Goal: Task Accomplishment & Management: Manage account settings

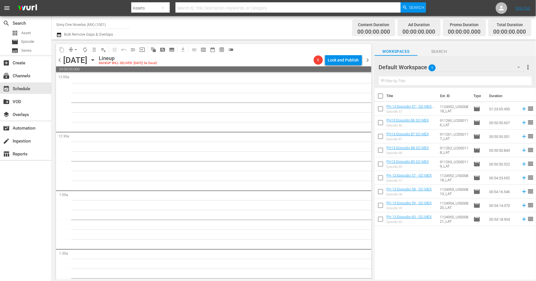
scroll to position [2608, 0]
click at [380, 95] on input "checkbox" at bounding box center [381, 97] width 12 height 12
checkbox input "true"
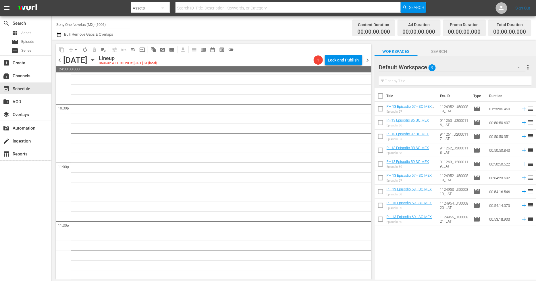
checkbox input "true"
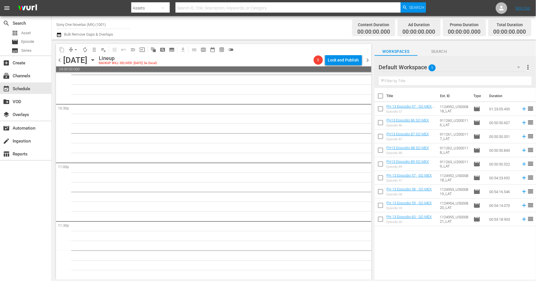
checkbox input "true"
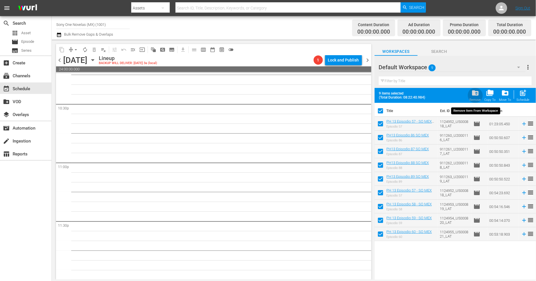
click at [476, 97] on div "folder_delete Remove" at bounding box center [475, 95] width 11 height 13
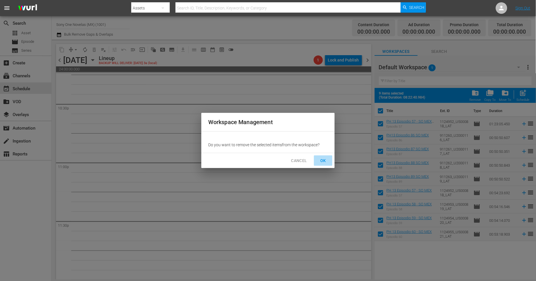
click at [325, 162] on span "OK" at bounding box center [323, 160] width 9 height 7
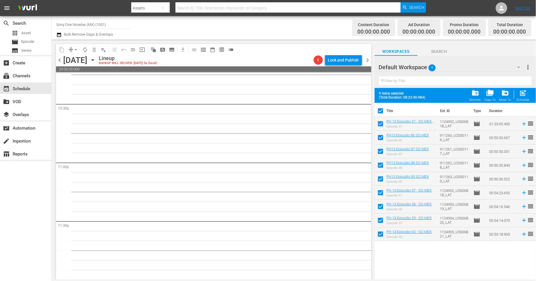
checkbox input "false"
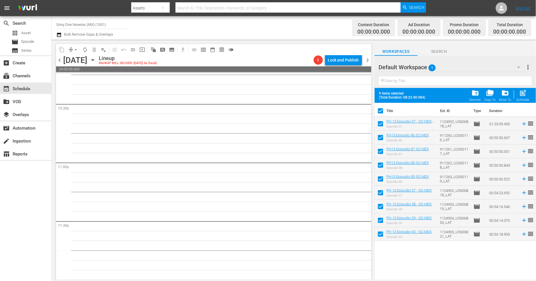
checkbox input "false"
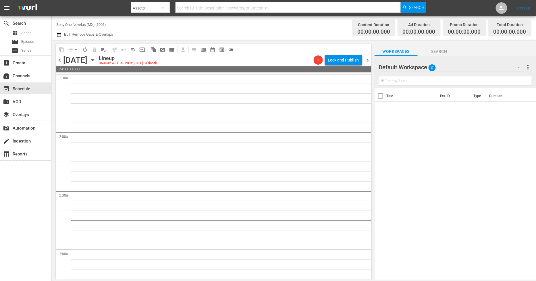
scroll to position [117, 0]
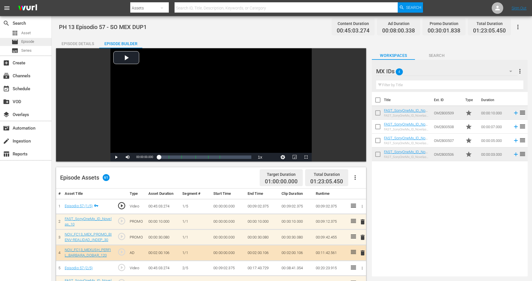
click at [40, 41] on div "movie Episode" at bounding box center [25, 42] width 51 height 8
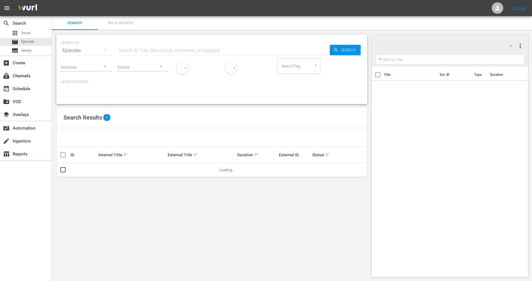
click at [122, 22] on span "Bulk Search" at bounding box center [120, 23] width 39 height 7
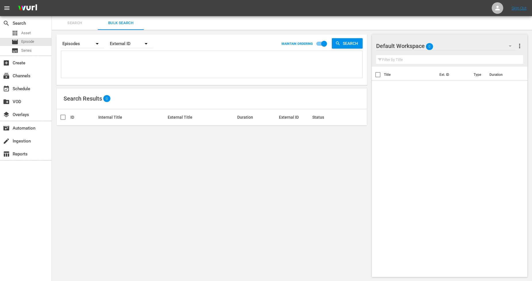
click at [101, 57] on textarea at bounding box center [213, 65] width 300 height 26
paste textarea "911258_U2000114_LAT 911259_U2000115_LAT 911260_U2000116_LAT 911261_U2000117_LAT…"
type textarea "911258_U2000114_LAT 911259_U2000115_LAT 911260_U2000116_LAT 911261_U2000117_LAT…"
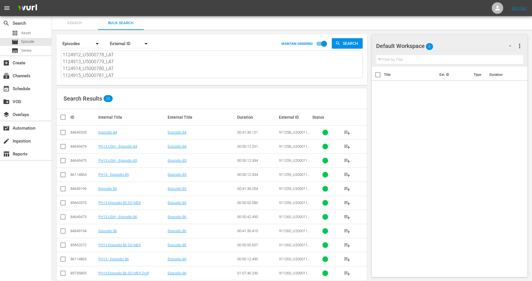
type textarea "911258_U2000114_LAT 911259_U2000115_LAT 911260_U2000116_LAT 911261_U2000117_LAT…"
drag, startPoint x: 320, startPoint y: 43, endPoint x: 308, endPoint y: 51, distance: 14.5
click at [321, 43] on input "checkbox" at bounding box center [324, 44] width 33 height 11
checkbox input "false"
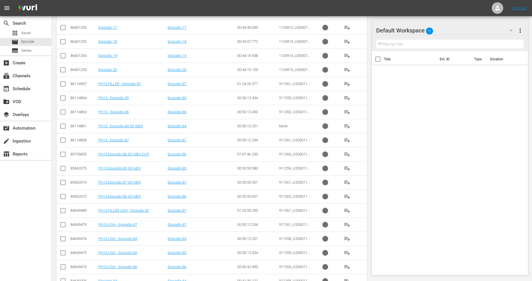
scroll to position [193, 0]
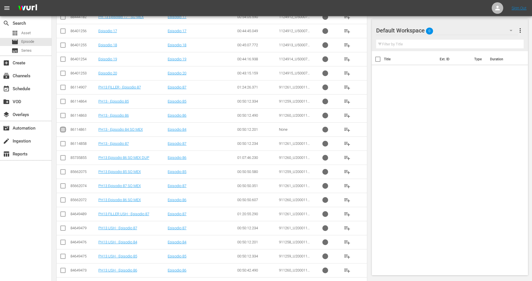
click at [62, 130] on input "checkbox" at bounding box center [62, 130] width 7 height 7
checkbox input "true"
click at [64, 172] on input "checkbox" at bounding box center [62, 173] width 7 height 7
checkbox input "true"
click at [62, 199] on input "checkbox" at bounding box center [62, 201] width 7 height 7
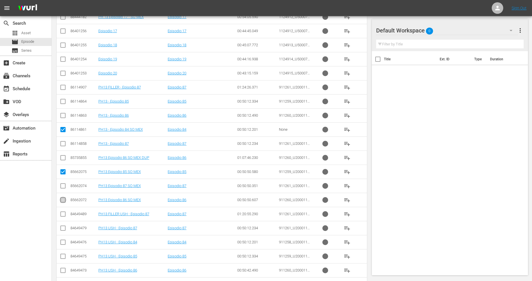
checkbox input "true"
click at [64, 186] on input "checkbox" at bounding box center [62, 187] width 7 height 7
checkbox input "true"
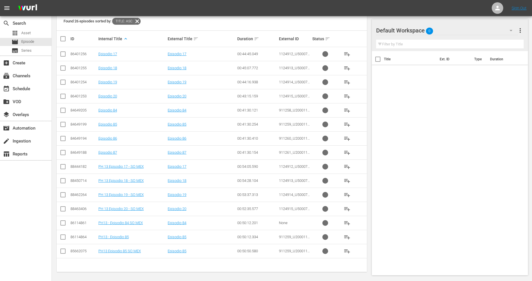
scroll to position [115, 0]
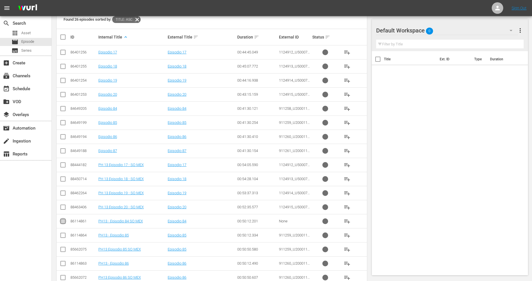
click at [64, 223] on input "checkbox" at bounding box center [62, 222] width 7 height 7
checkbox input "true"
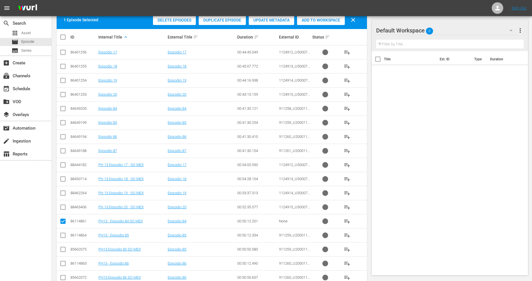
scroll to position [147, 0]
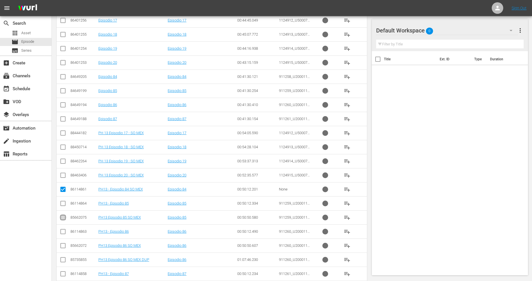
click at [63, 217] on input "checkbox" at bounding box center [62, 218] width 7 height 7
checkbox input "true"
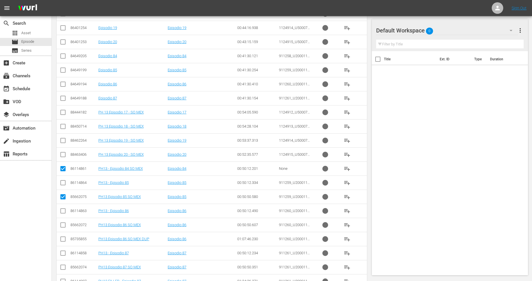
scroll to position [179, 0]
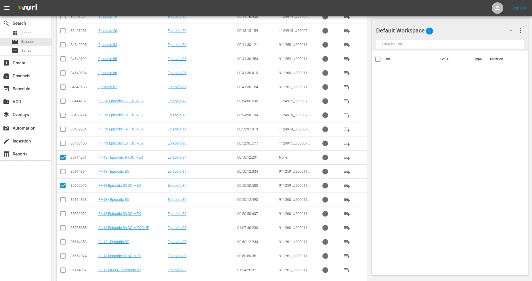
click at [62, 216] on input "checkbox" at bounding box center [62, 215] width 7 height 7
checkbox input "true"
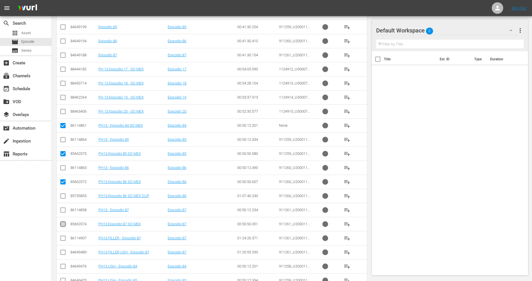
click at [59, 223] on input "checkbox" at bounding box center [62, 225] width 7 height 7
checkbox input "true"
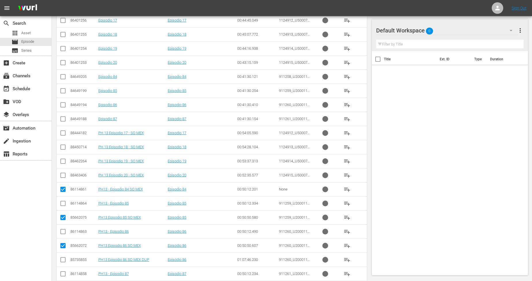
scroll to position [115, 0]
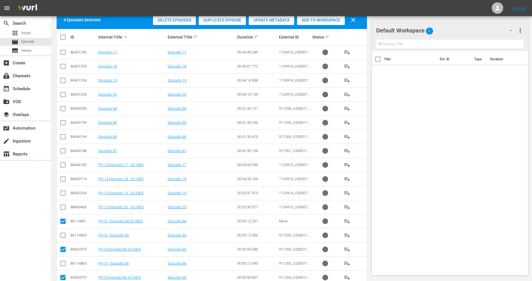
click at [64, 168] on input "checkbox" at bounding box center [62, 166] width 7 height 7
checkbox input "true"
click at [62, 178] on input "checkbox" at bounding box center [62, 180] width 7 height 7
checkbox input "true"
click at [63, 193] on input "checkbox" at bounding box center [62, 194] width 7 height 7
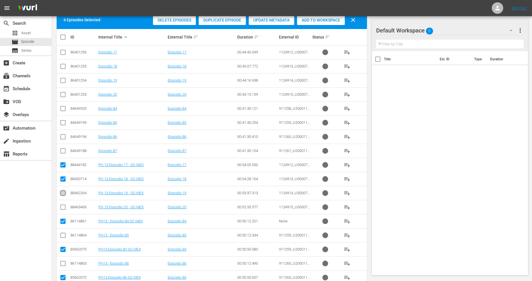
checkbox input "true"
click at [63, 206] on input "checkbox" at bounding box center [62, 208] width 7 height 7
checkbox input "true"
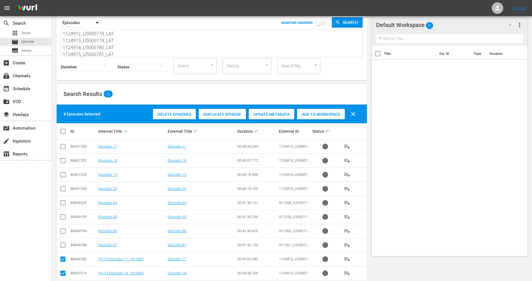
scroll to position [0, 0]
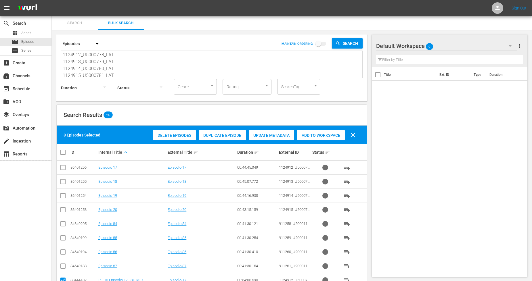
click at [317, 132] on div "Add to Workspace" at bounding box center [321, 135] width 48 height 11
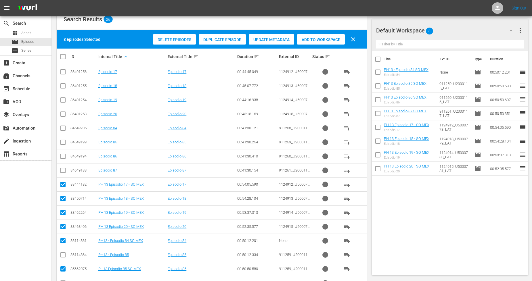
scroll to position [255, 0]
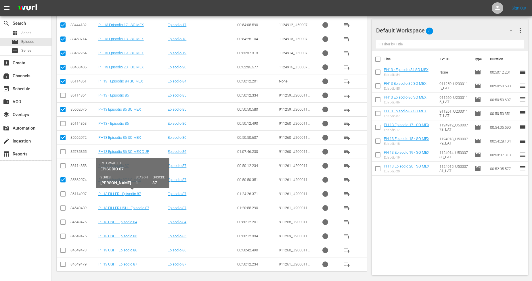
drag, startPoint x: 131, startPoint y: 195, endPoint x: 15, endPoint y: 201, distance: 116.9
click at [15, 201] on div "search Search apps Asset movie Episode subtitles Series add_box Create subscrip…" at bounding box center [26, 156] width 52 height 281
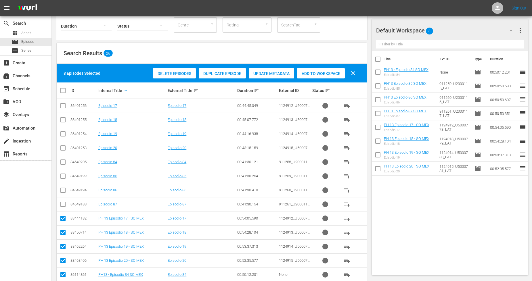
scroll to position [32, 0]
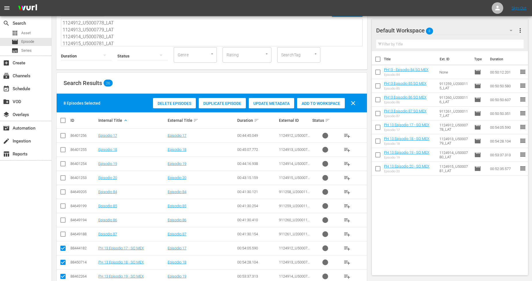
click at [62, 122] on input "checkbox" at bounding box center [64, 120] width 11 height 7
checkbox input "true"
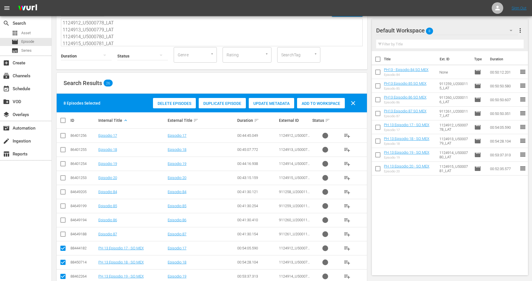
checkbox input "true"
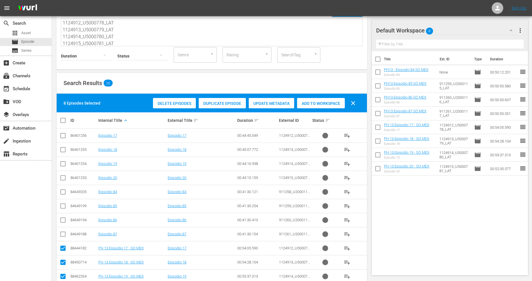
checkbox input "true"
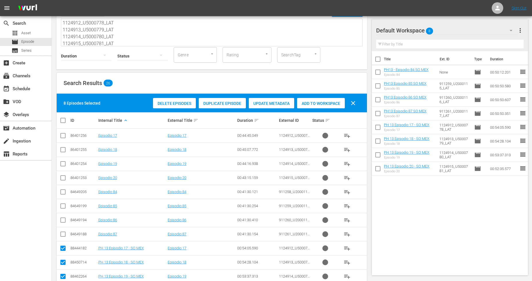
checkbox input "true"
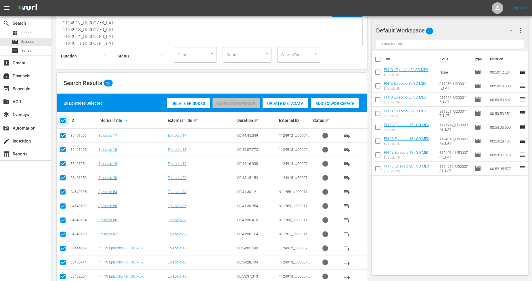
click at [62, 122] on input "checkbox" at bounding box center [64, 120] width 11 height 7
checkbox input "false"
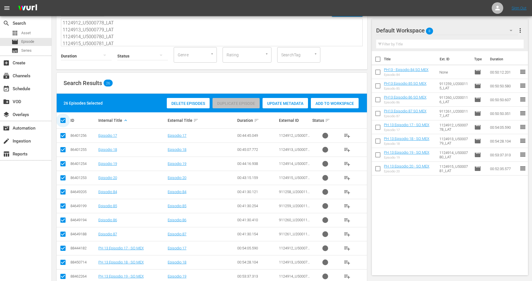
checkbox input "false"
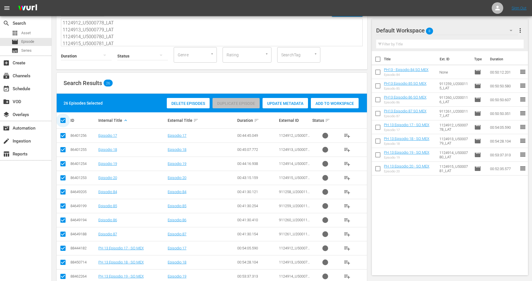
checkbox input "false"
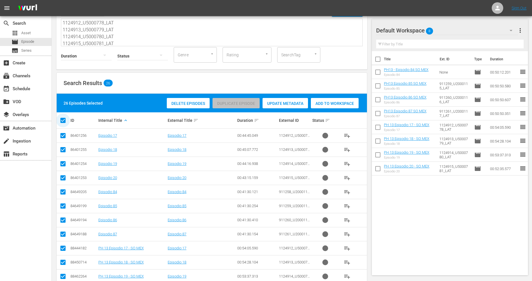
checkbox input "false"
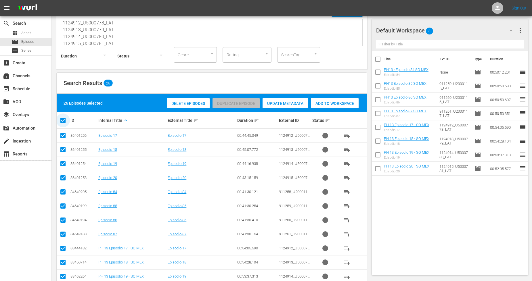
checkbox input "false"
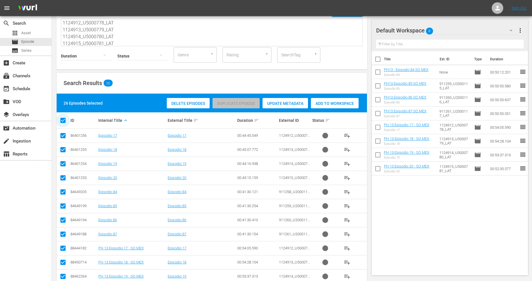
checkbox input "false"
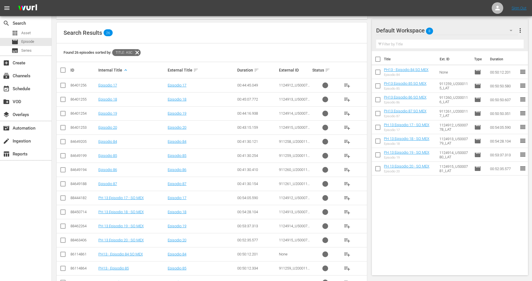
scroll to position [96, 0]
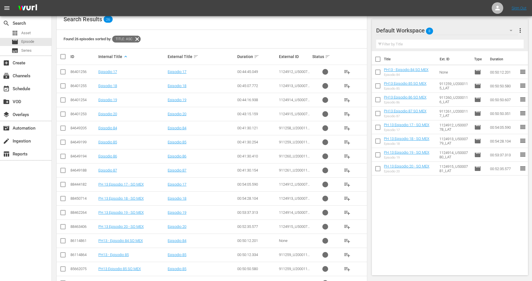
click at [62, 186] on input "checkbox" at bounding box center [62, 185] width 7 height 7
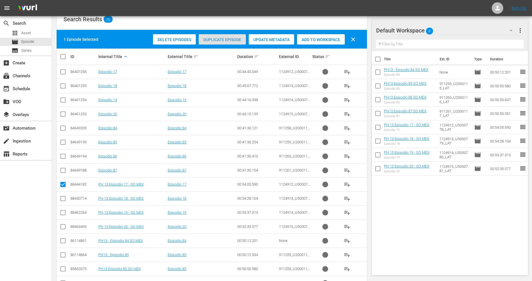
click at [237, 38] on span "Duplicate Episode" at bounding box center [222, 39] width 47 height 5
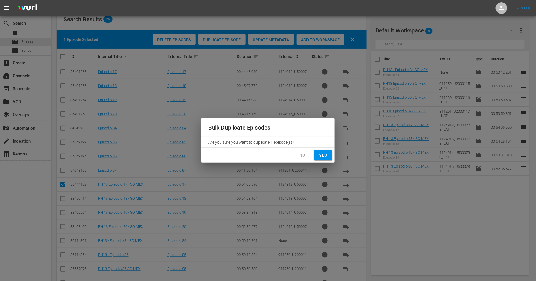
click at [327, 152] on span "Yes" at bounding box center [323, 155] width 9 height 7
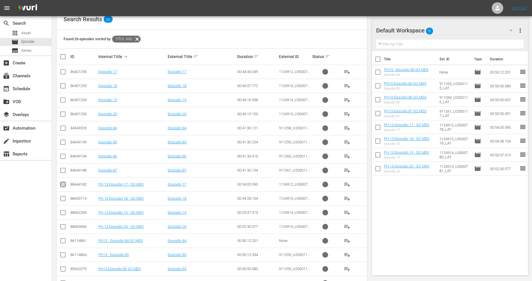
click at [62, 184] on input "checkbox" at bounding box center [62, 185] width 7 height 7
checkbox input "true"
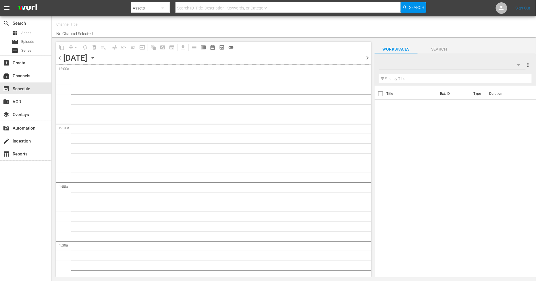
type input "Sony One Novelas (MX) (1001)"
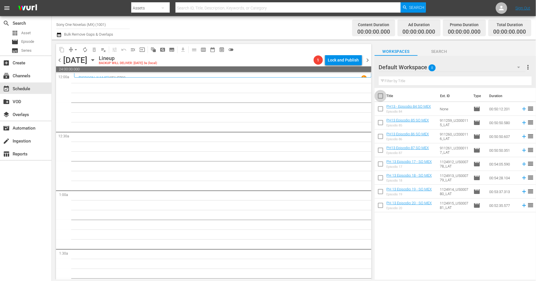
click at [378, 96] on input "checkbox" at bounding box center [381, 97] width 12 height 12
checkbox input "true"
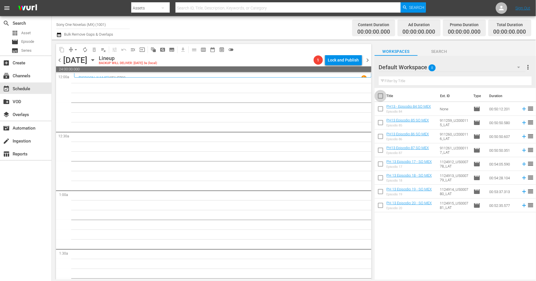
checkbox input "true"
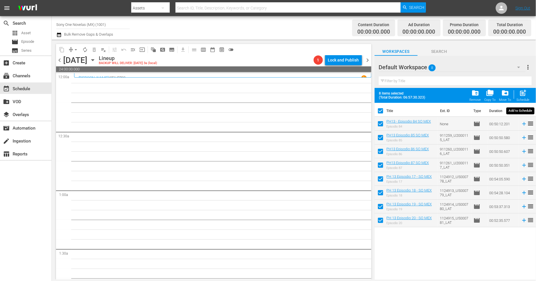
click at [521, 96] on span "post_add" at bounding box center [524, 93] width 8 height 8
checkbox input "false"
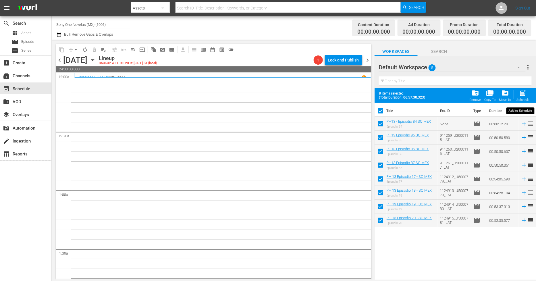
checkbox input "false"
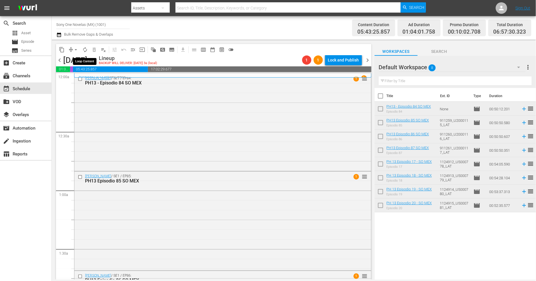
click at [87, 50] on span "autorenew_outlined" at bounding box center [85, 50] width 6 height 6
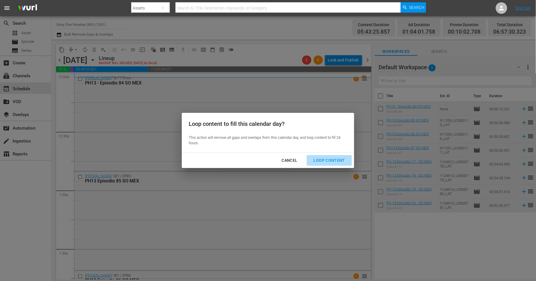
click at [337, 158] on div "Loop Content" at bounding box center [329, 160] width 41 height 7
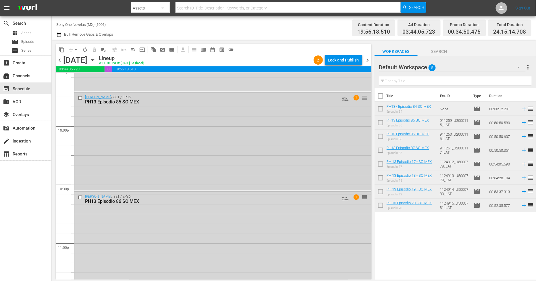
scroll to position [2637, 0]
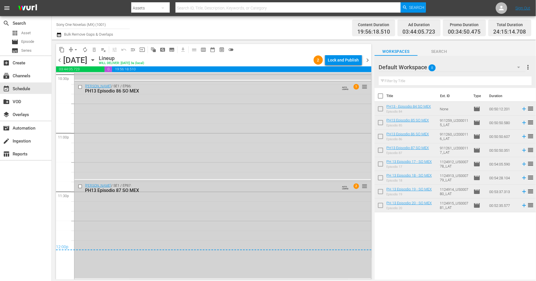
click at [168, 214] on div "Doña Bárbara / SE1 / EP87: PH13 Episodio 87 SO MEX AUTO-LOOPED 2 reorder" at bounding box center [222, 230] width 297 height 98
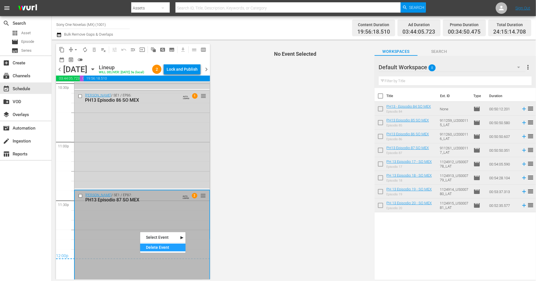
click at [162, 246] on div "Delete Event" at bounding box center [162, 248] width 45 height 8
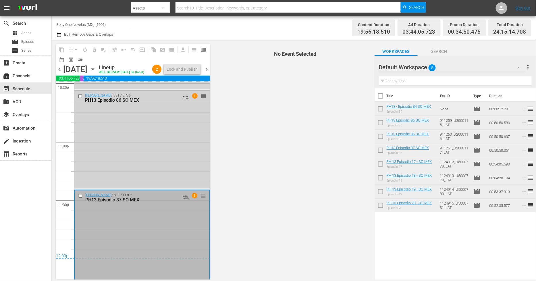
click at [151, 154] on div "Doña Bárbara / SE1 / EP86: PH13 Episodio 86 SO MEX AUTO-LOOPED 1 reorder" at bounding box center [141, 140] width 135 height 98
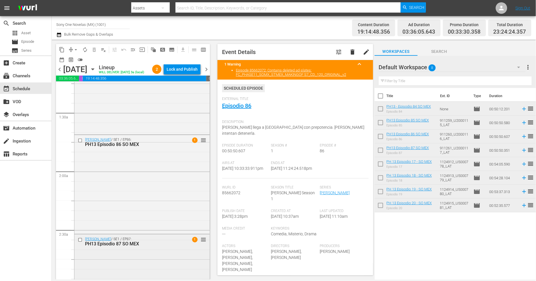
scroll to position [135, 0]
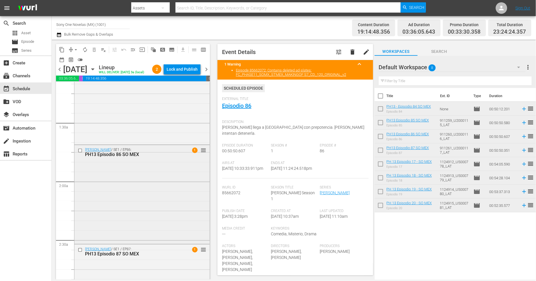
click at [123, 198] on div "Doña Bárbara / SE1 / EP86: PH13 Episodio 86 SO MEX 1 reorder" at bounding box center [141, 194] width 135 height 98
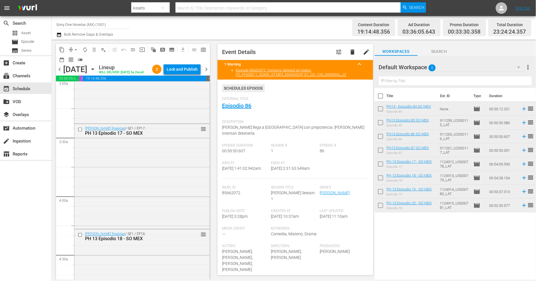
scroll to position [358, 0]
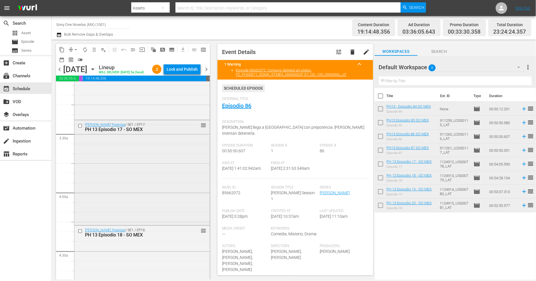
click at [124, 199] on div "Bienvenida Realidad / SE1 / EP17: PH 13 Episodio 17 - SO MEX reorder" at bounding box center [141, 172] width 135 height 104
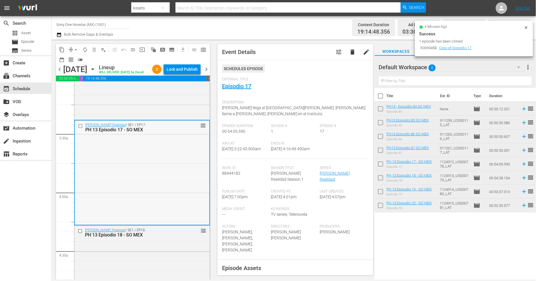
click at [137, 168] on div "Bienvenida Realidad / SE1 / EP17: PH 13 Episodio 17 - SO MEX reorder" at bounding box center [142, 173] width 135 height 104
click at [149, 185] on div "Delete Event" at bounding box center [159, 185] width 45 height 8
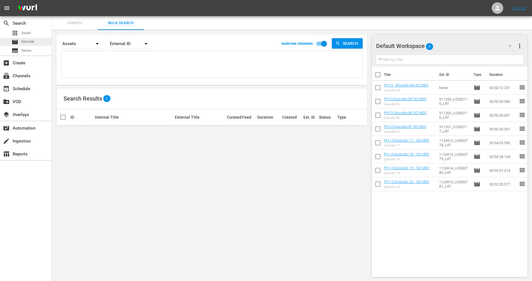
click at [37, 42] on div "movie Episode" at bounding box center [25, 42] width 51 height 8
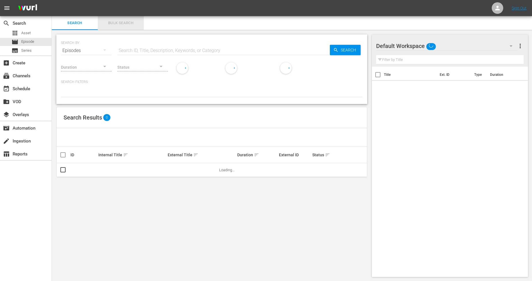
click at [130, 25] on span "Bulk Search" at bounding box center [120, 23] width 39 height 7
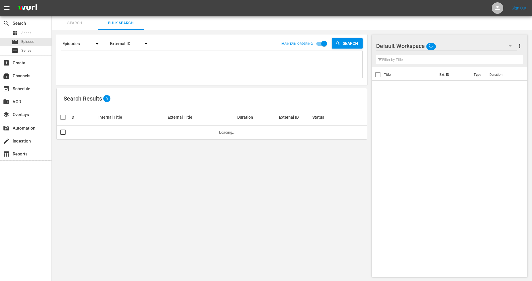
click at [129, 60] on textarea at bounding box center [213, 65] width 300 height 26
paste textarea "911258_U2000114_LAT 911259_U2000115_LAT 911260_U2000116_LAT 911261_U2000117_LAT…"
type textarea "911258_U2000114_LAT 911259_U2000115_LAT 911260_U2000116_LAT 911261_U2000117_LAT…"
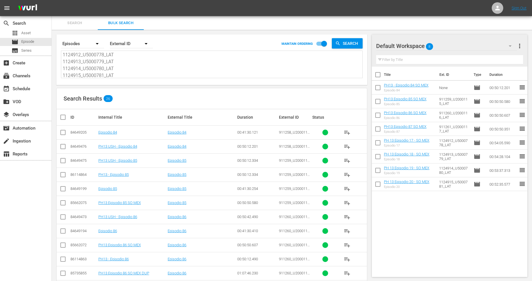
type textarea "911258_U2000114_LAT 911259_U2000115_LAT 911260_U2000116_LAT 911261_U2000117_LAT…"
click at [322, 44] on input "checkbox" at bounding box center [324, 44] width 33 height 11
checkbox input "false"
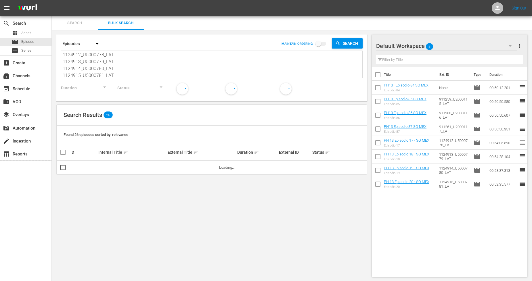
click at [125, 152] on span "sort" at bounding box center [125, 152] width 5 height 5
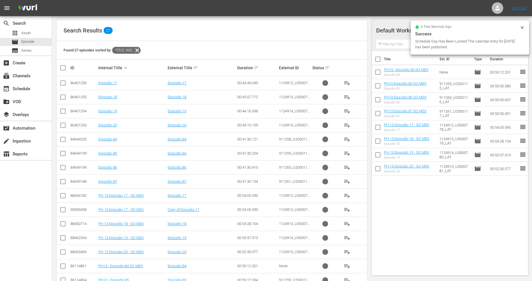
scroll to position [96, 0]
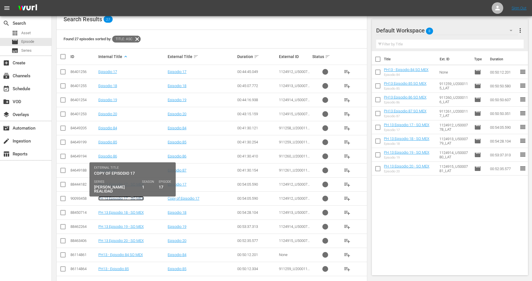
click at [136, 199] on link "PH 13 Episodio 17 - SO MEX" at bounding box center [120, 198] width 45 height 4
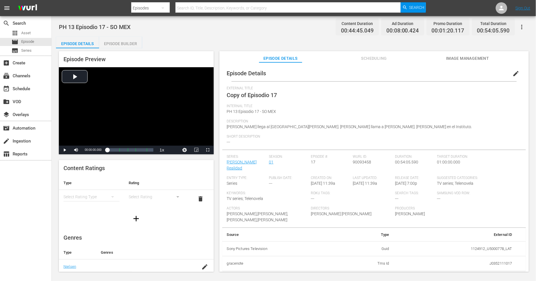
click at [513, 76] on span "edit" at bounding box center [516, 73] width 7 height 7
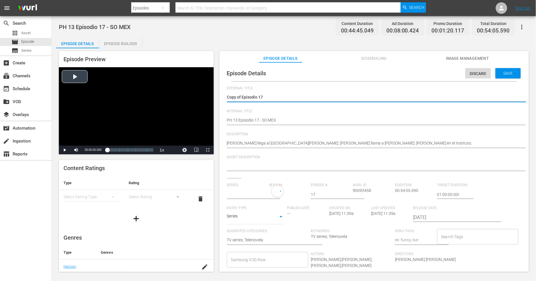
drag, startPoint x: 243, startPoint y: 97, endPoint x: 65, endPoint y: 81, distance: 178.6
click at [65, 81] on div "Episode Preview Video Player is loading. Play Video Play Mute Current Time 00:0…" at bounding box center [294, 162] width 476 height 228
type textarea "Episodio 17"
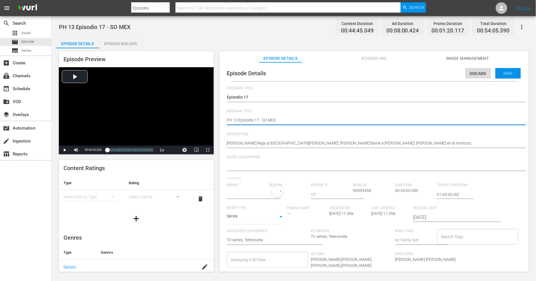
type textarea "PH 13 Episodio 17 - SO MEX"
type textarea "PH 13 Episodio 17 - SO MEX D"
type textarea "PH 13 Episodio 17 - SO MEX DU"
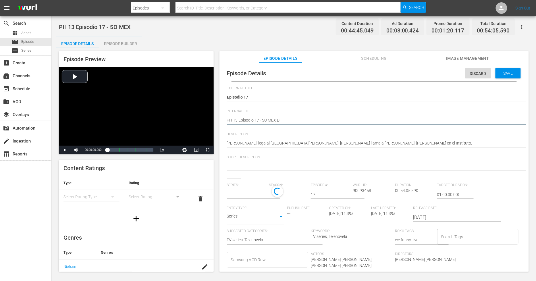
type textarea "PH 13 Episodio 17 - SO MEX DU"
type textarea "PH 13 Episodio 17 - SO MEX DUP"
type textarea "PH 13 Episodio 17 - SO MEX DUP1"
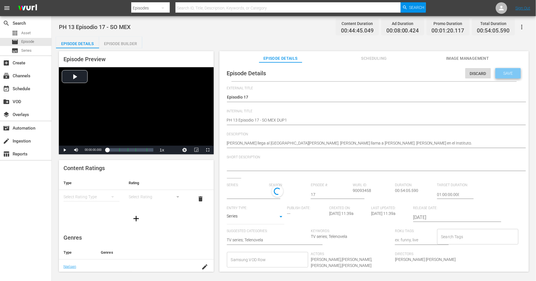
click at [498, 76] on div "Save" at bounding box center [508, 73] width 25 height 10
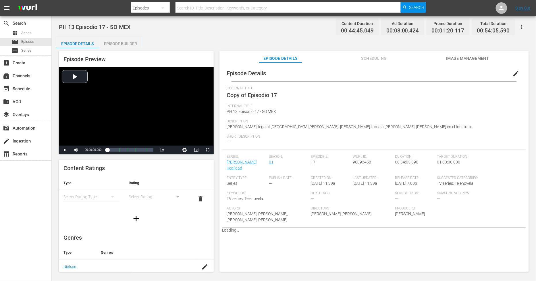
click at [115, 43] on div "Episode Builder" at bounding box center [120, 44] width 43 height 14
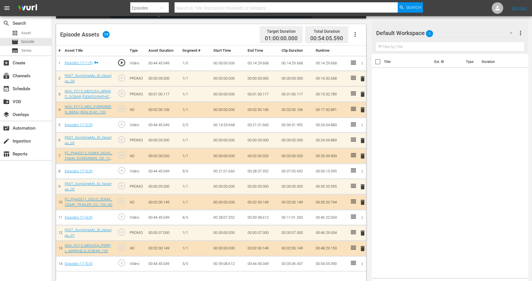
scroll to position [149, 0]
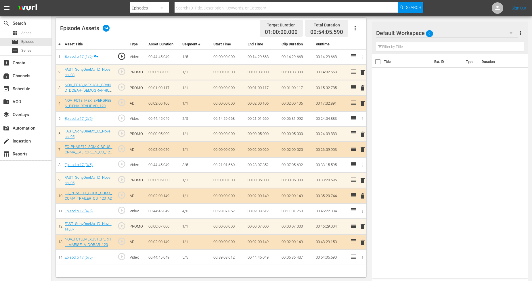
click at [493, 29] on div "Default Workspace 0" at bounding box center [447, 33] width 142 height 16
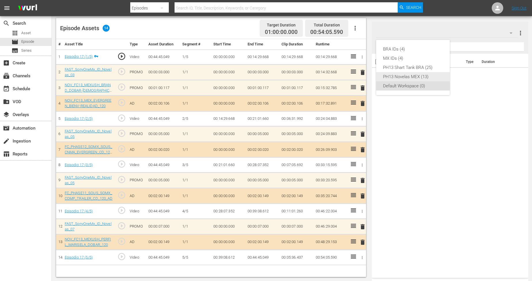
click at [420, 80] on div "PH13 Novelas MEX (13)" at bounding box center [413, 76] width 60 height 9
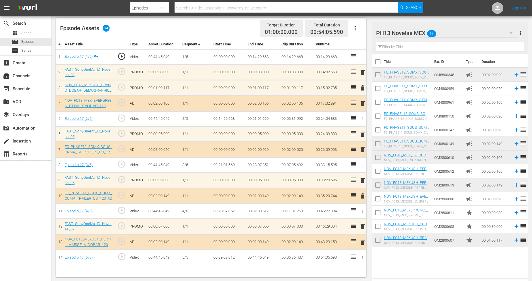
click at [379, 239] on input "checkbox" at bounding box center [378, 241] width 12 height 12
checkbox input "true"
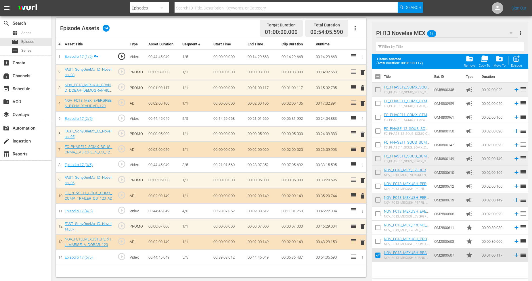
click at [379, 239] on input "checkbox" at bounding box center [378, 243] width 12 height 12
checkbox input "true"
click at [378, 228] on input "checkbox" at bounding box center [378, 229] width 12 height 12
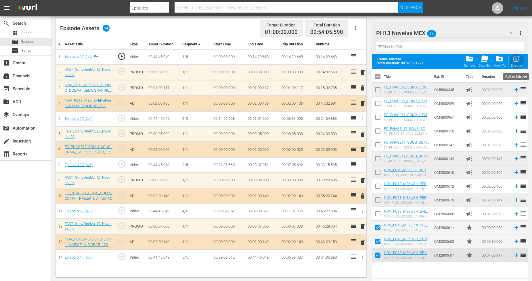
click at [519, 60] on span "post_add" at bounding box center [516, 59] width 8 height 8
checkbox input "false"
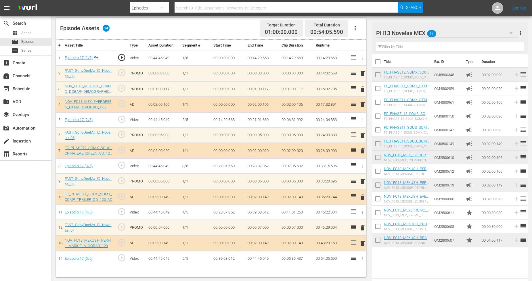
click at [379, 240] on input "checkbox" at bounding box center [378, 241] width 12 height 12
checkbox input "true"
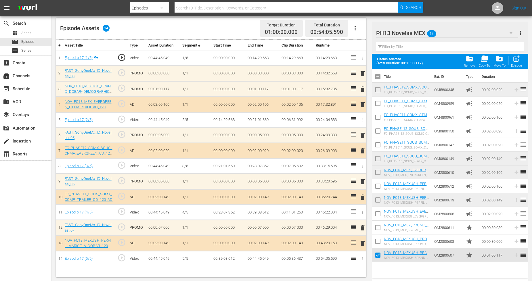
click at [377, 242] on input "checkbox" at bounding box center [378, 243] width 12 height 12
checkbox input "true"
click at [379, 228] on input "checkbox" at bounding box center [378, 229] width 12 height 12
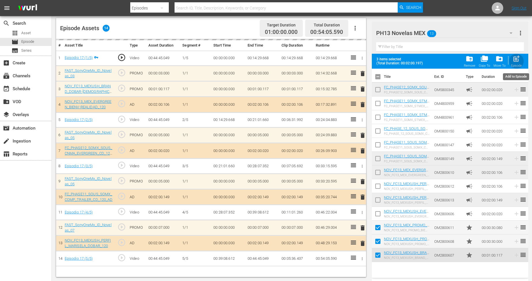
click at [516, 62] on span "post_add" at bounding box center [516, 59] width 8 height 8
checkbox input "false"
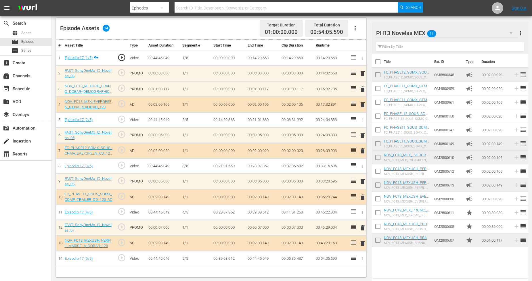
click at [379, 241] on input "checkbox" at bounding box center [378, 241] width 12 height 12
checkbox input "true"
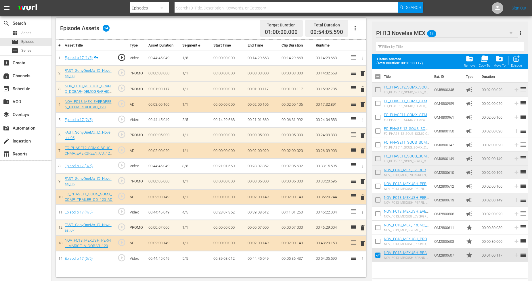
click at [379, 239] on input "checkbox" at bounding box center [378, 243] width 12 height 12
checkbox input "true"
click at [378, 223] on input "checkbox" at bounding box center [378, 229] width 12 height 12
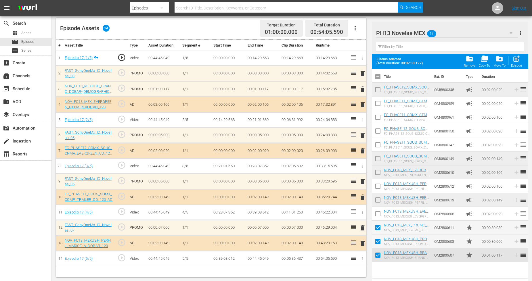
click at [516, 62] on span "post_add" at bounding box center [516, 59] width 8 height 8
checkbox input "false"
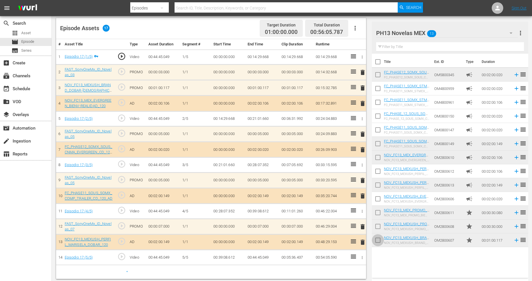
click at [379, 239] on input "checkbox" at bounding box center [378, 241] width 12 height 12
checkbox input "true"
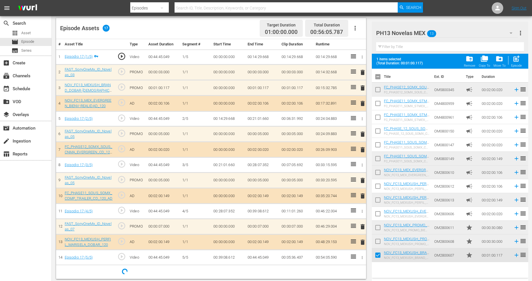
drag, startPoint x: 378, startPoint y: 239, endPoint x: 378, endPoint y: 236, distance: 3.8
click at [378, 239] on input "checkbox" at bounding box center [378, 243] width 12 height 12
checkbox input "true"
click at [379, 224] on input "checkbox" at bounding box center [378, 229] width 12 height 12
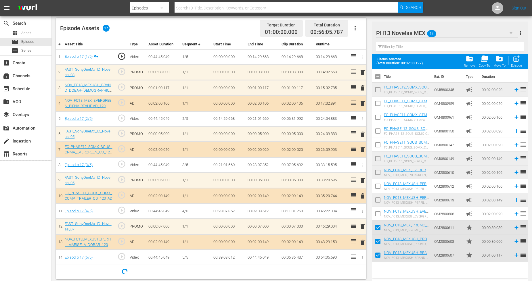
scroll to position [151, 0]
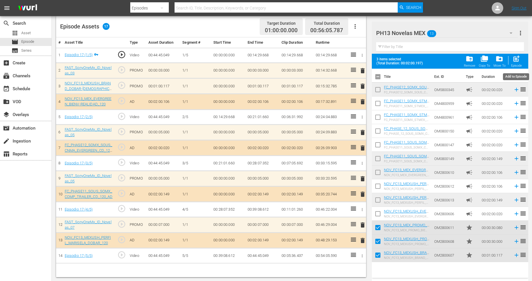
click at [518, 64] on div "Episode" at bounding box center [516, 66] width 11 height 4
checkbox input "false"
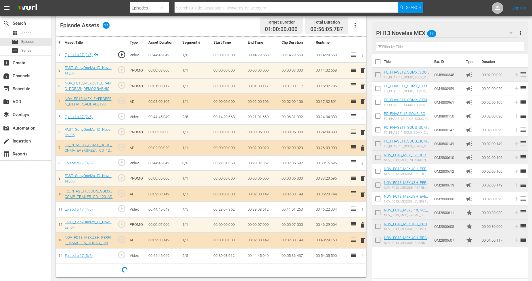
scroll to position [0, 0]
drag, startPoint x: 378, startPoint y: 240, endPoint x: 379, endPoint y: 237, distance: 3.0
click at [378, 239] on input "checkbox" at bounding box center [378, 241] width 12 height 12
checkbox input "true"
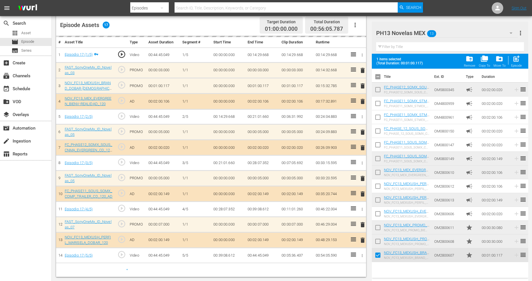
click at [377, 241] on input "checkbox" at bounding box center [378, 243] width 12 height 12
checkbox input "true"
drag, startPoint x: 380, startPoint y: 228, endPoint x: 387, endPoint y: 216, distance: 14.5
click at [380, 228] on input "checkbox" at bounding box center [378, 229] width 12 height 12
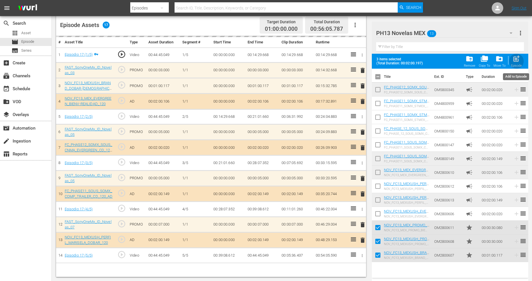
click at [518, 61] on span "post_add" at bounding box center [516, 59] width 8 height 8
checkbox input "false"
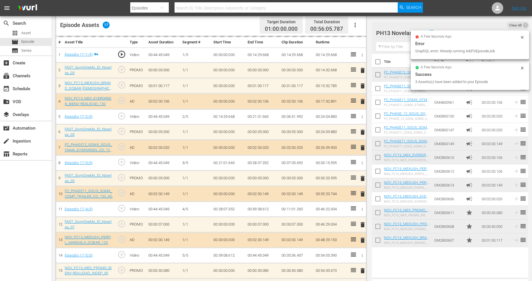
scroll to position [248, 0]
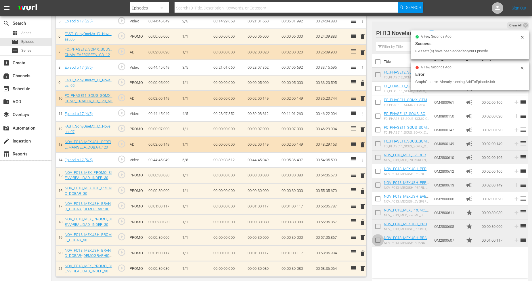
click at [378, 242] on input "checkbox" at bounding box center [378, 241] width 12 height 12
checkbox input "true"
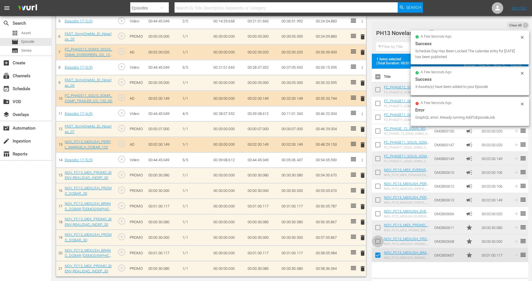
click at [378, 242] on input "checkbox" at bounding box center [378, 243] width 12 height 12
checkbox input "true"
click at [378, 231] on input "checkbox" at bounding box center [378, 229] width 12 height 12
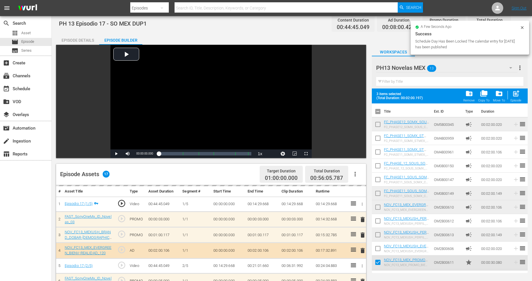
scroll to position [0, 0]
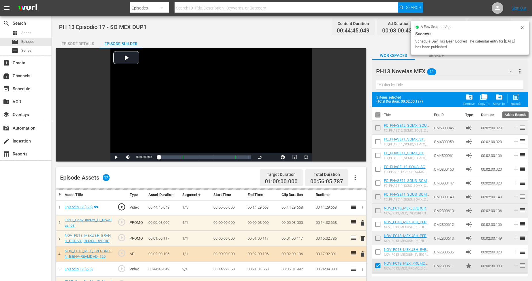
click at [514, 100] on span "post_add" at bounding box center [516, 97] width 8 height 8
checkbox input "false"
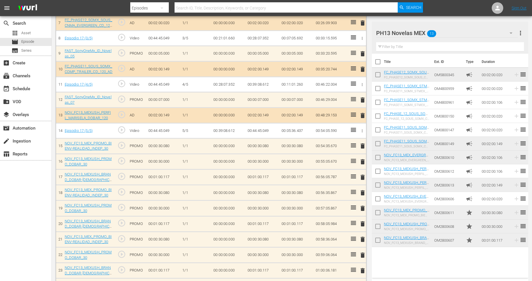
scroll to position [326, 0]
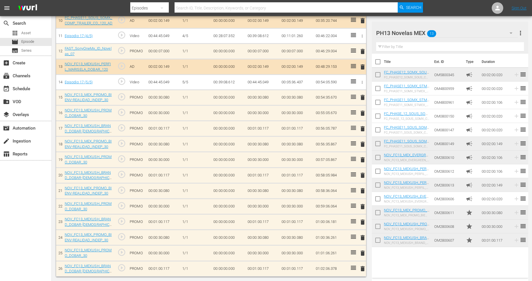
click at [377, 240] on input "checkbox" at bounding box center [378, 241] width 12 height 12
checkbox input "true"
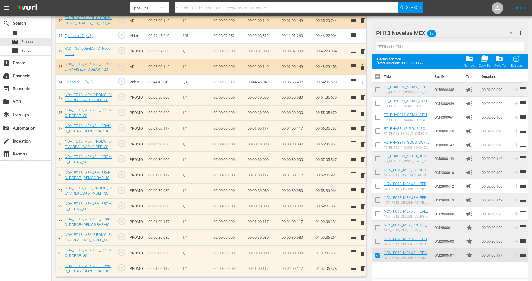
click at [377, 239] on input "checkbox" at bounding box center [378, 243] width 12 height 12
checkbox input "true"
click at [377, 228] on input "checkbox" at bounding box center [378, 229] width 12 height 12
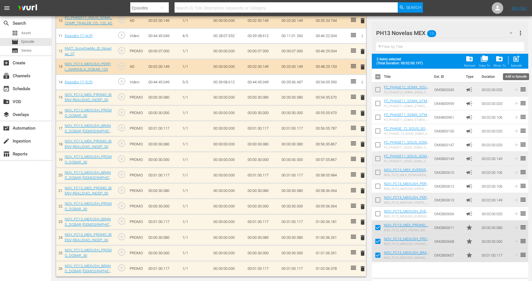
click at [516, 62] on span "post_add" at bounding box center [516, 59] width 8 height 8
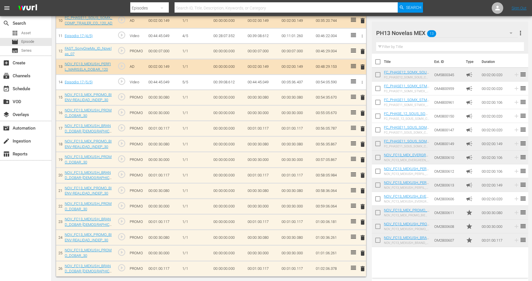
checkbox input "false"
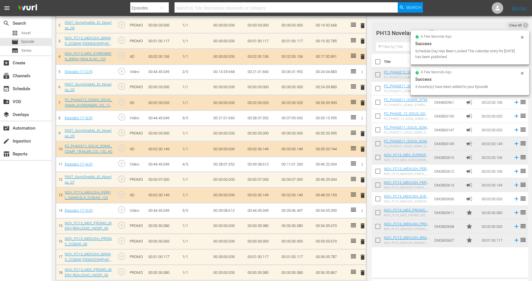
scroll to position [325, 0]
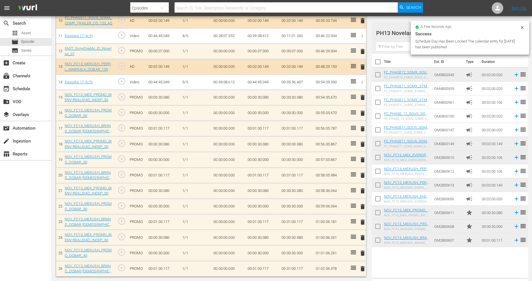
click at [377, 240] on input "checkbox" at bounding box center [378, 241] width 12 height 12
checkbox input "true"
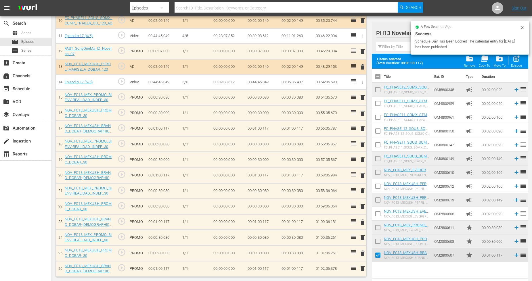
click at [377, 240] on input "checkbox" at bounding box center [378, 243] width 12 height 12
checkbox input "true"
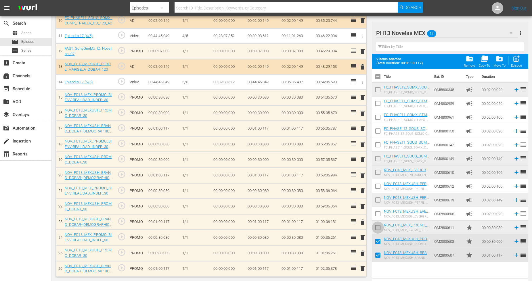
click at [377, 234] on input "checkbox" at bounding box center [378, 229] width 12 height 12
click at [515, 62] on span "post_add" at bounding box center [516, 59] width 8 height 8
checkbox input "false"
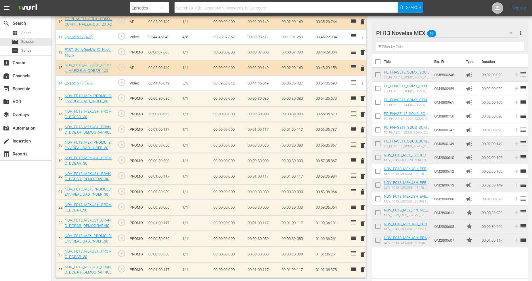
scroll to position [326, 0]
click at [378, 238] on input "checkbox" at bounding box center [378, 241] width 12 height 12
checkbox input "true"
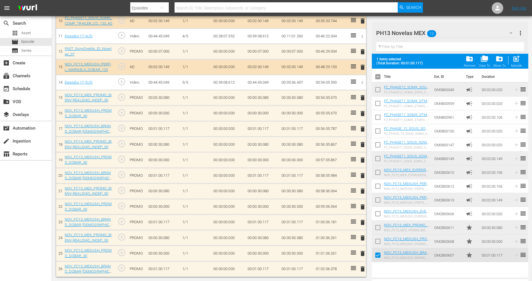
click at [378, 239] on input "checkbox" at bounding box center [378, 243] width 12 height 12
checkbox input "true"
click at [378, 229] on input "checkbox" at bounding box center [378, 229] width 12 height 12
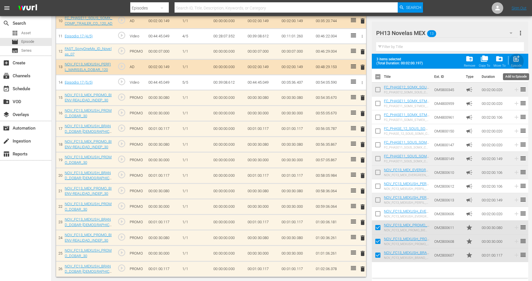
click at [515, 63] on div "post_add Episode" at bounding box center [516, 61] width 11 height 13
checkbox input "false"
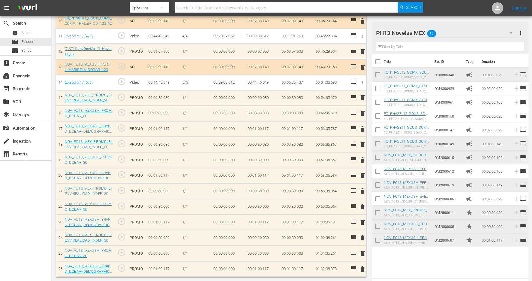
scroll to position [326, 0]
click at [382, 243] on input "checkbox" at bounding box center [378, 241] width 12 height 12
checkbox input "true"
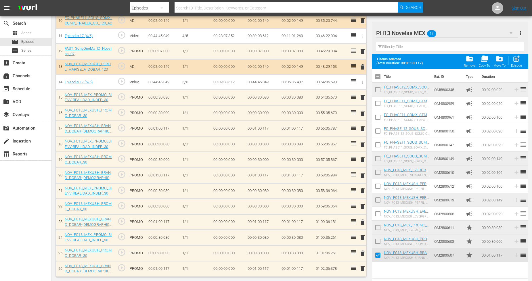
click at [379, 240] on input "checkbox" at bounding box center [378, 243] width 12 height 12
checkbox input "true"
click at [377, 225] on input "checkbox" at bounding box center [378, 229] width 12 height 12
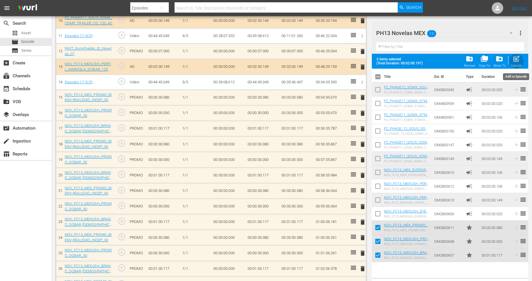
click at [514, 58] on span "post_add" at bounding box center [516, 59] width 8 height 8
checkbox input "false"
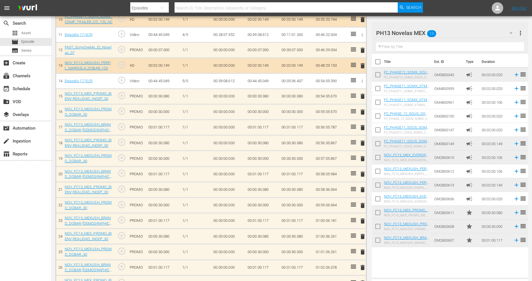
scroll to position [325, 0]
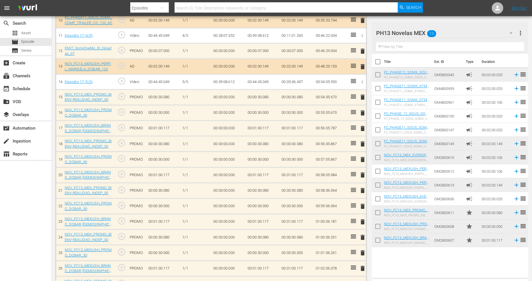
click at [377, 240] on input "checkbox" at bounding box center [378, 241] width 12 height 12
checkbox input "true"
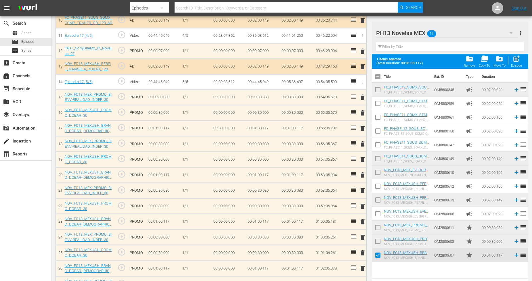
click at [378, 237] on input "checkbox" at bounding box center [378, 243] width 12 height 12
checkbox input "true"
click at [379, 227] on input "checkbox" at bounding box center [378, 229] width 12 height 12
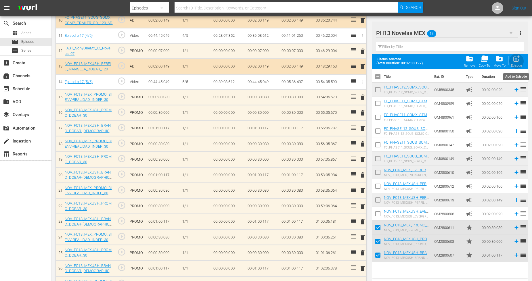
click at [519, 63] on div "post_add Episode" at bounding box center [516, 61] width 11 height 13
checkbox input "false"
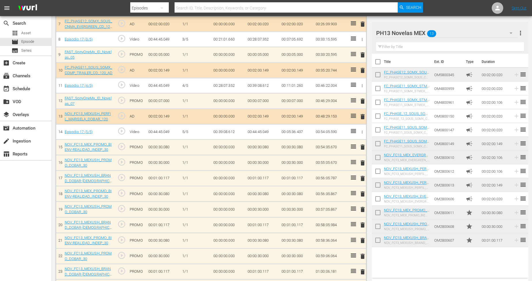
scroll to position [287, 0]
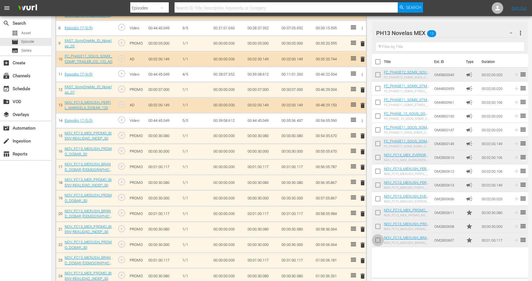
click at [380, 239] on input "checkbox" at bounding box center [378, 241] width 12 height 12
checkbox input "true"
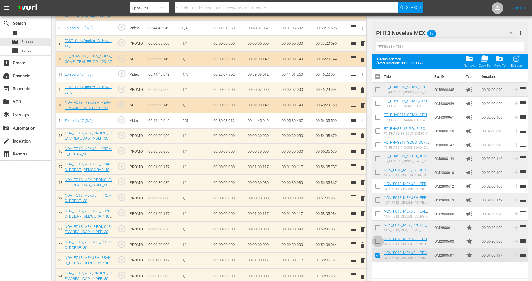
click at [380, 237] on input "checkbox" at bounding box center [378, 243] width 12 height 12
checkbox input "true"
drag, startPoint x: 378, startPoint y: 227, endPoint x: 385, endPoint y: 212, distance: 17.4
click at [378, 227] on input "checkbox" at bounding box center [378, 229] width 12 height 12
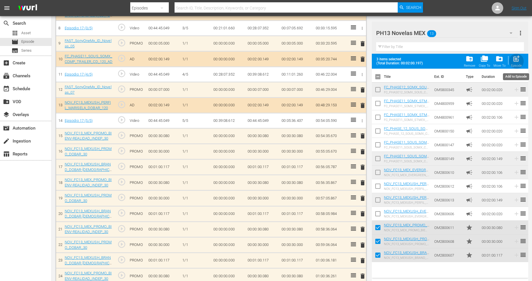
click at [518, 61] on span "post_add" at bounding box center [516, 59] width 8 height 8
checkbox input "false"
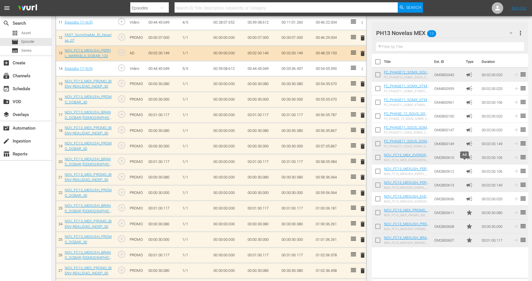
scroll to position [373, 0]
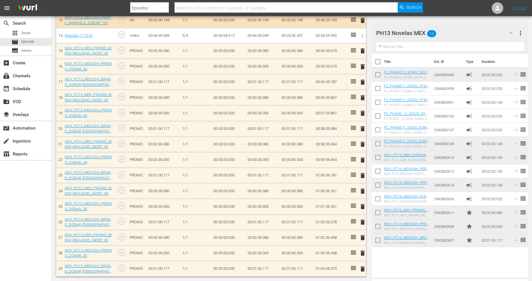
click at [379, 239] on input "checkbox" at bounding box center [378, 241] width 12 height 12
checkbox input "true"
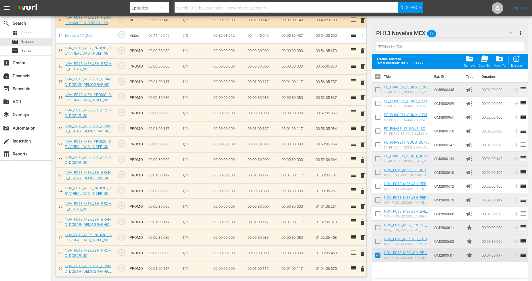
click at [377, 243] on input "checkbox" at bounding box center [378, 243] width 12 height 12
checkbox input "true"
click at [378, 229] on input "checkbox" at bounding box center [378, 229] width 12 height 12
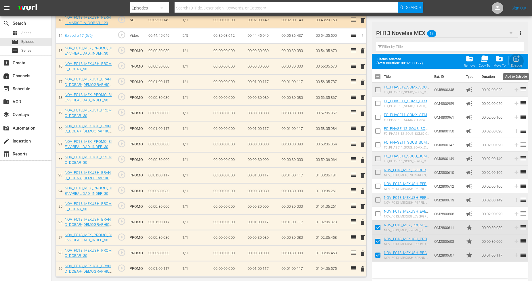
click at [513, 64] on div "Episode" at bounding box center [516, 66] width 11 height 4
checkbox input "false"
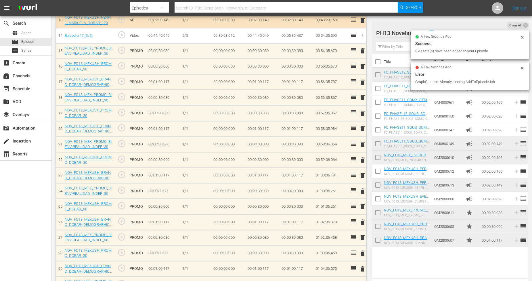
click at [378, 242] on input "checkbox" at bounding box center [378, 241] width 12 height 12
checkbox input "true"
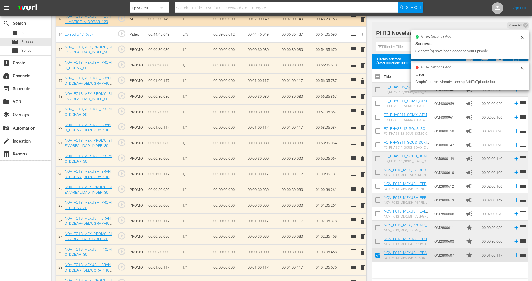
scroll to position [371, 0]
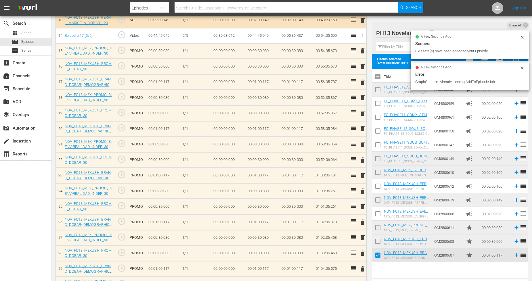
click at [379, 238] on input "checkbox" at bounding box center [378, 243] width 12 height 12
checkbox input "true"
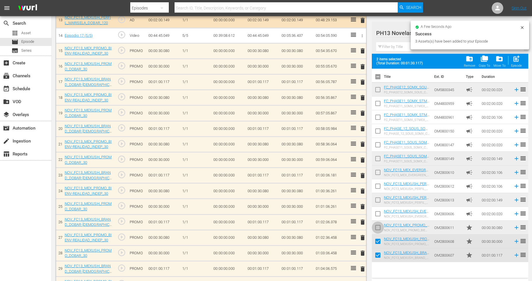
drag, startPoint x: 377, startPoint y: 227, endPoint x: 406, endPoint y: 177, distance: 58.0
click at [377, 226] on input "checkbox" at bounding box center [378, 229] width 12 height 12
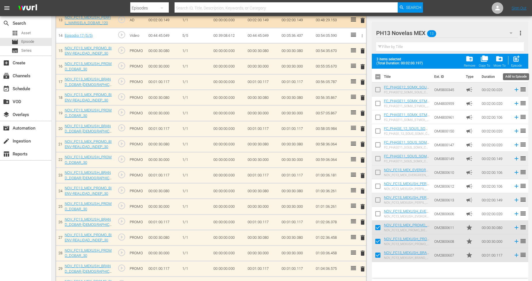
click at [517, 63] on div "post_add Episode" at bounding box center [516, 61] width 11 height 13
checkbox input "false"
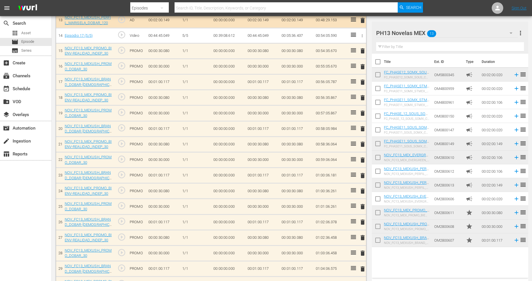
click at [376, 243] on input "checkbox" at bounding box center [378, 241] width 12 height 12
checkbox input "true"
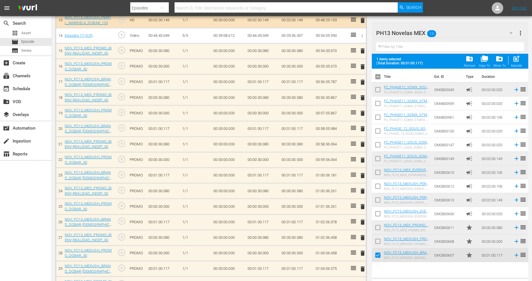
click at [377, 241] on input "checkbox" at bounding box center [378, 243] width 12 height 12
checkbox input "true"
click at [377, 234] on input "checkbox" at bounding box center [378, 229] width 12 height 12
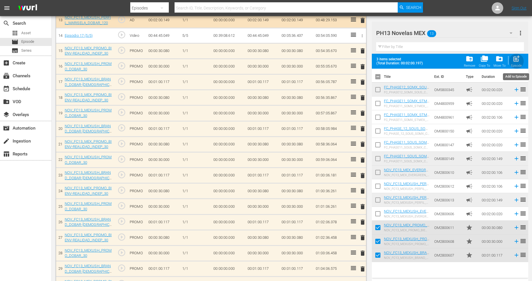
click at [515, 61] on span "post_add" at bounding box center [516, 59] width 8 height 8
checkbox input "false"
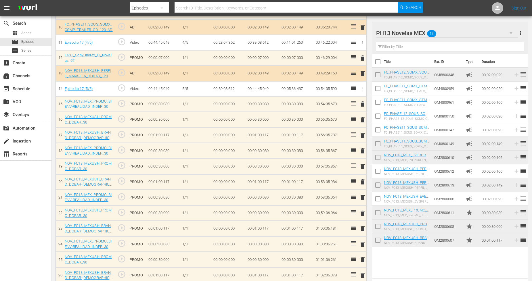
scroll to position [607, 0]
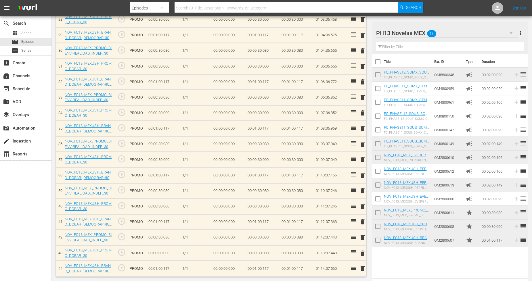
click at [381, 239] on input "checkbox" at bounding box center [378, 241] width 12 height 12
checkbox input "true"
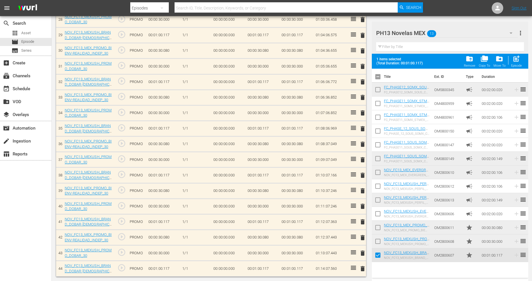
click at [380, 239] on input "checkbox" at bounding box center [378, 243] width 12 height 12
checkbox input "true"
click at [379, 228] on input "checkbox" at bounding box center [378, 229] width 12 height 12
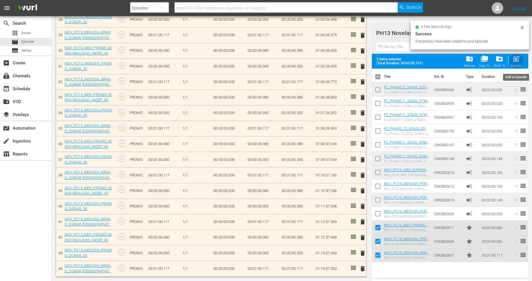
click at [516, 59] on span "post_add" at bounding box center [516, 59] width 8 height 8
checkbox input "false"
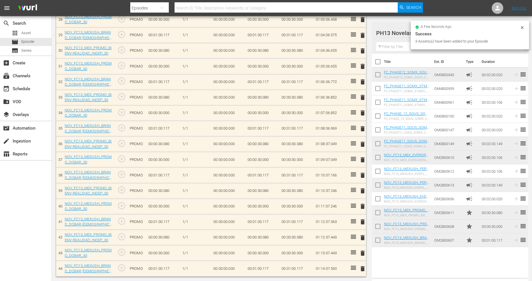
click at [377, 242] on input "checkbox" at bounding box center [378, 241] width 12 height 12
checkbox input "true"
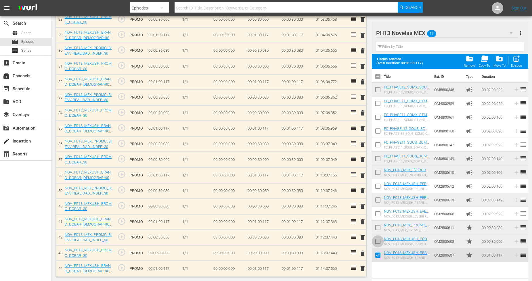
click at [377, 242] on input "checkbox" at bounding box center [378, 243] width 12 height 12
checkbox input "true"
click at [379, 229] on input "checkbox" at bounding box center [378, 229] width 12 height 12
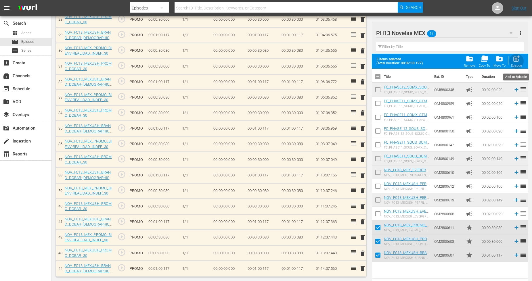
click at [517, 58] on span "post_add" at bounding box center [516, 59] width 8 height 8
checkbox input "false"
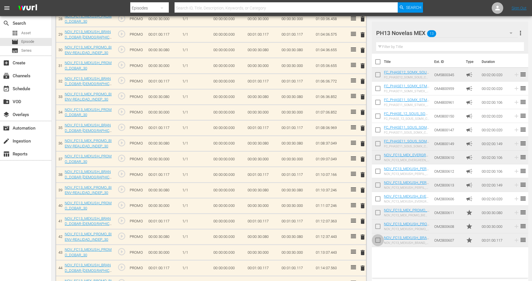
click at [376, 241] on input "checkbox" at bounding box center [378, 241] width 12 height 12
checkbox input "true"
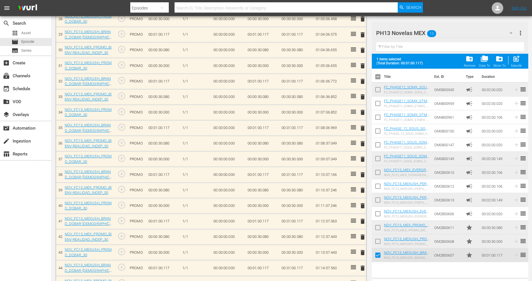
click at [377, 240] on input "checkbox" at bounding box center [378, 243] width 12 height 12
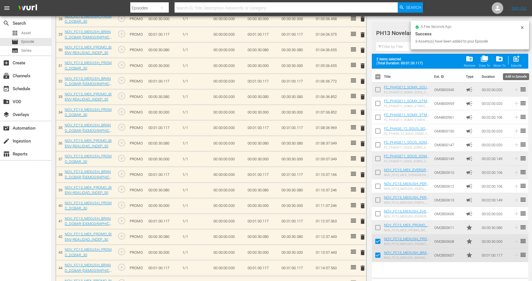
click at [517, 61] on span "post_add" at bounding box center [516, 59] width 8 height 8
checkbox input "false"
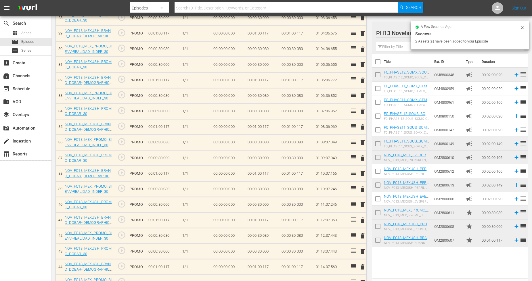
scroll to position [605, 0]
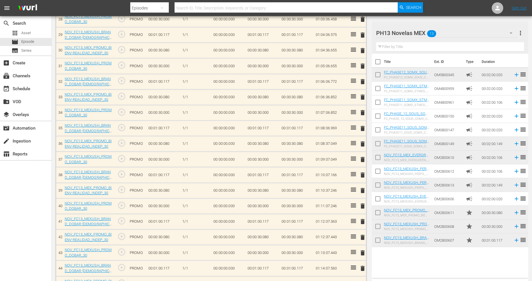
click at [379, 239] on input "checkbox" at bounding box center [378, 241] width 12 height 12
checkbox input "true"
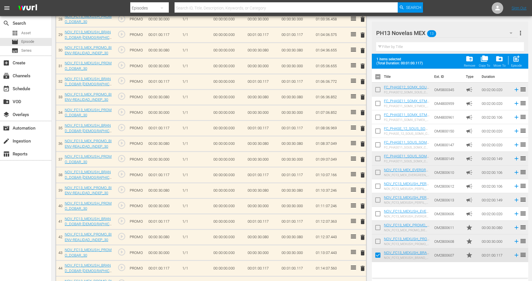
click at [376, 239] on input "checkbox" at bounding box center [378, 243] width 12 height 12
checkbox input "true"
click at [379, 227] on input "checkbox" at bounding box center [378, 229] width 12 height 12
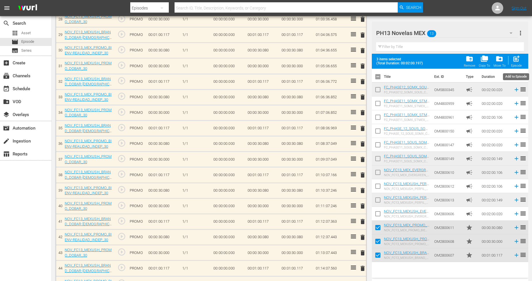
click at [519, 62] on span "post_add" at bounding box center [516, 59] width 8 height 8
checkbox input "false"
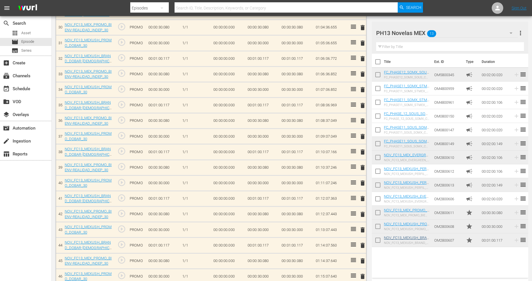
scroll to position [766, 0]
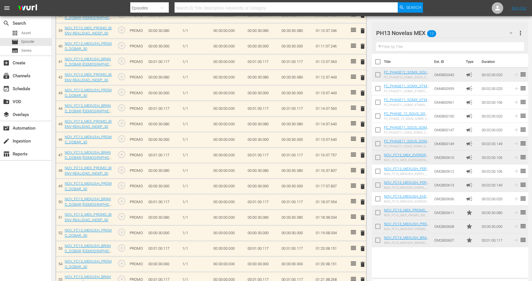
click at [379, 239] on input "checkbox" at bounding box center [378, 241] width 12 height 12
checkbox input "true"
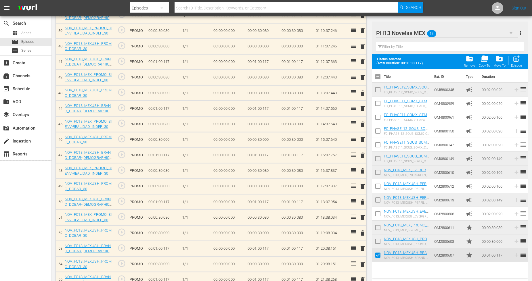
click at [379, 237] on input "checkbox" at bounding box center [378, 243] width 12 height 12
checkbox input "true"
click at [379, 231] on input "checkbox" at bounding box center [378, 229] width 12 height 12
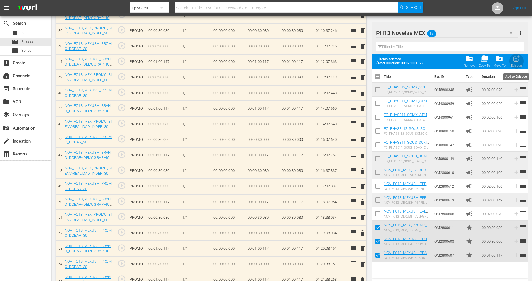
click at [518, 62] on span "post_add" at bounding box center [516, 59] width 8 height 8
checkbox input "false"
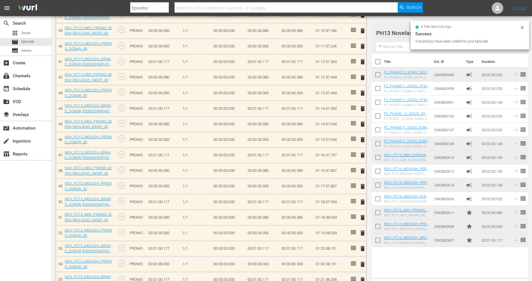
click at [377, 239] on input "checkbox" at bounding box center [378, 241] width 12 height 12
checkbox input "true"
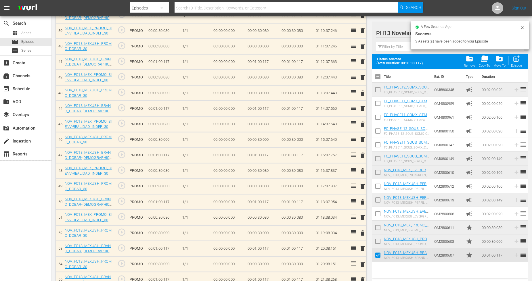
click at [377, 240] on input "checkbox" at bounding box center [378, 243] width 12 height 12
checkbox input "true"
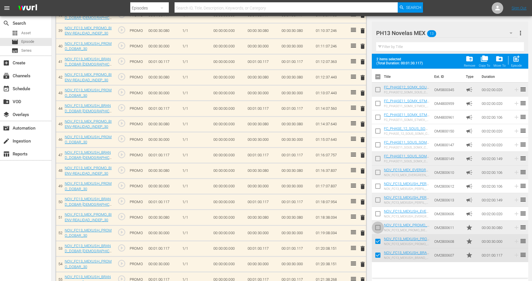
click at [377, 228] on input "checkbox" at bounding box center [378, 229] width 12 height 12
click at [513, 59] on span "post_add" at bounding box center [516, 59] width 8 height 8
checkbox input "false"
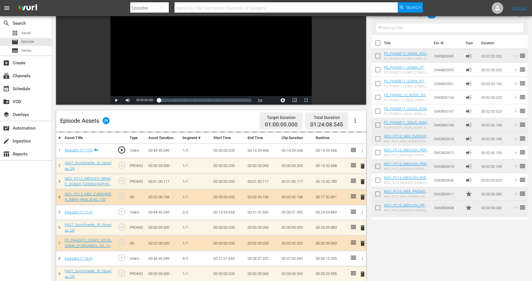
scroll to position [0, 0]
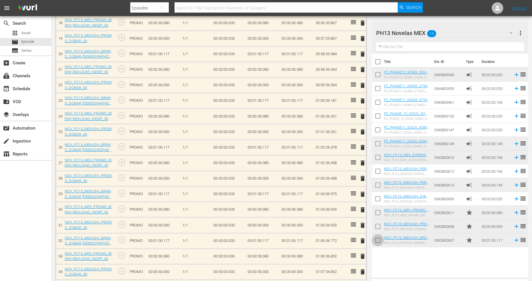
click at [377, 242] on input "checkbox" at bounding box center [378, 241] width 12 height 12
checkbox input "true"
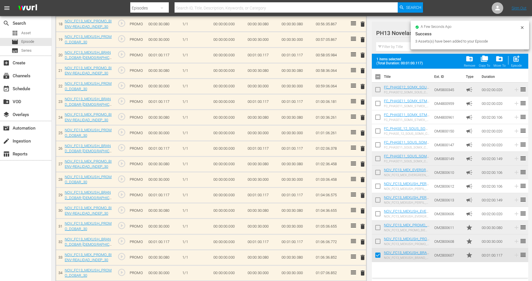
scroll to position [447, 0]
drag, startPoint x: 377, startPoint y: 241, endPoint x: 380, endPoint y: 229, distance: 11.8
click at [377, 240] on input "checkbox" at bounding box center [378, 243] width 12 height 12
checkbox input "true"
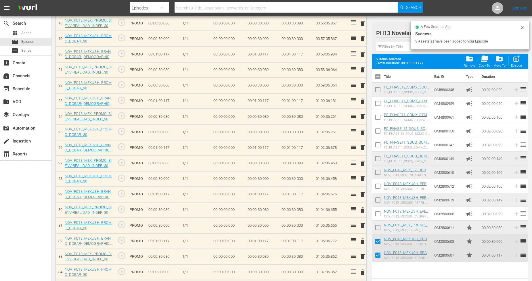
drag, startPoint x: 380, startPoint y: 228, endPoint x: 383, endPoint y: 222, distance: 6.4
click at [380, 228] on input "checkbox" at bounding box center [378, 229] width 12 height 12
click at [512, 62] on span "post_add" at bounding box center [516, 59] width 8 height 8
checkbox input "false"
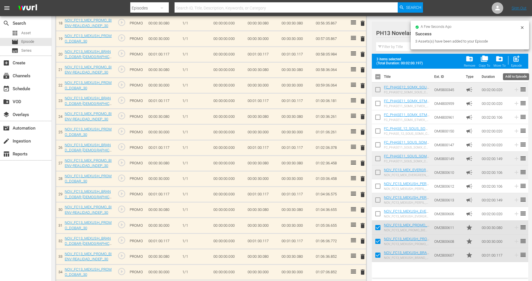
checkbox input "false"
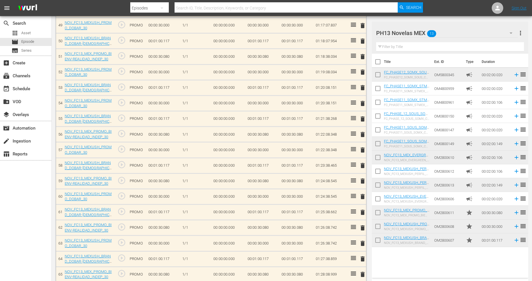
scroll to position [964, 0]
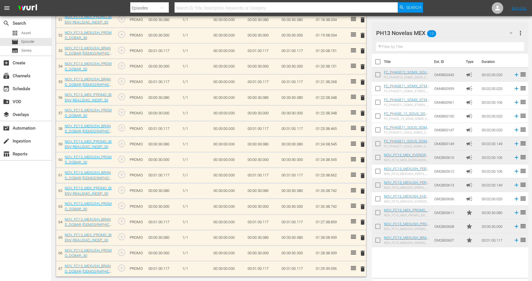
click at [362, 255] on span "delete" at bounding box center [362, 253] width 7 height 7
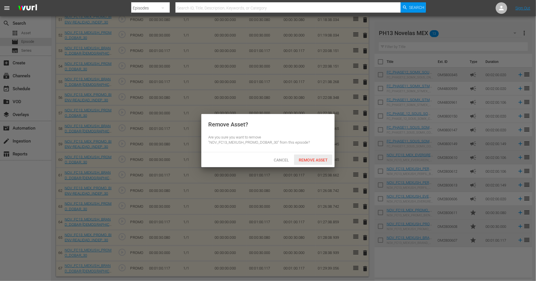
click at [326, 162] on div "Remove Asset" at bounding box center [313, 160] width 38 height 11
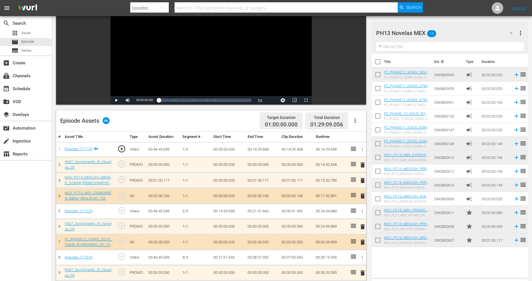
scroll to position [64, 0]
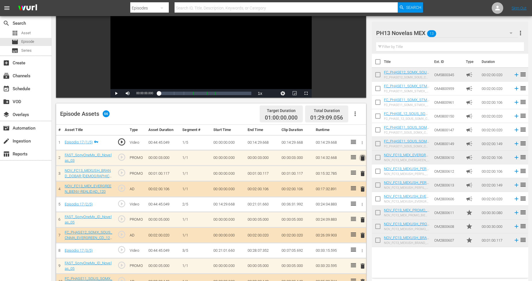
click at [361, 159] on span "delete" at bounding box center [362, 158] width 7 height 7
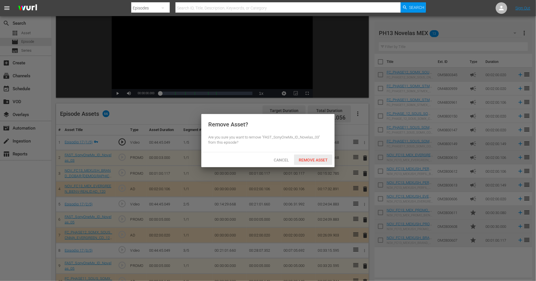
click at [316, 162] on div "Remove Asset" at bounding box center [313, 160] width 38 height 11
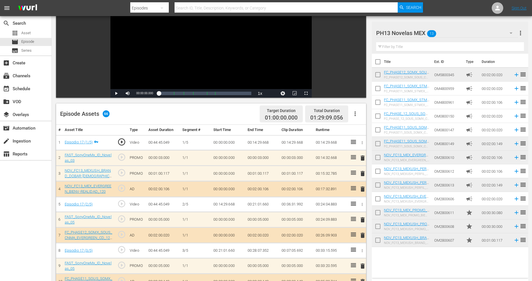
click at [488, 37] on hr at bounding box center [447, 37] width 142 height 0
click at [493, 32] on div "PH13 Novelas MEX 13" at bounding box center [447, 33] width 142 height 16
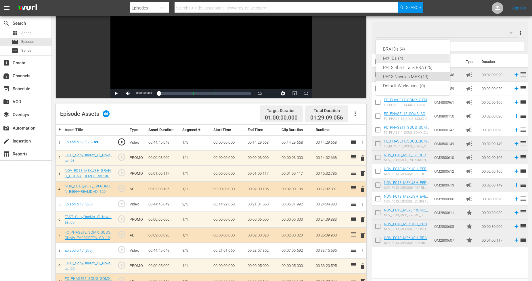
click at [403, 57] on div "MX IDs (4)" at bounding box center [413, 58] width 60 height 9
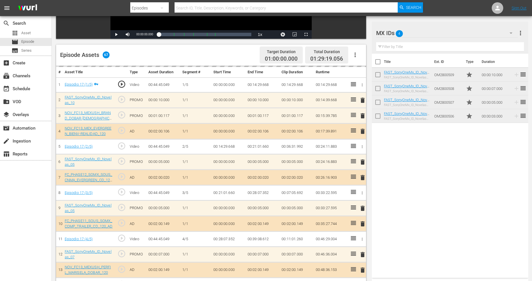
scroll to position [0, 0]
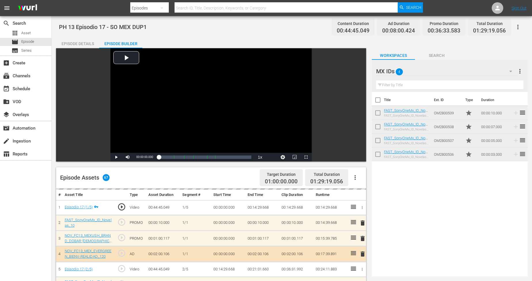
click at [519, 27] on icon "button" at bounding box center [517, 27] width 7 height 7
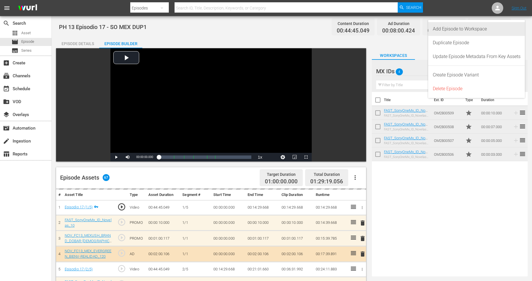
click at [496, 32] on div "Add Episode to Workspace" at bounding box center [477, 29] width 88 height 14
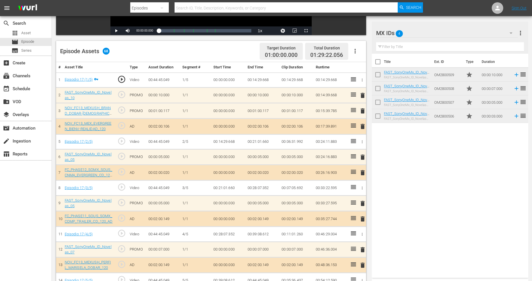
scroll to position [128, 0]
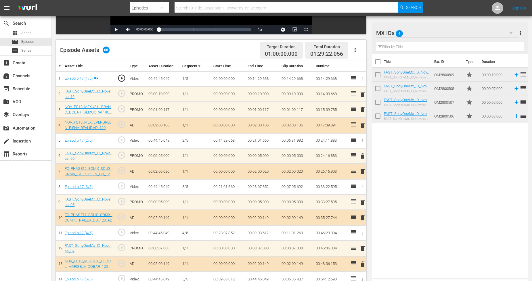
click at [362, 156] on span "delete" at bounding box center [362, 156] width 7 height 7
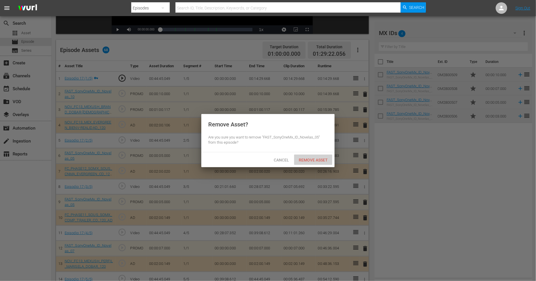
click at [319, 160] on span "Remove Asset" at bounding box center [313, 160] width 38 height 5
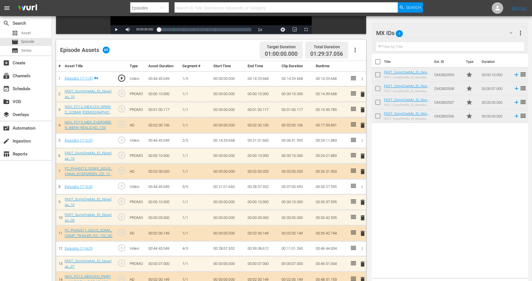
click at [363, 219] on span "delete" at bounding box center [362, 217] width 7 height 7
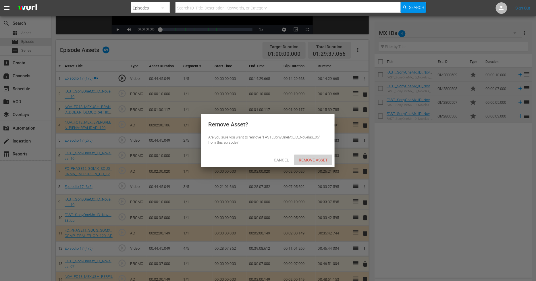
drag, startPoint x: 317, startPoint y: 161, endPoint x: 527, endPoint y: 161, distance: 210.4
click at [320, 161] on span "Remove Asset" at bounding box center [313, 160] width 38 height 5
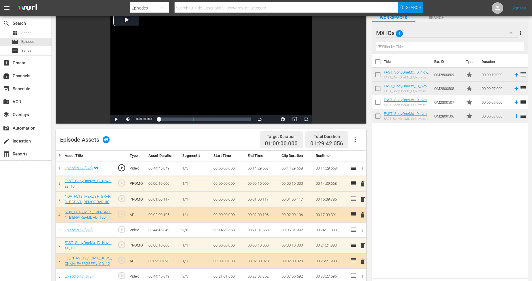
scroll to position [0, 0]
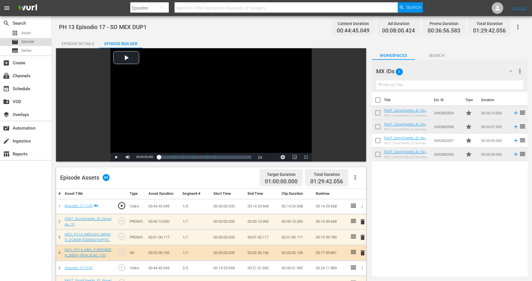
click at [37, 40] on div "movie Episode" at bounding box center [25, 42] width 51 height 8
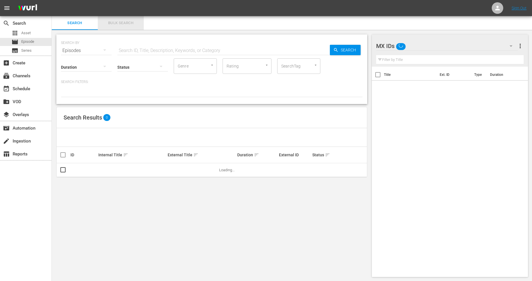
click at [119, 24] on span "Bulk Search" at bounding box center [120, 23] width 39 height 7
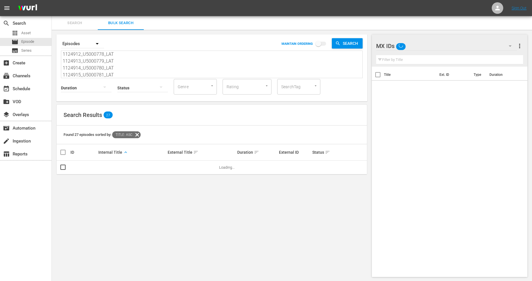
scroll to position [0, 0]
drag, startPoint x: 118, startPoint y: 74, endPoint x: 97, endPoint y: 68, distance: 21.7
click at [82, 63] on div "Search By Episodes MAINTAIN ORDERING Search 911258_U2000114_LAT 911259_U2000115…" at bounding box center [211, 67] width 311 height 67
drag, startPoint x: 113, startPoint y: 72, endPoint x: 6, endPoint y: -15, distance: 138.1
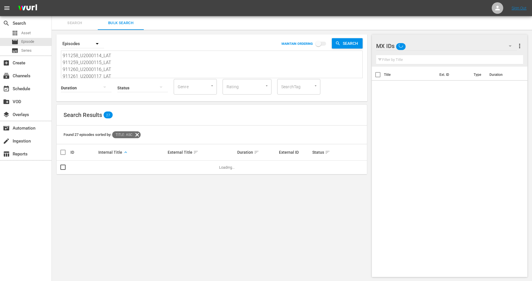
click at [6, 0] on html "menu Sign Out search Search apps Asset movie Episode subtitles Series add_box C…" at bounding box center [266, 140] width 532 height 281
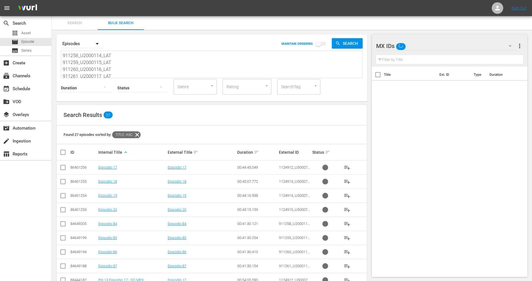
paste textarea "62_U2000118_LAT 911263_U2000119_LAT 911264_U2000120_LAT 911265_U2000121_LAT 112…"
type textarea "911262_U2000118_LAT 911263_U2000119_LAT 911264_U2000120_LAT 911265_U2000121_LAT…"
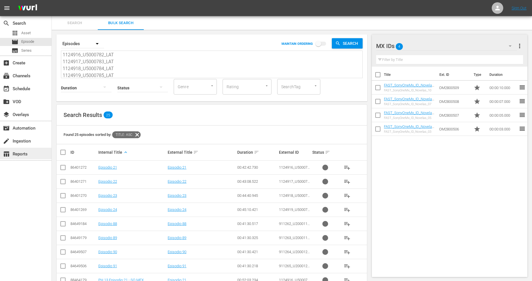
type textarea "911262_U2000118_LAT 911263_U2000119_LAT 911264_U2000120_LAT 911265_U2000121_LAT…"
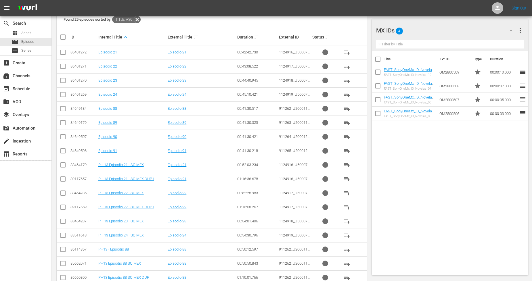
scroll to position [243, 0]
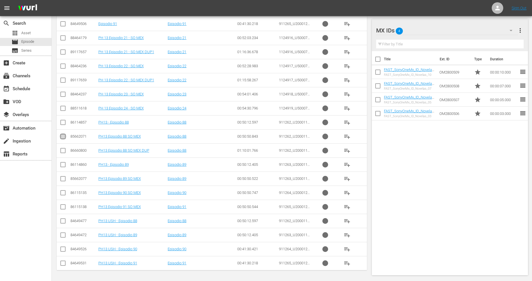
click at [64, 136] on input "checkbox" at bounding box center [62, 137] width 7 height 7
checkbox input "true"
click at [64, 180] on input "checkbox" at bounding box center [62, 179] width 7 height 7
checkbox input "true"
click at [64, 191] on input "checkbox" at bounding box center [62, 194] width 7 height 7
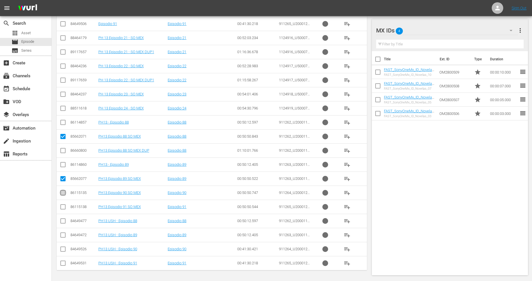
checkbox input "true"
click at [61, 207] on input "checkbox" at bounding box center [62, 208] width 7 height 7
checkbox input "true"
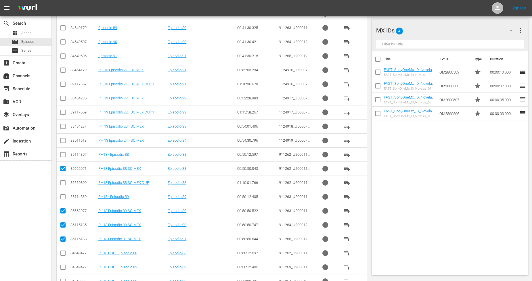
scroll to position [211, 0]
click at [62, 69] on input "checkbox" at bounding box center [62, 70] width 7 height 7
checkbox input "true"
click at [61, 101] on input "checkbox" at bounding box center [62, 98] width 7 height 7
checkbox input "true"
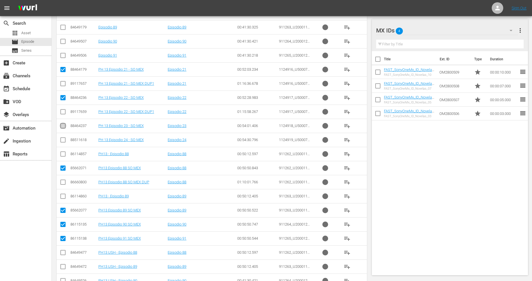
click at [62, 126] on input "checkbox" at bounding box center [62, 127] width 7 height 7
checkbox input "true"
click at [62, 144] on input "checkbox" at bounding box center [62, 141] width 7 height 7
checkbox input "true"
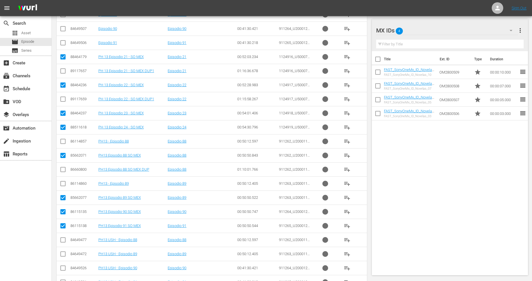
scroll to position [0, 0]
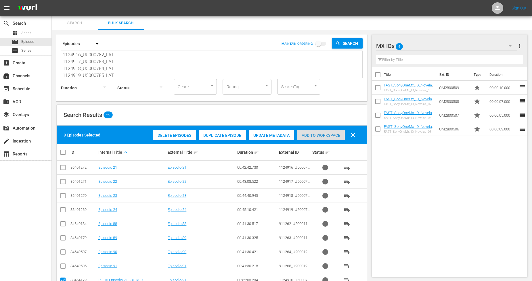
click at [309, 135] on span "Add to Workspace" at bounding box center [321, 135] width 48 height 5
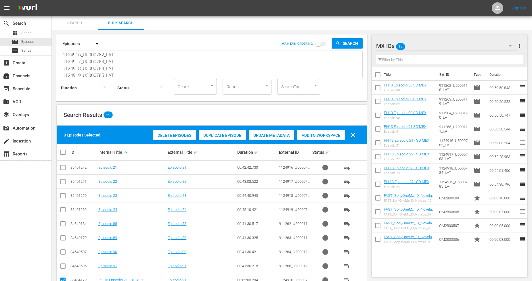
click at [376, 185] on input "checkbox" at bounding box center [378, 185] width 12 height 12
checkbox input "true"
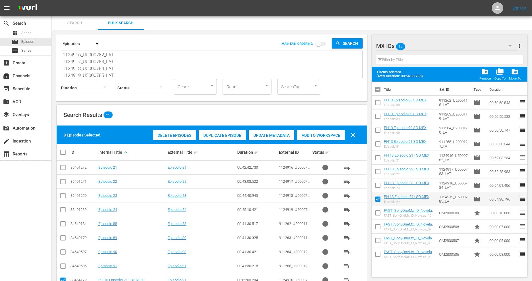
click at [375, 183] on input "checkbox" at bounding box center [378, 187] width 12 height 12
checkbox input "true"
drag, startPoint x: 377, startPoint y: 173, endPoint x: 377, endPoint y: 164, distance: 8.9
click at [377, 172] on input "checkbox" at bounding box center [378, 173] width 12 height 12
checkbox input "true"
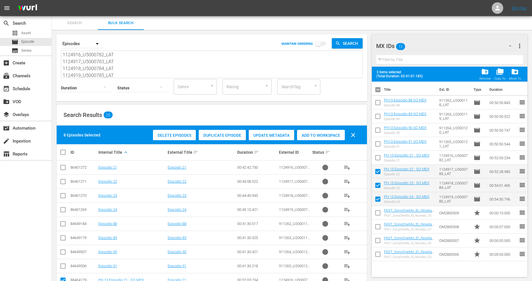
click at [377, 160] on input "checkbox" at bounding box center [378, 159] width 12 height 12
checkbox input "true"
click at [375, 144] on input "checkbox" at bounding box center [378, 145] width 12 height 12
checkbox input "true"
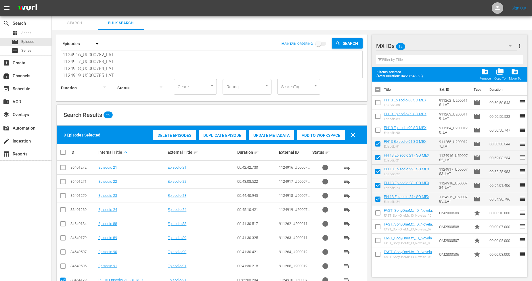
drag, startPoint x: 377, startPoint y: 131, endPoint x: 379, endPoint y: 121, distance: 10.5
click at [377, 130] on input "checkbox" at bounding box center [378, 131] width 12 height 12
checkbox input "true"
click at [375, 100] on input "checkbox" at bounding box center [378, 104] width 12 height 12
checkbox input "true"
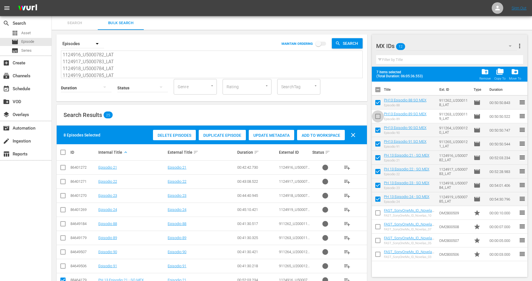
click at [376, 115] on input "checkbox" at bounding box center [378, 118] width 12 height 12
checkbox input "true"
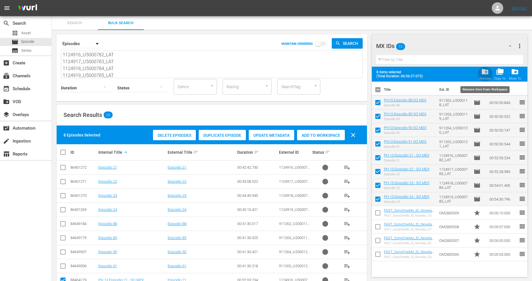
click at [487, 78] on div "Remove" at bounding box center [484, 79] width 11 height 4
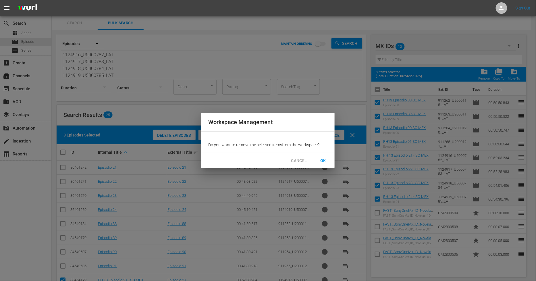
click at [324, 162] on span "OK" at bounding box center [323, 160] width 9 height 7
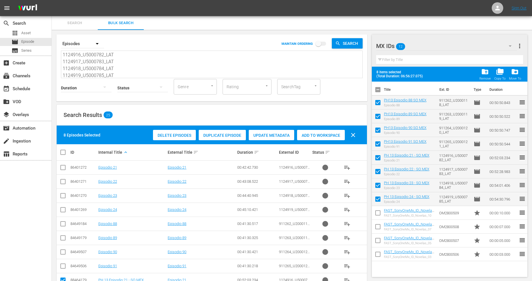
click at [507, 49] on icon "button" at bounding box center [509, 46] width 7 height 7
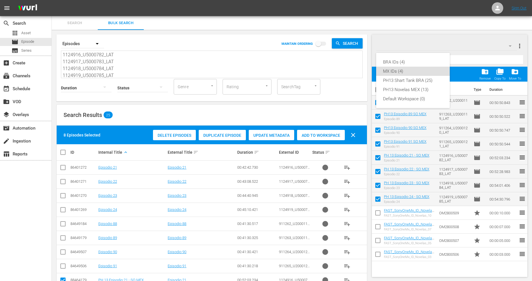
checkbox input "false"
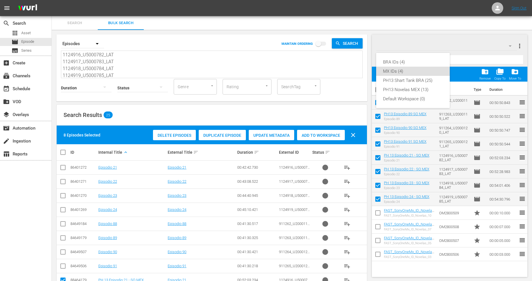
checkbox input "false"
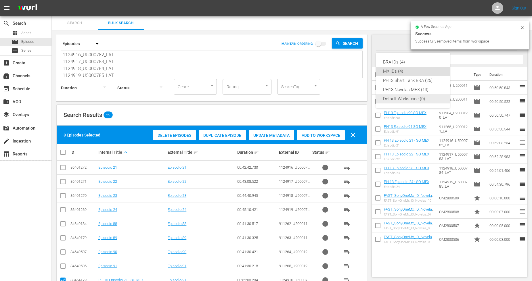
click at [404, 102] on div "Default Workspace (0)" at bounding box center [413, 98] width 60 height 9
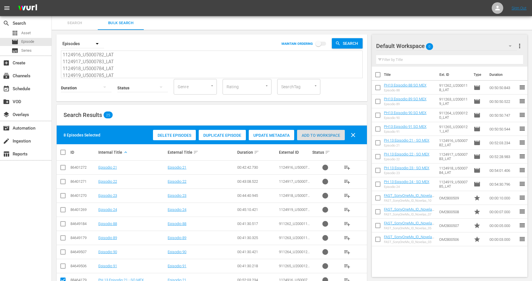
click at [327, 133] on span "Add to Workspace" at bounding box center [321, 135] width 48 height 5
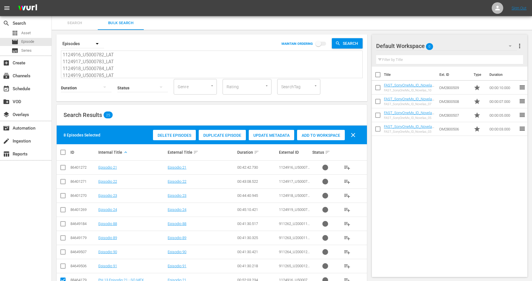
click at [494, 46] on div "Default Workspace 0" at bounding box center [446, 46] width 141 height 16
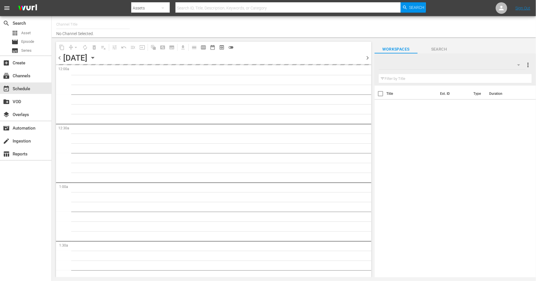
type input "Sony One Novelas (MX) (1001)"
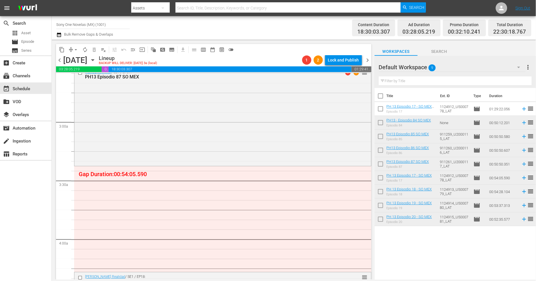
scroll to position [319, 0]
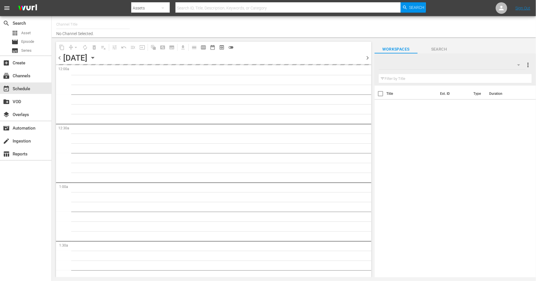
type input "Sony One Novelas (MX) (1001)"
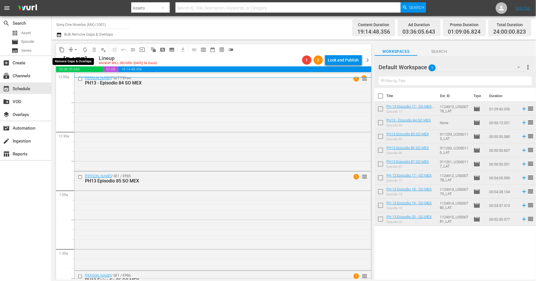
click at [74, 50] on span "arrow_drop_down" at bounding box center [76, 50] width 6 height 6
click at [89, 60] on li "Align to Midnight" at bounding box center [76, 60] width 60 height 9
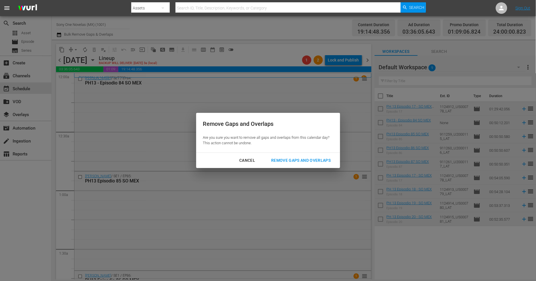
click at [326, 160] on div "Remove Gaps and Overlaps" at bounding box center [301, 160] width 69 height 7
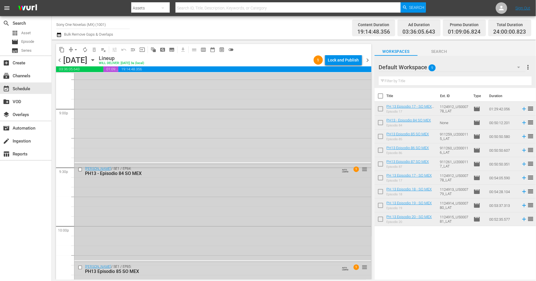
scroll to position [2608, 0]
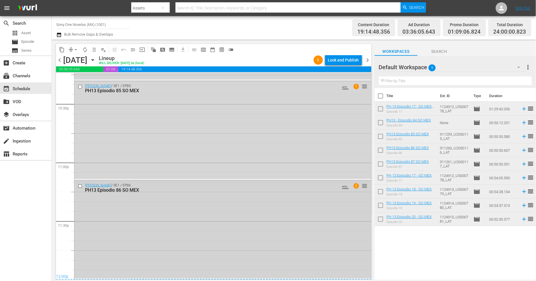
click at [227, 230] on div "Doña Bárbara / SE1 / EP86: PH13 Episodio 86 SO MEX AUTO-LOOPED 2 reorder" at bounding box center [222, 230] width 297 height 98
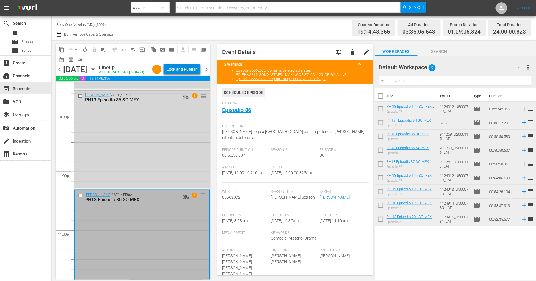
click at [197, 68] on div "Lock and Publish" at bounding box center [182, 69] width 31 height 10
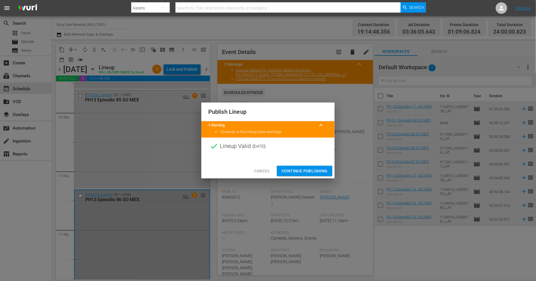
click at [301, 171] on span "Continue Publishing" at bounding box center [305, 171] width 46 height 7
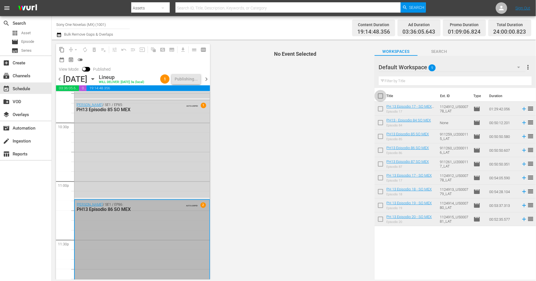
click at [380, 95] on input "checkbox" at bounding box center [381, 97] width 12 height 12
checkbox input "true"
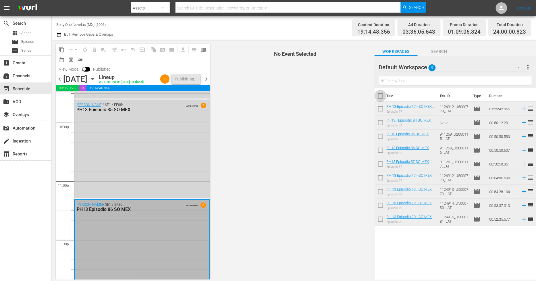
checkbox input "true"
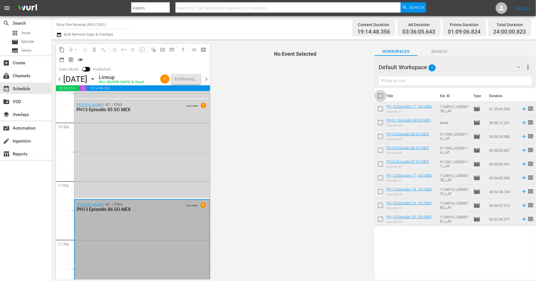
checkbox input "true"
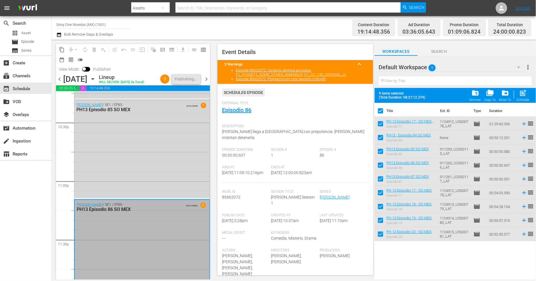
click at [207, 78] on span "chevron_right" at bounding box center [206, 79] width 7 height 7
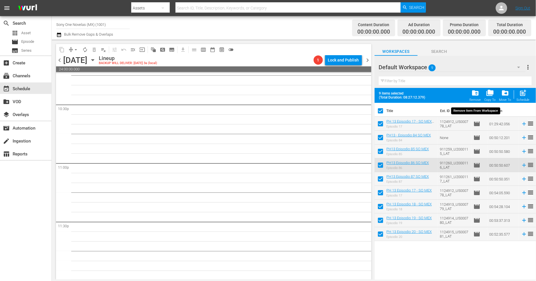
scroll to position [2608, 0]
click at [475, 95] on span "folder_delete" at bounding box center [476, 93] width 8 height 8
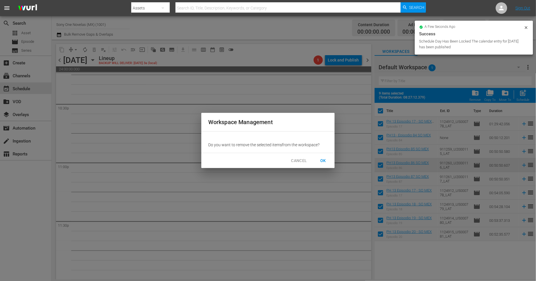
click at [327, 158] on span "OK" at bounding box center [323, 160] width 9 height 7
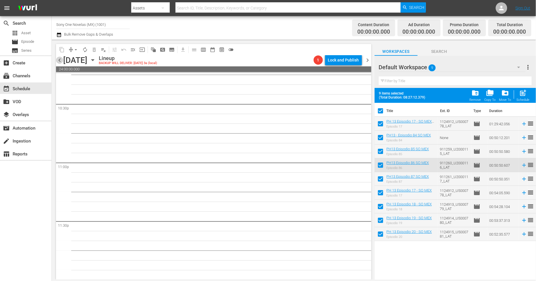
click at [59, 61] on span "chevron_left" at bounding box center [59, 60] width 7 height 7
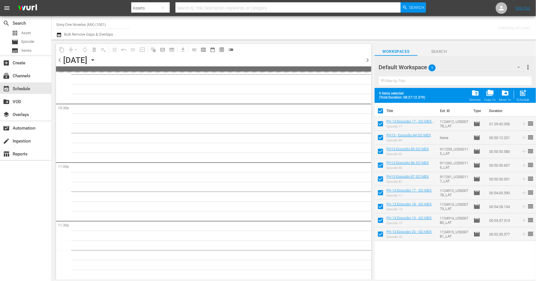
scroll to position [2607, 0]
checkbox input "false"
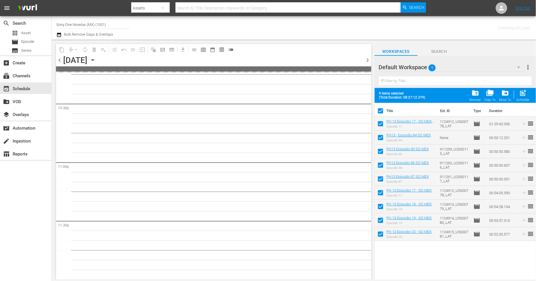
checkbox input "false"
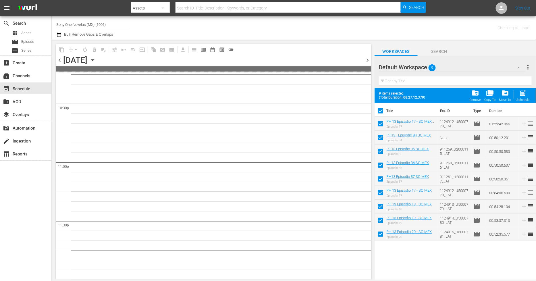
checkbox input "false"
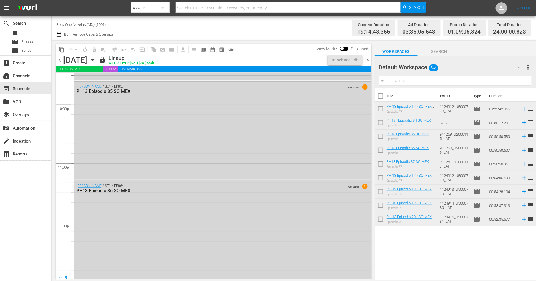
scroll to position [2608, 0]
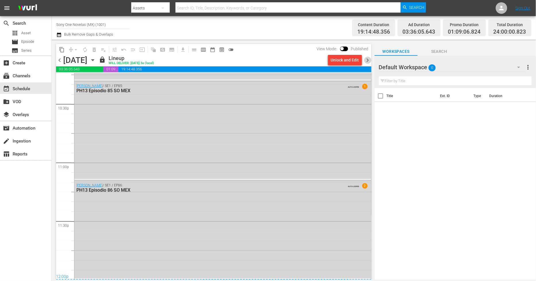
click at [369, 60] on span "chevron_right" at bounding box center [367, 60] width 7 height 7
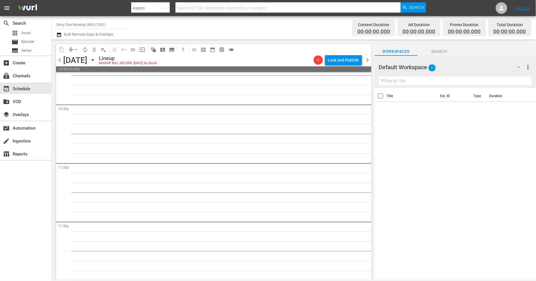
scroll to position [2608, 0]
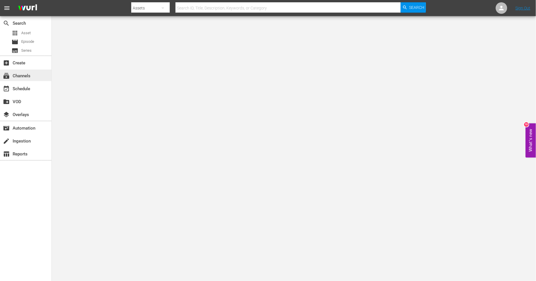
click at [20, 74] on div "subscriptions Channels" at bounding box center [16, 74] width 32 height 5
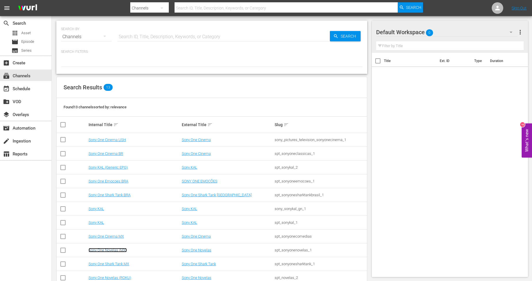
click at [117, 248] on link "Sony One Novelas (MX)" at bounding box center [108, 250] width 38 height 4
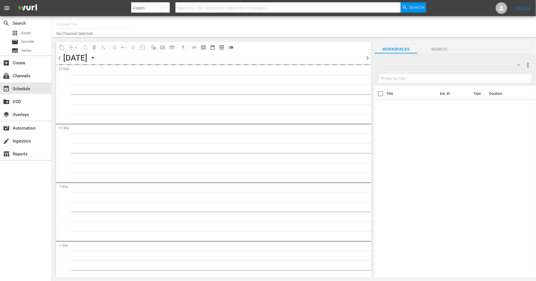
type input "Sony One Novelas (MX) (1001)"
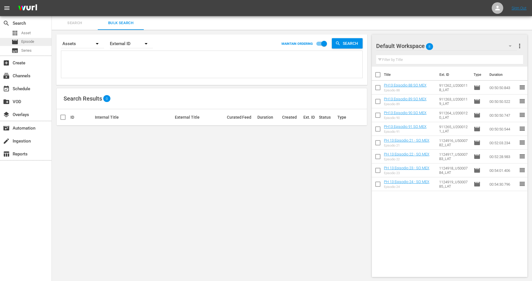
click at [33, 44] on span "Episode" at bounding box center [27, 42] width 13 height 6
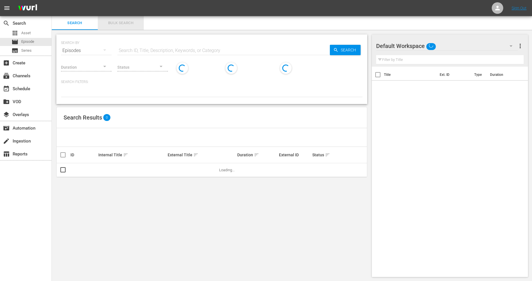
click at [129, 22] on span "Bulk Search" at bounding box center [120, 23] width 39 height 7
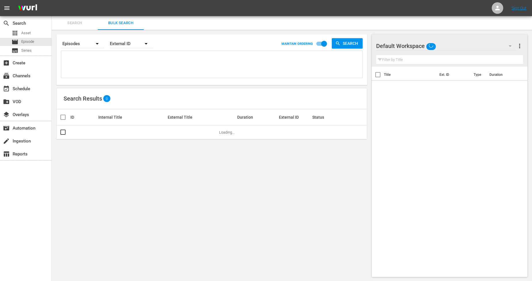
click at [505, 46] on button "button" at bounding box center [510, 46] width 14 height 14
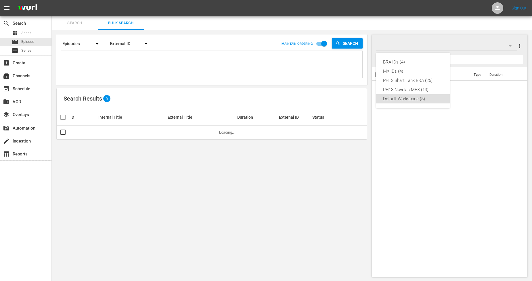
click at [505, 46] on div "BRA IDs (4) MX IDs (4) PH13 Shart Tank BRA (25) PH13 Novelas MEX (13) Default W…" at bounding box center [266, 140] width 532 height 281
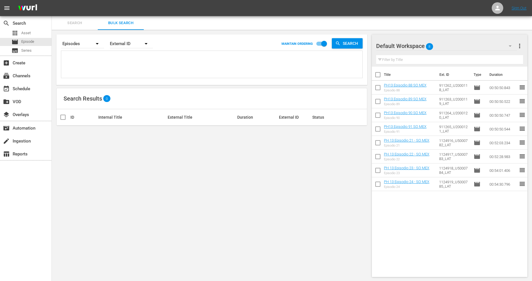
click at [130, 47] on div "External ID" at bounding box center [131, 44] width 43 height 16
click at [128, 25] on div "External ID [PERSON_NAME] ID Title" at bounding box center [266, 140] width 532 height 281
click at [95, 67] on textarea at bounding box center [213, 65] width 300 height 26
paste textarea "911262_U2000118_LAT 911263_U2000119_LAT 911264_U2000120_LAT 911265_U2000121_LAT…"
type textarea "911262_U2000118_LAT 911263_U2000119_LAT 911264_U2000120_LAT 911265_U2000121_LAT…"
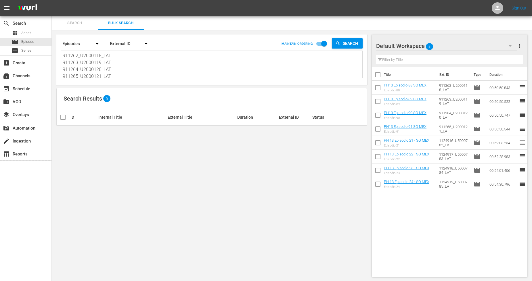
scroll to position [1, 0]
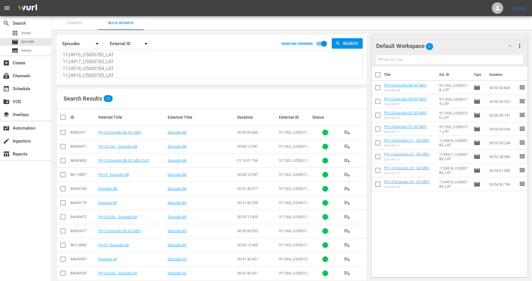
type textarea "911262_U2000118_LAT 911263_U2000119_LAT 911264_U2000120_LAT 911265_U2000121_LAT…"
click at [324, 45] on input "checkbox" at bounding box center [324, 44] width 33 height 11
checkbox input "false"
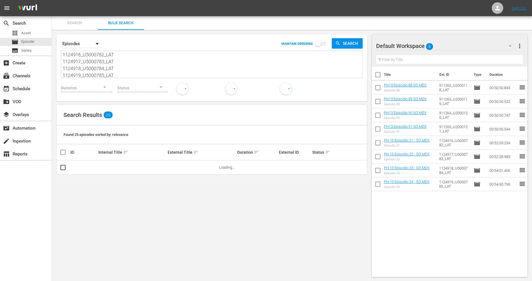
click at [123, 153] on span "sort" at bounding box center [125, 152] width 5 height 5
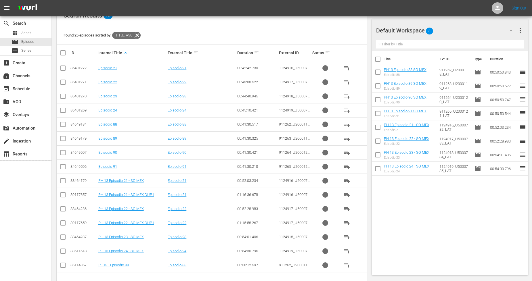
scroll to position [115, 0]
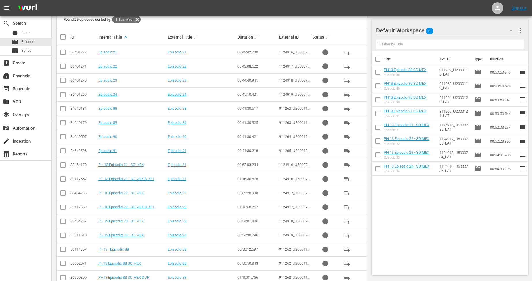
click at [62, 180] on input "checkbox" at bounding box center [62, 180] width 7 height 7
checkbox input "true"
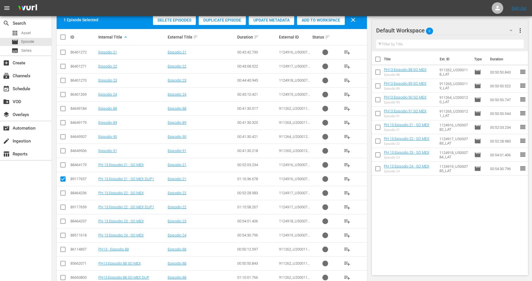
click at [64, 207] on input "checkbox" at bounding box center [62, 208] width 7 height 7
checkbox input "true"
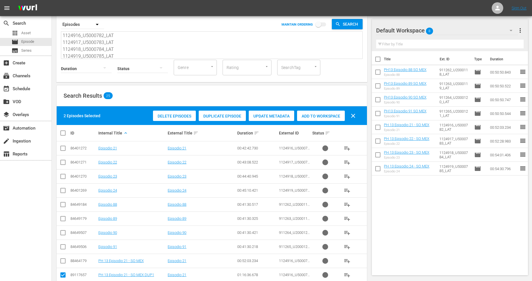
click at [319, 114] on span "Add to Workspace" at bounding box center [321, 116] width 48 height 5
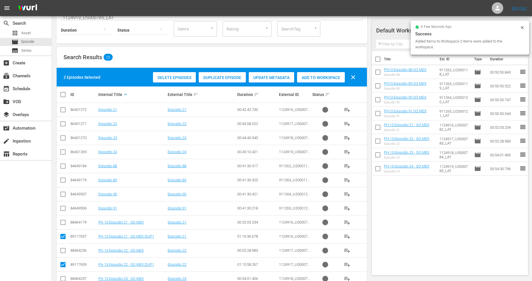
scroll to position [83, 0]
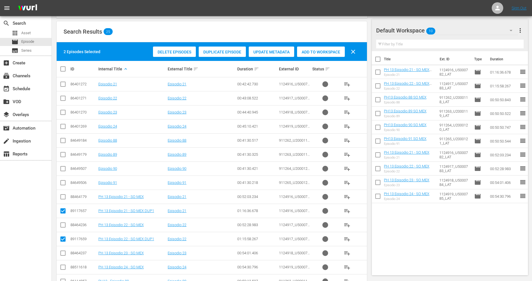
click at [61, 70] on input "checkbox" at bounding box center [64, 69] width 11 height 7
checkbox input "true"
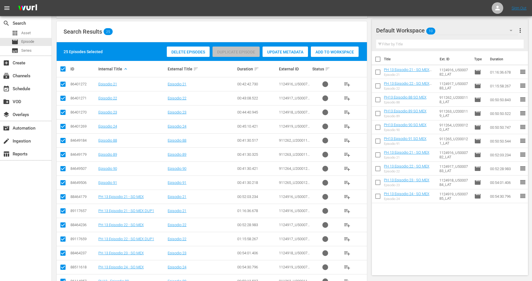
checkbox input "true"
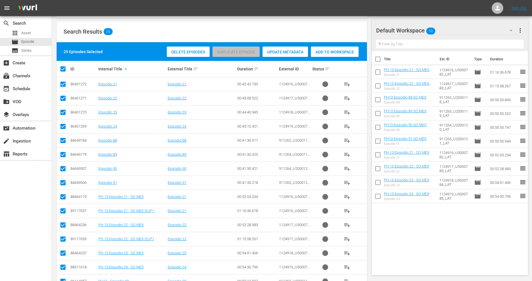
checkbox input "true"
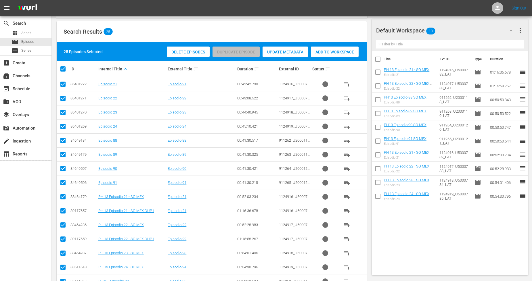
checkbox input "true"
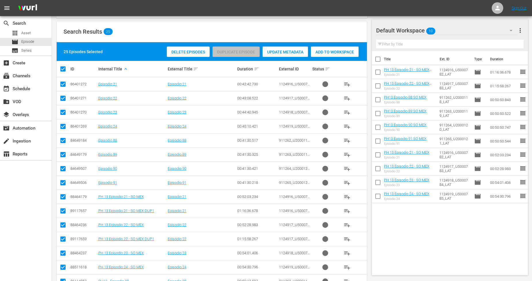
checkbox input "true"
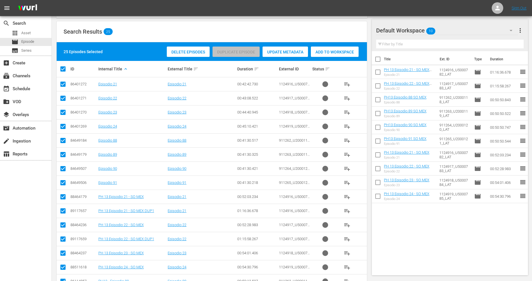
checkbox input "true"
click at [61, 70] on input "checkbox" at bounding box center [64, 69] width 11 height 7
checkbox input "false"
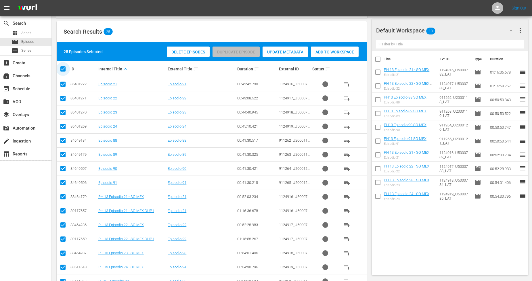
checkbox input "false"
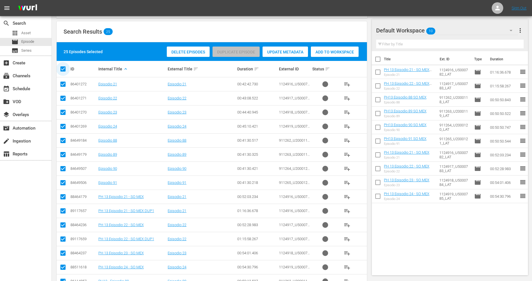
checkbox input "false"
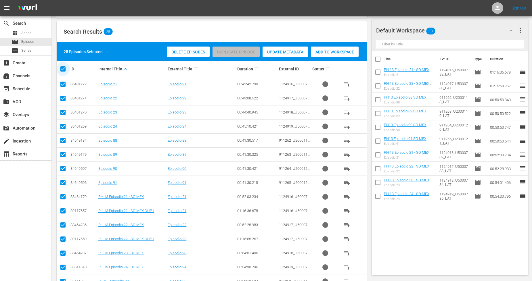
checkbox input "false"
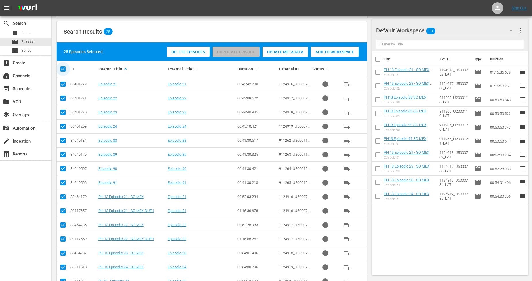
checkbox input "false"
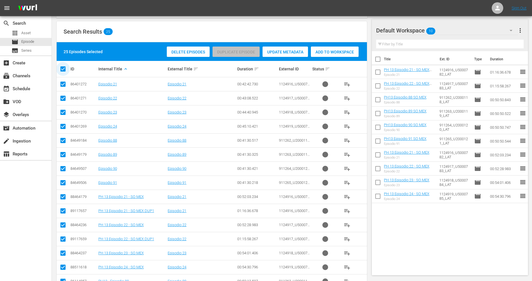
checkbox input "false"
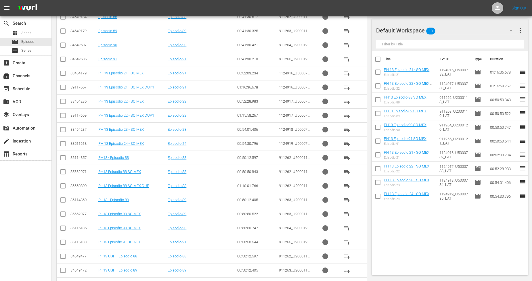
scroll to position [211, 0]
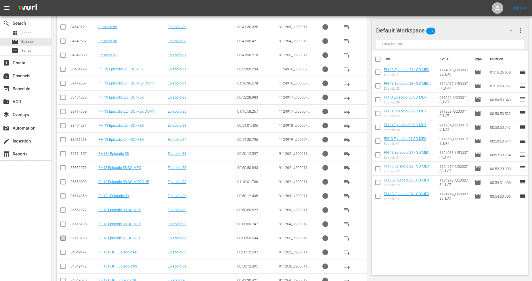
click at [64, 239] on input "checkbox" at bounding box center [62, 239] width 7 height 7
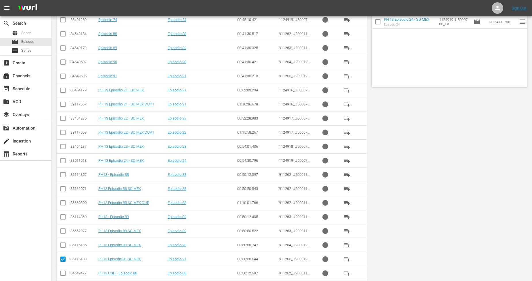
scroll to position [0, 0]
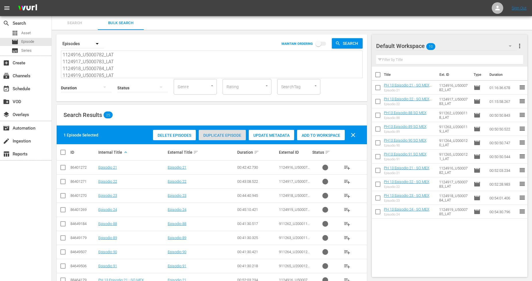
click at [229, 137] on span "Duplicate Episode" at bounding box center [222, 135] width 47 height 5
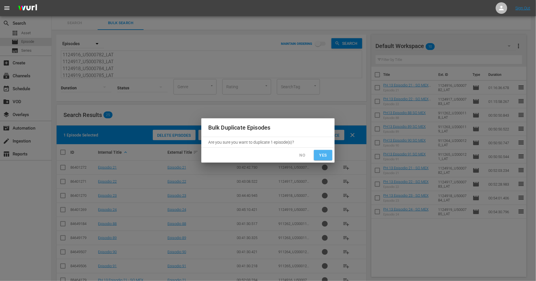
click at [324, 158] on span "Yes" at bounding box center [323, 155] width 9 height 7
checkbox input "false"
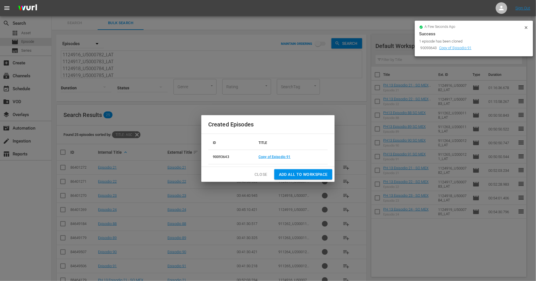
drag, startPoint x: 260, startPoint y: 175, endPoint x: 255, endPoint y: 165, distance: 11.7
click at [260, 175] on span "Close" at bounding box center [261, 174] width 13 height 7
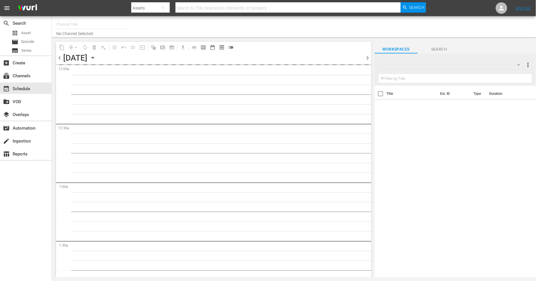
type input "Sony One Novelas (MX) (1001)"
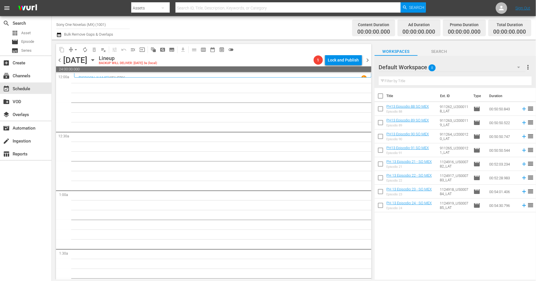
click at [383, 98] on input "checkbox" at bounding box center [381, 97] width 12 height 12
checkbox input "true"
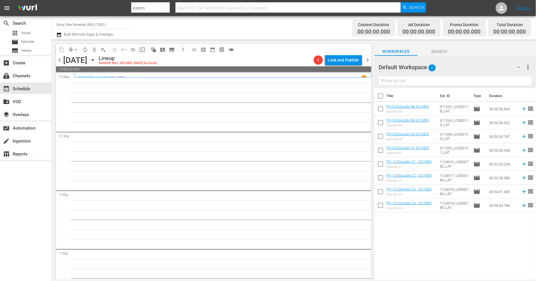
checkbox input "true"
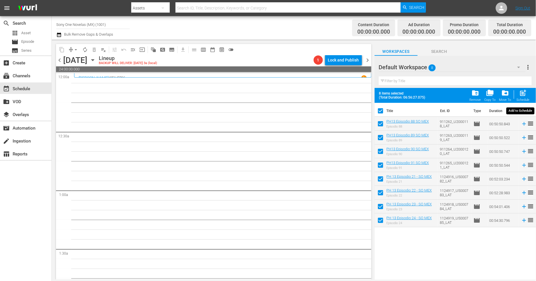
click at [524, 97] on span "post_add" at bounding box center [524, 93] width 8 height 8
checkbox input "false"
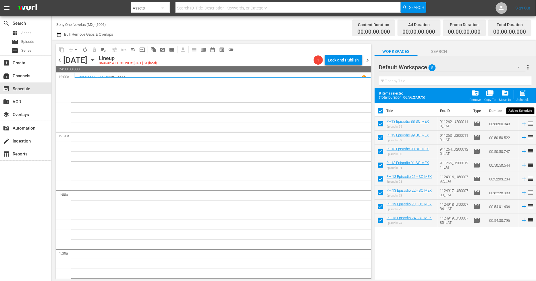
checkbox input "false"
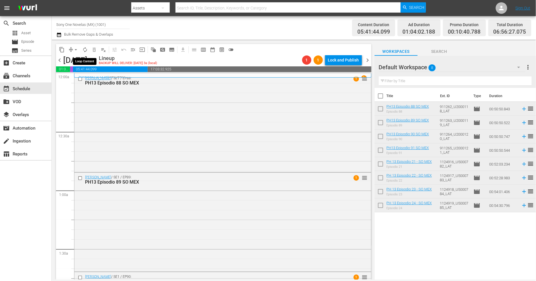
click at [82, 49] on span "autorenew_outlined" at bounding box center [85, 50] width 6 height 6
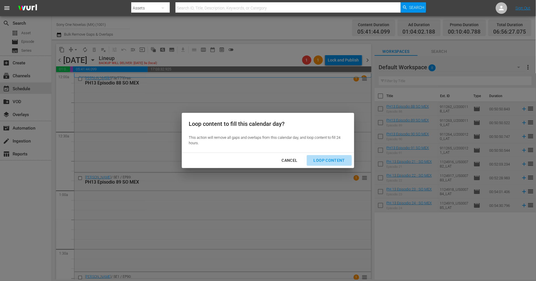
click at [326, 163] on div "Loop Content" at bounding box center [329, 160] width 41 height 7
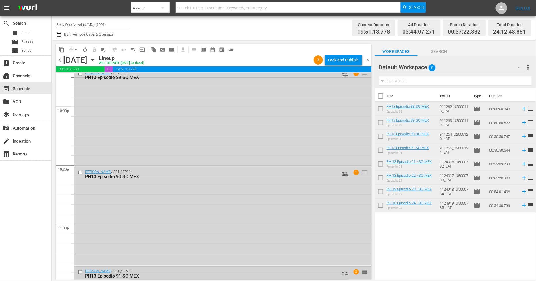
scroll to position [2632, 0]
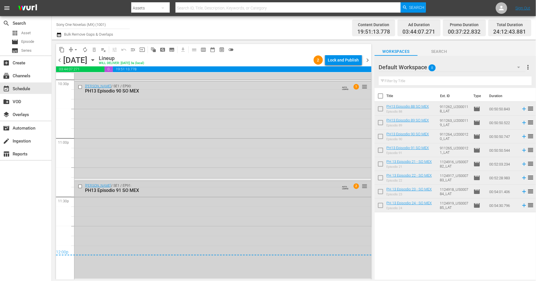
click at [222, 220] on div "Doña Bárbara / SE1 / EP91: PH13 Episodio 91 SO MEX AUTO-LOOPED 2 reorder" at bounding box center [222, 230] width 297 height 98
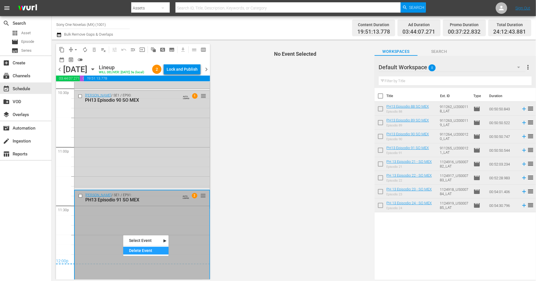
click at [136, 252] on div "Delete Event" at bounding box center [145, 251] width 45 height 8
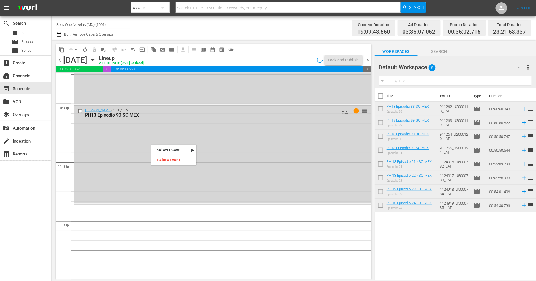
scroll to position [2608, 0]
click at [113, 145] on div "Doña Bárbara / SE1 / EP90: PH13 Episodio 90 SO MEX AUTO-LOOPED 1 reorder" at bounding box center [222, 155] width 297 height 98
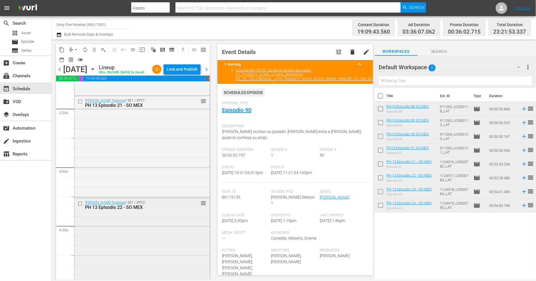
scroll to position [381, 0]
click at [128, 158] on div "Bienvenida Realidad / SE1 / EP21: PH 13 Episodio 21 - SO MEX reorder" at bounding box center [141, 149] width 135 height 100
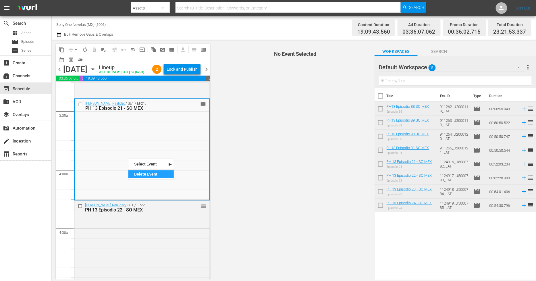
click at [141, 178] on div "Delete Event" at bounding box center [150, 174] width 45 height 8
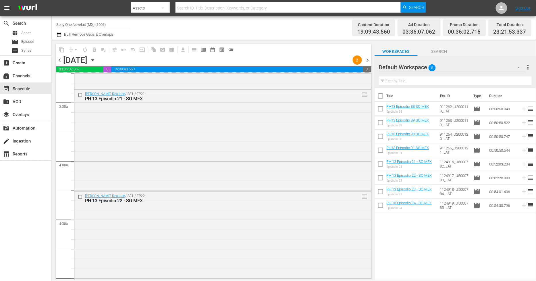
click at [119, 232] on div "Bienvenida Realidad / SE1 / EP22: PH 13 Episodio 22 - SO MEX reorder" at bounding box center [222, 242] width 297 height 101
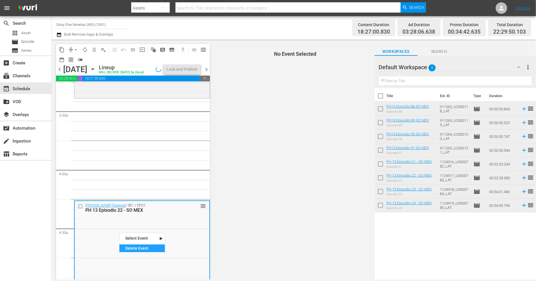
click at [126, 247] on div "Delete Event" at bounding box center [142, 249] width 45 height 8
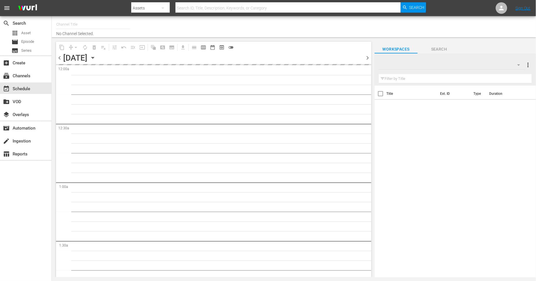
type input "Sony One Novelas (MX) (1001)"
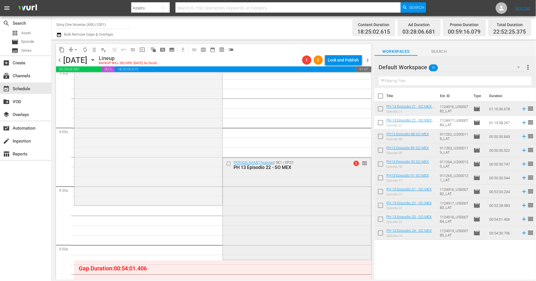
scroll to position [415, 0]
click at [271, 218] on div "Bienvenida Realidad / SE1 / EP22: PH 13 Episodio 22 - SO MEX 2 reorder" at bounding box center [297, 208] width 148 height 101
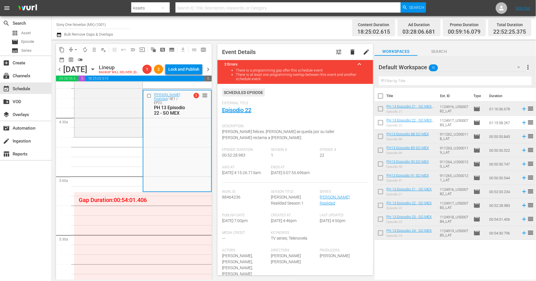
scroll to position [543, 0]
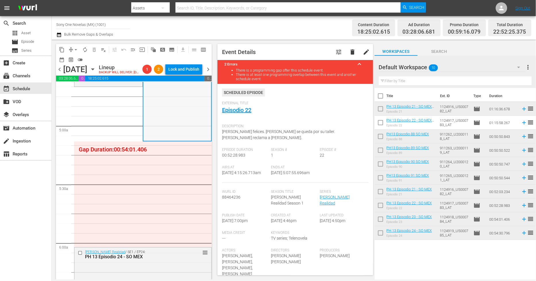
click at [170, 140] on div "Bienvenida Realidad / SE1 / EP22: PH 13 Episodio 22 - SO MEX 2 reorder" at bounding box center [177, 90] width 68 height 101
click at [183, 159] on div "Delete Event" at bounding box center [192, 157] width 45 height 8
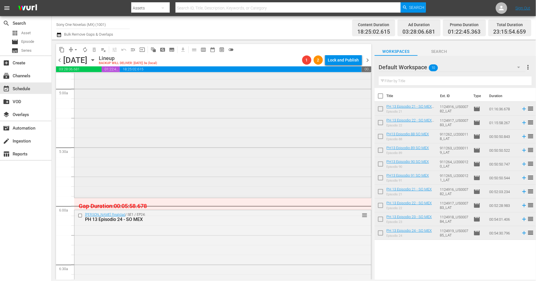
scroll to position [575, 0]
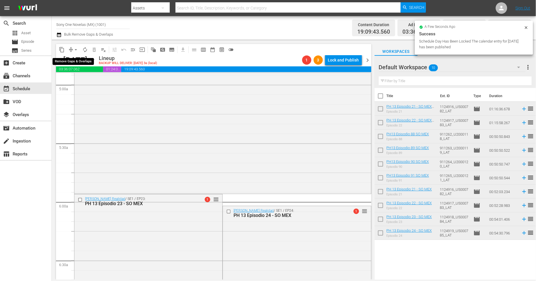
click at [77, 49] on span "arrow_drop_down" at bounding box center [76, 50] width 6 height 6
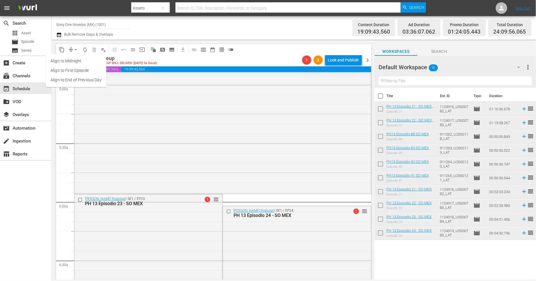
click at [79, 63] on li "Align to Midnight" at bounding box center [76, 60] width 60 height 9
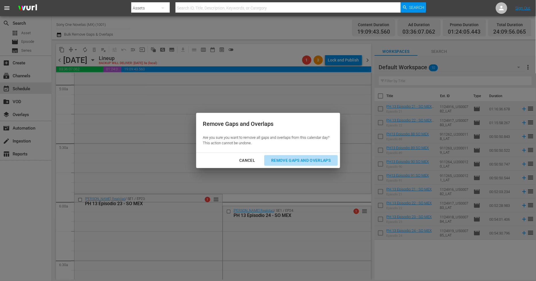
click at [314, 160] on div "Remove Gaps and Overlaps" at bounding box center [301, 160] width 69 height 7
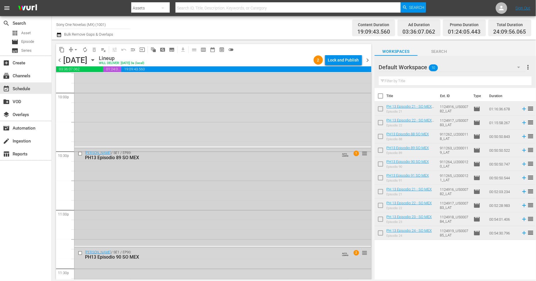
scroll to position [2627, 0]
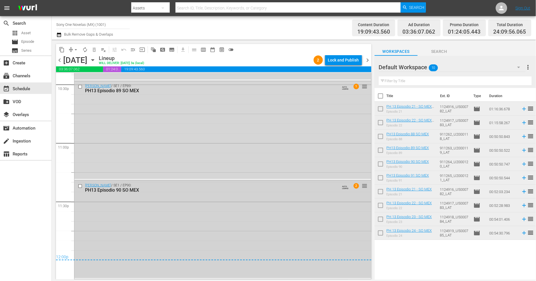
click at [144, 231] on div "Doña Bárbara / SE1 / EP90: PH13 Episodio 90 SO MEX AUTO-LOOPED 2 reorder" at bounding box center [222, 230] width 297 height 98
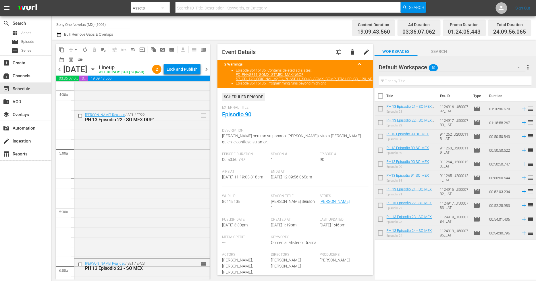
scroll to position [487, 0]
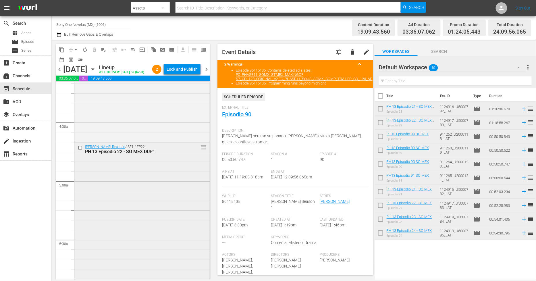
click at [125, 222] on div "Bienvenida Realidad / SE1 / EP22: PH 13 Episodio 22 - SO MEX DUP1 reorder" at bounding box center [141, 215] width 135 height 147
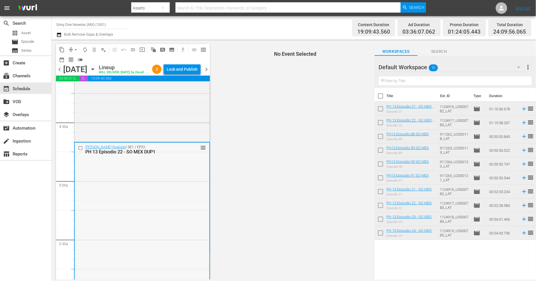
click at [139, 199] on div "Bienvenida Realidad / SE1 / EP22: PH 13 Episodio 22 - SO MEX DUP1 reorder" at bounding box center [142, 216] width 135 height 147
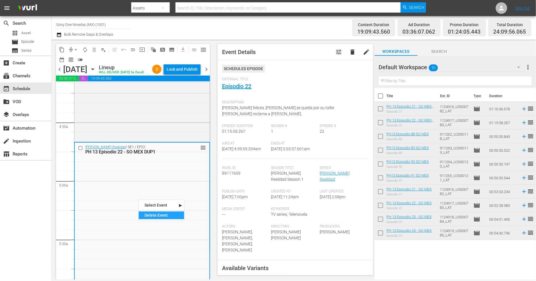
click at [144, 213] on div "Delete Event" at bounding box center [161, 216] width 45 height 8
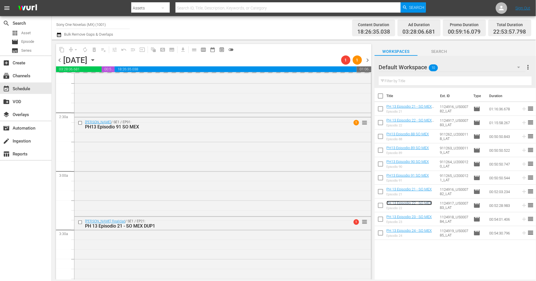
scroll to position [264, 0]
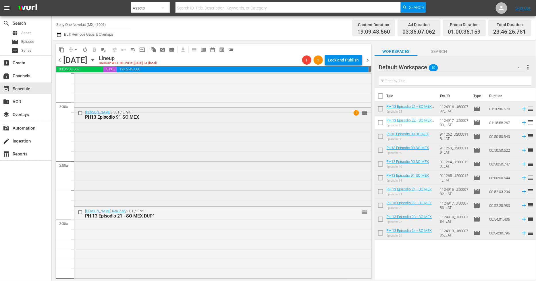
click at [184, 146] on div "Doña Bárbara / SE1 / EP91: PH13 Episodio 91 SO MEX 1 reorder" at bounding box center [222, 157] width 297 height 98
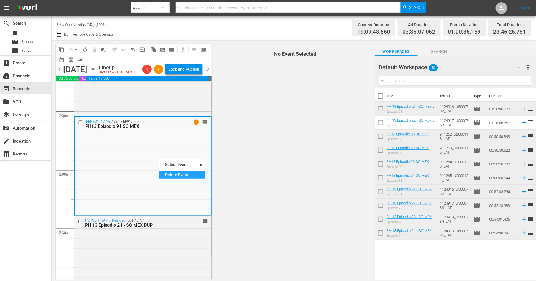
click at [178, 173] on div "Delete Event" at bounding box center [182, 175] width 45 height 8
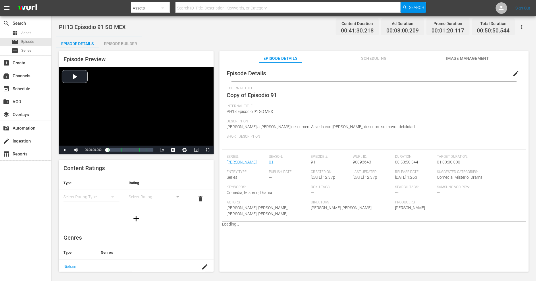
click at [515, 73] on span "edit" at bounding box center [516, 73] width 7 height 7
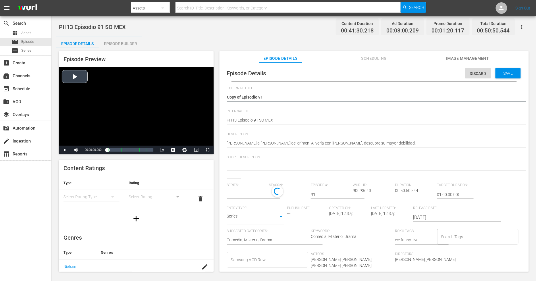
drag, startPoint x: 242, startPoint y: 95, endPoint x: 158, endPoint y: 86, distance: 84.4
click at [162, 91] on div "Episode Preview Video Player is loading. Play Video Play Mute Current Time 00:0…" at bounding box center [294, 162] width 476 height 228
type textarea "Episodio 91"
type input "[PERSON_NAME]"
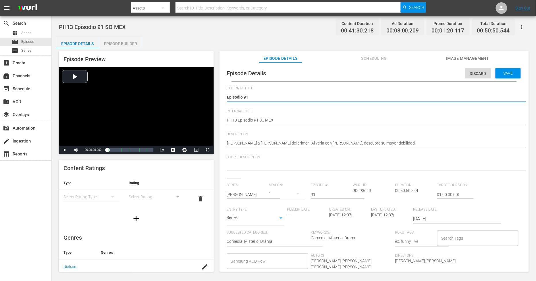
type textarea "Episodio 91"
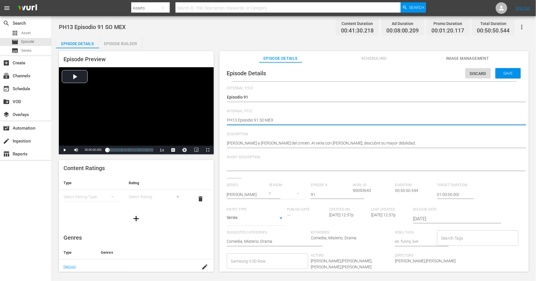
type textarea "PH13 Episodio 91 SO MEX"
type textarea "PH13 Episodio 91 SO MEX D"
type textarea "PH13 Episodio 91 SO MEX DU"
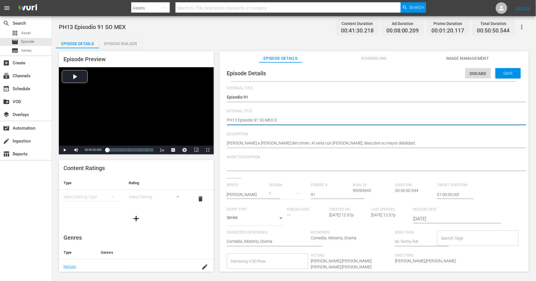
type textarea "PH13 Episodio 91 SO MEX DU"
type textarea "PH13 Episodio 91 SO MEX DUP"
type textarea "PH13 Episodio 91 SO MEX DUP1"
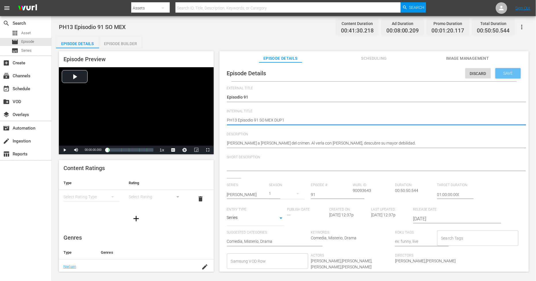
click at [505, 72] on span "Save" at bounding box center [508, 73] width 19 height 5
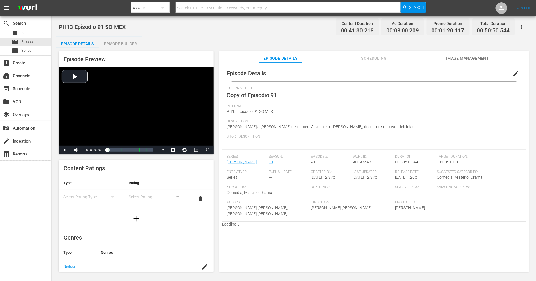
click at [114, 45] on div "Episode Builder" at bounding box center [120, 44] width 43 height 14
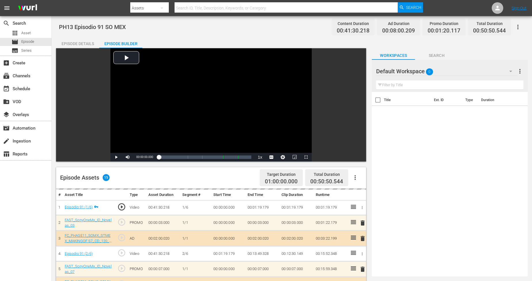
click at [492, 70] on div "Default Workspace 0" at bounding box center [446, 71] width 141 height 16
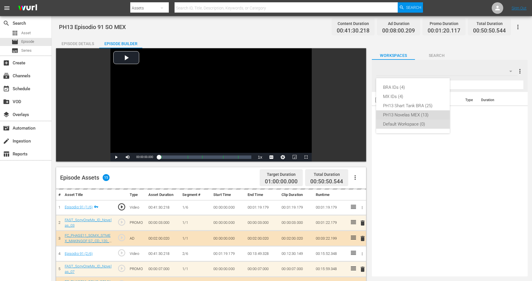
click at [419, 112] on div "PH13 Novelas MEX (13)" at bounding box center [413, 114] width 60 height 9
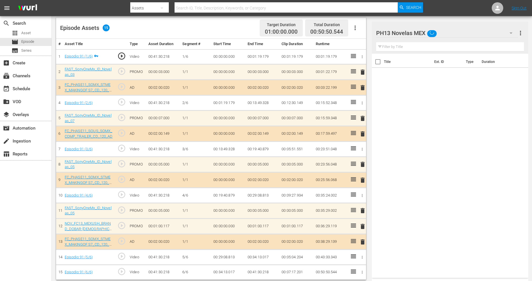
scroll to position [153, 0]
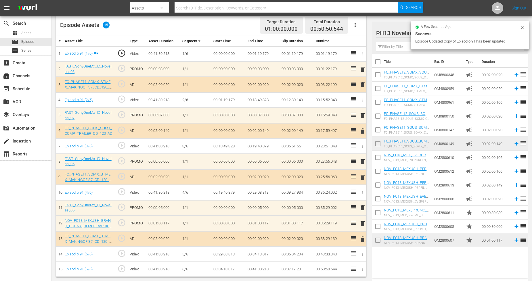
click at [378, 215] on input "checkbox" at bounding box center [378, 214] width 12 height 12
checkbox input "true"
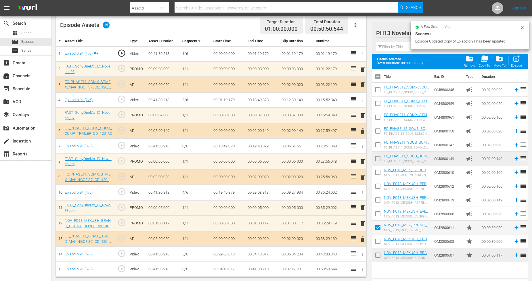
click at [378, 240] on input "checkbox" at bounding box center [378, 243] width 12 height 12
checkbox input "true"
click at [379, 255] on input "checkbox" at bounding box center [378, 256] width 12 height 12
checkbox input "true"
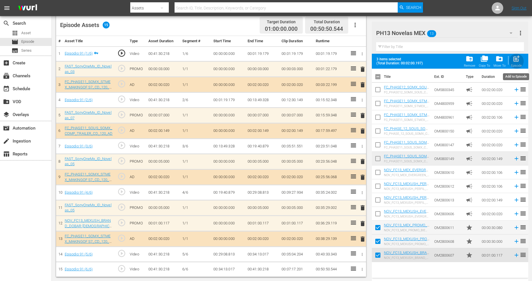
click at [515, 64] on div "Episode" at bounding box center [516, 66] width 11 height 4
checkbox input "false"
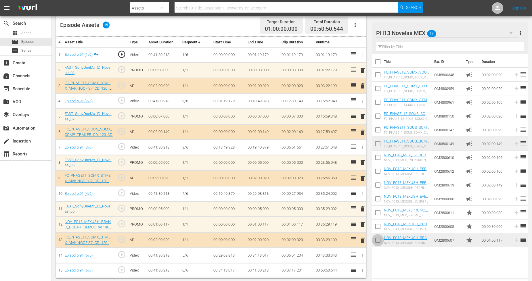
click at [379, 243] on input "checkbox" at bounding box center [378, 241] width 12 height 12
checkbox input "true"
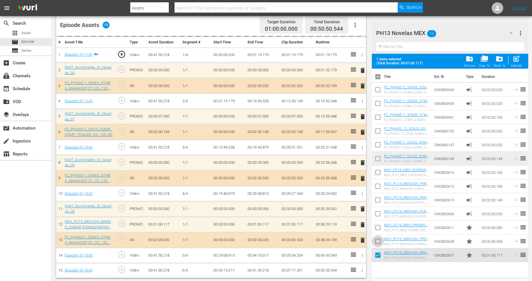
click at [379, 241] on input "checkbox" at bounding box center [378, 243] width 12 height 12
checkbox input "true"
click at [379, 228] on input "checkbox" at bounding box center [378, 229] width 12 height 12
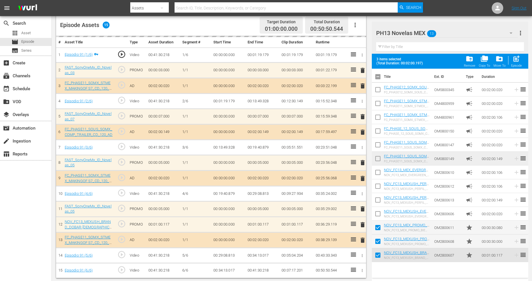
click at [515, 60] on span "post_add" at bounding box center [516, 59] width 8 height 8
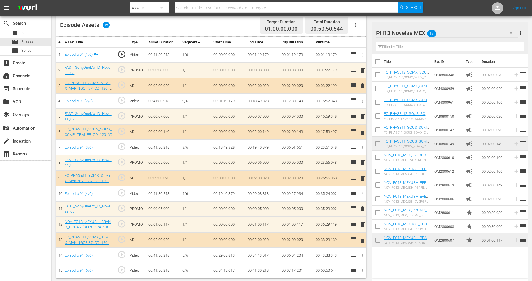
checkbox input "false"
click at [376, 237] on input "checkbox" at bounding box center [378, 241] width 12 height 12
checkbox input "true"
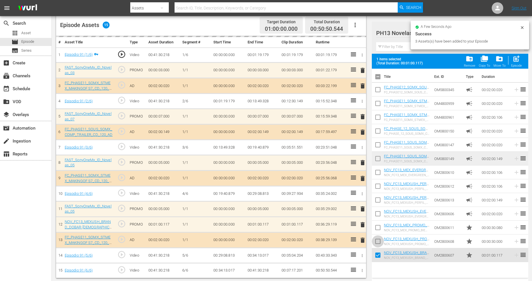
click at [378, 236] on span at bounding box center [378, 241] width 12 height 12
click at [378, 240] on input "checkbox" at bounding box center [378, 243] width 12 height 12
checkbox input "true"
click at [379, 229] on input "checkbox" at bounding box center [378, 229] width 12 height 12
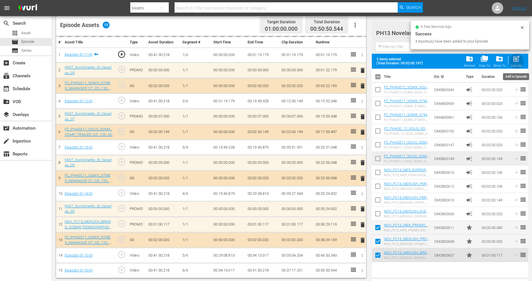
click at [512, 64] on div "post_add Episode" at bounding box center [516, 61] width 11 height 13
checkbox input "false"
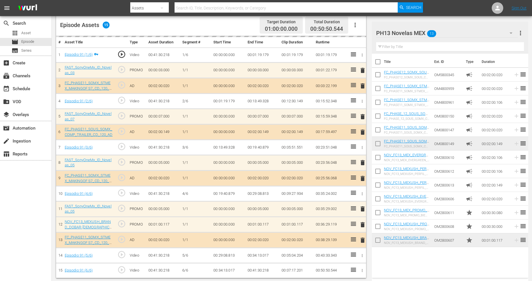
click at [377, 242] on input "checkbox" at bounding box center [378, 241] width 12 height 12
checkbox input "true"
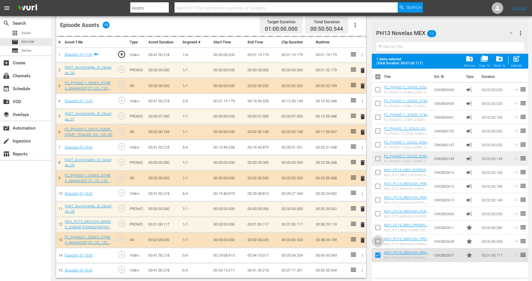
click at [377, 238] on input "checkbox" at bounding box center [378, 243] width 12 height 12
checkbox input "true"
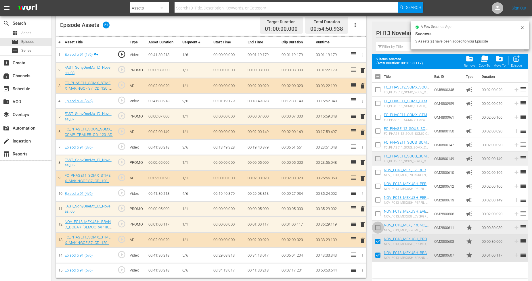
drag, startPoint x: 379, startPoint y: 227, endPoint x: 414, endPoint y: 178, distance: 60.9
click at [379, 226] on input "checkbox" at bounding box center [378, 229] width 12 height 12
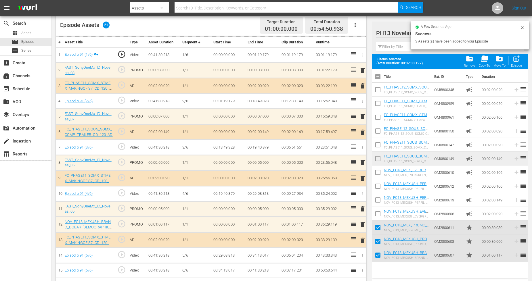
click at [518, 59] on span "post_add" at bounding box center [516, 59] width 8 height 8
checkbox input "false"
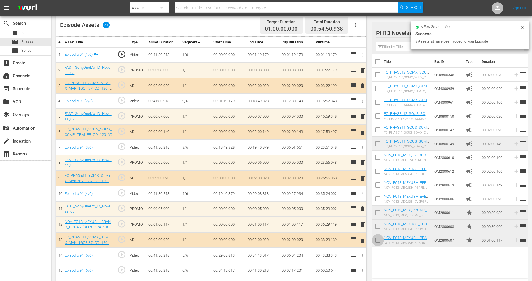
click at [380, 239] on input "checkbox" at bounding box center [378, 241] width 12 height 12
checkbox input "true"
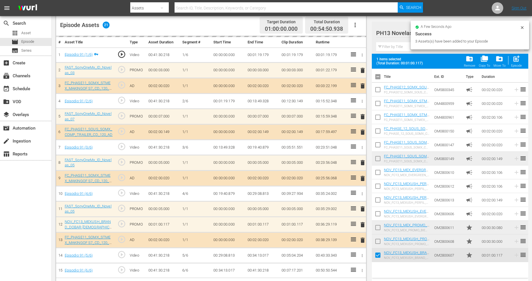
click at [380, 237] on input "checkbox" at bounding box center [378, 243] width 12 height 12
checkbox input "true"
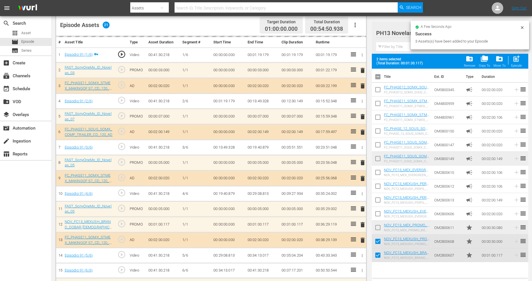
click at [380, 231] on input "checkbox" at bounding box center [378, 229] width 12 height 12
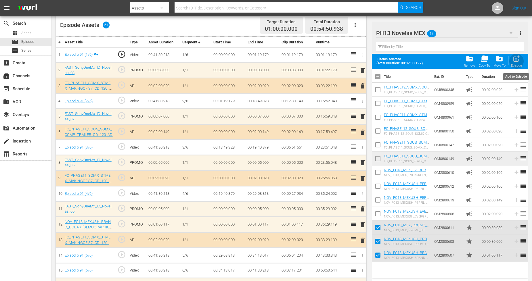
click at [519, 61] on span "post_add" at bounding box center [516, 59] width 8 height 8
checkbox input "false"
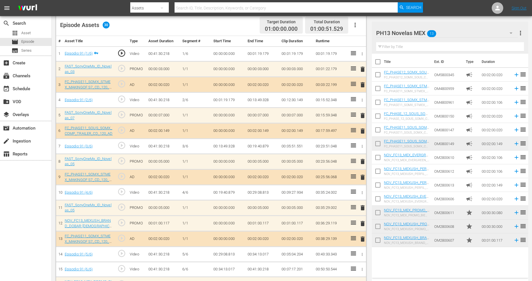
click at [377, 240] on input "checkbox" at bounding box center [378, 241] width 12 height 12
checkbox input "true"
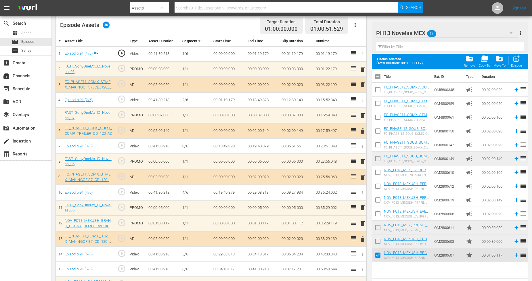
click at [377, 239] on input "checkbox" at bounding box center [378, 243] width 12 height 12
checkbox input "true"
click at [377, 231] on input "checkbox" at bounding box center [378, 229] width 12 height 12
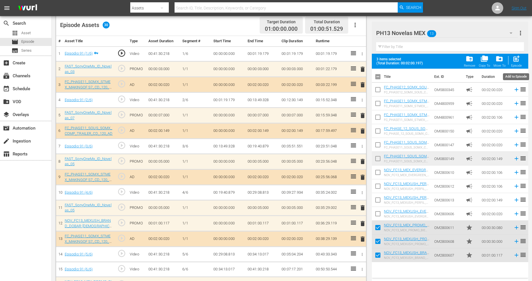
click at [521, 62] on div "post_add Episode" at bounding box center [516, 61] width 11 height 13
checkbox input "false"
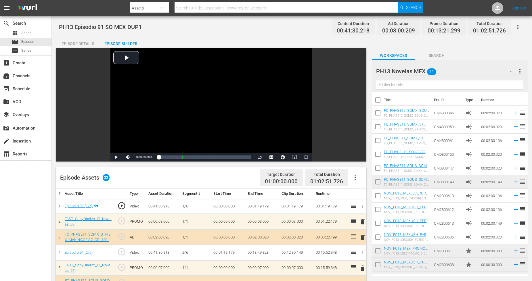
scroll to position [11, 0]
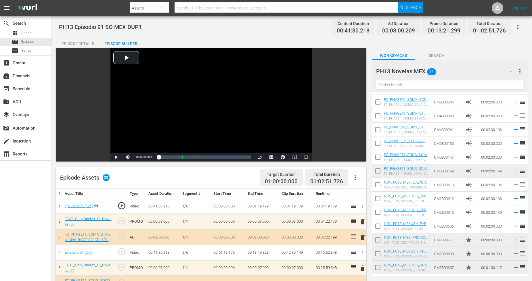
click at [380, 266] on input "checkbox" at bounding box center [378, 269] width 12 height 12
checkbox input "true"
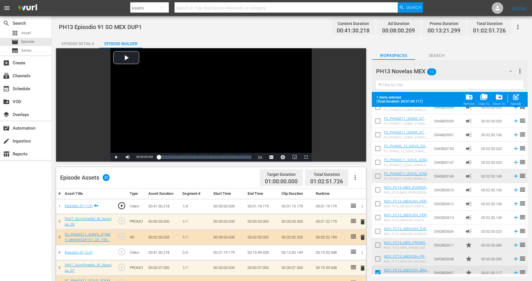
scroll to position [26, 0]
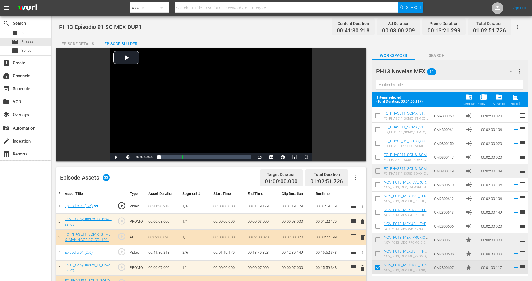
click at [377, 253] on input "checkbox" at bounding box center [378, 255] width 12 height 12
checkbox input "true"
click at [379, 243] on input "checkbox" at bounding box center [378, 241] width 12 height 12
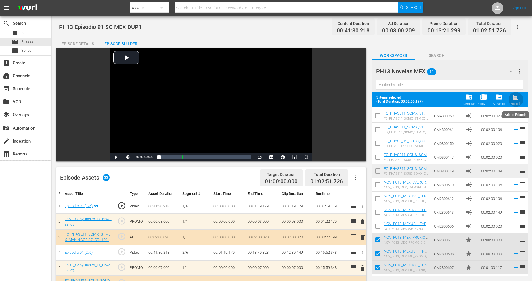
click at [518, 97] on span "post_add" at bounding box center [516, 97] width 8 height 8
checkbox input "false"
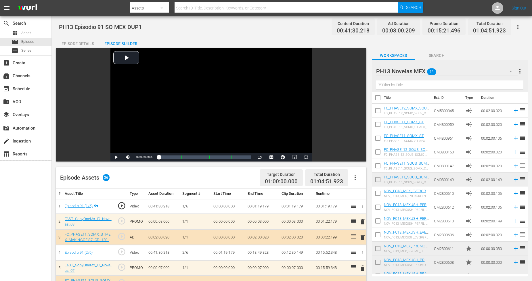
scroll to position [0, 0]
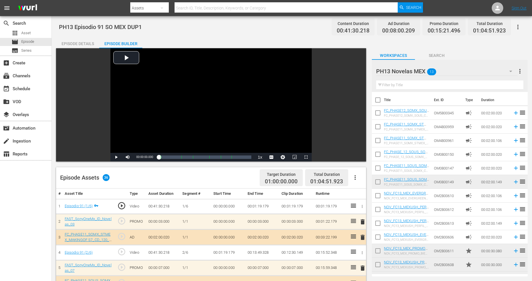
click at [516, 27] on icon "button" at bounding box center [517, 27] width 7 height 7
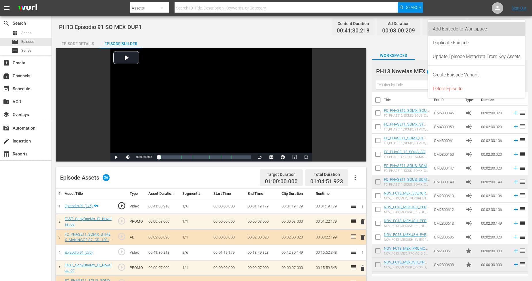
click at [512, 30] on div "Add Episode to Workspace" at bounding box center [477, 29] width 88 height 14
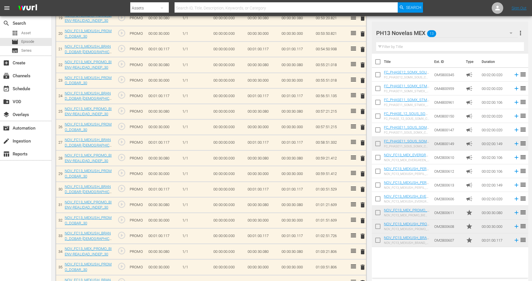
scroll to position [480, 0]
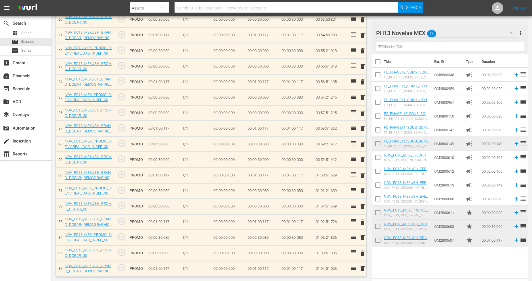
click at [361, 251] on span "delete" at bounding box center [362, 253] width 7 height 7
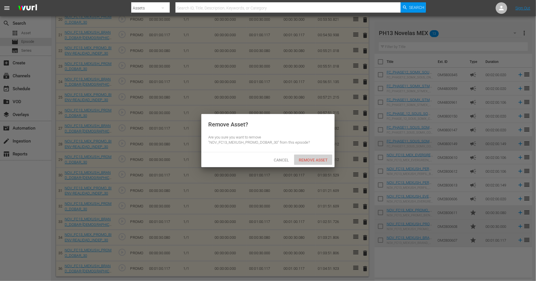
click at [318, 156] on div "Remove Asset" at bounding box center [313, 160] width 38 height 11
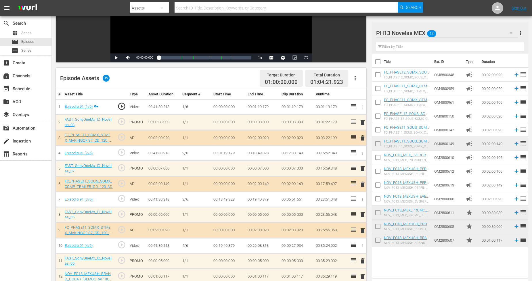
scroll to position [18, 0]
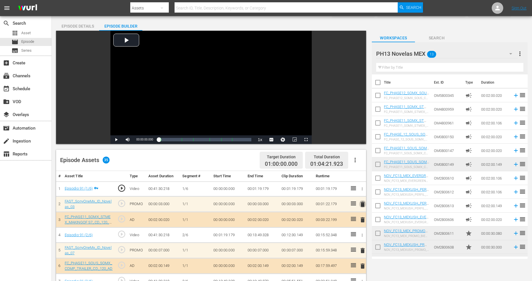
click at [360, 205] on span "delete" at bounding box center [362, 204] width 7 height 7
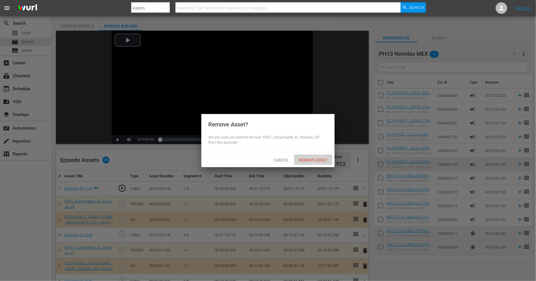
click at [325, 162] on div "Remove Asset" at bounding box center [313, 160] width 38 height 11
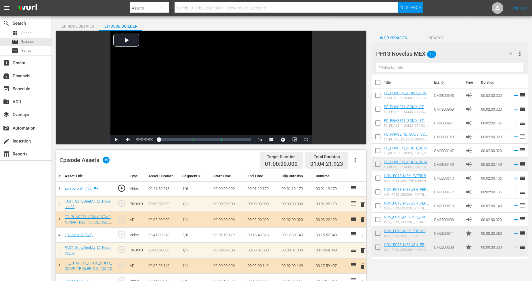
click at [495, 53] on div "PH13 Novelas MEX 13" at bounding box center [446, 54] width 141 height 16
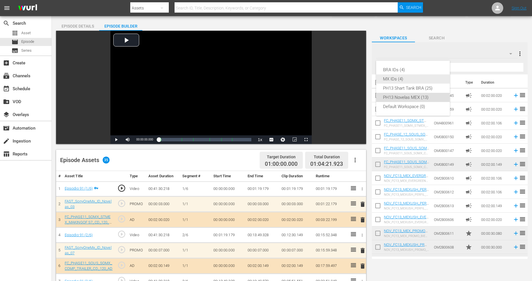
click at [420, 79] on div "MX IDs (4)" at bounding box center [413, 78] width 60 height 9
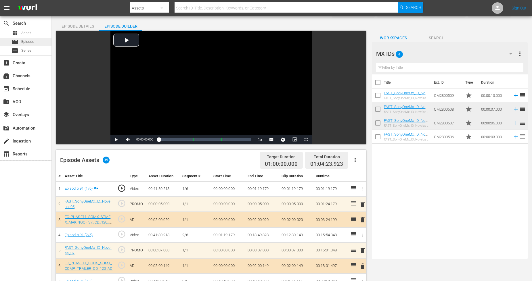
click at [40, 43] on div "movie Episode" at bounding box center [25, 42] width 51 height 8
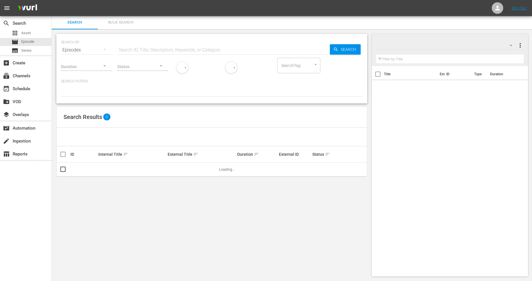
scroll to position [0, 0]
click at [131, 24] on span "Bulk Search" at bounding box center [120, 23] width 39 height 7
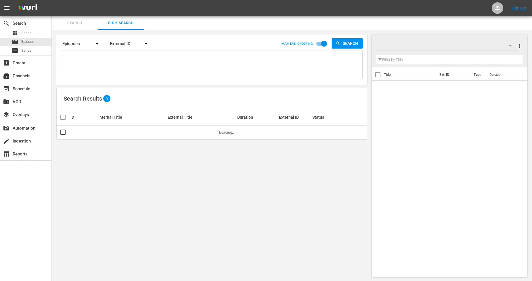
click at [118, 61] on textarea at bounding box center [213, 65] width 300 height 26
paste textarea "911264_U2000120_LAT 911265_U2000121_LAT 911266_U2000122_LAT 911267_U2000123_LAT…"
type textarea "911264_U2000120_LAT 911265_U2000121_LAT 911266_U2000122_LAT 911267_U2000123_LAT…"
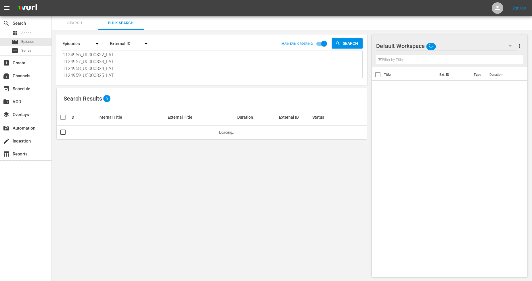
click at [318, 42] on input "checkbox" at bounding box center [324, 44] width 33 height 11
checkbox input "false"
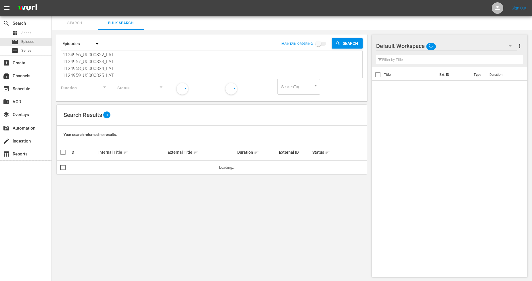
click at [123, 151] on span "sort" at bounding box center [125, 152] width 5 height 5
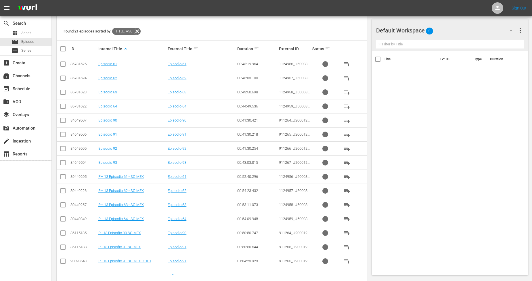
scroll to position [115, 0]
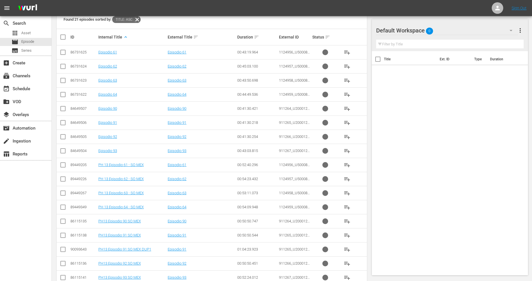
click at [64, 221] on input "checkbox" at bounding box center [62, 222] width 7 height 7
checkbox input "true"
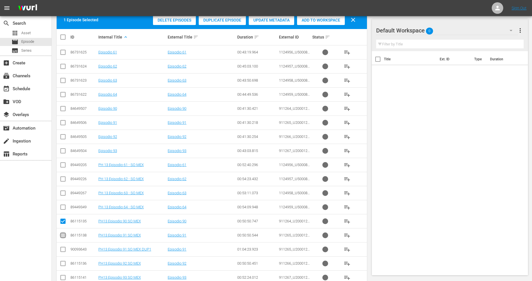
click at [63, 233] on span at bounding box center [62, 235] width 7 height 7
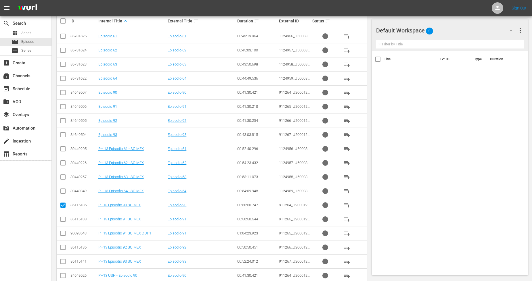
scroll to position [147, 0]
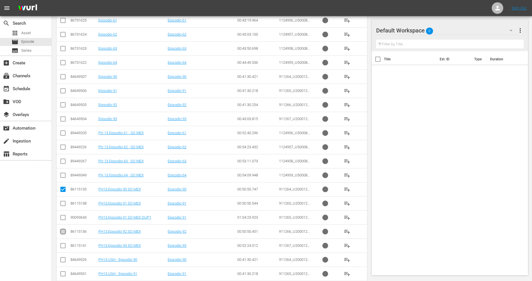
click at [60, 231] on input "checkbox" at bounding box center [62, 232] width 7 height 7
checkbox input "true"
click at [62, 246] on input "checkbox" at bounding box center [62, 246] width 7 height 7
checkbox input "true"
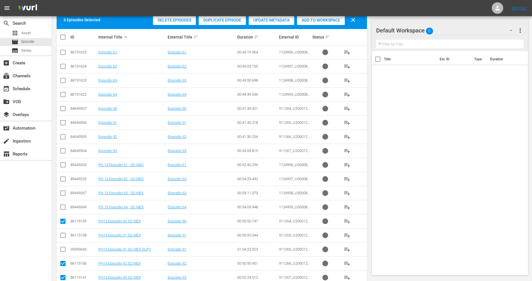
scroll to position [83, 0]
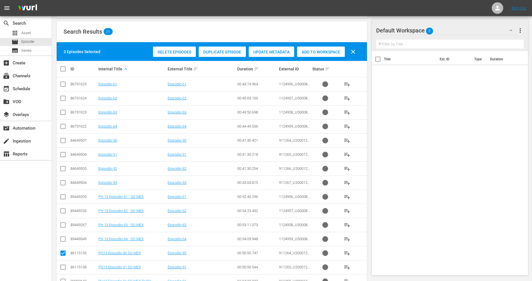
click at [62, 197] on input "checkbox" at bounding box center [62, 198] width 7 height 7
checkbox input "true"
click at [62, 210] on input "checkbox" at bounding box center [62, 212] width 7 height 7
checkbox input "true"
click at [64, 225] on input "checkbox" at bounding box center [62, 226] width 7 height 7
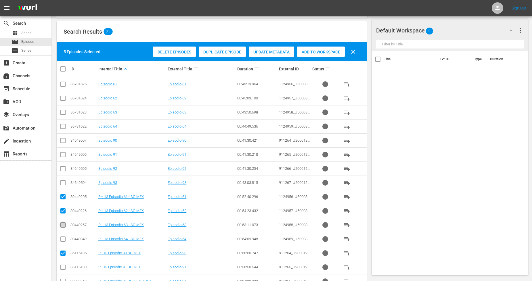
checkbox input "true"
click at [64, 242] on input "checkbox" at bounding box center [62, 240] width 7 height 7
checkbox input "true"
click at [62, 68] on input "checkbox" at bounding box center [64, 69] width 11 height 7
checkbox input "true"
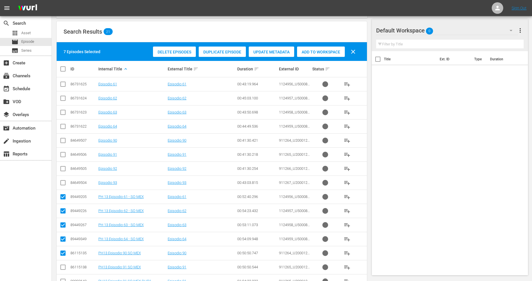
checkbox input "true"
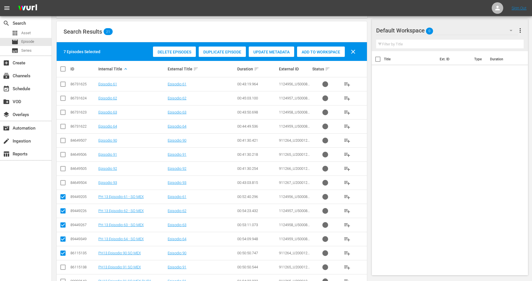
checkbox input "true"
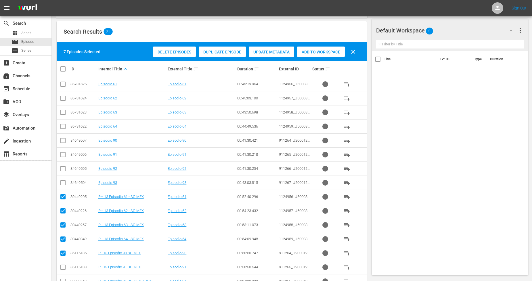
checkbox input "true"
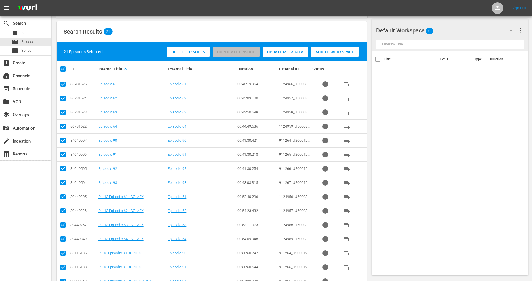
click at [62, 68] on input "checkbox" at bounding box center [64, 69] width 11 height 7
checkbox input "false"
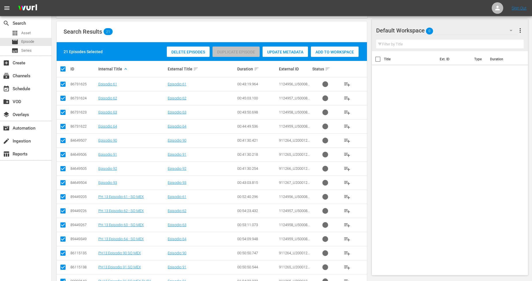
checkbox input "false"
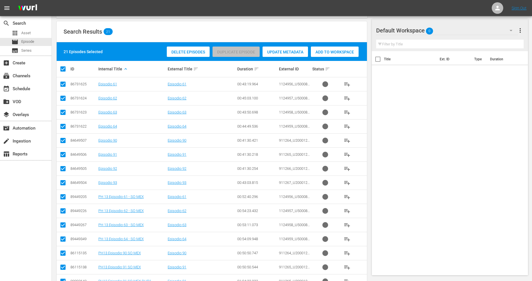
checkbox input "false"
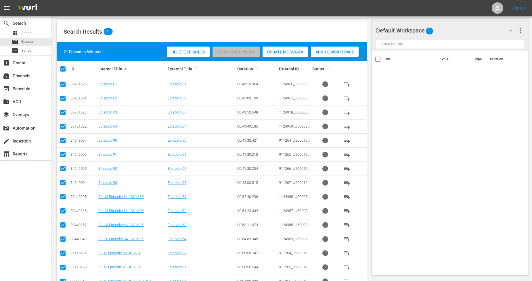
checkbox input "false"
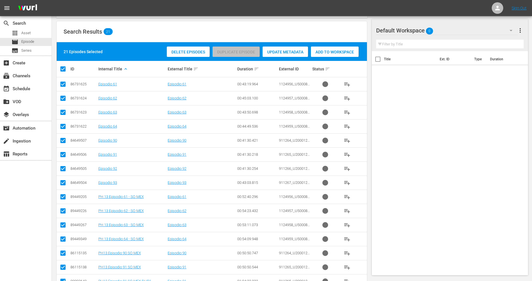
checkbox input "false"
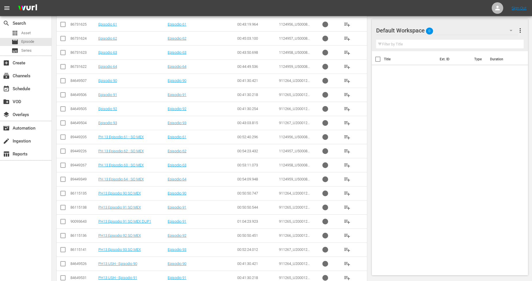
scroll to position [186, 0]
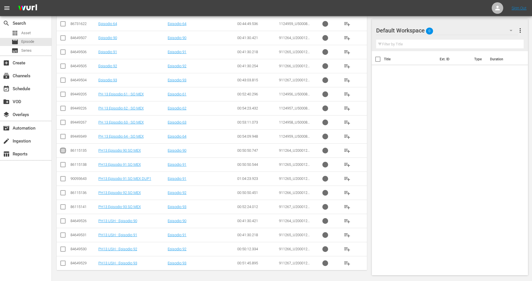
click at [63, 151] on input "checkbox" at bounding box center [62, 151] width 7 height 7
checkbox input "true"
click at [63, 162] on input "checkbox" at bounding box center [62, 165] width 7 height 7
checkbox input "true"
click at [63, 194] on input "checkbox" at bounding box center [62, 194] width 7 height 7
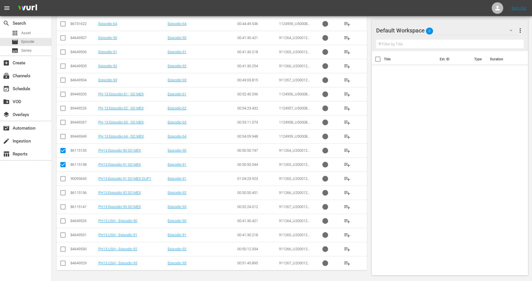
checkbox input "true"
click at [63, 205] on input "checkbox" at bounding box center [62, 208] width 7 height 7
checkbox input "true"
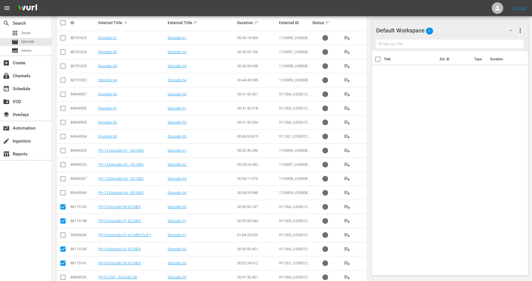
scroll to position [160, 0]
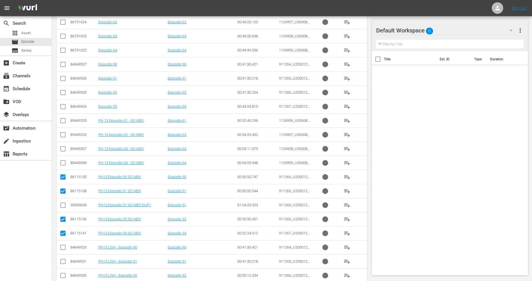
click at [64, 120] on input "checkbox" at bounding box center [62, 121] width 7 height 7
checkbox input "true"
click at [63, 136] on input "checkbox" at bounding box center [62, 136] width 7 height 7
checkbox input "true"
click at [62, 150] on input "checkbox" at bounding box center [62, 150] width 7 height 7
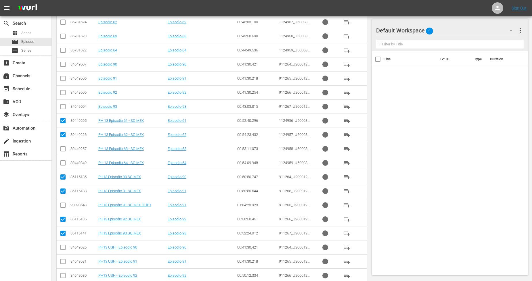
checkbox input "true"
click at [62, 163] on input "checkbox" at bounding box center [62, 164] width 7 height 7
checkbox input "true"
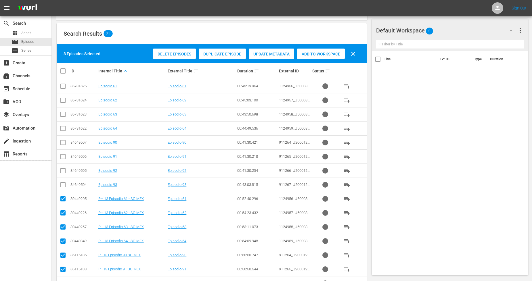
scroll to position [32, 0]
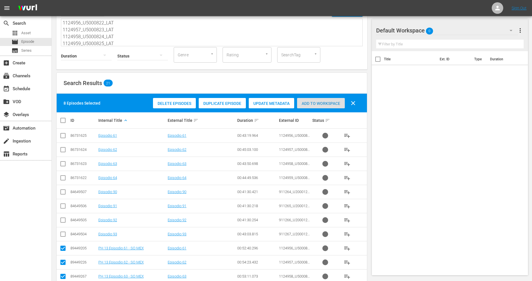
click at [319, 106] on div "Add to Workspace" at bounding box center [321, 103] width 48 height 11
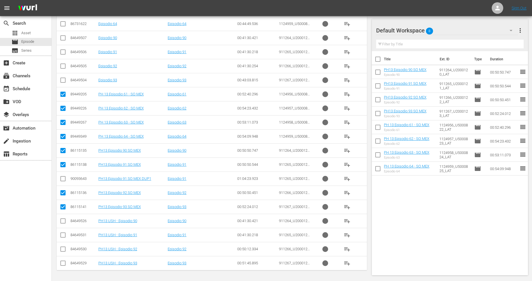
scroll to position [0, 0]
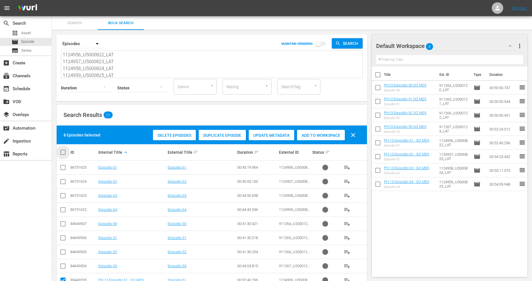
click at [62, 150] on input "checkbox" at bounding box center [64, 152] width 11 height 7
checkbox input "true"
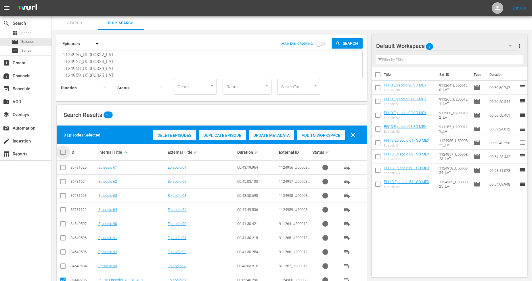
checkbox input "true"
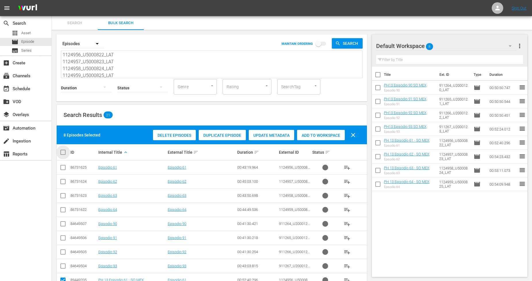
checkbox input "true"
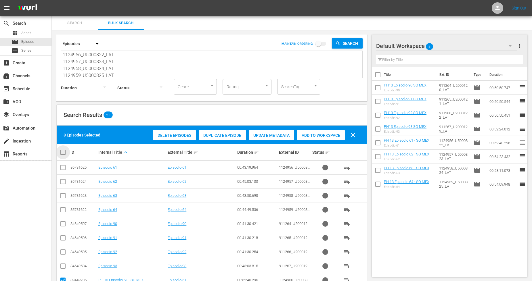
click at [62, 150] on input "checkbox" at bounding box center [64, 152] width 11 height 7
checkbox input "false"
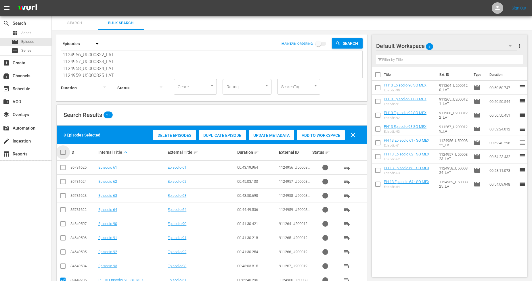
checkbox input "false"
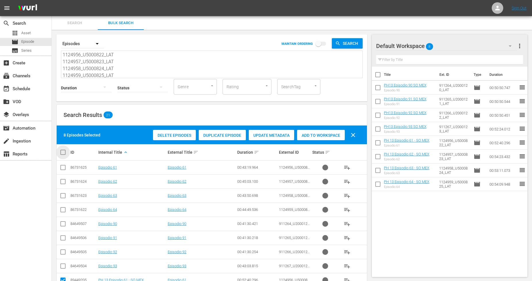
checkbox input "false"
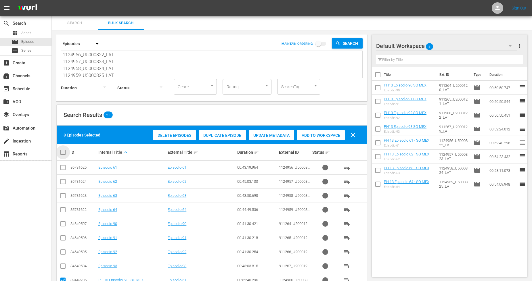
checkbox input "false"
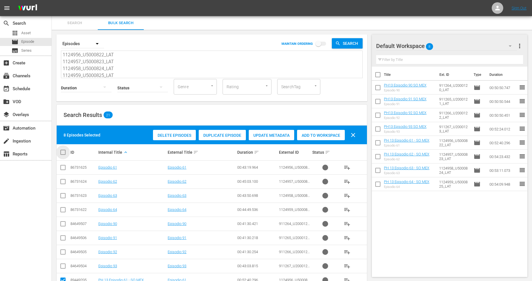
checkbox input "false"
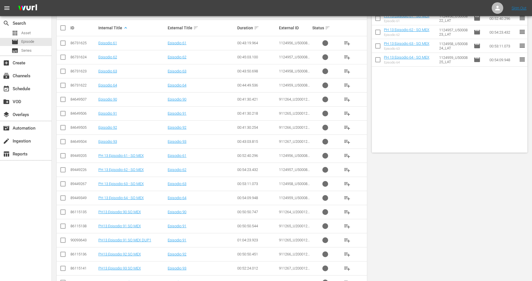
scroll to position [160, 0]
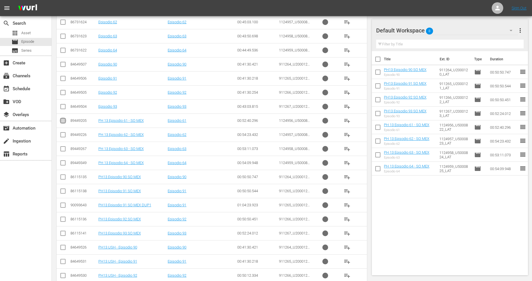
click at [63, 121] on input "checkbox" at bounding box center [62, 121] width 7 height 7
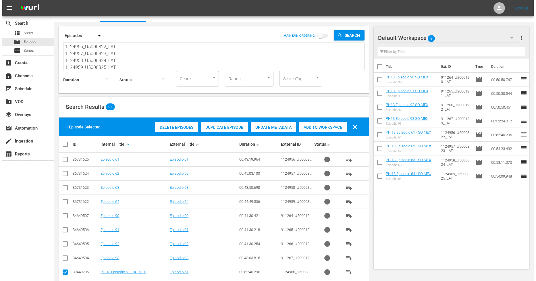
scroll to position [0, 0]
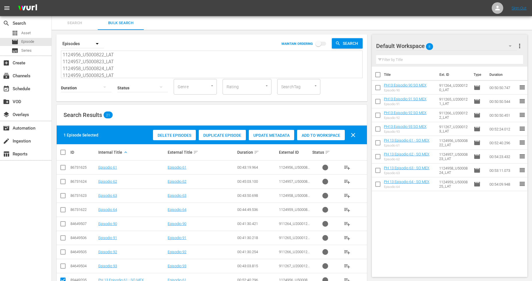
click at [223, 136] on span "Duplicate Episode" at bounding box center [222, 135] width 47 height 5
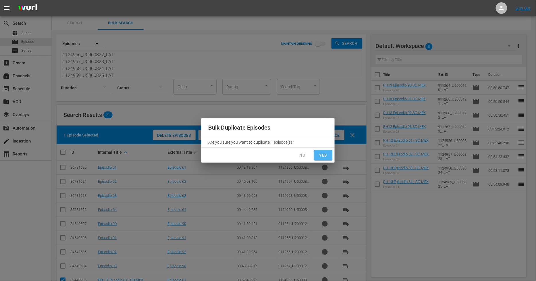
click at [324, 157] on span "Yes" at bounding box center [323, 155] width 9 height 7
checkbox input "false"
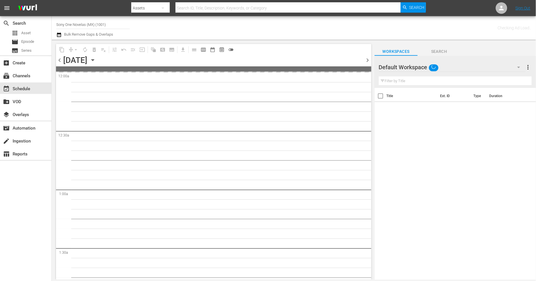
type input "Sony One Novelas (MX) (1001)"
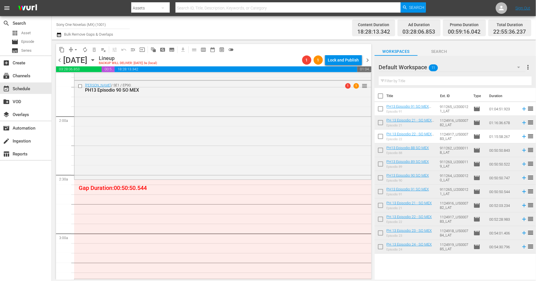
scroll to position [223, 0]
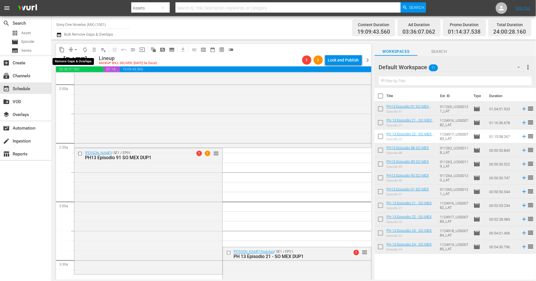
click at [75, 50] on span "arrow_drop_down" at bounding box center [76, 50] width 6 height 6
click at [81, 57] on li "Align to Midnight" at bounding box center [76, 60] width 60 height 9
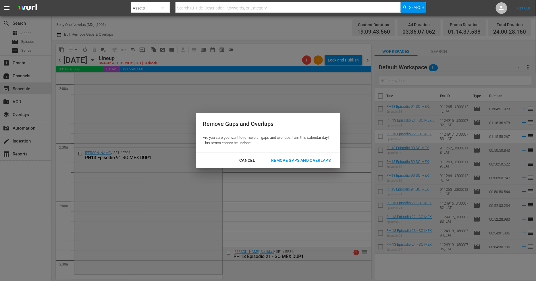
click at [290, 160] on div "Remove Gaps and Overlaps" at bounding box center [301, 160] width 69 height 7
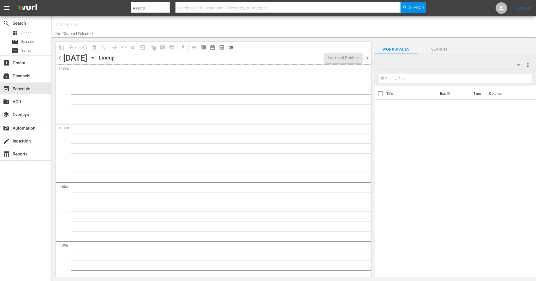
type input "Sony One Novelas (MX) (1001)"
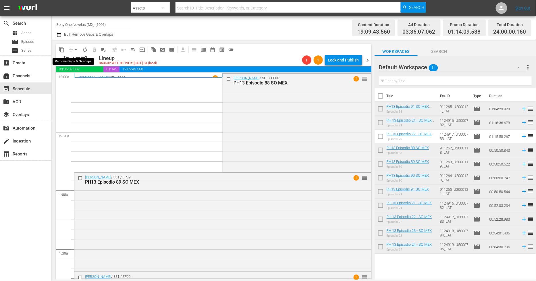
click at [73, 53] on button "arrow_drop_down" at bounding box center [75, 49] width 9 height 9
click at [78, 64] on li "Align to Midnight" at bounding box center [76, 60] width 60 height 9
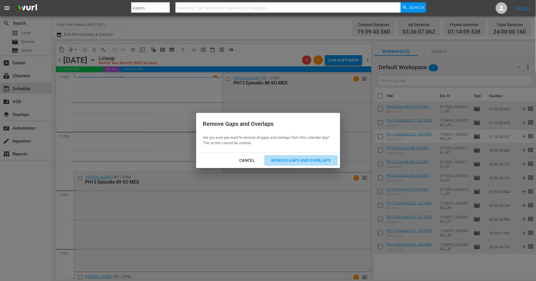
click at [312, 159] on div "Remove Gaps and Overlaps" at bounding box center [301, 160] width 69 height 7
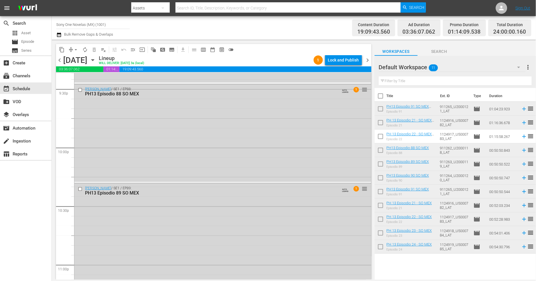
scroll to position [2608, 0]
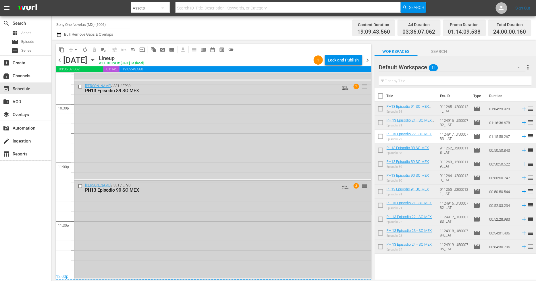
click at [154, 220] on div "[PERSON_NAME] / SE1 / EP90: PH13 Episodio 90 SO MEX AUTO-LOOPED 2 reorder" at bounding box center [222, 230] width 297 height 98
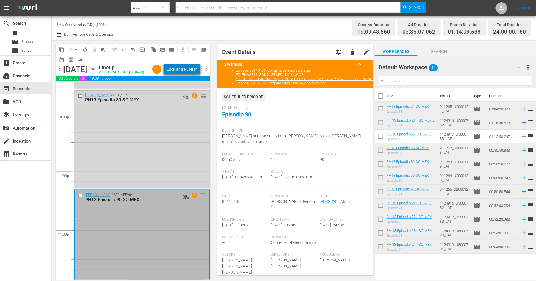
click at [185, 71] on div "Lock and Publish" at bounding box center [182, 69] width 31 height 10
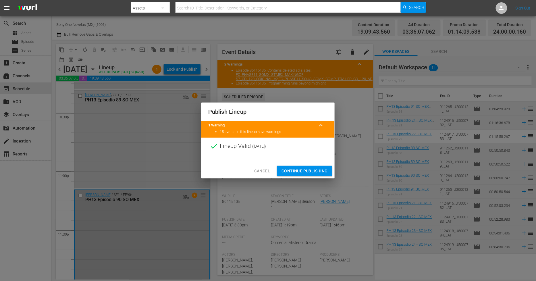
click at [294, 171] on span "Continue Publishing" at bounding box center [305, 171] width 46 height 7
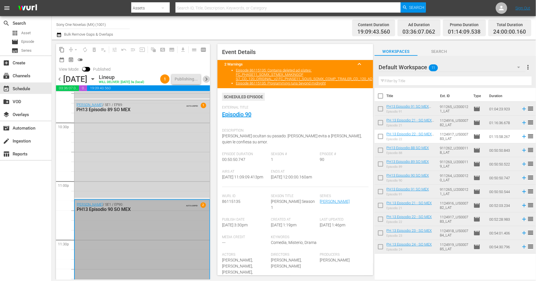
click at [206, 79] on span "chevron_right" at bounding box center [206, 79] width 7 height 7
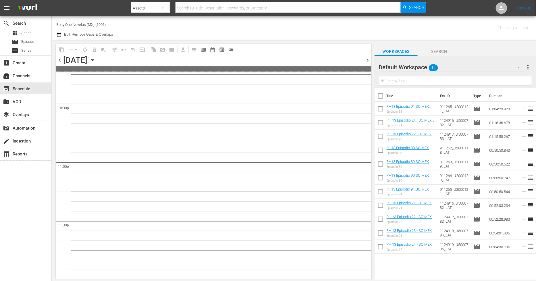
scroll to position [2607, 0]
click at [58, 62] on span "chevron_left" at bounding box center [59, 60] width 7 height 7
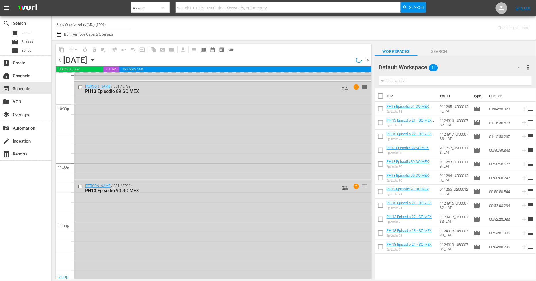
scroll to position [2608, 0]
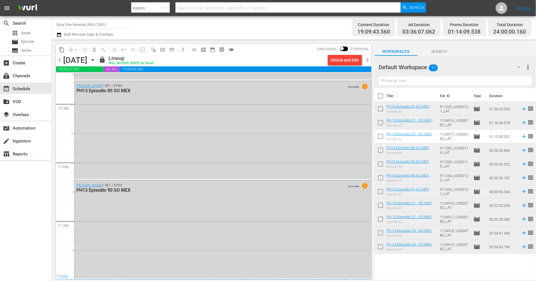
click at [368, 60] on span "chevron_right" at bounding box center [367, 60] width 7 height 7
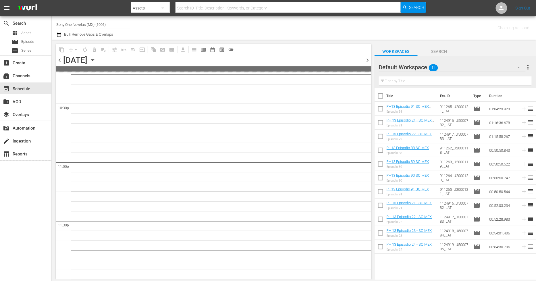
scroll to position [2607, 0]
click at [382, 95] on input "checkbox" at bounding box center [381, 97] width 12 height 12
checkbox input "true"
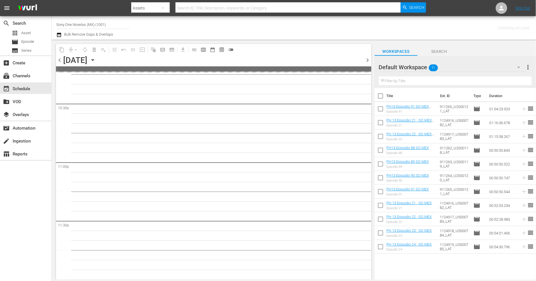
checkbox input "true"
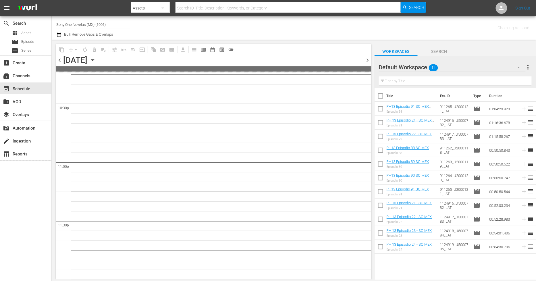
checkbox input "true"
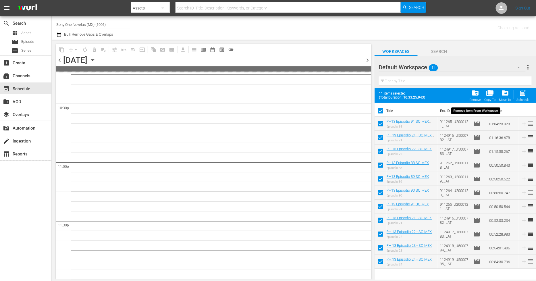
click at [478, 100] on div "Remove" at bounding box center [475, 100] width 11 height 4
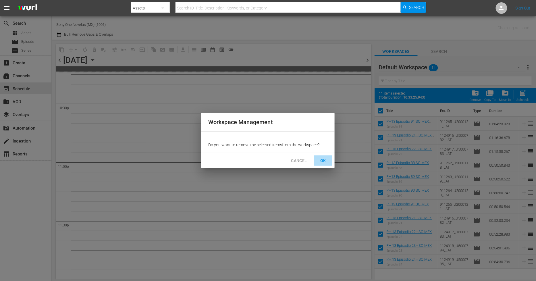
click at [325, 158] on span "OK" at bounding box center [323, 160] width 9 height 7
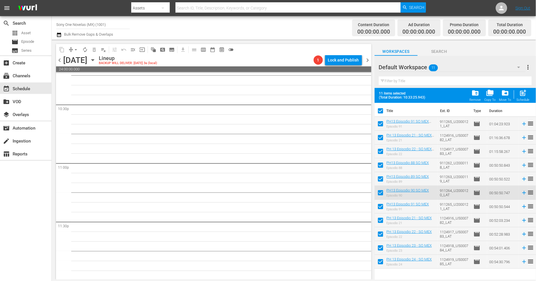
scroll to position [2608, 0]
checkbox input "false"
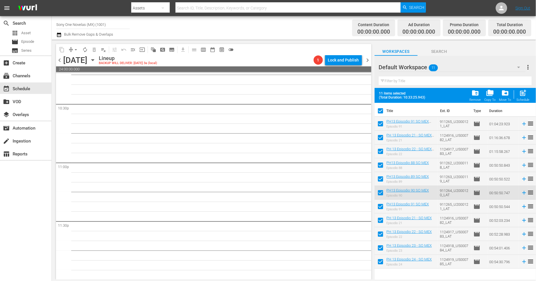
checkbox input "false"
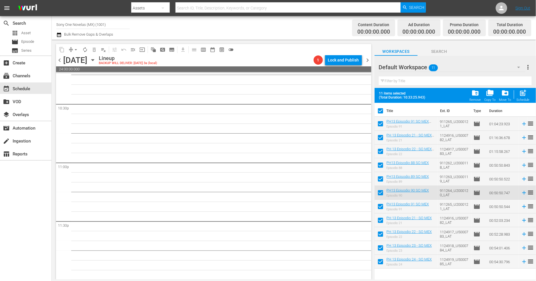
checkbox input "false"
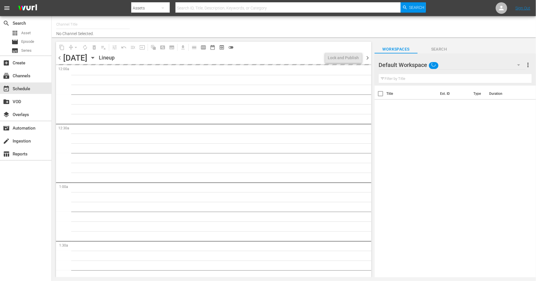
type input "Sony One Novelas (MX) (1001)"
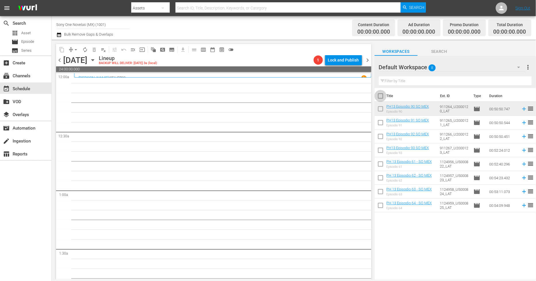
click at [380, 96] on input "checkbox" at bounding box center [381, 97] width 12 height 12
checkbox input "true"
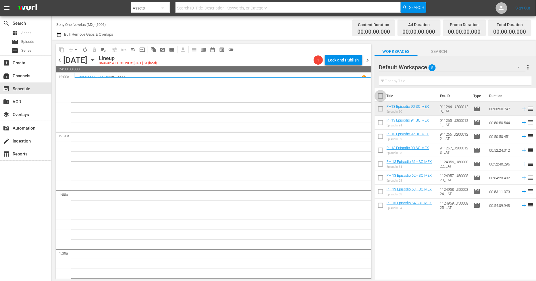
checkbox input "true"
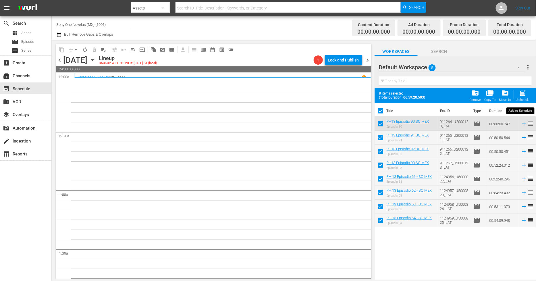
click at [523, 93] on span "post_add" at bounding box center [524, 93] width 8 height 8
checkbox input "false"
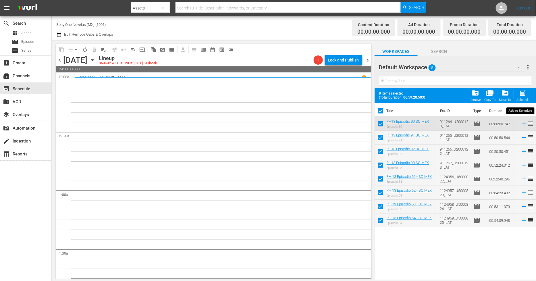
checkbox input "false"
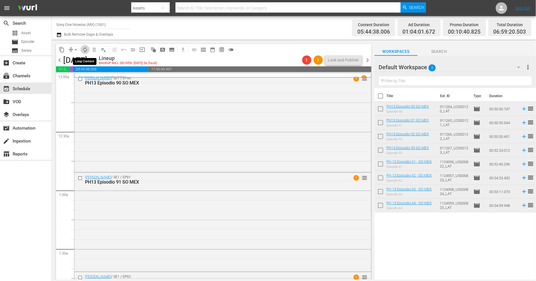
click at [84, 52] on span "autorenew_outlined" at bounding box center [85, 50] width 6 height 6
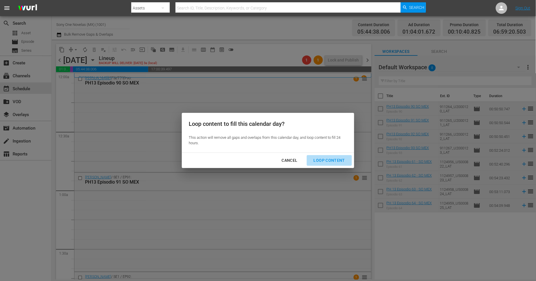
click at [332, 159] on div "Loop Content" at bounding box center [329, 160] width 41 height 7
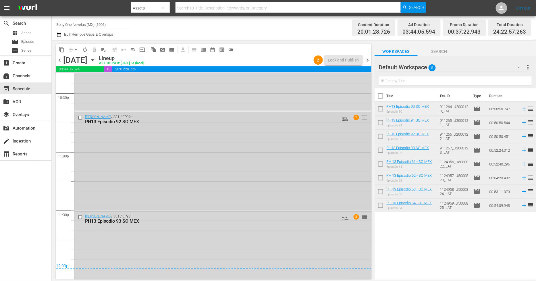
scroll to position [2652, 0]
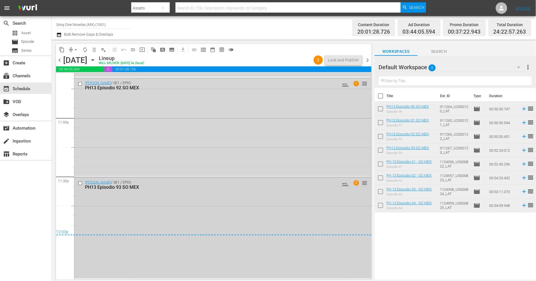
click at [183, 200] on div "Doña Bárbara / SE1 / EP93: PH13 Episodio 93 SO MEX AUTO-LOOPED 2 reorder" at bounding box center [222, 228] width 297 height 101
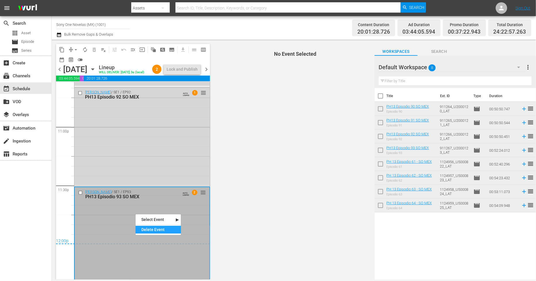
click at [154, 232] on div "Delete Event" at bounding box center [158, 230] width 45 height 8
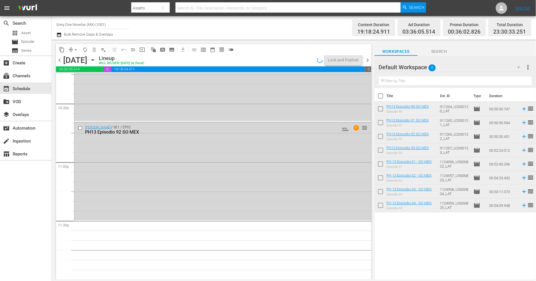
scroll to position [2608, 0]
click at [166, 194] on div "Doña Bárbara / SE1 / EP92: PH13 Episodio 92 SO MEX AUTO-LOOPED 1 reorder" at bounding box center [222, 172] width 297 height 98
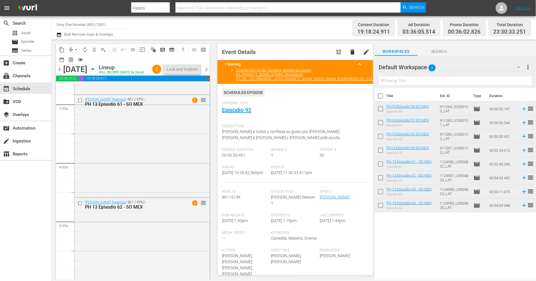
scroll to position [381, 0]
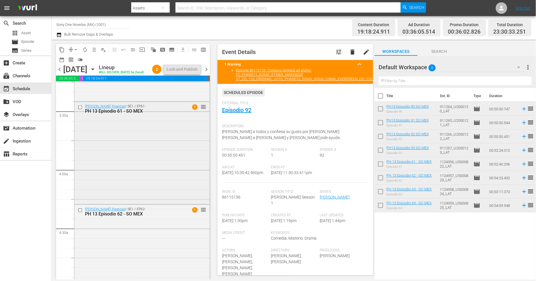
click at [157, 181] on div "Bienvenida Realidad / SE1 / EP61: PH 13 Episodio 61 - SO MEX 1 reorder" at bounding box center [141, 152] width 135 height 101
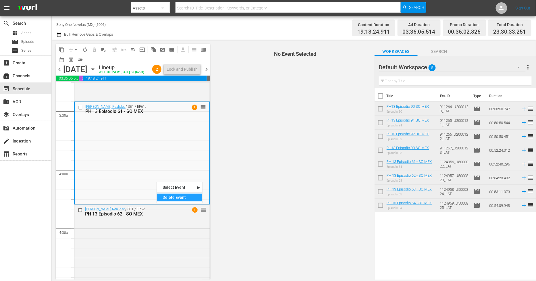
click at [183, 199] on div "Delete Event" at bounding box center [179, 198] width 45 height 8
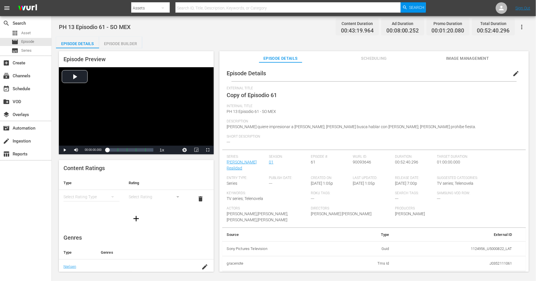
click at [510, 74] on button "edit" at bounding box center [517, 74] width 14 height 14
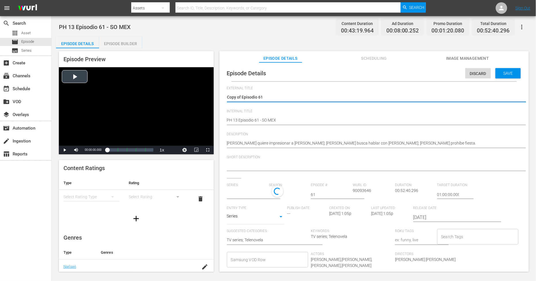
drag, startPoint x: 241, startPoint y: 94, endPoint x: 85, endPoint y: 89, distance: 156.2
click at [80, 91] on div "Episode Preview Video Player is loading. Play Video Play Mute Current Time 00:0…" at bounding box center [294, 162] width 476 height 228
type textarea "Episodio 61"
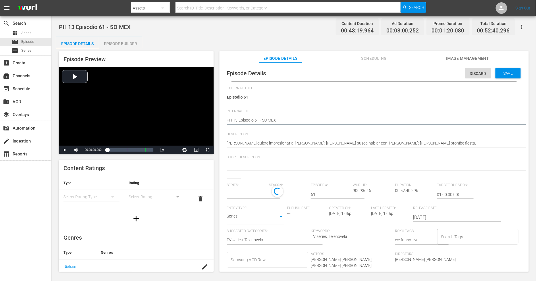
type textarea "PH 13 Episodio 61 - SO MEX"
type input "[PERSON_NAME] Realidad"
type textarea "PH 13 Episodio 61 - SO MEX D"
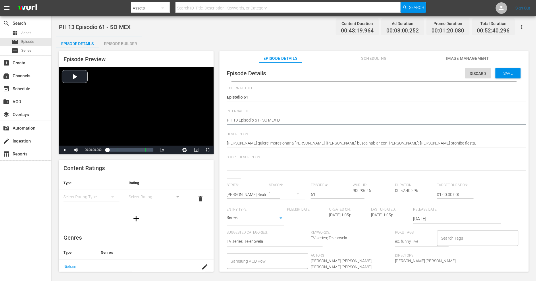
type textarea "PH 13 Episodio 61 - SO MEX DU"
type textarea "PH 13 Episodio 61 - SO MEX DUP"
type textarea "PH 13 Episodio 61 - SO MEX DUP1"
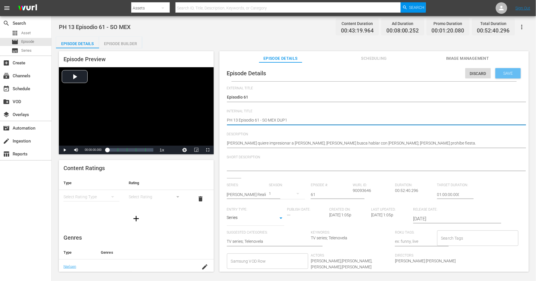
type textarea "PH 13 Episodio 61 - SO MEX DUP1"
click at [510, 77] on div "Save" at bounding box center [508, 73] width 25 height 10
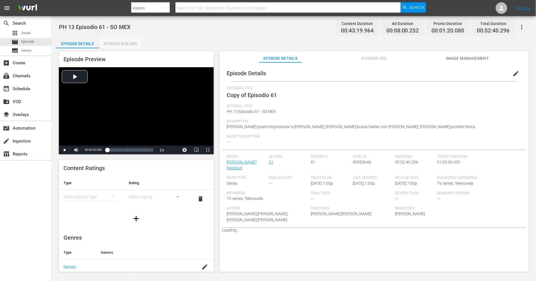
click at [122, 44] on div "Episode Builder" at bounding box center [120, 44] width 43 height 14
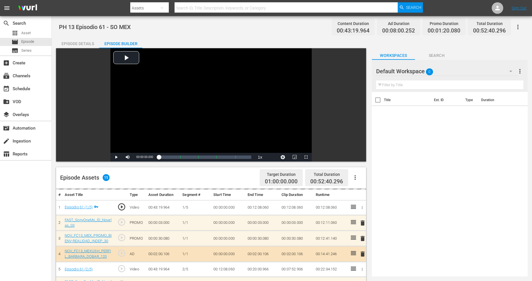
click at [498, 68] on div "Default Workspace 0" at bounding box center [446, 71] width 141 height 16
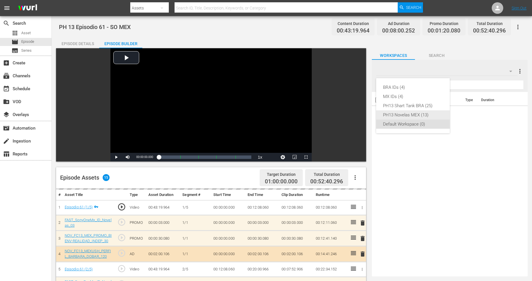
click at [418, 115] on div "PH13 Novelas MEX (13)" at bounding box center [413, 114] width 60 height 9
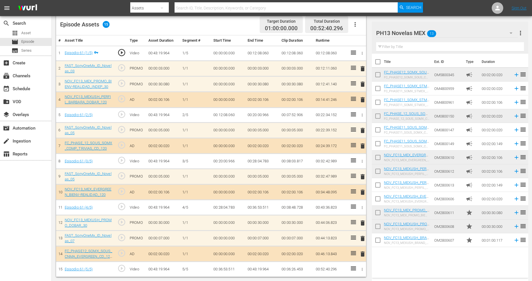
click at [379, 243] on input "checkbox" at bounding box center [378, 241] width 12 height 12
checkbox input "true"
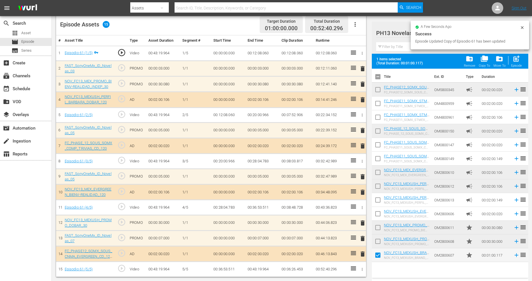
click at [379, 243] on input "checkbox" at bounding box center [378, 243] width 12 height 12
checkbox input "true"
click at [377, 230] on input "checkbox" at bounding box center [378, 229] width 12 height 12
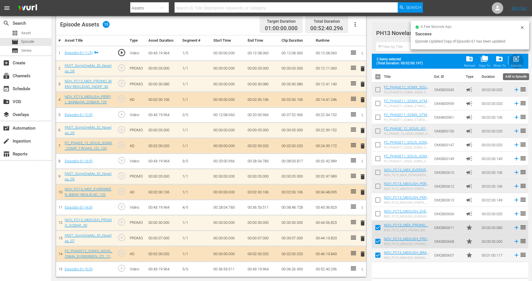
click at [519, 58] on span "post_add" at bounding box center [516, 59] width 8 height 8
checkbox input "false"
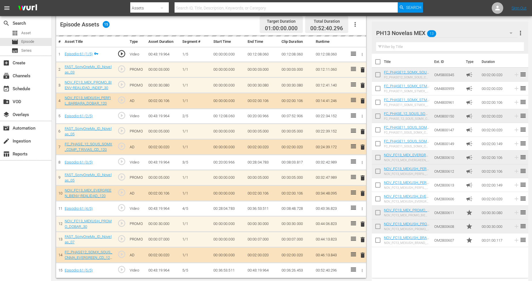
click at [380, 242] on input "checkbox" at bounding box center [378, 241] width 12 height 12
checkbox input "true"
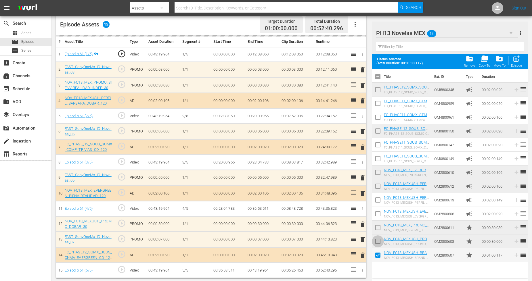
click at [380, 241] on input "checkbox" at bounding box center [378, 243] width 12 height 12
checkbox input "true"
click at [379, 228] on input "checkbox" at bounding box center [378, 229] width 12 height 12
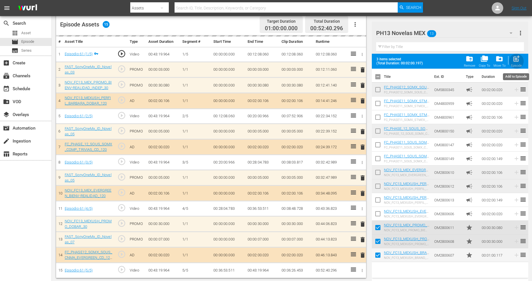
click at [517, 62] on span "post_add" at bounding box center [516, 59] width 8 height 8
checkbox input "false"
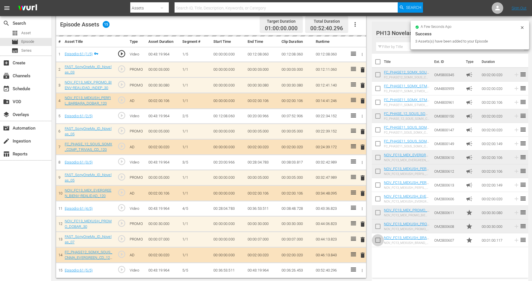
click at [379, 243] on input "checkbox" at bounding box center [378, 241] width 12 height 12
checkbox input "true"
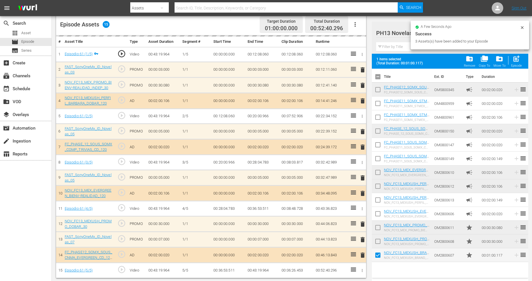
click at [379, 242] on input "checkbox" at bounding box center [378, 243] width 12 height 12
checkbox input "true"
click at [379, 229] on input "checkbox" at bounding box center [378, 229] width 12 height 12
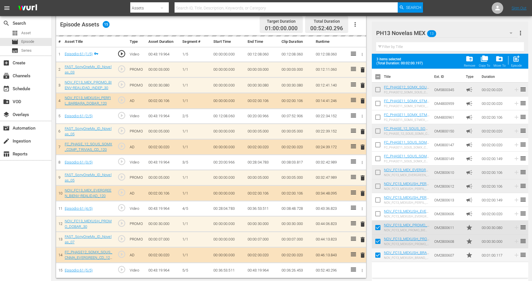
click at [516, 59] on span "post_add" at bounding box center [516, 59] width 8 height 8
checkbox input "false"
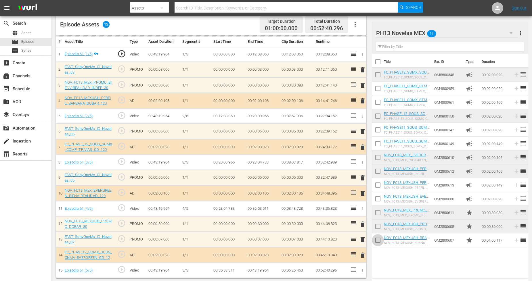
click at [377, 242] on input "checkbox" at bounding box center [378, 241] width 12 height 12
checkbox input "true"
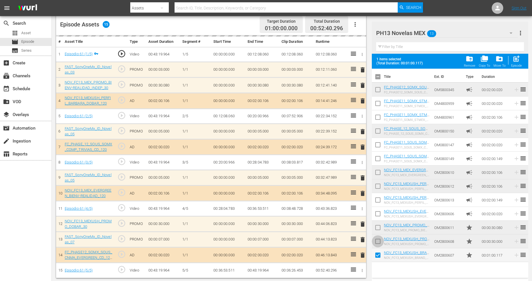
click at [377, 239] on input "checkbox" at bounding box center [378, 243] width 12 height 12
checkbox input "true"
drag, startPoint x: 378, startPoint y: 227, endPoint x: 407, endPoint y: 197, distance: 42.3
click at [378, 227] on input "checkbox" at bounding box center [378, 229] width 12 height 12
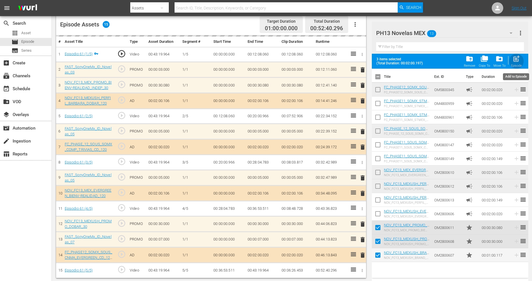
click at [518, 62] on span "post_add" at bounding box center [516, 59] width 8 height 8
checkbox input "false"
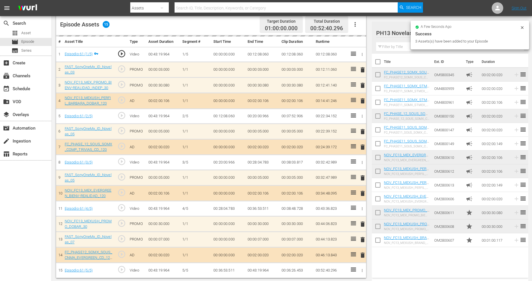
click at [380, 243] on input "checkbox" at bounding box center [378, 241] width 12 height 12
checkbox input "true"
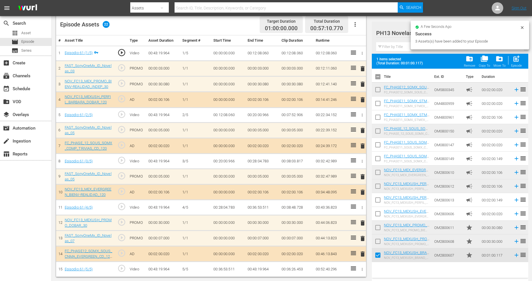
click at [380, 243] on input "checkbox" at bounding box center [378, 243] width 12 height 12
checkbox input "true"
click at [379, 229] on input "checkbox" at bounding box center [378, 229] width 12 height 12
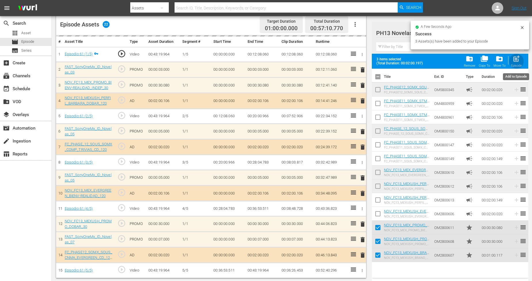
click at [519, 62] on span "post_add" at bounding box center [516, 59] width 8 height 8
checkbox input "false"
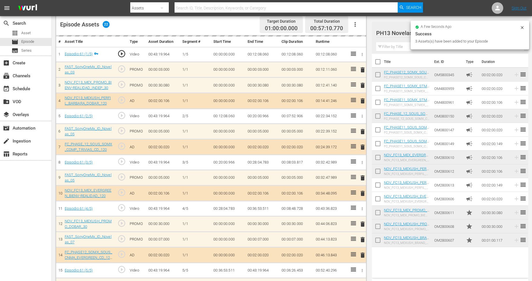
drag, startPoint x: 377, startPoint y: 240, endPoint x: 377, endPoint y: 237, distance: 2.9
click at [377, 240] on input "checkbox" at bounding box center [378, 241] width 12 height 12
checkbox input "true"
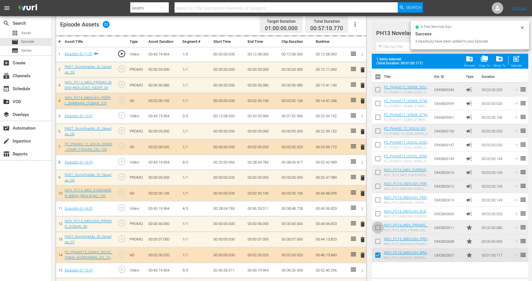
click at [377, 228] on input "checkbox" at bounding box center [378, 229] width 12 height 12
checkbox input "true"
drag, startPoint x: 377, startPoint y: 242, endPoint x: 391, endPoint y: 223, distance: 23.6
click at [377, 242] on input "checkbox" at bounding box center [378, 243] width 12 height 12
checkbox input "true"
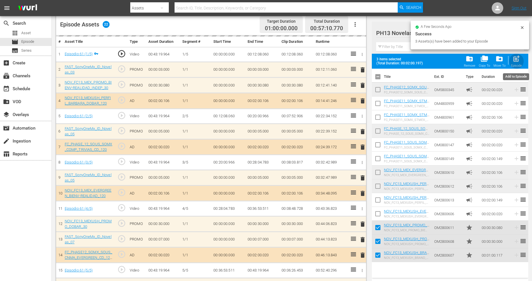
click at [514, 62] on span "post_add" at bounding box center [516, 59] width 8 height 8
checkbox input "false"
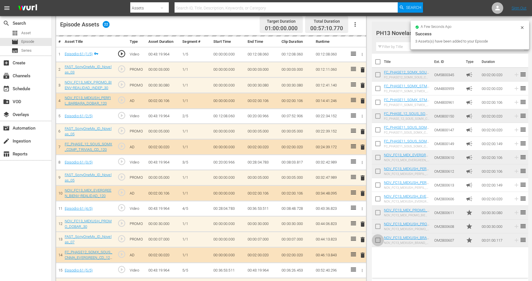
click at [377, 246] on input "checkbox" at bounding box center [378, 241] width 12 height 12
checkbox input "true"
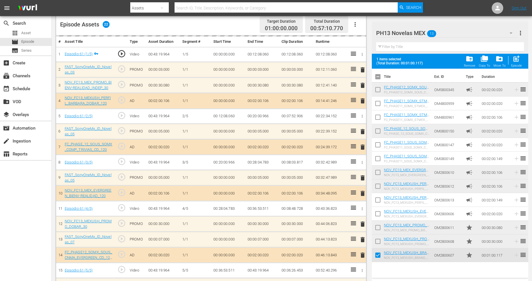
click at [377, 246] on input "checkbox" at bounding box center [378, 243] width 12 height 12
checkbox input "true"
click at [380, 221] on td at bounding box center [378, 228] width 12 height 14
drag, startPoint x: 378, startPoint y: 229, endPoint x: 383, endPoint y: 223, distance: 7.6
click at [378, 229] on input "checkbox" at bounding box center [378, 229] width 12 height 12
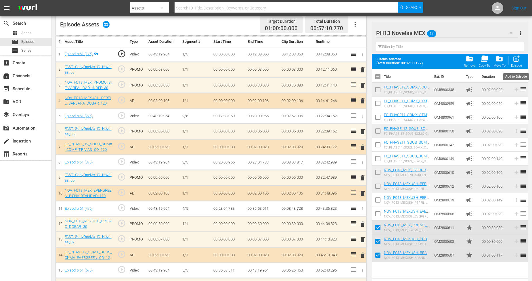
click at [515, 59] on span "post_add" at bounding box center [516, 59] width 8 height 8
checkbox input "false"
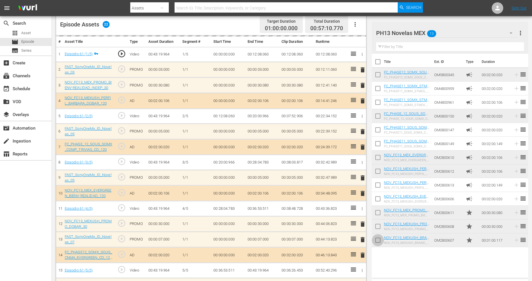
click at [379, 240] on input "checkbox" at bounding box center [378, 241] width 12 height 12
checkbox input "true"
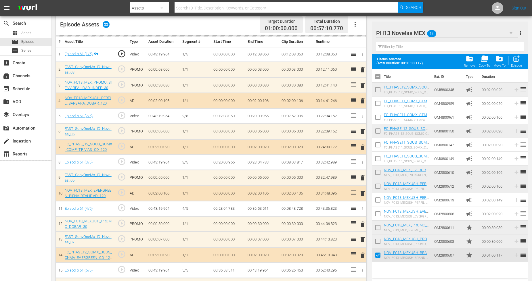
click at [379, 238] on input "checkbox" at bounding box center [378, 243] width 12 height 12
checkbox input "true"
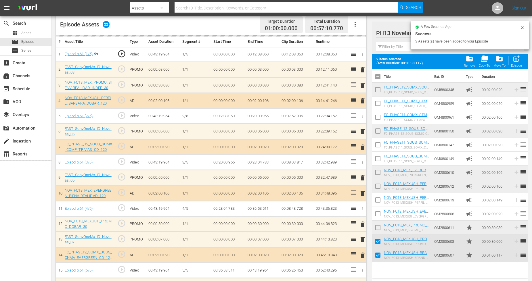
click at [379, 232] on input "checkbox" at bounding box center [378, 229] width 12 height 12
click at [514, 64] on div "Episode" at bounding box center [516, 66] width 11 height 4
checkbox input "false"
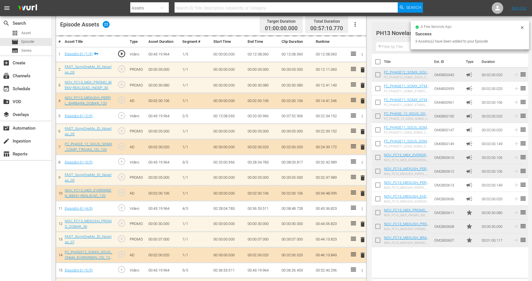
click at [373, 242] on input "checkbox" at bounding box center [378, 241] width 12 height 12
checkbox input "true"
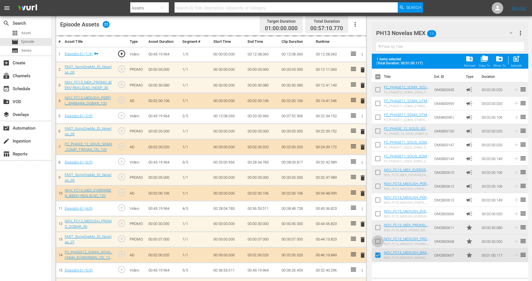
click at [378, 242] on input "checkbox" at bounding box center [378, 243] width 12 height 12
checkbox input "true"
click at [380, 232] on input "checkbox" at bounding box center [378, 229] width 12 height 12
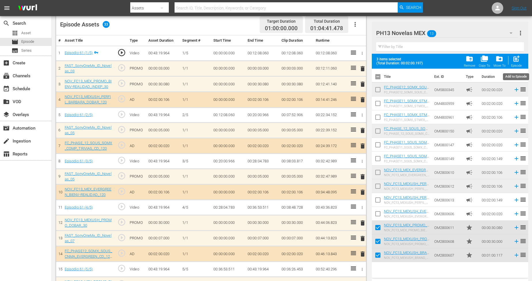
click at [521, 62] on div "post_add Episode" at bounding box center [516, 61] width 11 height 13
checkbox input "false"
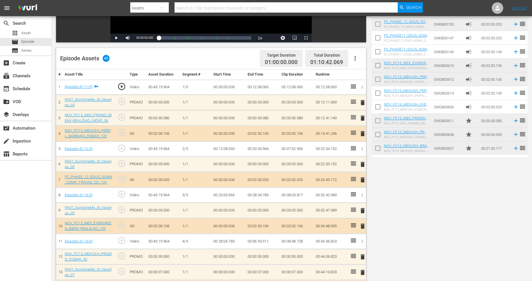
scroll to position [255, 0]
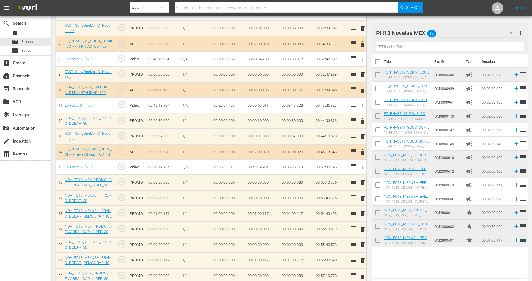
click at [379, 240] on input "checkbox" at bounding box center [378, 241] width 12 height 12
checkbox input "true"
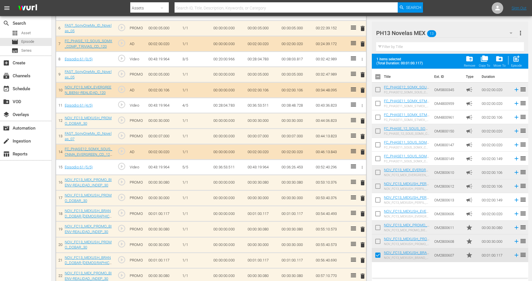
click at [380, 237] on input "checkbox" at bounding box center [378, 243] width 12 height 12
checkbox input "true"
click at [379, 231] on input "checkbox" at bounding box center [378, 229] width 12 height 12
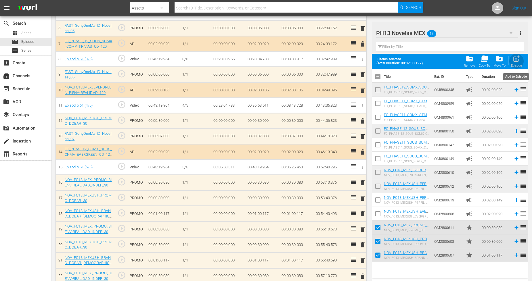
click at [519, 66] on div "Episode" at bounding box center [516, 66] width 11 height 4
checkbox input "false"
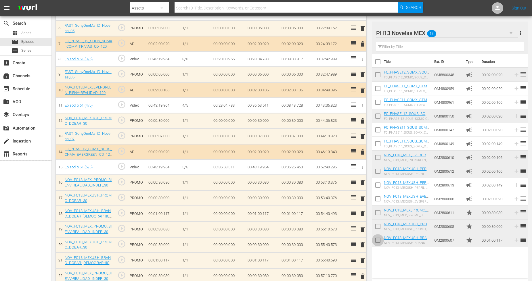
click at [379, 240] on input "checkbox" at bounding box center [378, 241] width 12 height 12
checkbox input "true"
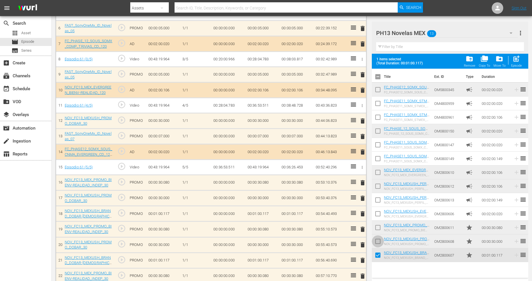
drag, startPoint x: 378, startPoint y: 244, endPoint x: 378, endPoint y: 233, distance: 10.4
click at [378, 243] on input "checkbox" at bounding box center [378, 243] width 12 height 12
checkbox input "true"
click at [378, 232] on input "checkbox" at bounding box center [378, 229] width 12 height 12
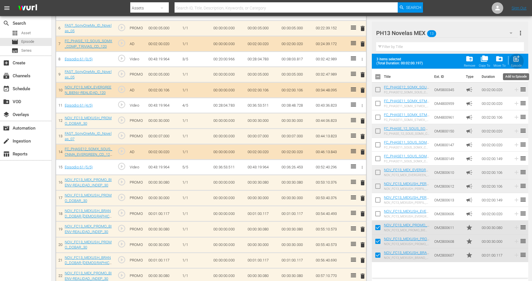
click at [515, 62] on span "post_add" at bounding box center [516, 59] width 8 height 8
checkbox input "false"
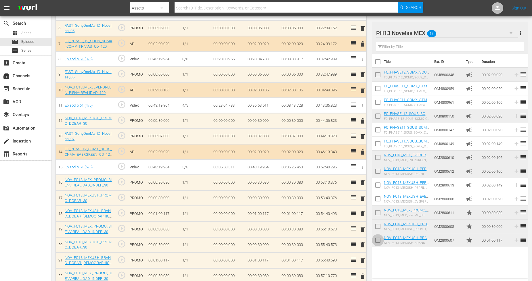
click at [378, 243] on input "checkbox" at bounding box center [378, 241] width 12 height 12
checkbox input "true"
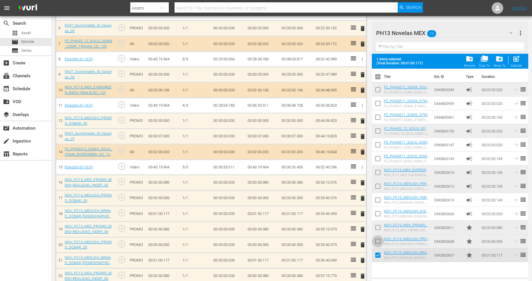
click at [378, 243] on input "checkbox" at bounding box center [378, 243] width 12 height 12
checkbox input "true"
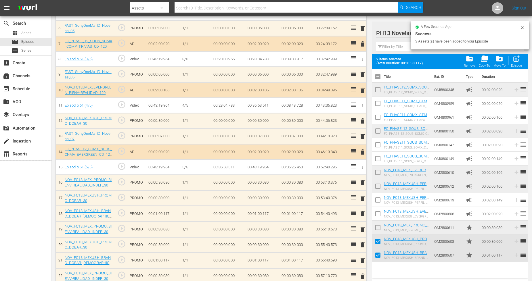
click at [379, 229] on input "checkbox" at bounding box center [378, 229] width 12 height 12
click at [519, 63] on div "post_add Episode" at bounding box center [516, 61] width 11 height 13
checkbox input "false"
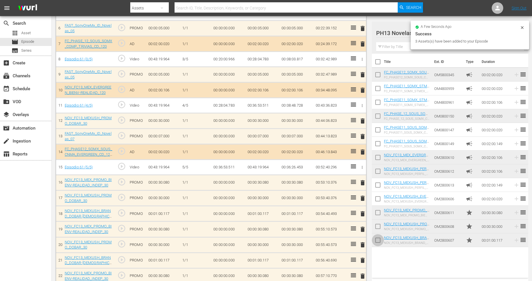
click at [382, 243] on input "checkbox" at bounding box center [378, 241] width 12 height 12
checkbox input "true"
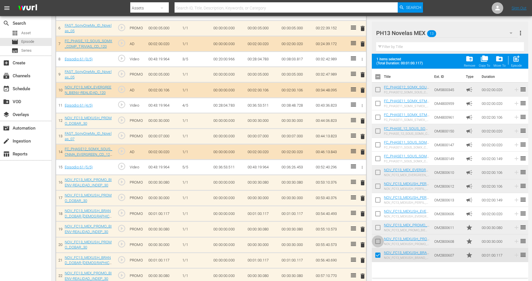
click at [378, 245] on input "checkbox" at bounding box center [378, 243] width 12 height 12
checkbox input "true"
click at [380, 228] on input "checkbox" at bounding box center [378, 229] width 12 height 12
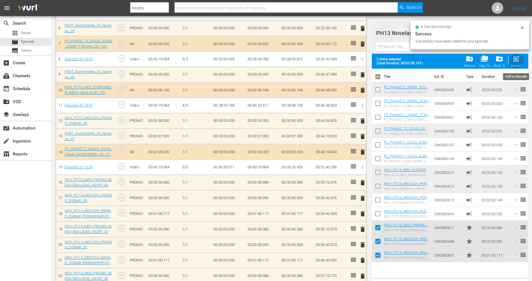
click at [518, 56] on span "post_add" at bounding box center [516, 59] width 8 height 8
checkbox input "false"
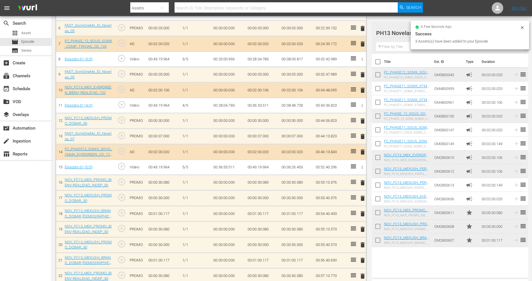
click at [379, 242] on input "checkbox" at bounding box center [378, 241] width 12 height 12
checkbox input "true"
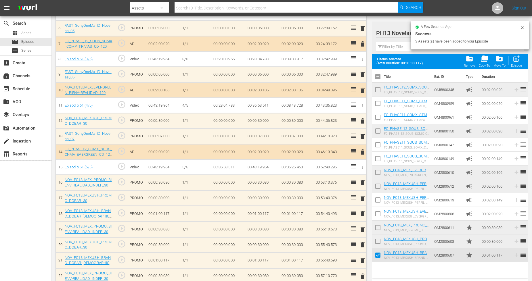
drag, startPoint x: 379, startPoint y: 239, endPoint x: 379, endPoint y: 235, distance: 4.4
click at [379, 238] on input "checkbox" at bounding box center [378, 243] width 12 height 12
checkbox input "true"
drag, startPoint x: 378, startPoint y: 226, endPoint x: 388, endPoint y: 216, distance: 14.2
click at [378, 225] on input "checkbox" at bounding box center [378, 229] width 12 height 12
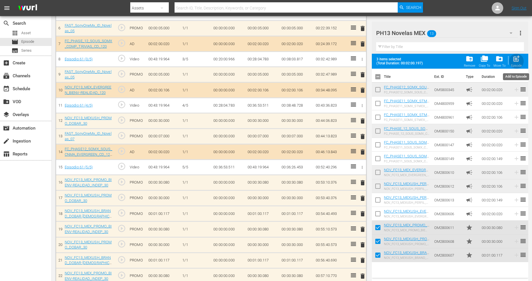
click at [521, 64] on div "post_add Episode" at bounding box center [516, 61] width 11 height 13
checkbox input "false"
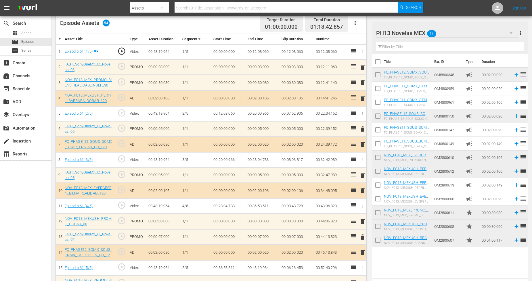
scroll to position [223, 0]
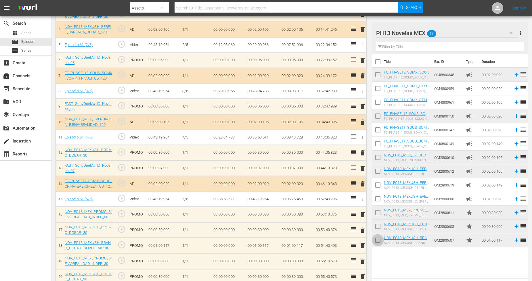
click at [379, 239] on input "checkbox" at bounding box center [378, 241] width 12 height 12
checkbox input "true"
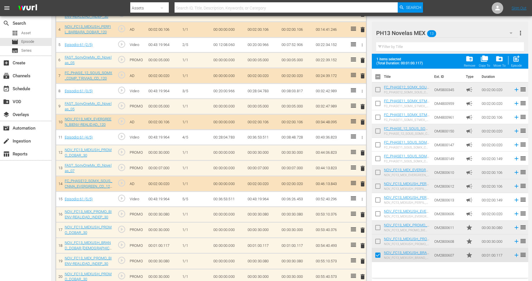
click at [379, 239] on input "checkbox" at bounding box center [378, 243] width 12 height 12
checkbox input "true"
click at [379, 231] on input "checkbox" at bounding box center [378, 229] width 12 height 12
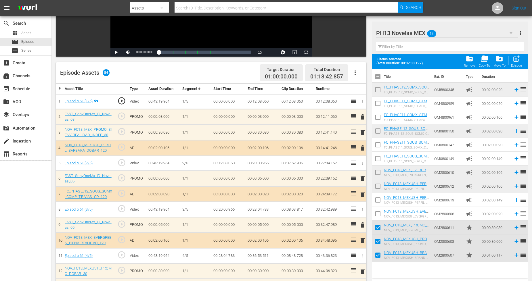
scroll to position [0, 0]
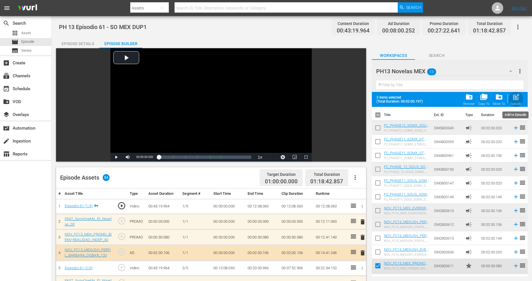
click at [519, 98] on span "post_add" at bounding box center [516, 97] width 8 height 8
checkbox input "false"
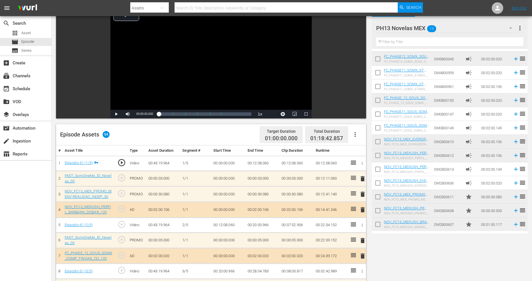
scroll to position [191, 0]
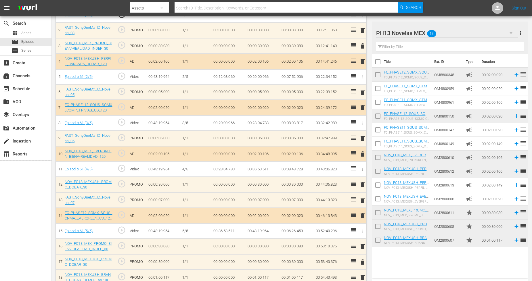
click at [379, 242] on input "checkbox" at bounding box center [378, 241] width 12 height 12
checkbox input "true"
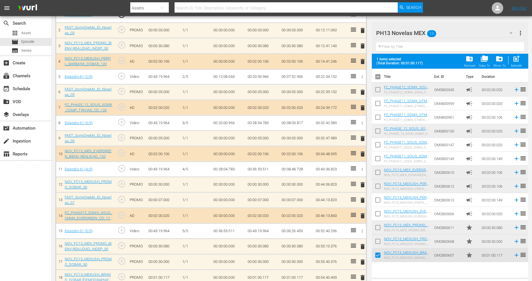
click at [378, 240] on input "checkbox" at bounding box center [378, 243] width 12 height 12
checkbox input "true"
click at [379, 226] on input "checkbox" at bounding box center [378, 229] width 12 height 12
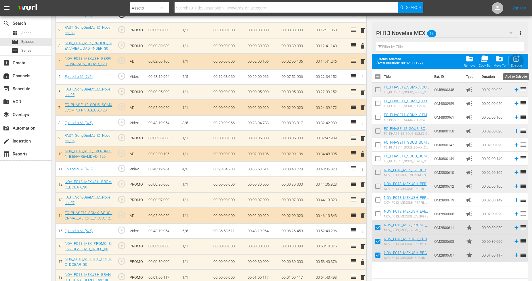
click at [519, 59] on span "post_add" at bounding box center [516, 59] width 8 height 8
checkbox input "false"
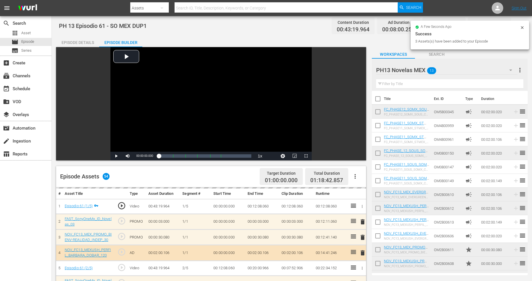
scroll to position [0, 0]
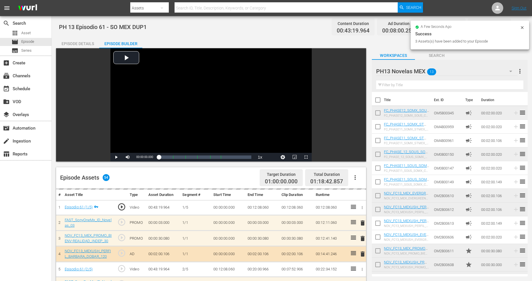
click at [523, 29] on icon at bounding box center [522, 27] width 5 height 5
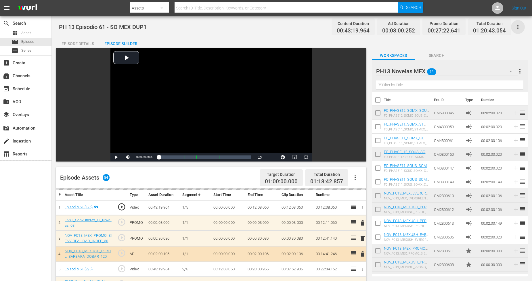
click at [519, 26] on icon "button" at bounding box center [517, 27] width 7 height 7
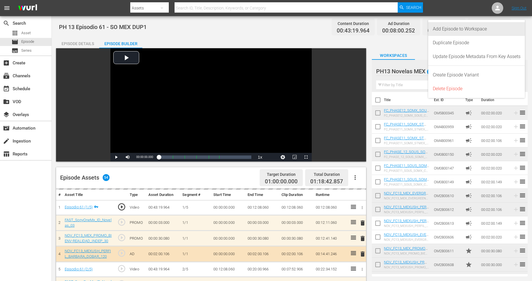
click at [515, 29] on div "Add Episode to Workspace" at bounding box center [477, 29] width 88 height 14
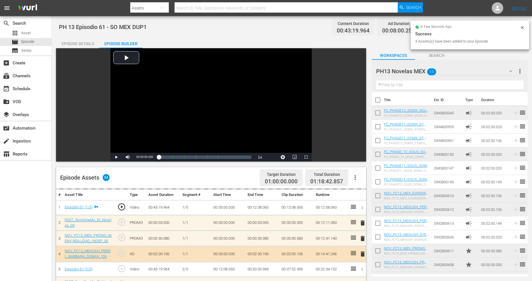
click at [522, 26] on icon at bounding box center [522, 27] width 5 height 5
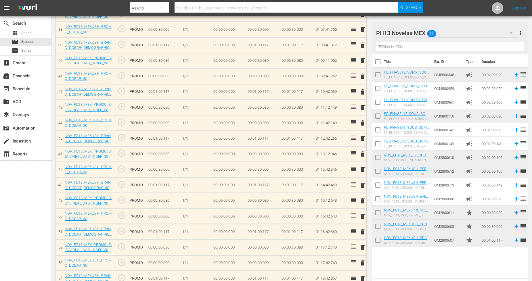
scroll to position [855, 0]
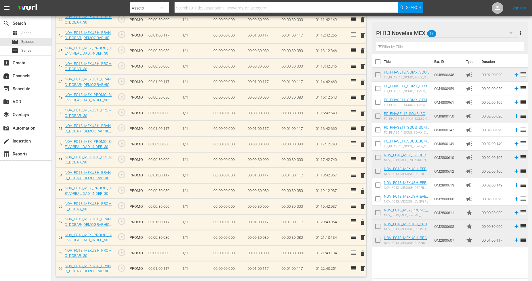
click at [363, 255] on span "delete" at bounding box center [362, 253] width 7 height 7
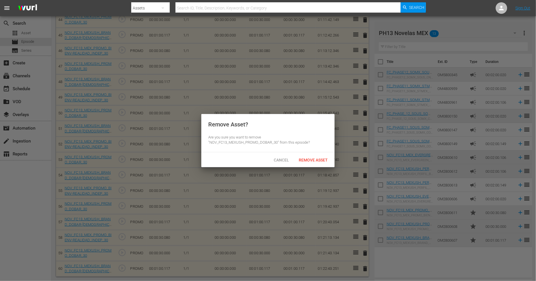
click at [320, 151] on div "Remove Asset? Are you sure you want to remove "NOV_FC13_MEXUSH_PROMO_DOBAR_30" …" at bounding box center [267, 133] width 133 height 38
click at [319, 158] on span "Remove Asset" at bounding box center [313, 160] width 38 height 5
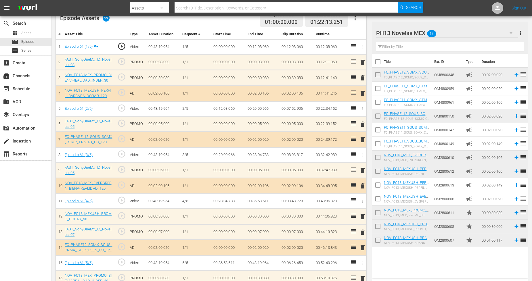
scroll to position [169, 0]
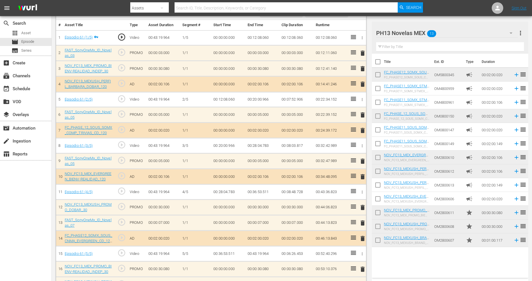
click at [361, 222] on span "delete" at bounding box center [362, 223] width 7 height 7
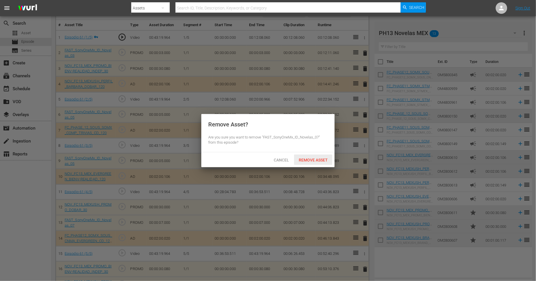
click at [317, 160] on span "Remove Asset" at bounding box center [313, 160] width 38 height 5
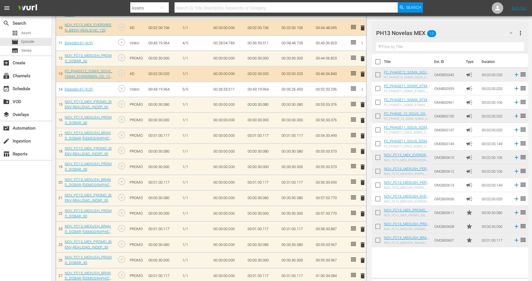
scroll to position [313, 0]
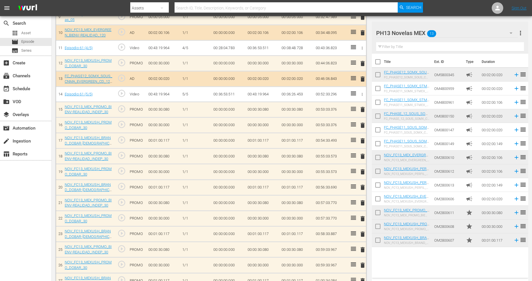
click at [495, 29] on div "PH13 Novelas MEX 13" at bounding box center [447, 33] width 142 height 16
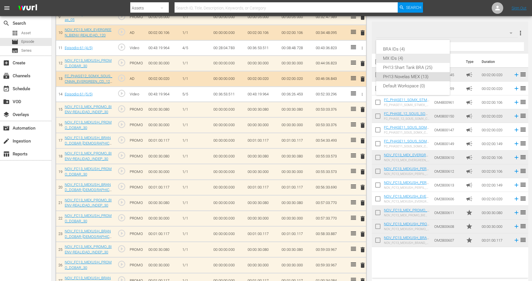
click at [414, 59] on div "MX IDs (4)" at bounding box center [413, 58] width 60 height 9
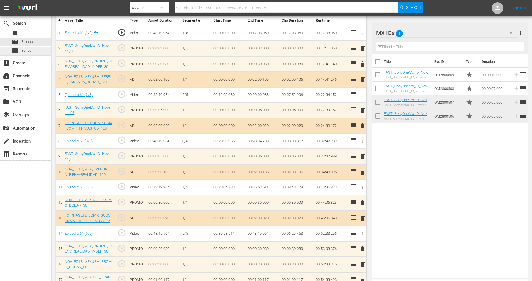
scroll to position [154, 0]
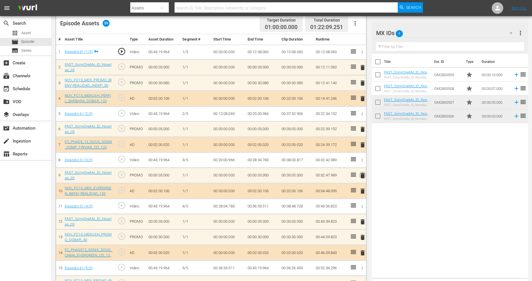
click at [363, 175] on span "delete" at bounding box center [362, 175] width 7 height 7
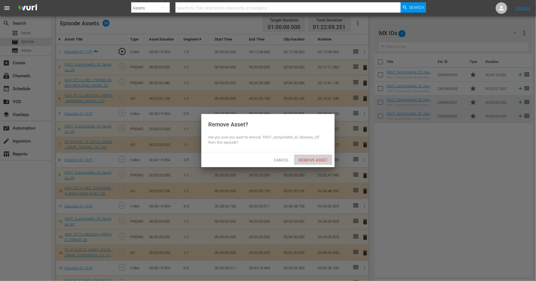
click at [308, 161] on span "Remove Asset" at bounding box center [313, 160] width 38 height 5
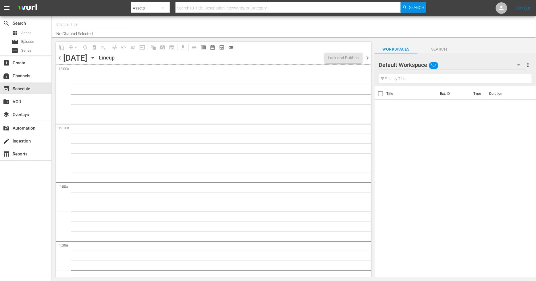
type input "Sony One Novelas (MX) (1001)"
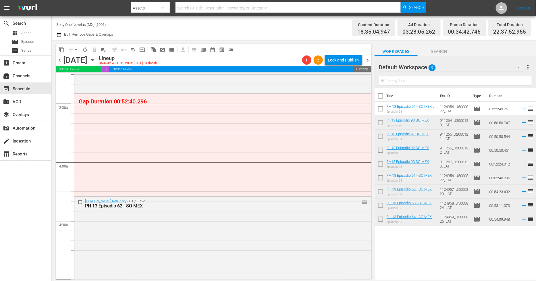
scroll to position [383, 0]
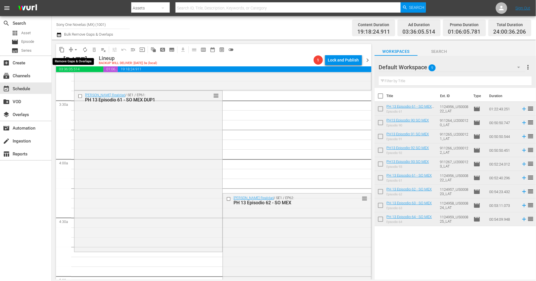
click at [78, 49] on span "arrow_drop_down" at bounding box center [76, 50] width 6 height 6
click at [79, 64] on li "Align to Midnight" at bounding box center [76, 60] width 60 height 9
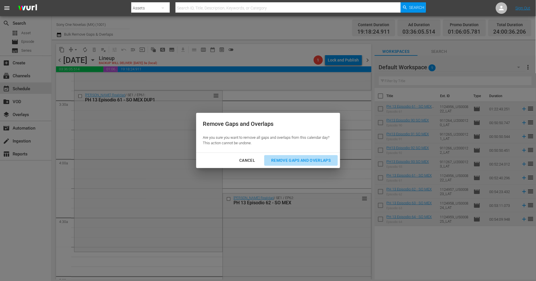
click at [298, 161] on div "Remove Gaps and Overlaps" at bounding box center [301, 160] width 69 height 7
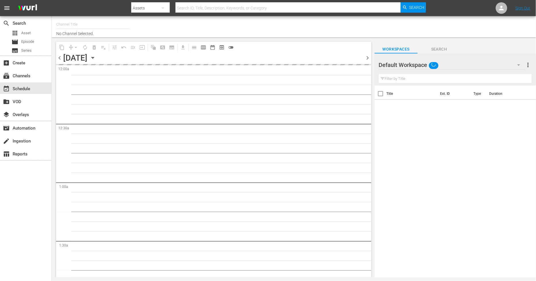
type input "Sony One Novelas (MX) (1001)"
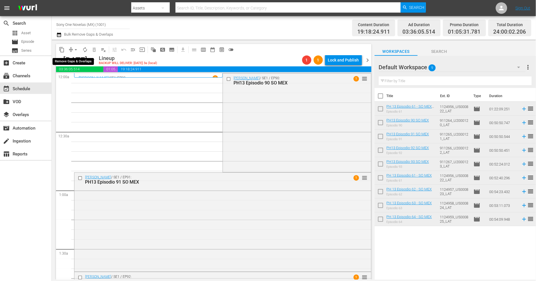
click at [75, 49] on span "arrow_drop_down" at bounding box center [76, 50] width 6 height 6
click at [84, 59] on li "Align to Midnight" at bounding box center [76, 60] width 60 height 9
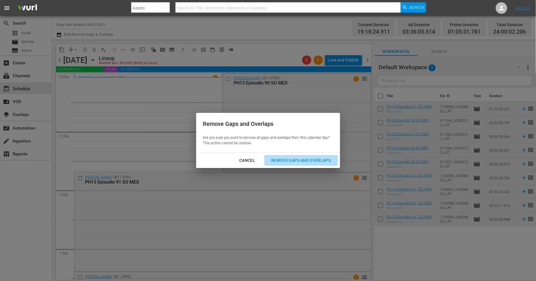
click at [300, 158] on div "Remove Gaps and Overlaps" at bounding box center [301, 160] width 69 height 7
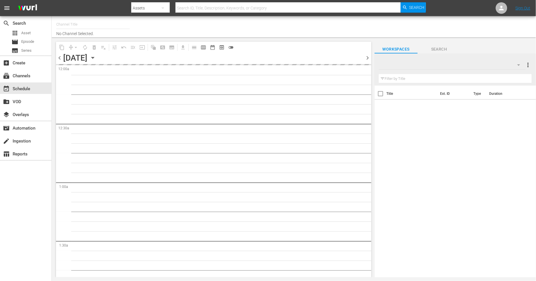
type input "Sony One Novelas (MX) (1001)"
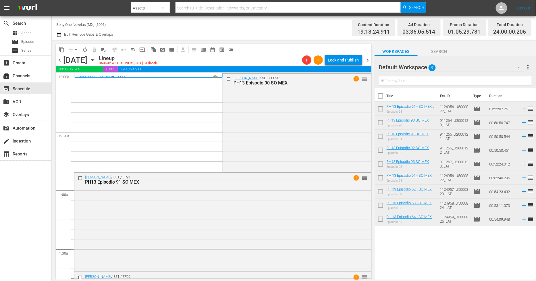
click at [72, 49] on button "arrow_drop_down" at bounding box center [75, 49] width 9 height 9
click at [76, 63] on li "Align to Midnight" at bounding box center [76, 60] width 60 height 9
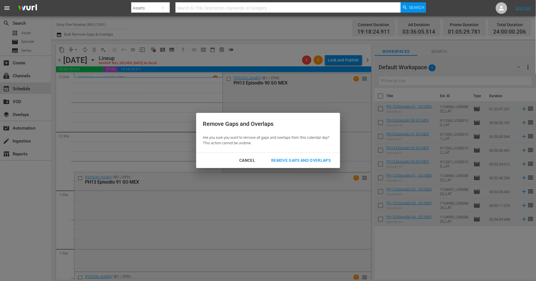
click at [299, 160] on div "Remove Gaps and Overlaps" at bounding box center [301, 160] width 69 height 7
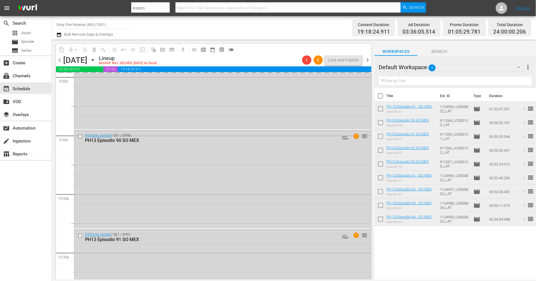
scroll to position [2608, 0]
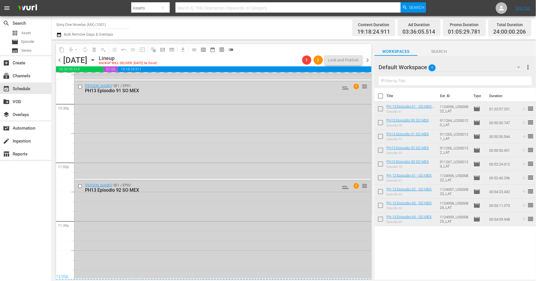
click at [242, 245] on div "[PERSON_NAME] / SE1 / EP92: PH13 Episodio 92 SO MEX AUTO-LOOPED 2 reorder" at bounding box center [222, 230] width 297 height 98
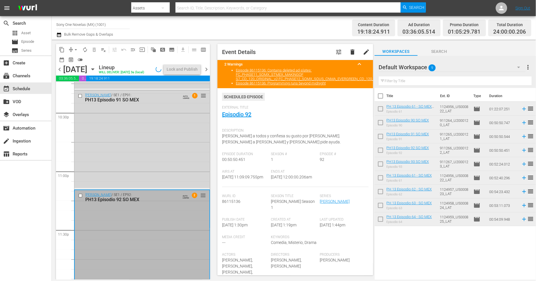
scroll to position [2588, 0]
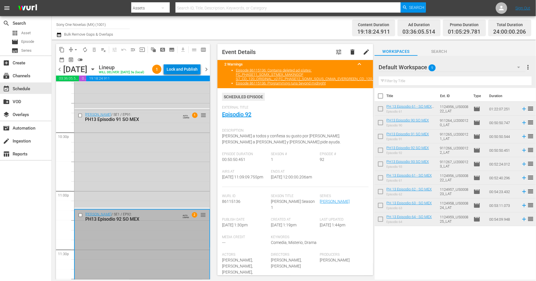
click at [196, 70] on div "Lock and Publish" at bounding box center [182, 69] width 31 height 10
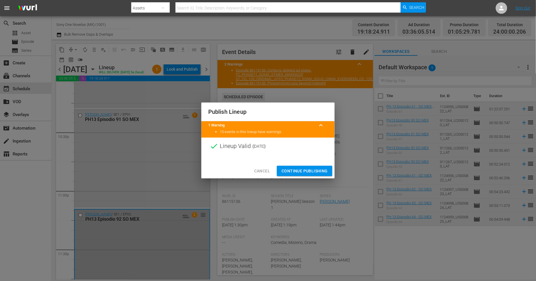
click at [292, 171] on span "Continue Publishing" at bounding box center [305, 171] width 46 height 7
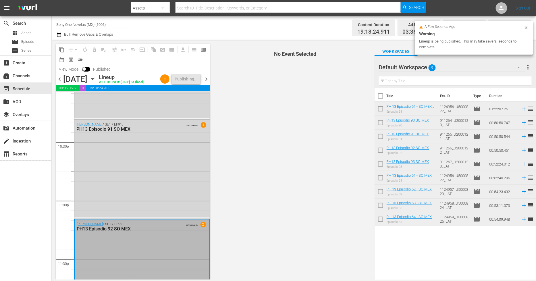
click at [527, 28] on icon at bounding box center [526, 27] width 3 height 3
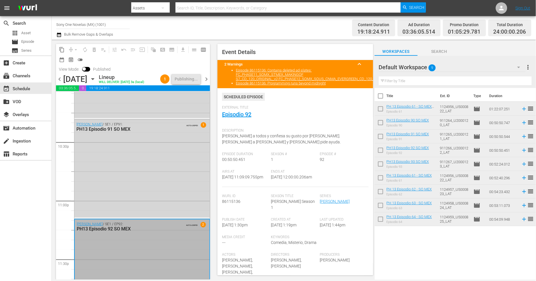
click at [208, 78] on span "chevron_right" at bounding box center [206, 79] width 7 height 7
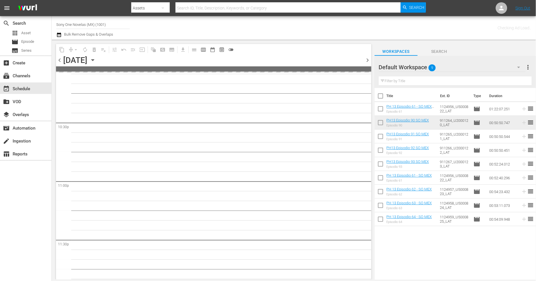
scroll to position [2607, 0]
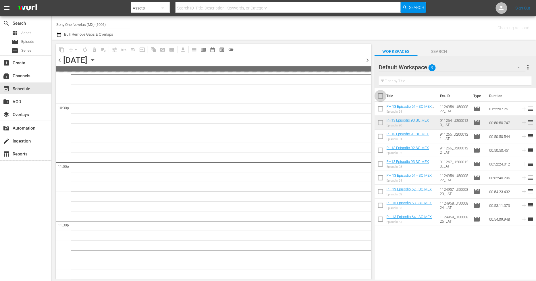
click at [384, 95] on input "checkbox" at bounding box center [381, 97] width 12 height 12
checkbox input "true"
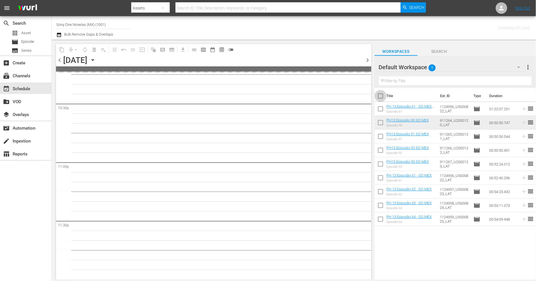
checkbox input "true"
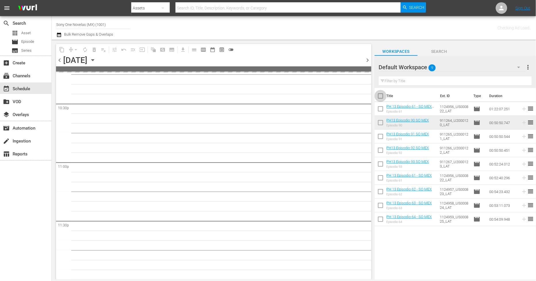
checkbox input "true"
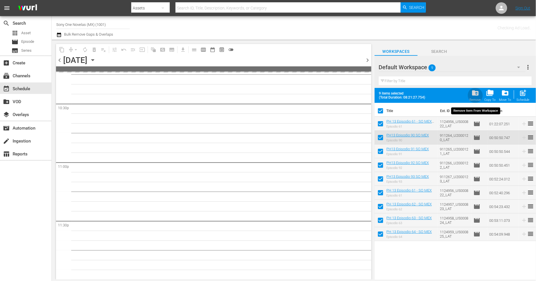
click at [475, 98] on div "folder_delete Remove" at bounding box center [475, 95] width 11 height 13
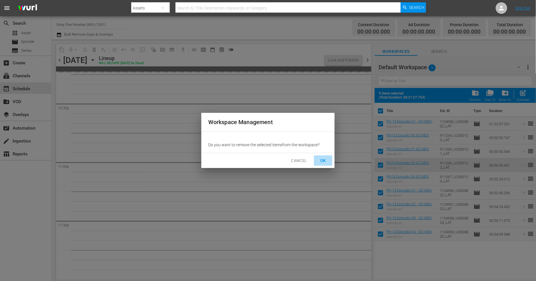
click at [323, 160] on span "OK" at bounding box center [323, 160] width 9 height 7
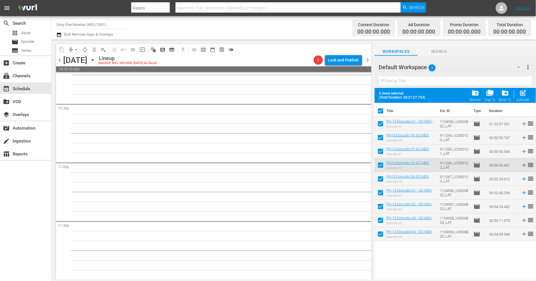
checkbox input "false"
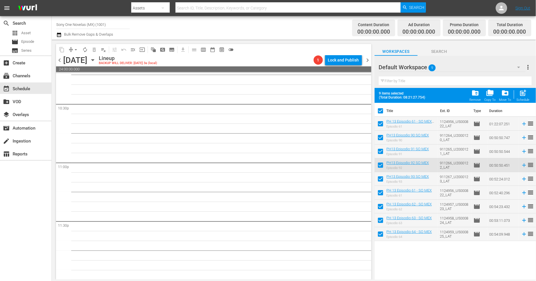
checkbox input "false"
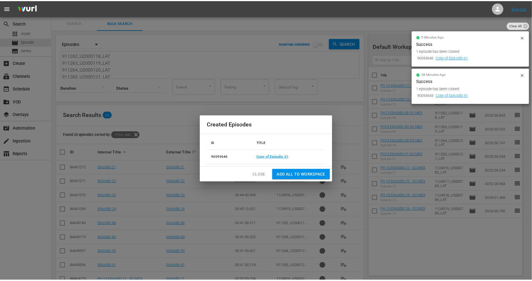
scroll to position [28, 0]
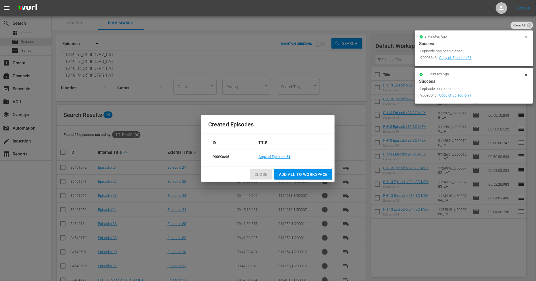
click at [265, 176] on span "Close" at bounding box center [261, 174] width 13 height 7
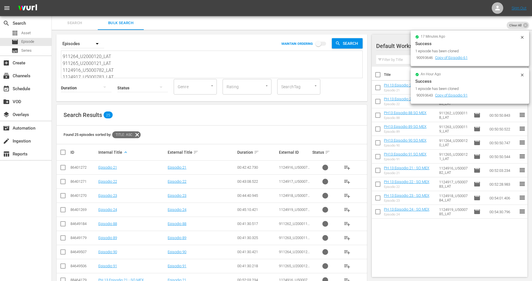
scroll to position [0, 0]
drag, startPoint x: 114, startPoint y: 72, endPoint x: 43, endPoint y: 19, distance: 89.0
click at [52, 0] on div "search Search apps Asset movie Episode subtitles Series add_box Create subscrip…" at bounding box center [292, 0] width 480 height 0
paste textarea "8_U2000124_LAT 911269_U2000125_LAT 911270_U2000126_LAT 911271_U2000127_LAT 1124…"
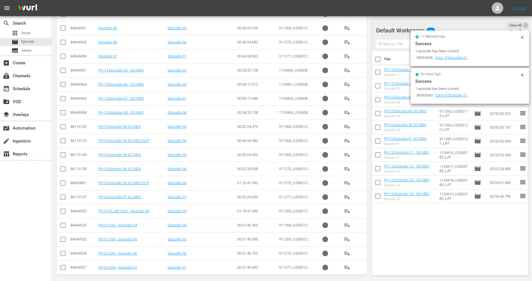
scroll to position [211, 0]
type textarea "911268_U2000124_LAT 911269_U2000125_LAT 911270_U2000126_LAT 911271_U2000127_LAT…"
click at [65, 128] on input "checkbox" at bounding box center [62, 126] width 7 height 7
checkbox input "true"
click at [64, 154] on input "checkbox" at bounding box center [62, 154] width 7 height 7
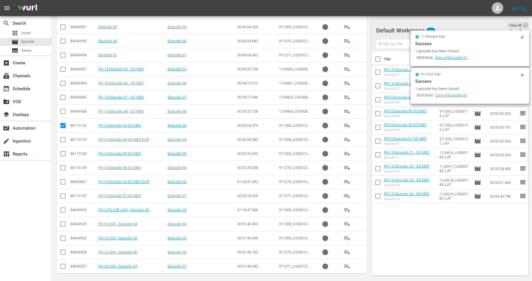
checkbox input "true"
click at [63, 166] on input "checkbox" at bounding box center [62, 169] width 7 height 7
checkbox input "true"
click at [64, 197] on input "checkbox" at bounding box center [62, 197] width 7 height 7
checkbox input "true"
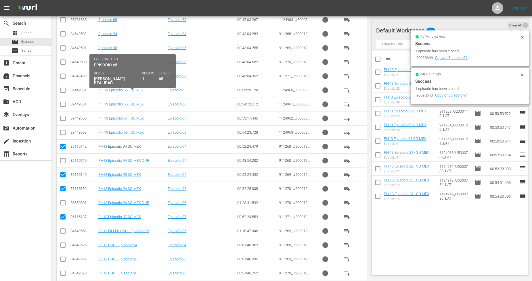
scroll to position [147, 0]
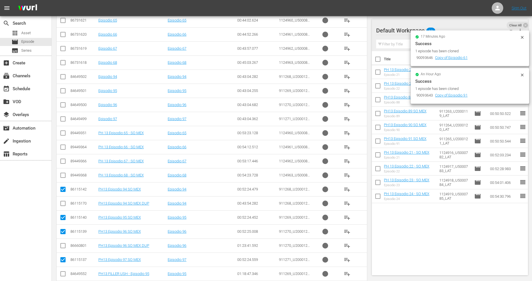
click at [64, 133] on input "checkbox" at bounding box center [62, 134] width 7 height 7
checkbox input "true"
click at [63, 147] on input "checkbox" at bounding box center [62, 148] width 7 height 7
checkbox input "true"
click at [63, 161] on input "checkbox" at bounding box center [62, 162] width 7 height 7
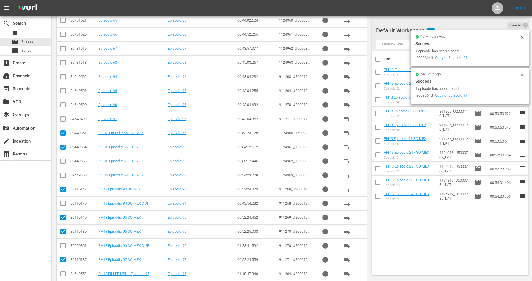
checkbox input "true"
click at [63, 172] on icon at bounding box center [62, 175] width 7 height 7
click at [60, 176] on input "checkbox" at bounding box center [62, 176] width 7 height 7
checkbox input "true"
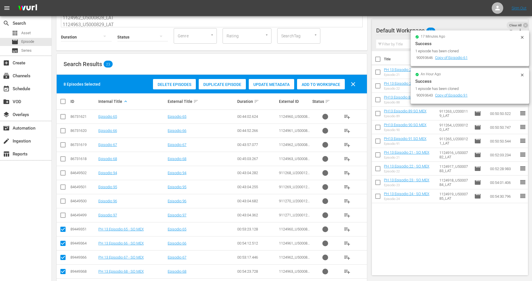
scroll to position [0, 0]
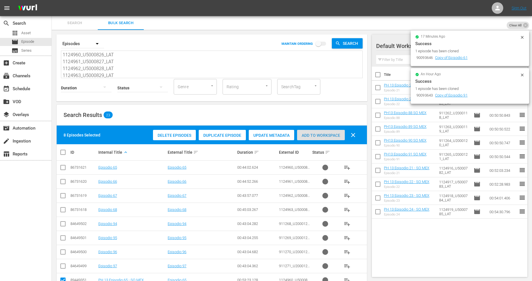
click at [337, 138] on div "Add to Workspace" at bounding box center [321, 135] width 48 height 11
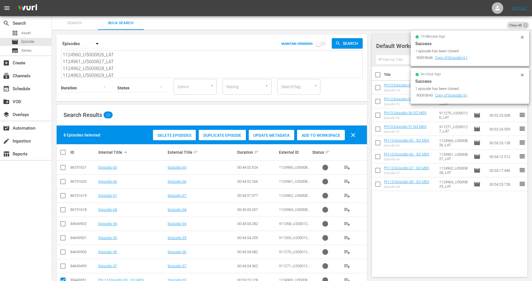
click at [62, 152] on input "checkbox" at bounding box center [64, 152] width 11 height 7
checkbox input "true"
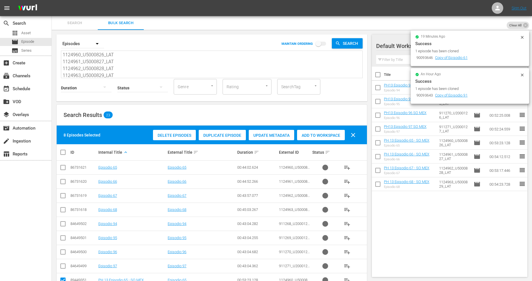
checkbox input "true"
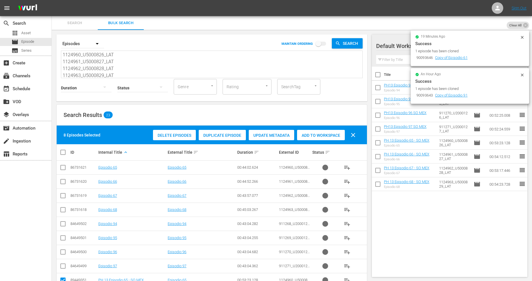
checkbox input "true"
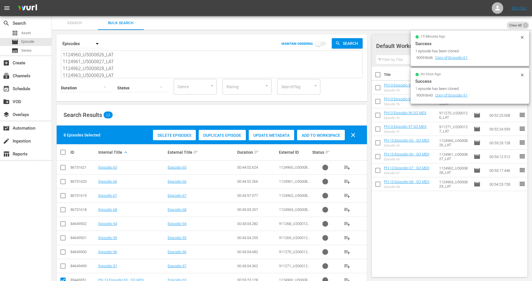
checkbox input "true"
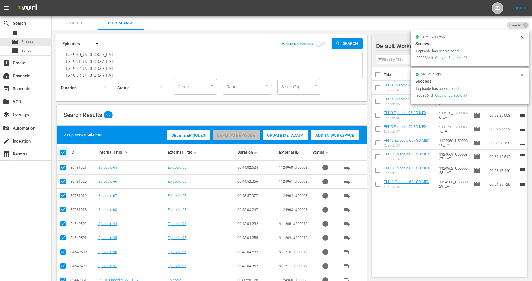
click at [60, 154] on input "checkbox" at bounding box center [64, 152] width 11 height 7
checkbox input "false"
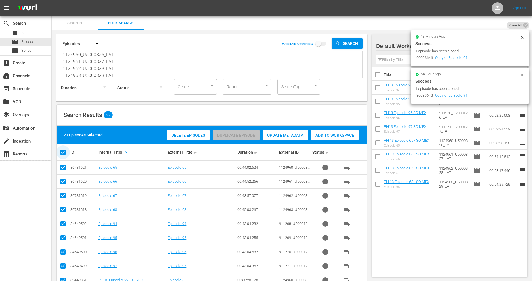
checkbox input "false"
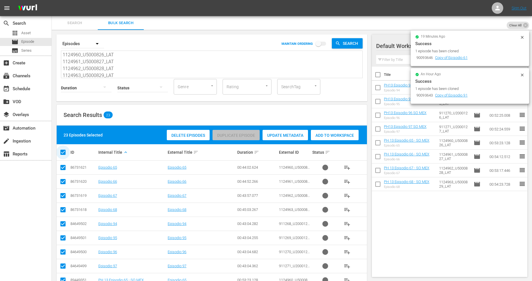
checkbox input "false"
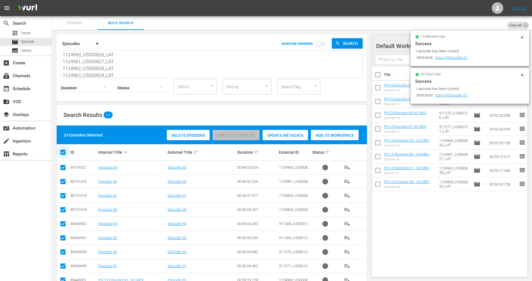
checkbox input "false"
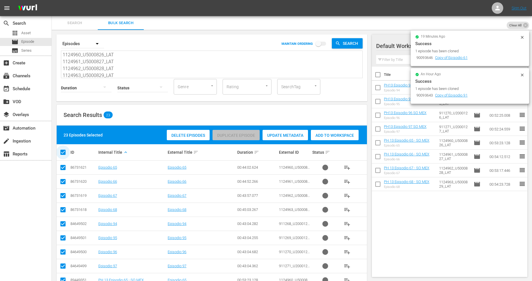
checkbox input "false"
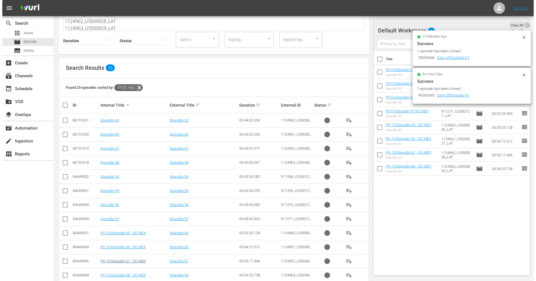
scroll to position [64, 0]
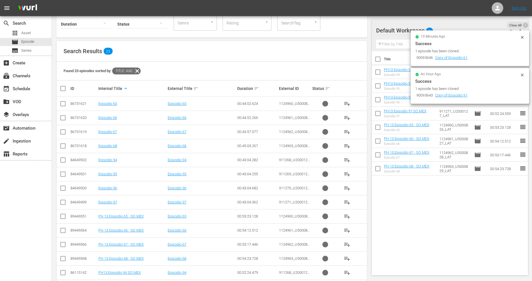
click at [62, 216] on input "checkbox" at bounding box center [62, 217] width 7 height 7
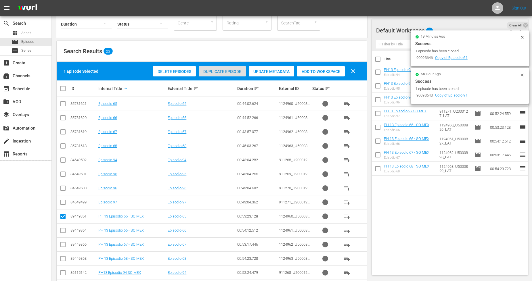
click at [218, 72] on span "Duplicate Episode" at bounding box center [222, 71] width 47 height 5
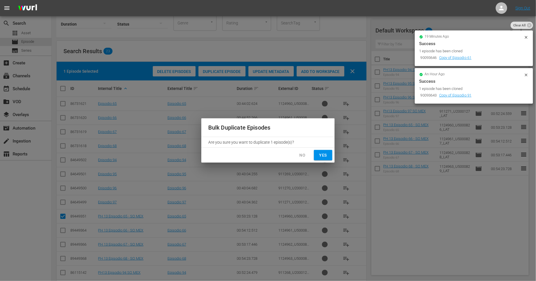
click at [321, 155] on span "Yes" at bounding box center [323, 155] width 9 height 7
checkbox input "false"
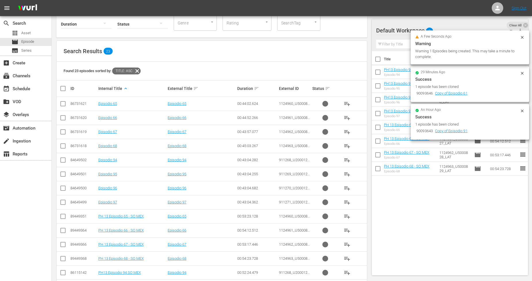
click at [523, 37] on icon at bounding box center [522, 37] width 3 height 3
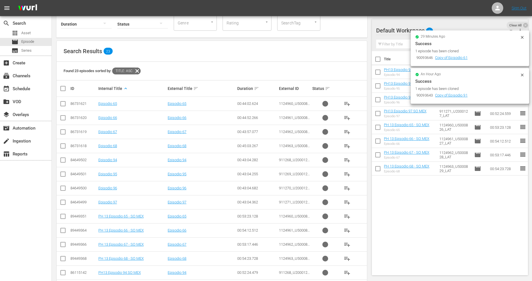
click at [524, 75] on icon at bounding box center [522, 75] width 5 height 5
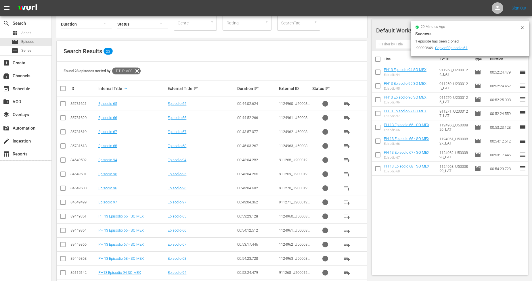
click at [521, 27] on icon at bounding box center [522, 27] width 5 height 5
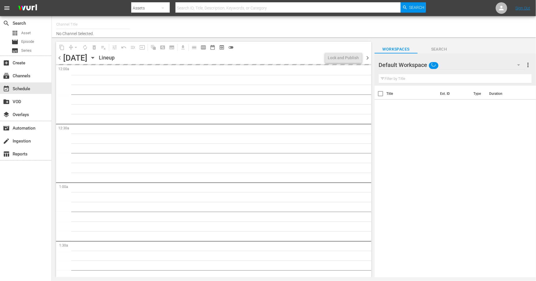
type input "Sony One Novelas (MX) (1001)"
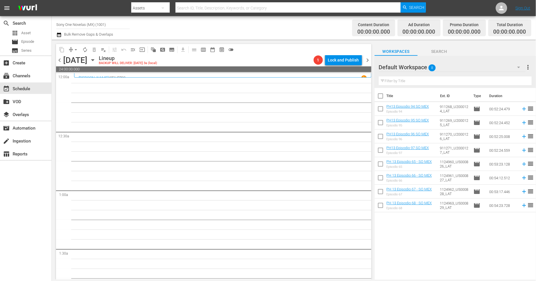
click at [379, 95] on input "checkbox" at bounding box center [381, 97] width 12 height 12
checkbox input "true"
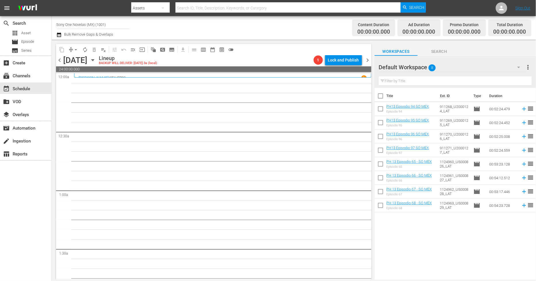
checkbox input "true"
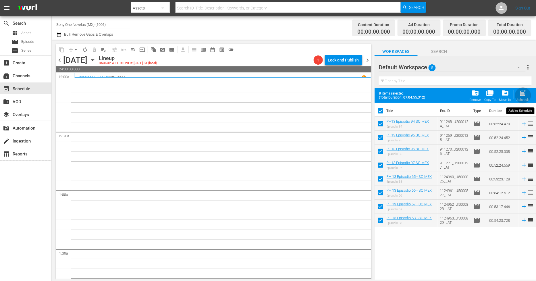
click at [527, 97] on div "post_add Schedule" at bounding box center [523, 95] width 13 height 13
checkbox input "false"
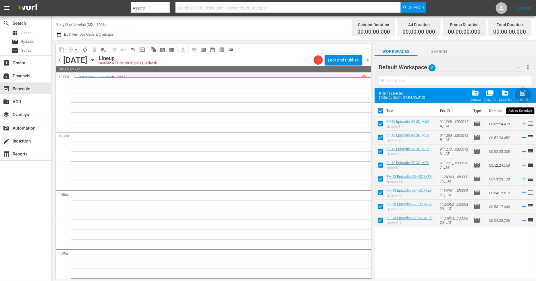
checkbox input "false"
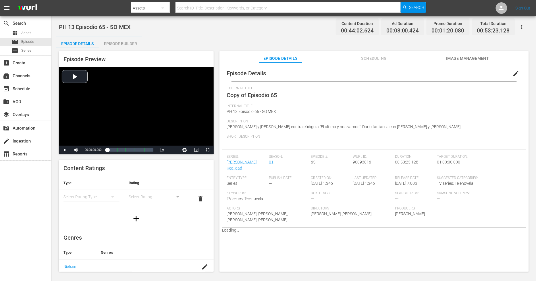
click at [513, 74] on span "edit" at bounding box center [516, 73] width 7 height 7
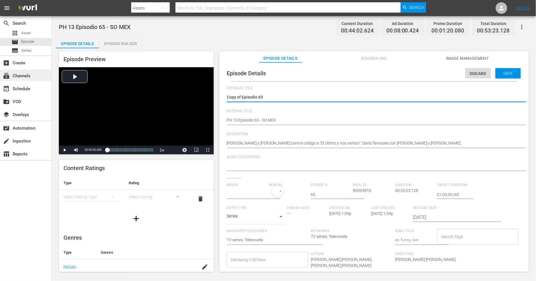
drag, startPoint x: 242, startPoint y: 97, endPoint x: 14, endPoint y: 71, distance: 229.7
click at [52, 0] on div "search Search apps Asset movie Episode subtitles Series add_box Create subscrip…" at bounding box center [294, 0] width 485 height 0
type textarea "Episodio 65"
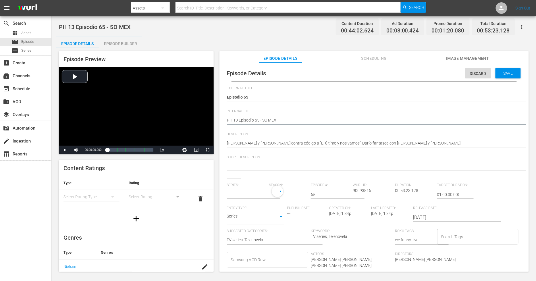
type textarea "PH 13 Episodio 65 - SO MEX"
type textarea "PH 13 Episodio 65 - SO MEX D"
type input "[PERSON_NAME] Realidad"
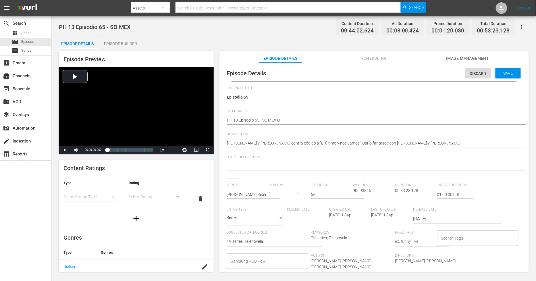
type textarea "PH 13 Episodio 65 - SO MEX DU"
type textarea "PH 13 Episodio 65 - SO MEX DUP"
type textarea "PH 13 Episodio 65 - SO MEX DUP1"
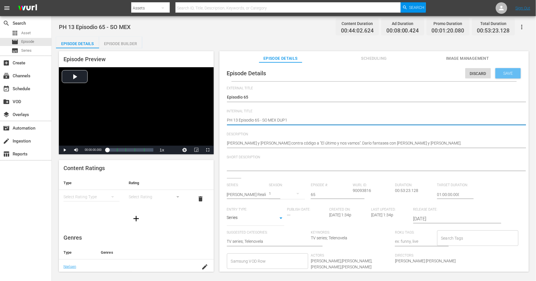
type textarea "PH 13 Episodio 65 - SO MEX DUP1"
click at [501, 71] on span "Save" at bounding box center [508, 73] width 19 height 5
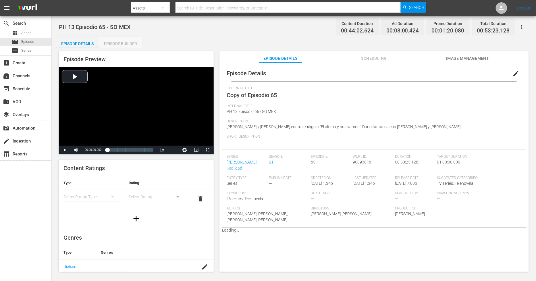
click at [124, 44] on div "Episode Builder" at bounding box center [120, 44] width 43 height 14
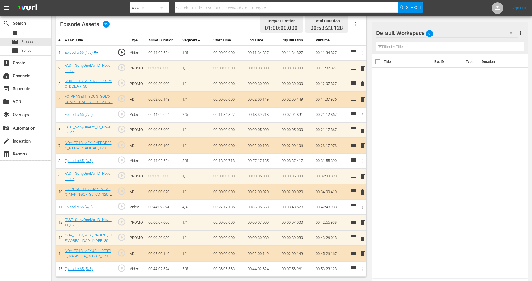
scroll to position [153, 0]
click at [476, 32] on div "Default Workspace 0" at bounding box center [447, 33] width 142 height 16
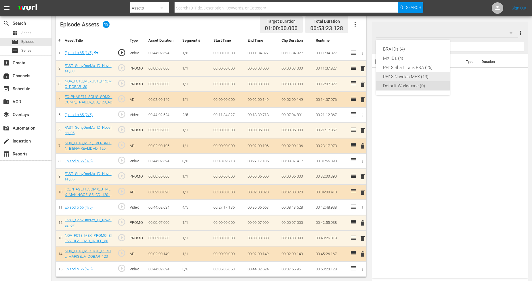
click at [417, 76] on div "PH13 Novelas MEX (13)" at bounding box center [413, 76] width 60 height 9
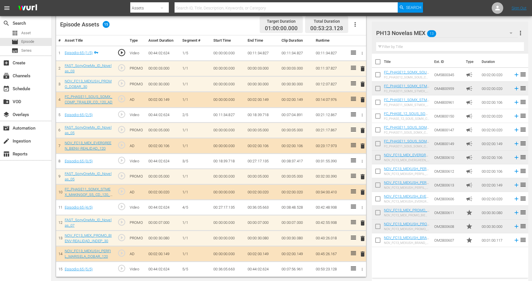
click at [380, 239] on input "checkbox" at bounding box center [378, 241] width 12 height 12
checkbox input "true"
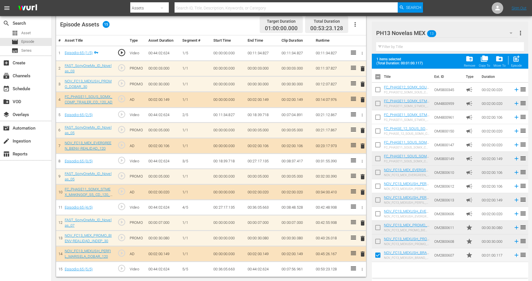
click at [377, 242] on input "checkbox" at bounding box center [378, 243] width 12 height 12
checkbox input "true"
click at [378, 231] on input "checkbox" at bounding box center [378, 229] width 12 height 12
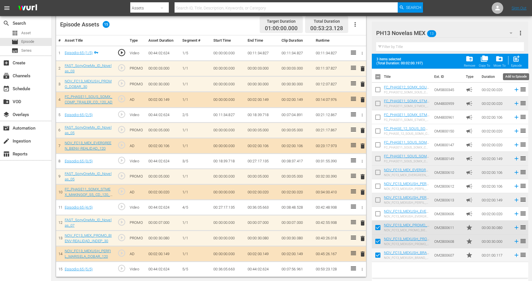
click at [515, 59] on span "post_add" at bounding box center [516, 59] width 8 height 8
checkbox input "false"
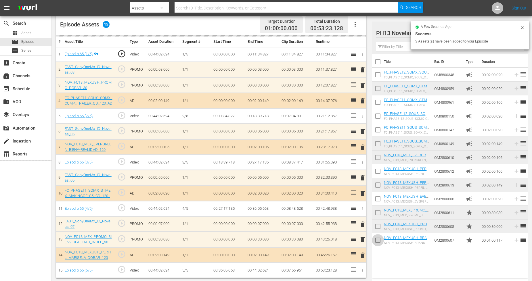
click at [378, 240] on input "checkbox" at bounding box center [378, 241] width 12 height 12
checkbox input "true"
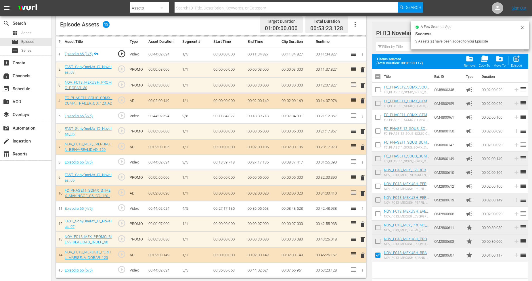
click at [378, 240] on input "checkbox" at bounding box center [378, 243] width 12 height 12
checkbox input "true"
click at [377, 226] on input "checkbox" at bounding box center [378, 229] width 12 height 12
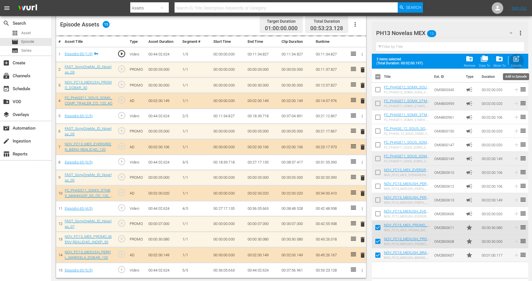
click at [512, 57] on span "post_add" at bounding box center [516, 59] width 8 height 8
checkbox input "false"
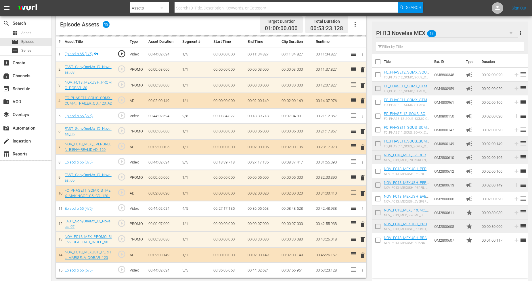
click at [379, 239] on input "checkbox" at bounding box center [378, 241] width 12 height 12
checkbox input "true"
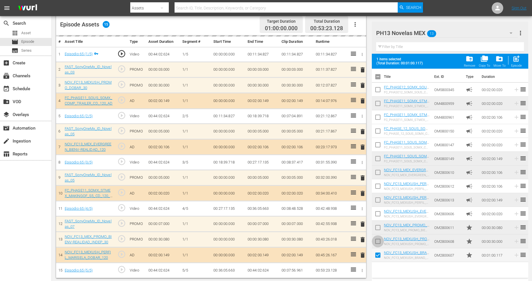
click at [379, 237] on input "checkbox" at bounding box center [378, 243] width 12 height 12
checkbox input "true"
click at [378, 227] on input "checkbox" at bounding box center [378, 229] width 12 height 12
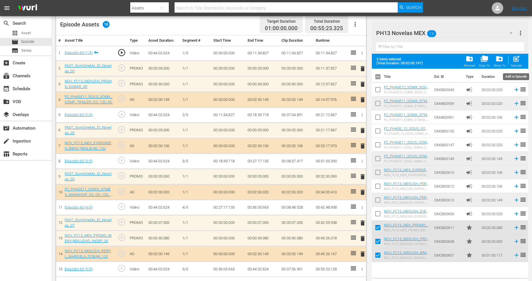
click at [515, 61] on span "post_add" at bounding box center [516, 59] width 8 height 8
checkbox input "false"
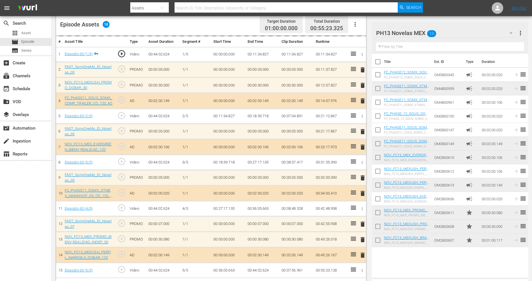
click at [379, 239] on input "checkbox" at bounding box center [378, 241] width 12 height 12
checkbox input "true"
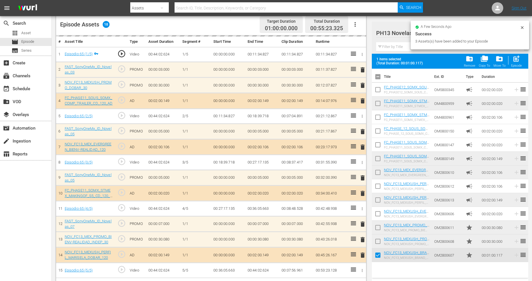
click at [379, 237] on input "checkbox" at bounding box center [378, 243] width 12 height 12
checkbox input "true"
click at [380, 229] on input "checkbox" at bounding box center [378, 229] width 12 height 12
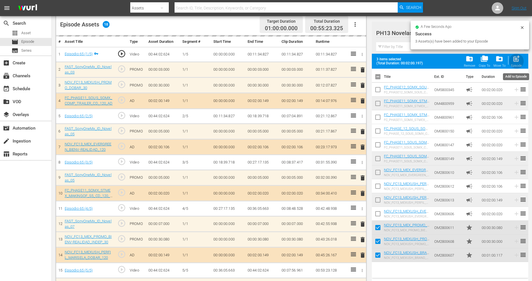
click at [512, 59] on span "post_add" at bounding box center [516, 59] width 8 height 8
checkbox input "false"
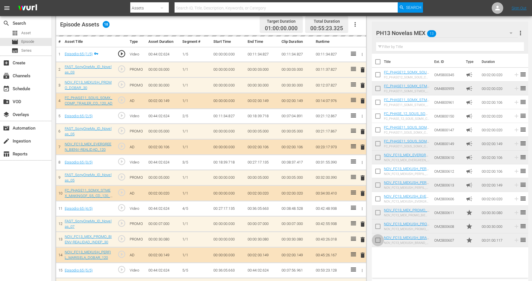
click at [379, 241] on input "checkbox" at bounding box center [378, 241] width 12 height 12
checkbox input "true"
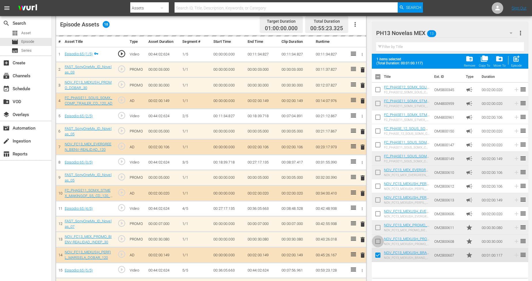
click at [379, 241] on input "checkbox" at bounding box center [378, 243] width 12 height 12
checkbox input "true"
click at [380, 228] on input "checkbox" at bounding box center [378, 229] width 12 height 12
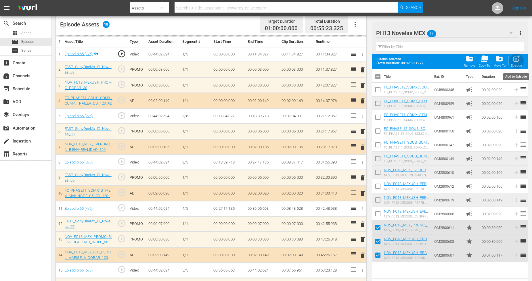
click at [518, 59] on span "post_add" at bounding box center [516, 59] width 8 height 8
checkbox input "false"
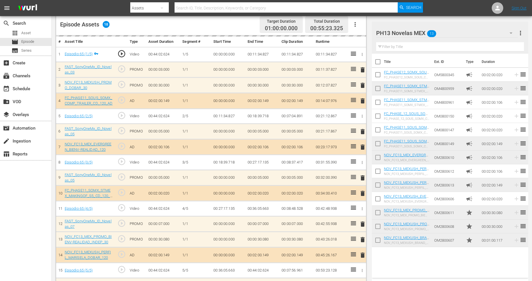
scroll to position [0, 0]
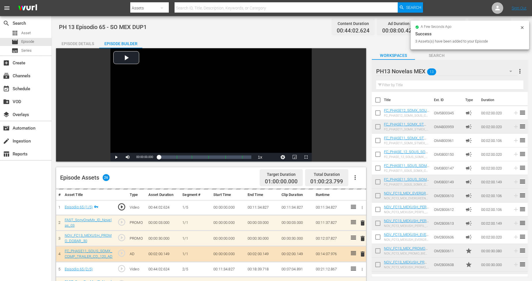
click at [524, 27] on icon at bounding box center [522, 27] width 5 height 5
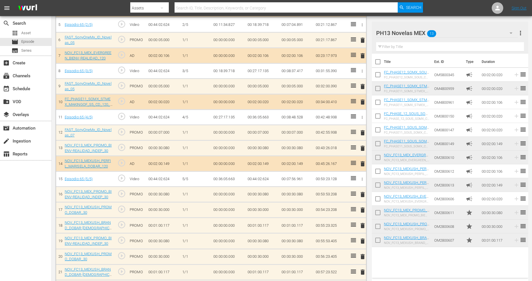
scroll to position [255, 0]
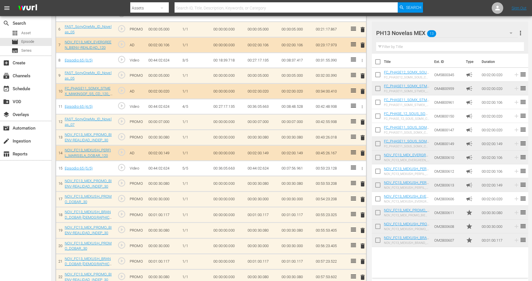
click at [374, 242] on input "checkbox" at bounding box center [378, 241] width 12 height 12
checkbox input "true"
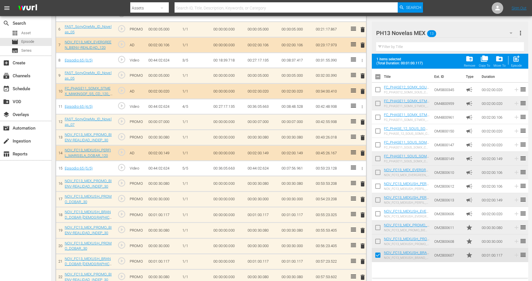
click at [377, 237] on input "checkbox" at bounding box center [378, 243] width 12 height 12
checkbox input "true"
drag, startPoint x: 378, startPoint y: 227, endPoint x: 383, endPoint y: 224, distance: 5.8
click at [379, 226] on input "checkbox" at bounding box center [378, 229] width 12 height 12
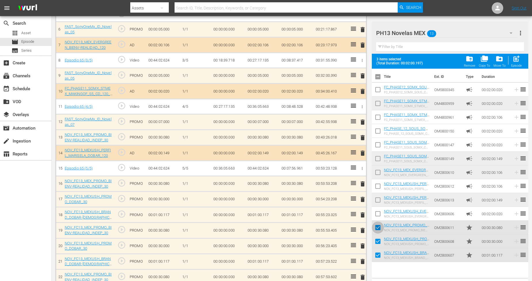
click at [377, 227] on input "checkbox" at bounding box center [378, 229] width 12 height 12
checkbox input "false"
click at [378, 244] on input "checkbox" at bounding box center [378, 243] width 12 height 12
checkbox input "false"
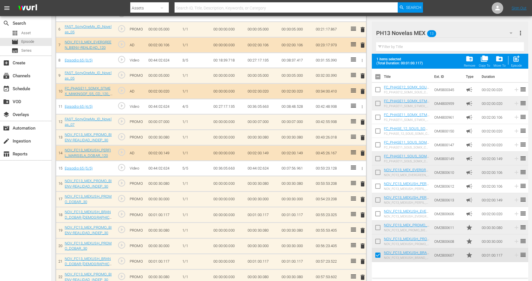
click at [376, 254] on input "checkbox" at bounding box center [378, 256] width 12 height 12
checkbox input "false"
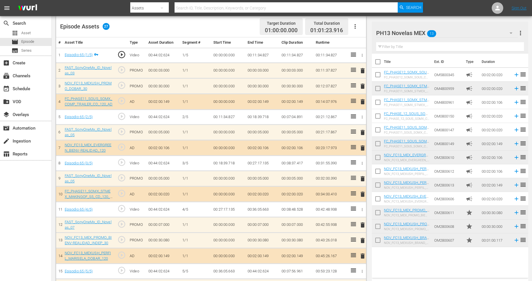
scroll to position [0, 0]
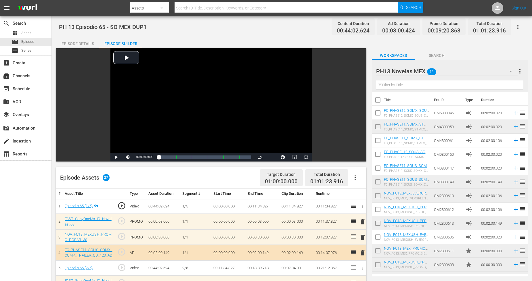
click at [516, 26] on icon "button" at bounding box center [517, 27] width 7 height 7
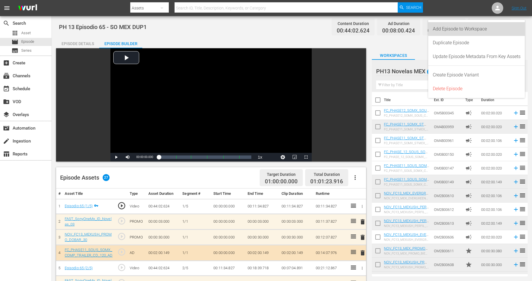
click at [504, 29] on div "Add Episode to Workspace" at bounding box center [477, 29] width 88 height 14
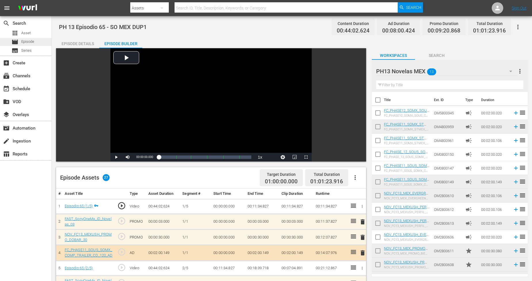
click at [33, 41] on span "Episode" at bounding box center [27, 42] width 13 height 6
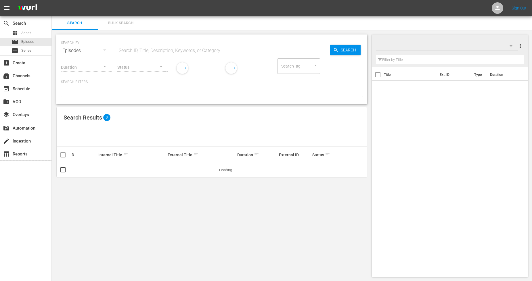
click at [128, 24] on span "Bulk Search" at bounding box center [120, 23] width 39 height 7
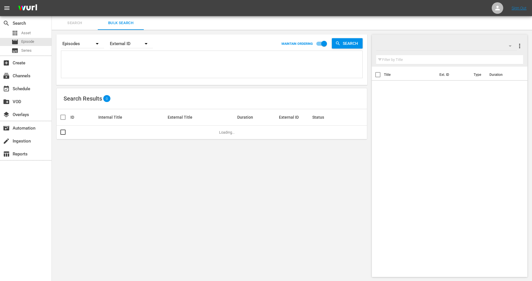
click at [110, 65] on textarea at bounding box center [213, 65] width 300 height 26
paste textarea "911272_U2000128_LAT 911273_U2000129_LAT 911274_U2000130_LAT 911275_U2000131_LAT…"
type textarea "911272_U2000128_LAT 911273_U2000129_LAT 911274_U2000130_LAT 911275_U2000131_LAT…"
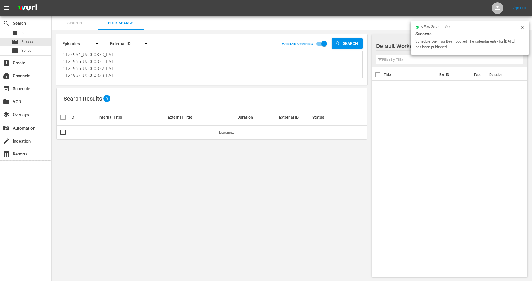
type textarea "911272_U2000128_LAT 911273_U2000129_LAT 911274_U2000130_LAT 911275_U2000131_LAT…"
click at [323, 44] on input "checkbox" at bounding box center [324, 44] width 33 height 11
checkbox input "false"
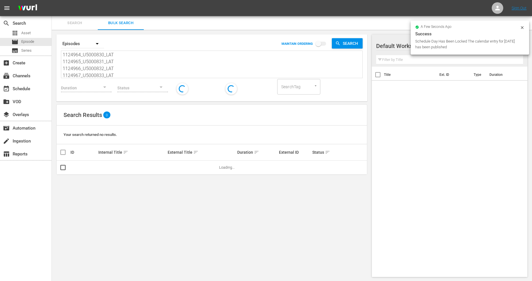
click at [128, 151] on div "Internal Title sort" at bounding box center [132, 152] width 68 height 7
click at [124, 152] on span "sort" at bounding box center [125, 152] width 5 height 5
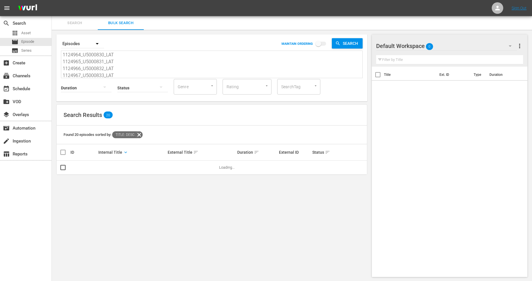
click at [123, 153] on span "keyboard_arrow_down" at bounding box center [125, 152] width 5 height 5
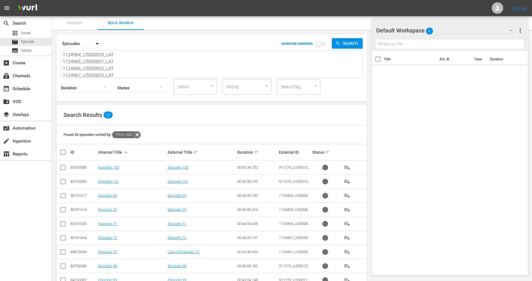
scroll to position [172, 0]
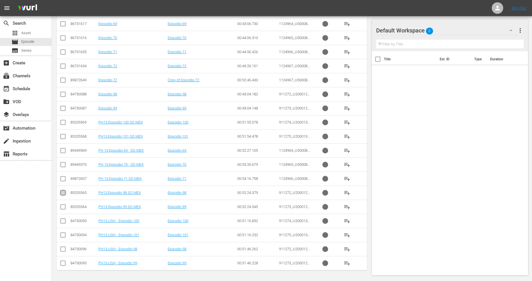
click at [62, 194] on input "checkbox" at bounding box center [62, 194] width 7 height 7
checkbox input "true"
click at [63, 209] on input "checkbox" at bounding box center [62, 208] width 7 height 7
checkbox input "true"
click at [63, 121] on input "checkbox" at bounding box center [62, 123] width 7 height 7
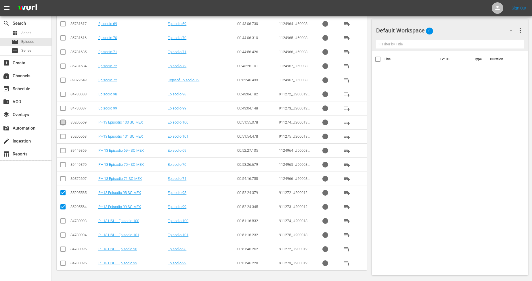
checkbox input "true"
click at [64, 138] on input "checkbox" at bounding box center [62, 137] width 7 height 7
checkbox input "true"
click at [63, 151] on input "checkbox" at bounding box center [62, 151] width 7 height 7
checkbox input "true"
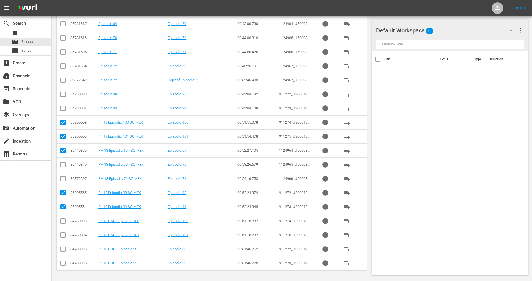
click at [63, 166] on input "checkbox" at bounding box center [62, 165] width 7 height 7
checkbox input "true"
click at [63, 178] on input "checkbox" at bounding box center [62, 179] width 7 height 7
checkbox input "true"
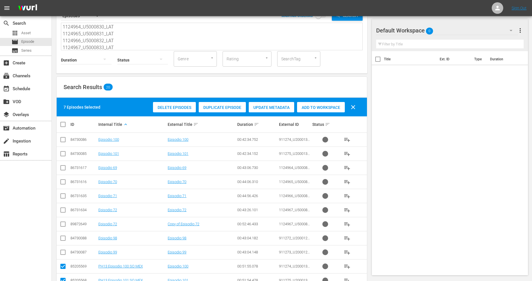
scroll to position [32, 0]
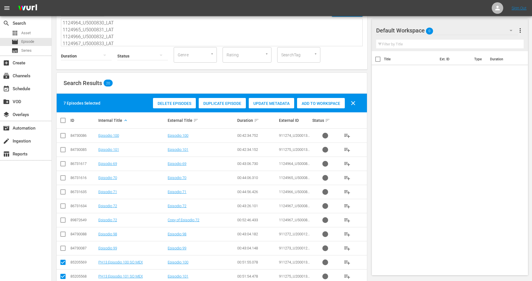
click at [61, 119] on input "checkbox" at bounding box center [64, 120] width 11 height 7
checkbox input "true"
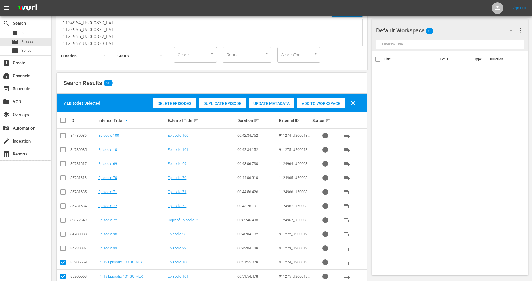
checkbox input "true"
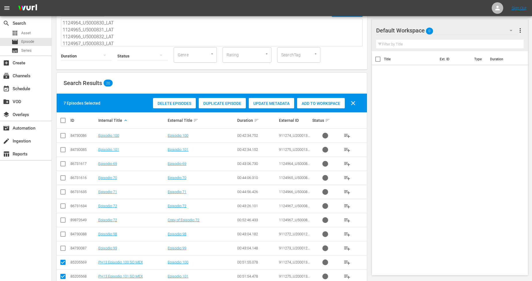
checkbox input "true"
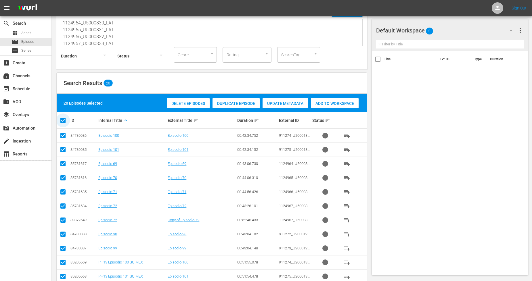
click at [61, 119] on input "checkbox" at bounding box center [64, 120] width 11 height 7
checkbox input "false"
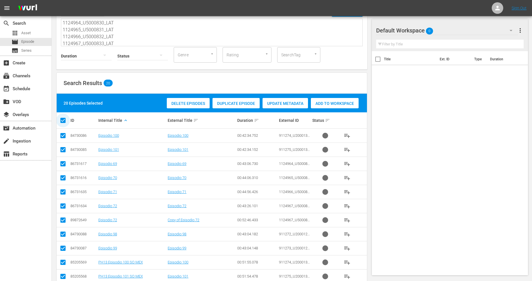
checkbox input "false"
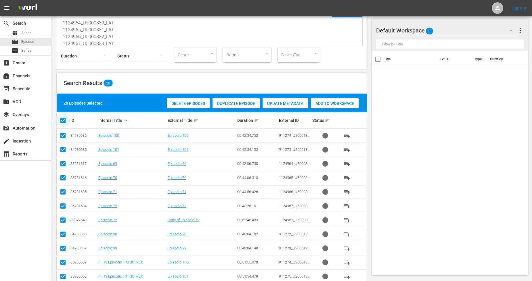
checkbox input "false"
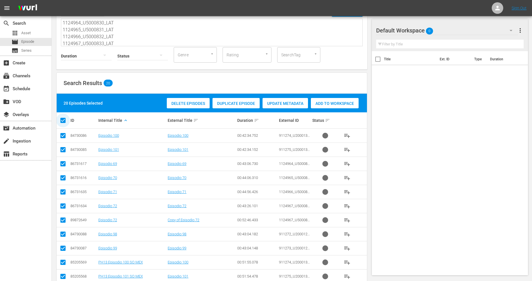
checkbox input "false"
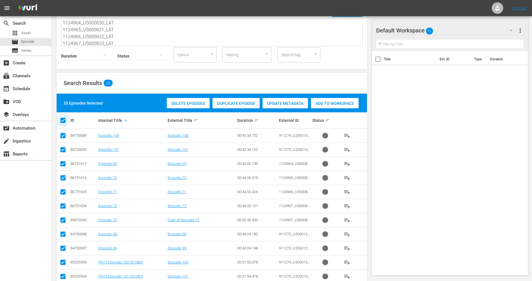
checkbox input "false"
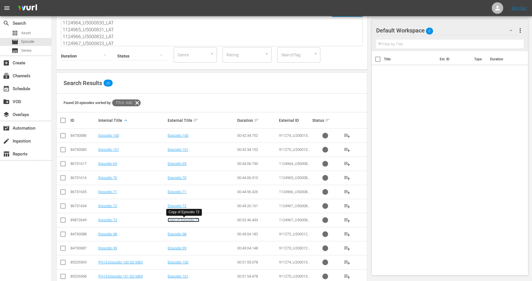
click at [197, 219] on link "Copy of Episodio 72" at bounding box center [184, 220] width 32 height 4
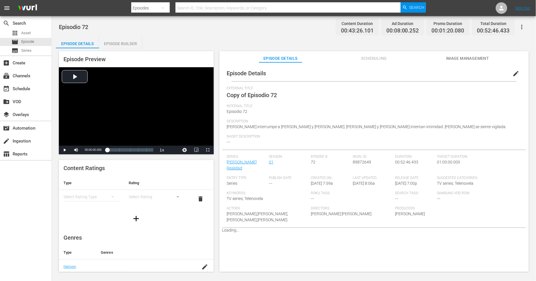
click at [516, 74] on span "edit" at bounding box center [516, 73] width 7 height 7
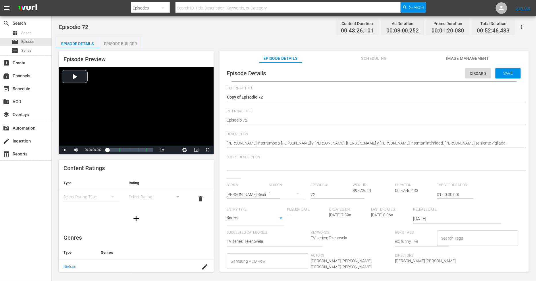
click at [226, 121] on div "Episode Details Discard Save External Title Copy of Episodio 72 Copy of Episodi…" at bounding box center [374, 186] width 304 height 242
type textarea "PEpisodio 72"
type textarea "PHEpisodio 72"
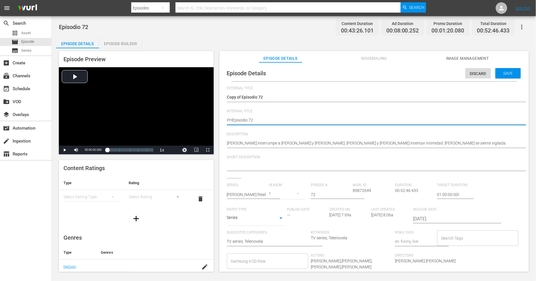
type textarea "PH Episodio 72"
type textarea "PH 1Episodio 72"
type textarea "PH 13Episodio 72"
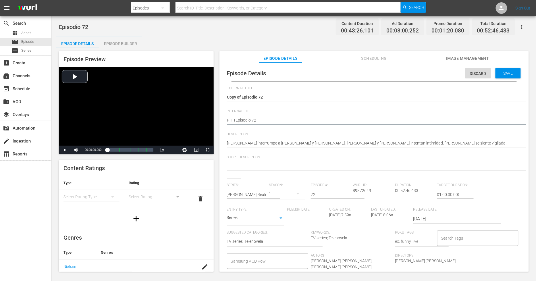
type textarea "PH 13Episodio 72"
type textarea "PH 13 Episodio 72"
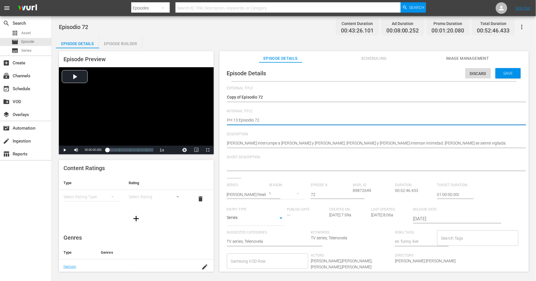
type textarea "PH 13 Episodio 72 S"
type textarea "PH 13 Episodio 72 SO"
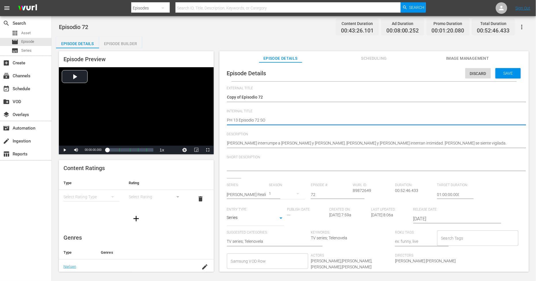
type textarea "PH 13 Episodio 72 SO"
type textarea "PH 13 Episodio 72 SO M"
type textarea "PH 13 Episodio 72 SO ME"
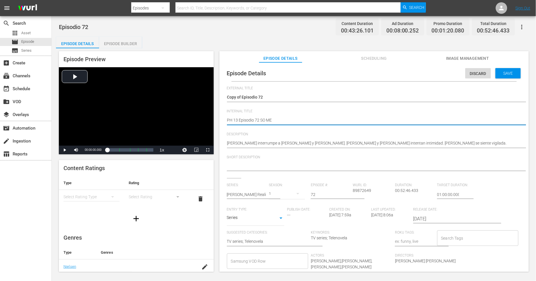
type textarea "PH 13 Episodio 72 SO MEX"
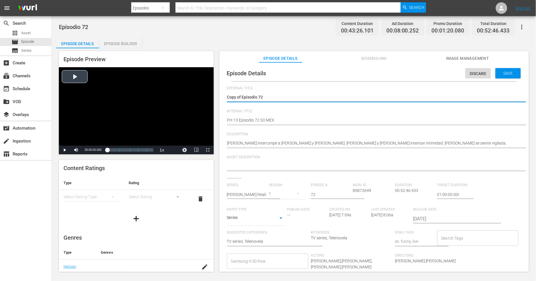
drag, startPoint x: 242, startPoint y: 97, endPoint x: 73, endPoint y: 79, distance: 169.9
type textarea "Episodio 72"
click at [508, 76] on div "Save" at bounding box center [508, 73] width 25 height 10
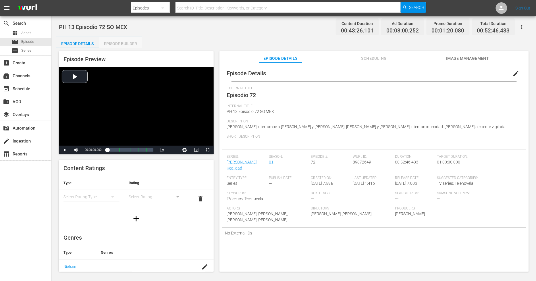
click at [118, 44] on div "Episode Builder" at bounding box center [120, 44] width 43 height 14
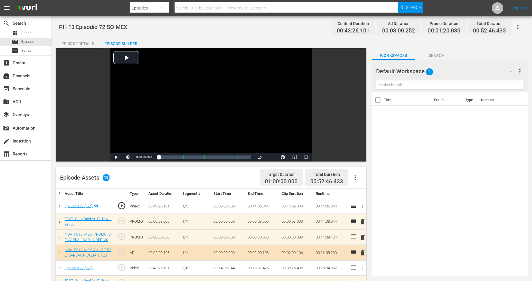
click at [41, 46] on div "apps Asset movie Episode subtitles Series" at bounding box center [25, 42] width 51 height 26
click at [46, 43] on div "movie Episode" at bounding box center [25, 42] width 51 height 8
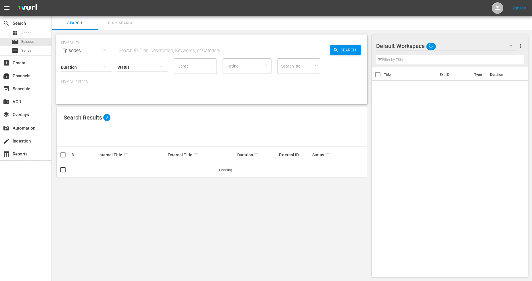
click at [133, 23] on span "Bulk Search" at bounding box center [120, 23] width 39 height 7
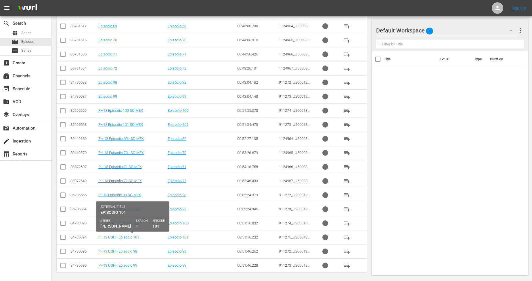
scroll to position [172, 0]
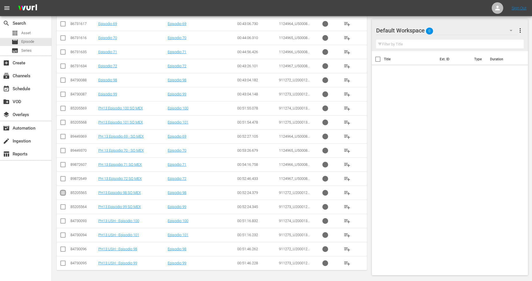
click at [63, 194] on input "checkbox" at bounding box center [62, 194] width 7 height 7
checkbox input "true"
click at [64, 207] on input "checkbox" at bounding box center [62, 208] width 7 height 7
checkbox input "true"
click at [63, 108] on input "checkbox" at bounding box center [62, 109] width 7 height 7
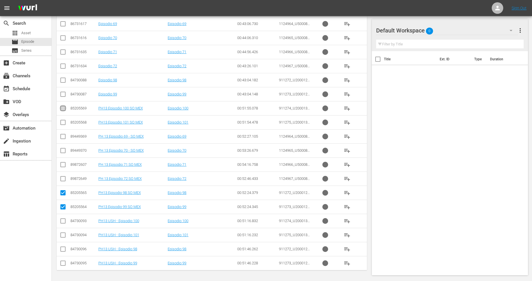
checkbox input "true"
click at [62, 123] on input "checkbox" at bounding box center [62, 123] width 7 height 7
checkbox input "true"
click at [63, 135] on input "checkbox" at bounding box center [62, 137] width 7 height 7
checkbox input "true"
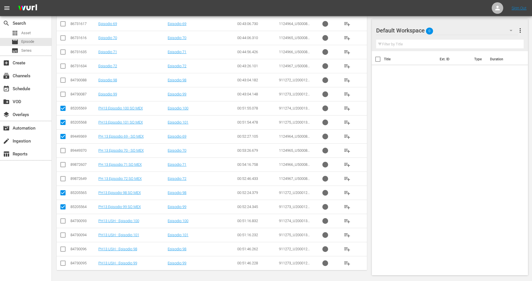
click at [61, 151] on input "checkbox" at bounding box center [62, 151] width 7 height 7
checkbox input "true"
click at [61, 162] on icon at bounding box center [62, 164] width 7 height 7
click at [63, 165] on input "checkbox" at bounding box center [62, 165] width 7 height 7
checkbox input "true"
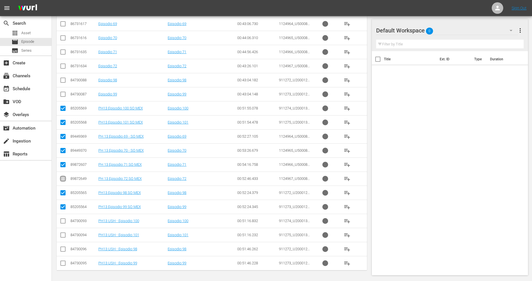
click at [62, 179] on input "checkbox" at bounding box center [62, 179] width 7 height 7
checkbox input "true"
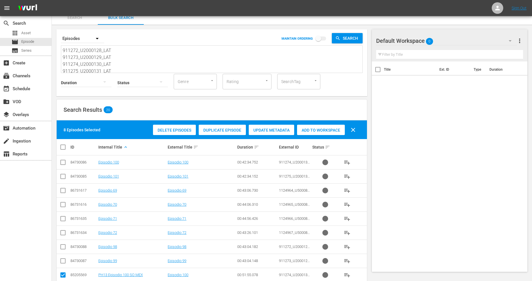
scroll to position [0, 0]
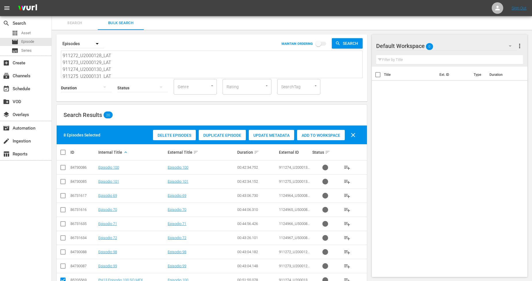
click at [315, 135] on span "Add to Workspace" at bounding box center [321, 135] width 48 height 5
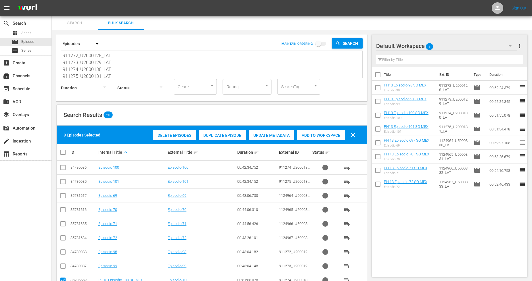
click at [62, 151] on input "checkbox" at bounding box center [64, 152] width 11 height 7
checkbox input "true"
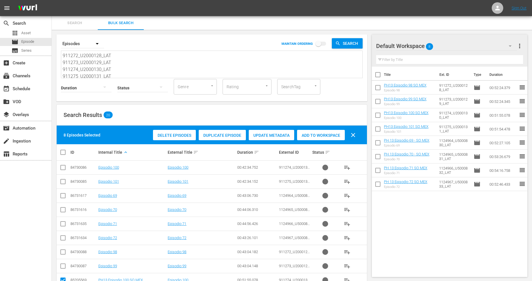
checkbox input "true"
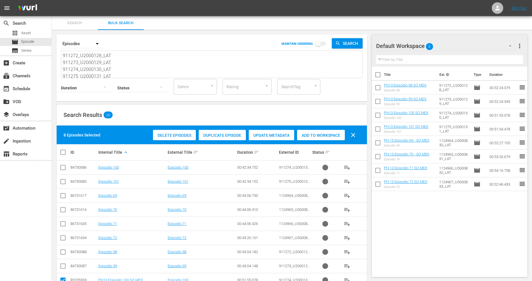
checkbox input "true"
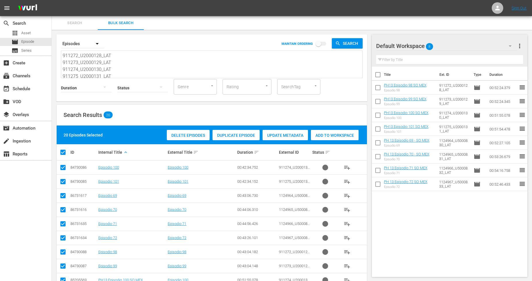
click at [62, 151] on input "checkbox" at bounding box center [64, 152] width 11 height 7
checkbox input "false"
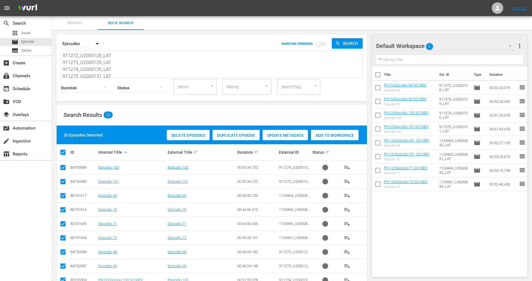
checkbox input "false"
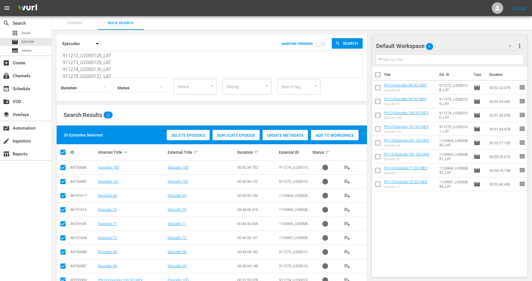
checkbox input "false"
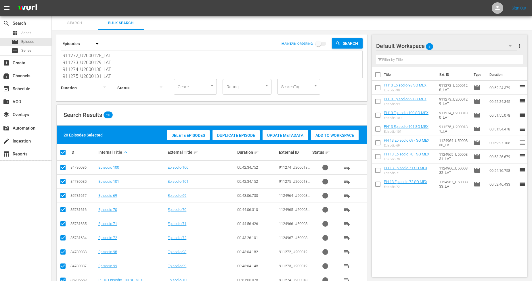
checkbox input "false"
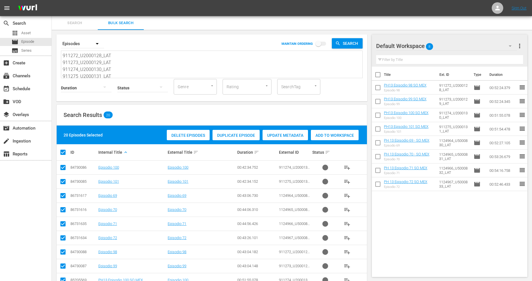
checkbox input "false"
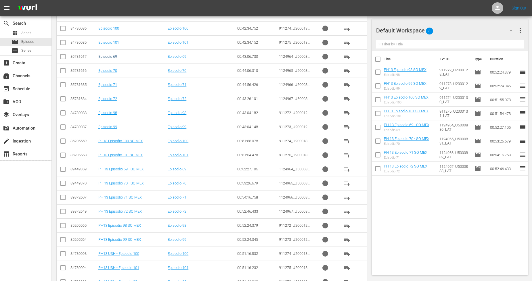
scroll to position [172, 0]
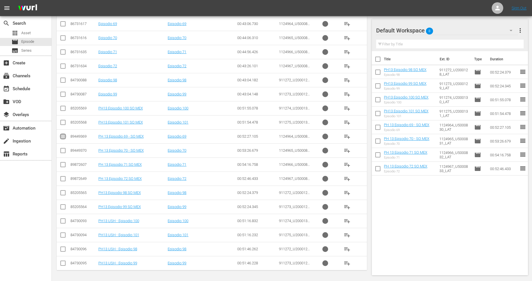
click at [65, 139] on input "checkbox" at bounding box center [62, 137] width 7 height 7
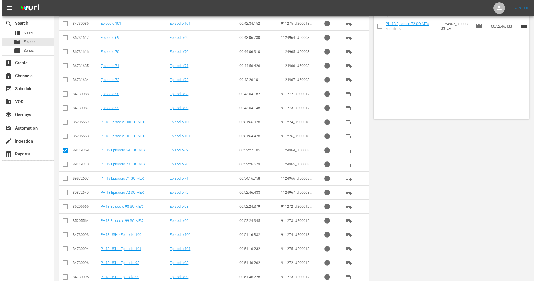
scroll to position [0, 0]
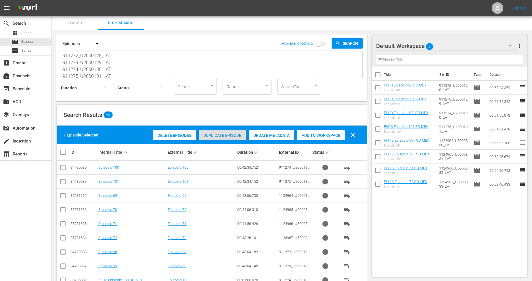
click at [214, 134] on span "Duplicate Episode" at bounding box center [222, 135] width 47 height 5
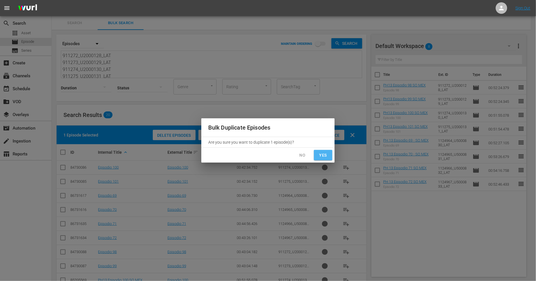
click at [328, 155] on span "Yes" at bounding box center [323, 155] width 9 height 7
checkbox input "false"
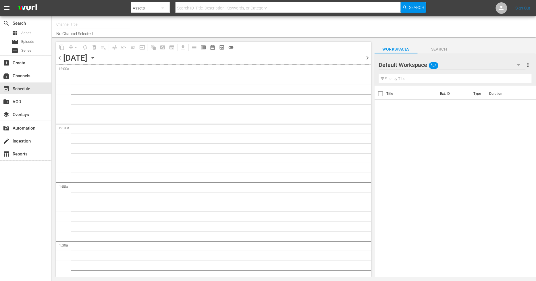
type input "Sony One Novelas (MX) (1001)"
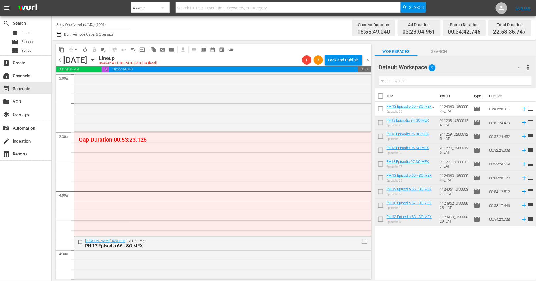
scroll to position [351, 0]
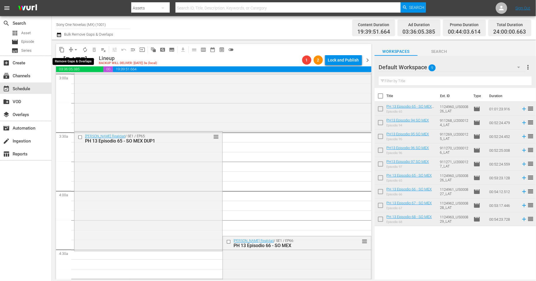
click at [76, 49] on span "arrow_drop_down" at bounding box center [76, 50] width 6 height 6
click at [77, 59] on li "Align to Midnight" at bounding box center [76, 60] width 60 height 9
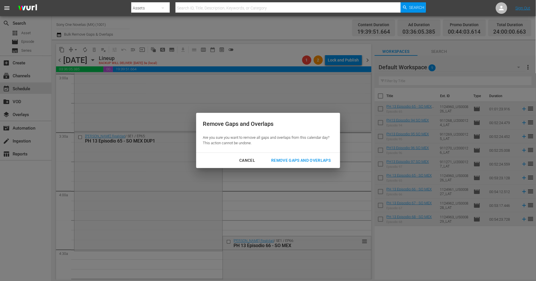
click at [311, 159] on div "Remove Gaps and Overlaps" at bounding box center [301, 160] width 69 height 7
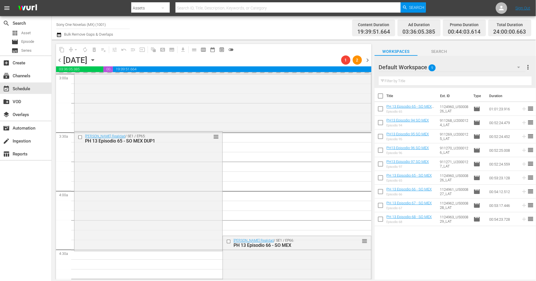
click at [526, 26] on div "Total Duration" at bounding box center [510, 25] width 33 height 8
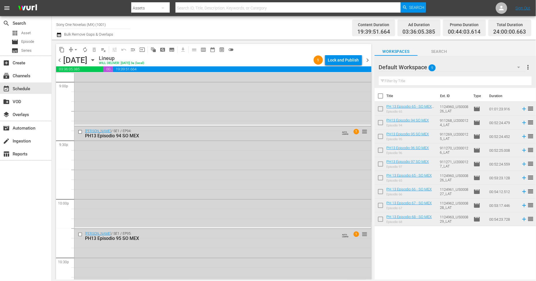
scroll to position [2608, 0]
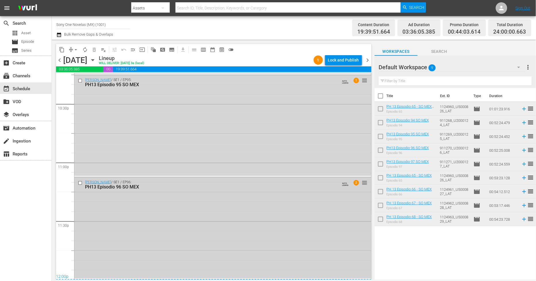
click at [116, 227] on div "Doña Bárbara / SE1 / EP96: PH13 Episodio 96 SO MEX AUTO-LOOPED 2 reorder" at bounding box center [222, 228] width 297 height 101
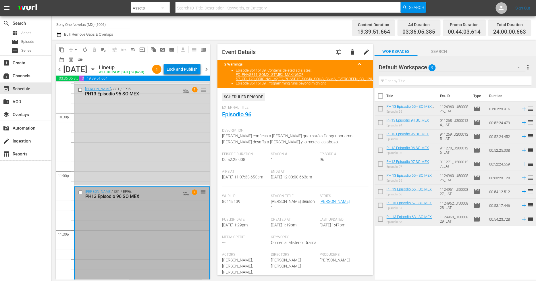
click at [194, 71] on div "Lock and Publish" at bounding box center [182, 69] width 31 height 10
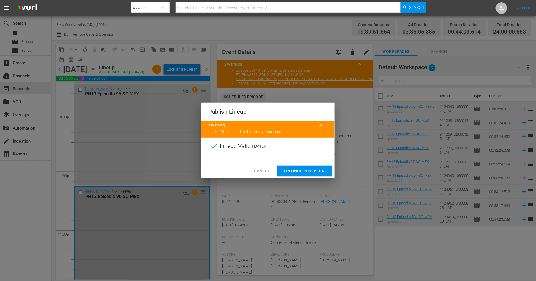
click at [290, 172] on span "Continue Publishing" at bounding box center [305, 171] width 46 height 7
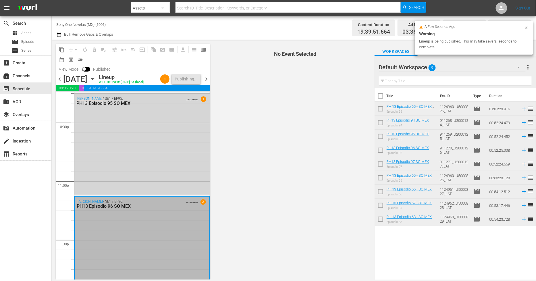
click at [383, 97] on input "checkbox" at bounding box center [381, 97] width 12 height 12
checkbox input "true"
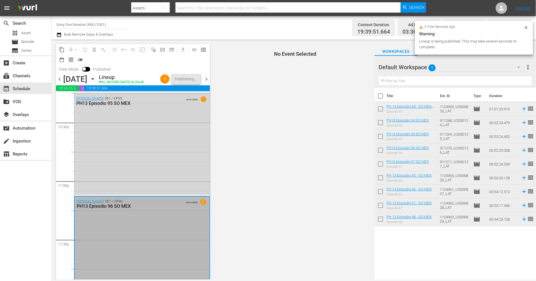
checkbox input "true"
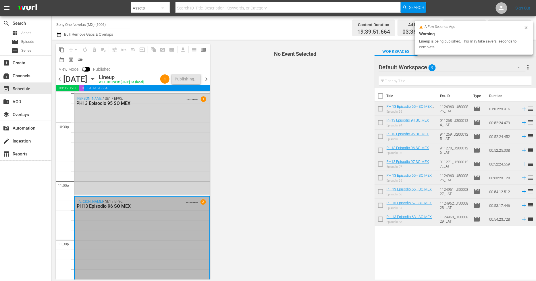
checkbox input "true"
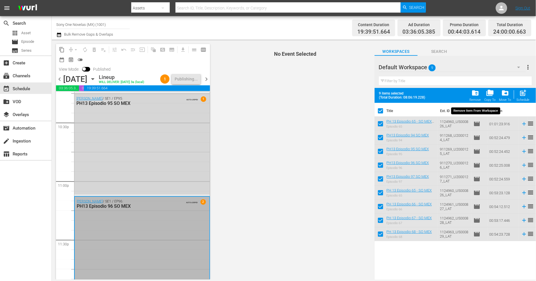
click at [475, 93] on span "folder_delete" at bounding box center [476, 93] width 8 height 8
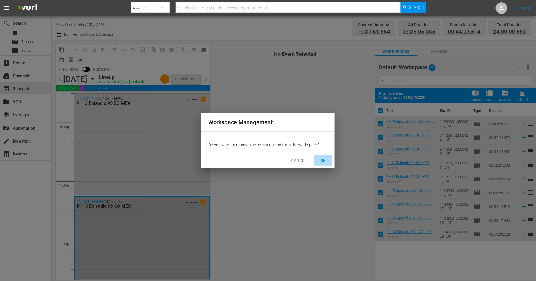
click at [327, 160] on span "OK" at bounding box center [323, 160] width 9 height 7
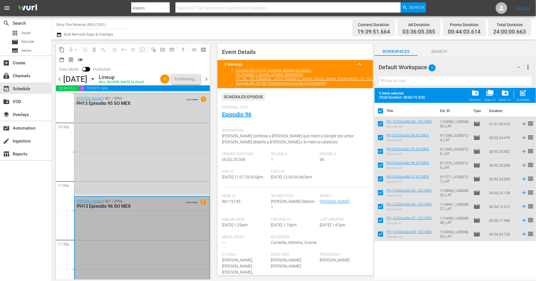
checkbox input "false"
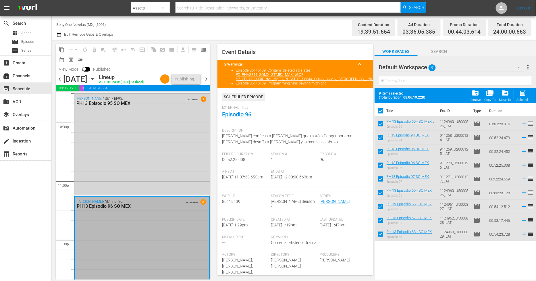
checkbox input "false"
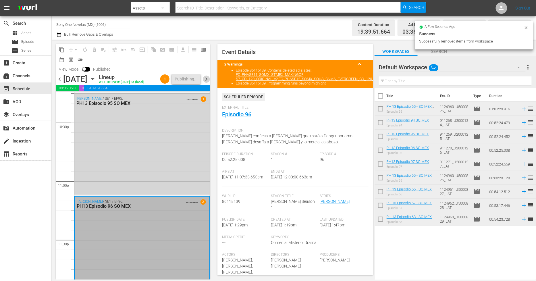
click at [206, 77] on span "chevron_right" at bounding box center [206, 79] width 7 height 7
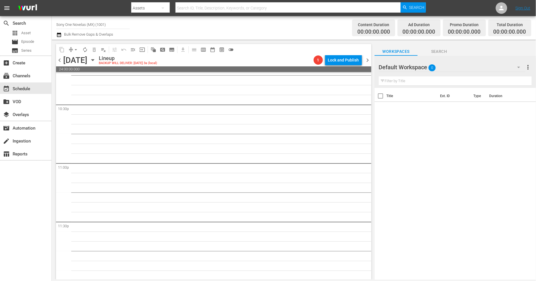
scroll to position [2597, 0]
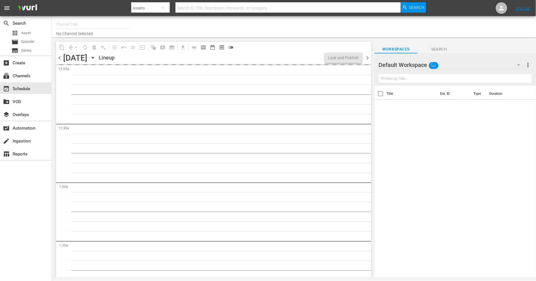
type input "Sony One Novelas (MX) (1001)"
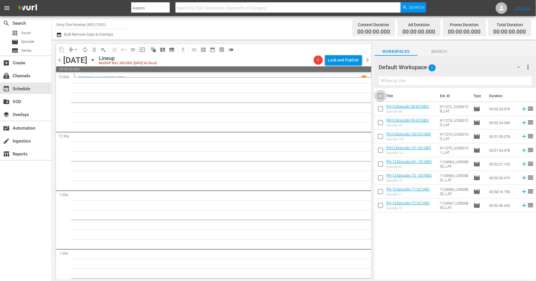
click at [380, 98] on input "checkbox" at bounding box center [381, 97] width 12 height 12
checkbox input "true"
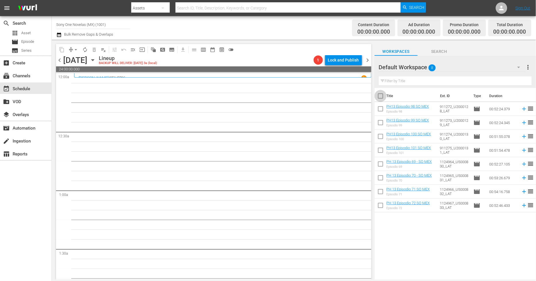
checkbox input "true"
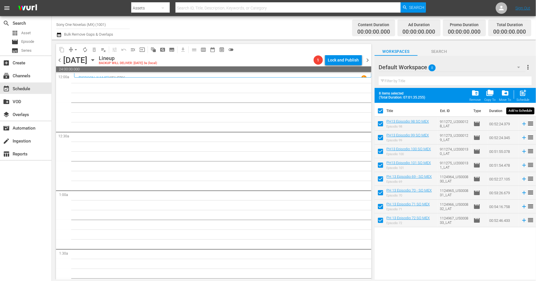
click at [529, 96] on div "post_add Schedule" at bounding box center [523, 95] width 13 height 13
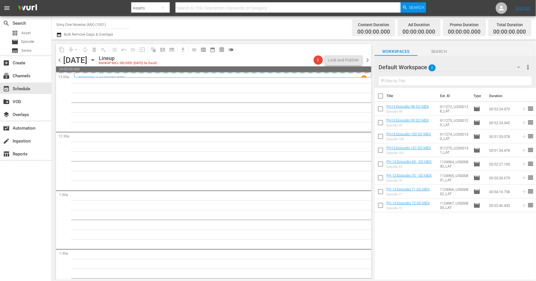
checkbox input "false"
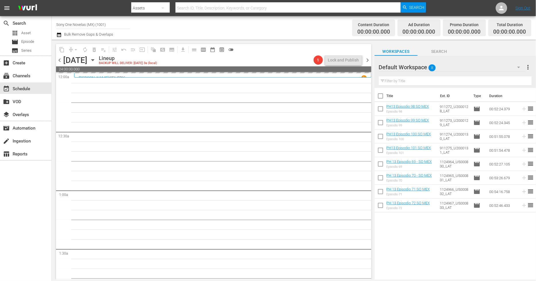
checkbox input "false"
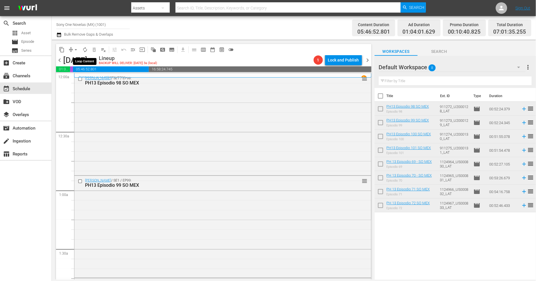
click at [85, 49] on span "autorenew_outlined" at bounding box center [85, 50] width 6 height 6
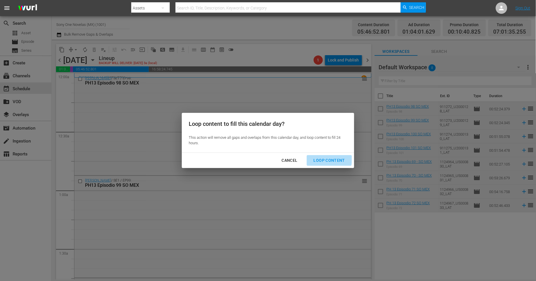
click at [319, 158] on div "Loop Content" at bounding box center [329, 160] width 41 height 7
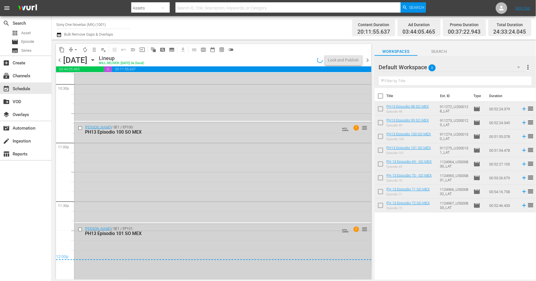
scroll to position [2673, 0]
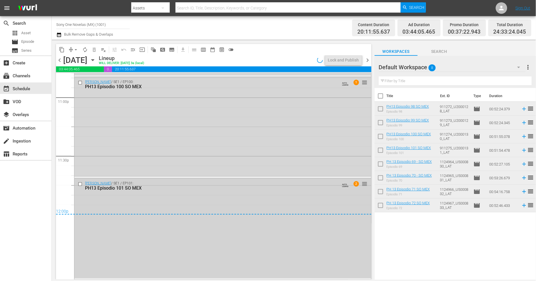
click at [133, 239] on div "[PERSON_NAME] / SE1 / EP101: PH13 Episodio 101 SO MEX AUTO-LOOPED 2 reorder" at bounding box center [222, 229] width 297 height 100
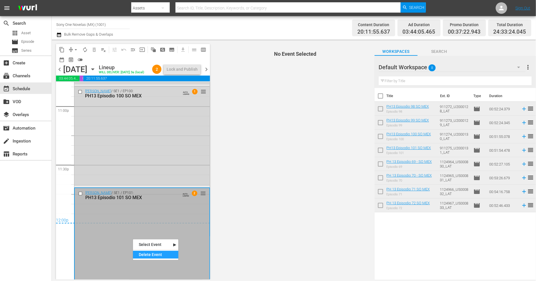
click at [145, 256] on div "Delete Event" at bounding box center [155, 255] width 45 height 8
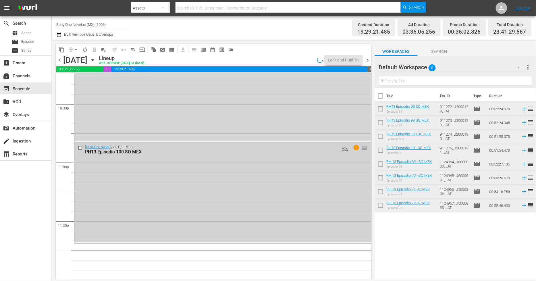
click at [139, 190] on div "[PERSON_NAME] / SE1 / EP100: PH13 Episodio 100 SO MEX AUTO-LOOPED 1 reorder" at bounding box center [222, 193] width 297 height 100
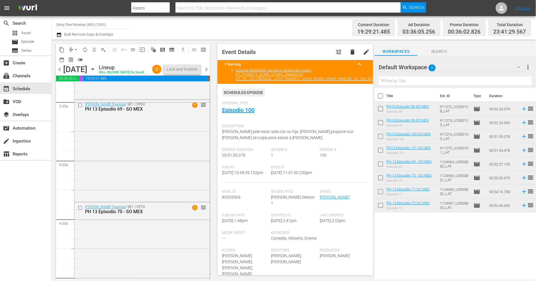
scroll to position [358, 0]
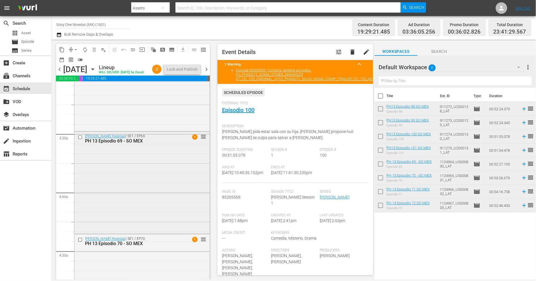
click at [137, 182] on div "Bienvenida Realidad / SE1 / EP69: PH 13 Episodio 69 - SO MEX 1 reorder" at bounding box center [141, 182] width 135 height 101
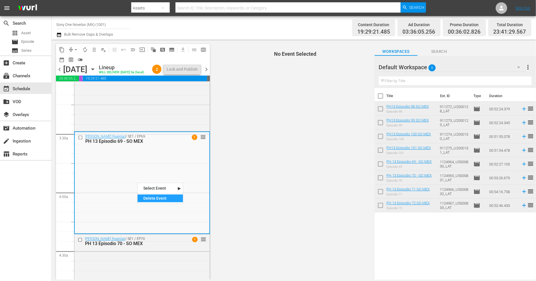
click at [161, 199] on div "Delete Event" at bounding box center [160, 199] width 45 height 8
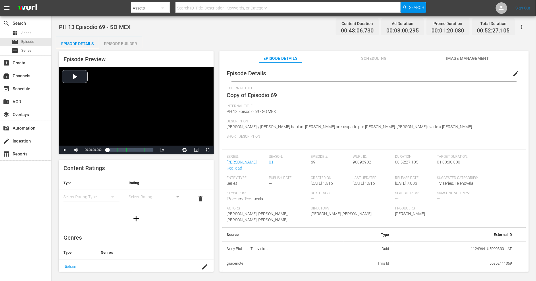
click at [483, 71] on span "edit" at bounding box center [516, 73] width 7 height 7
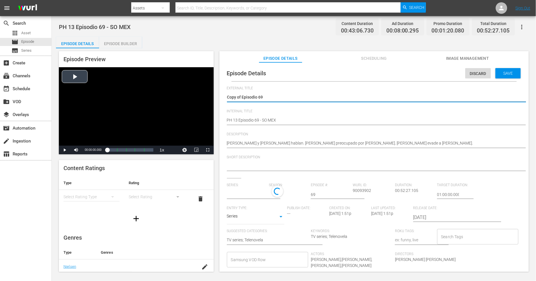
drag, startPoint x: 243, startPoint y: 96, endPoint x: 74, endPoint y: 84, distance: 169.7
click at [74, 84] on div "Episode Preview Video Player is loading. Play Video Play Mute Current Time 00:0…" at bounding box center [294, 162] width 476 height 228
type textarea "Episodio 69"
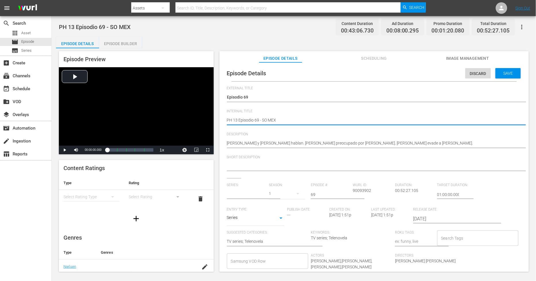
type input "[PERSON_NAME] Realidad"
type textarea "PH 13 Episodio 69 - SO MEX"
type textarea "PH 13 Episodio 69 - SO MEX D"
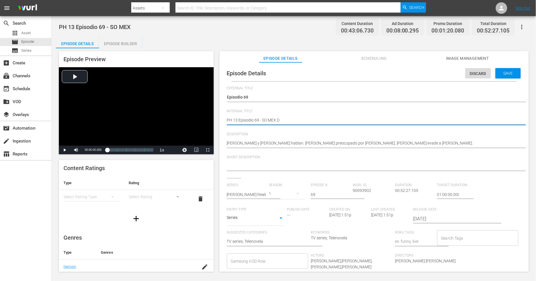
type textarea "PH 13 Episodio 69 - SO MEX DU"
type textarea "PH 13 Episodio 69 - SO MEX DUO"
type textarea "PH 13 Episodio 69 - SO MEX DU"
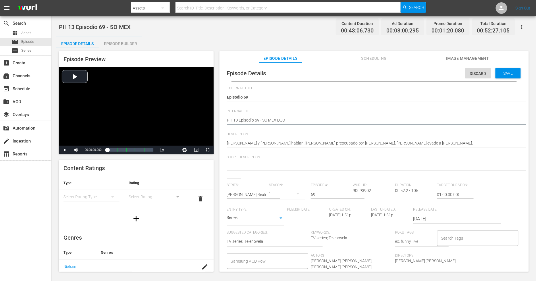
type textarea "PH 13 Episodio 69 - SO MEX DU"
type textarea "PH 13 Episodio 69 - SO MEX DUP"
type textarea "PH 13 Episodio 69 - SO MEX DUP1"
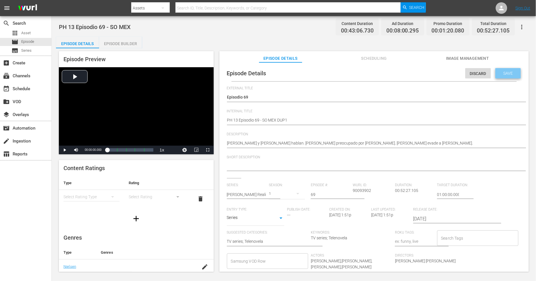
click at [483, 68] on div "Save" at bounding box center [508, 73] width 25 height 10
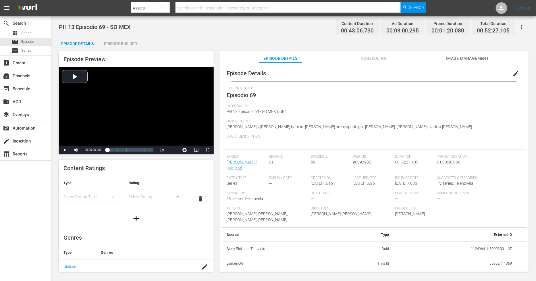
click at [133, 41] on div "Episode Builder" at bounding box center [120, 44] width 43 height 14
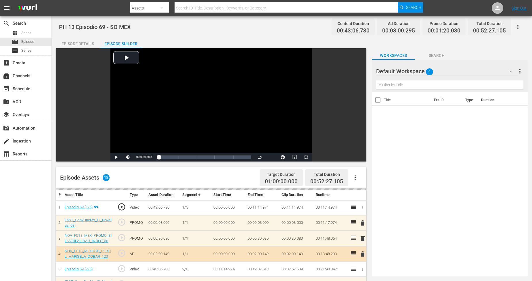
click at [483, 70] on div "Default Workspace 0" at bounding box center [446, 71] width 141 height 16
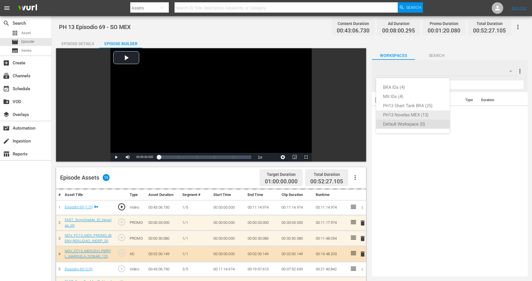
click at [421, 114] on div "PH13 Novelas MEX (13)" at bounding box center [413, 114] width 60 height 9
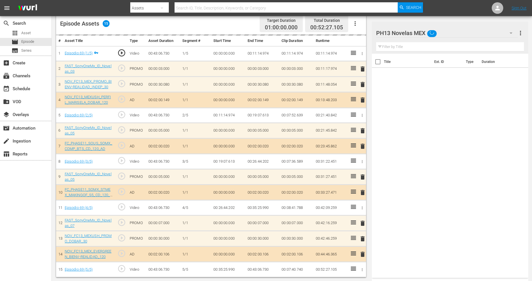
scroll to position [153, 0]
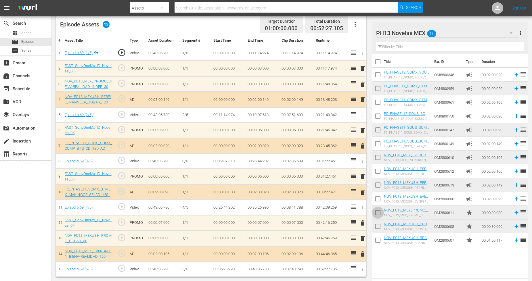
click at [380, 213] on input "checkbox" at bounding box center [378, 214] width 12 height 12
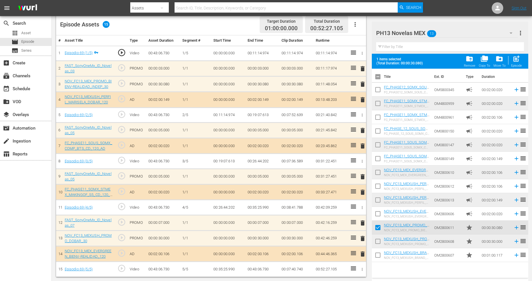
click at [378, 226] on input "checkbox" at bounding box center [378, 229] width 12 height 12
checkbox input "false"
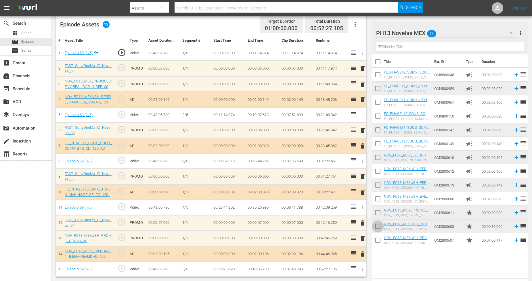
click at [379, 226] on input "checkbox" at bounding box center [378, 228] width 12 height 12
checkbox input "true"
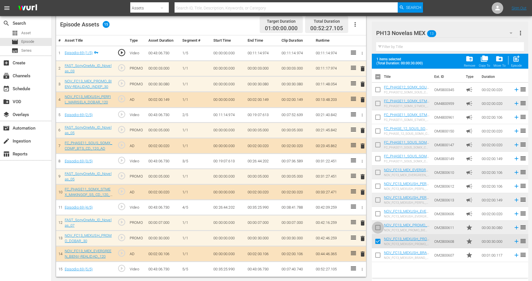
click at [379, 226] on input "checkbox" at bounding box center [378, 229] width 12 height 12
checkbox input "true"
click at [378, 252] on input "checkbox" at bounding box center [378, 256] width 12 height 12
checkbox input "true"
click at [483, 62] on span "post_add" at bounding box center [516, 59] width 8 height 8
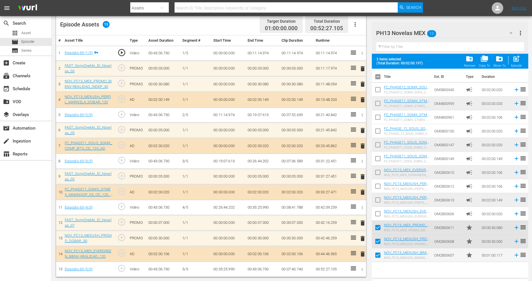
checkbox input "false"
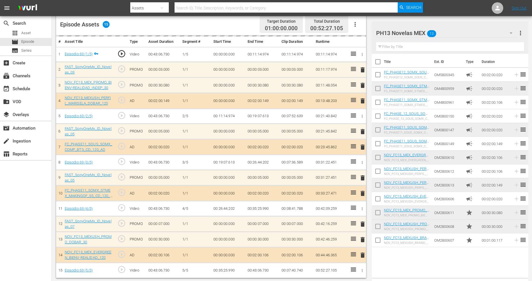
click at [379, 242] on input "checkbox" at bounding box center [378, 241] width 12 height 12
checkbox input "true"
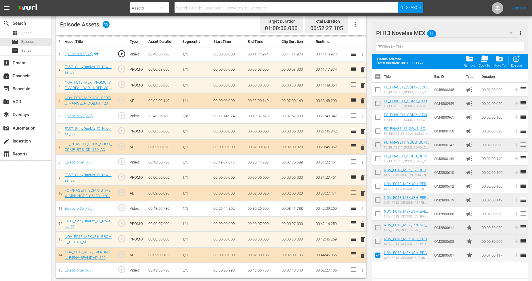
click at [379, 242] on input "checkbox" at bounding box center [378, 243] width 12 height 12
checkbox input "true"
click at [377, 228] on input "checkbox" at bounding box center [378, 229] width 12 height 12
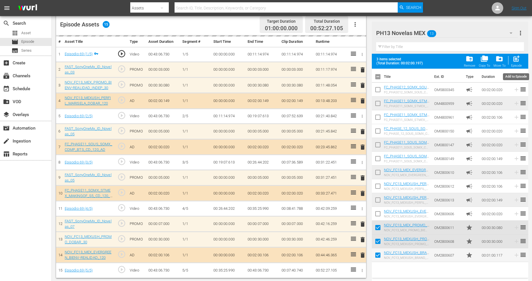
click at [483, 60] on span "post_add" at bounding box center [516, 59] width 8 height 8
checkbox input "false"
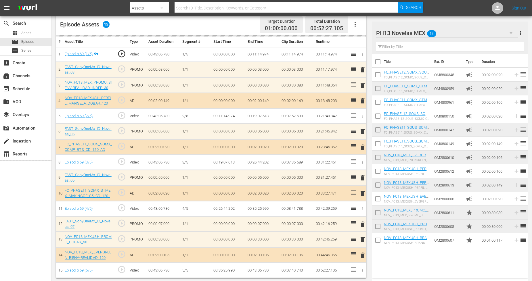
click at [379, 241] on input "checkbox" at bounding box center [378, 241] width 12 height 12
checkbox input "true"
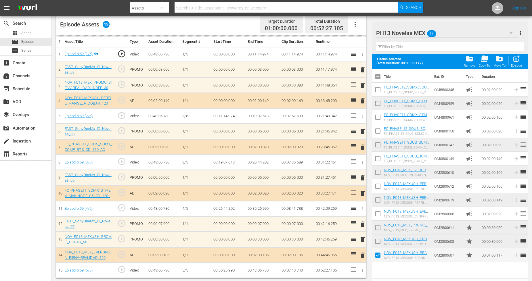
click at [379, 241] on input "checkbox" at bounding box center [378, 243] width 12 height 12
checkbox input "true"
click at [378, 228] on input "checkbox" at bounding box center [378, 229] width 12 height 12
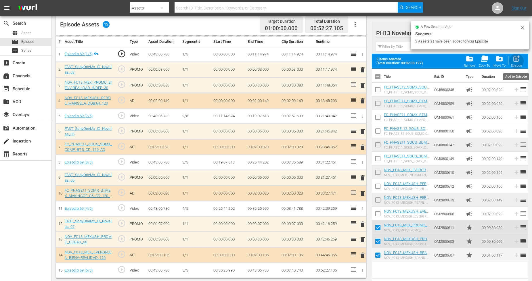
click at [483, 61] on span "post_add" at bounding box center [516, 59] width 8 height 8
checkbox input "false"
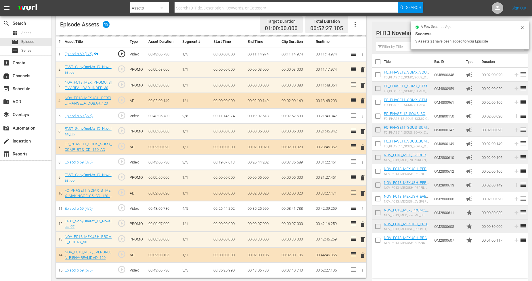
click at [377, 241] on input "checkbox" at bounding box center [378, 241] width 12 height 12
checkbox input "true"
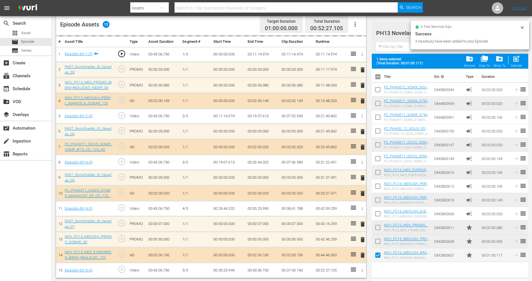
click at [377, 240] on input "checkbox" at bounding box center [378, 243] width 12 height 12
checkbox input "true"
click at [378, 225] on input "checkbox" at bounding box center [378, 229] width 12 height 12
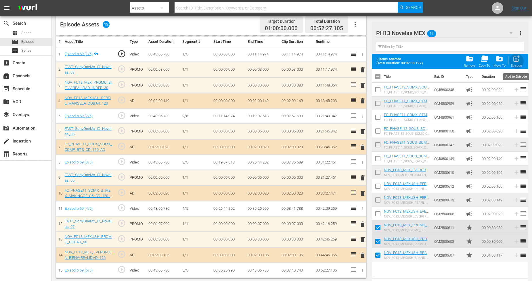
click at [483, 64] on div "Episode" at bounding box center [516, 66] width 11 height 4
checkbox input "false"
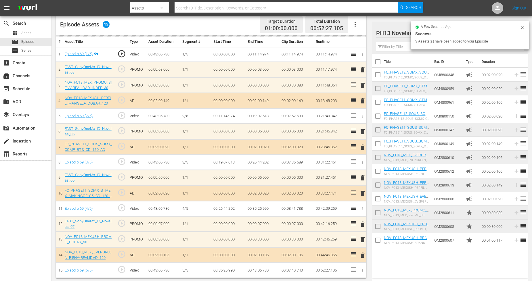
drag, startPoint x: 376, startPoint y: 241, endPoint x: 379, endPoint y: 236, distance: 5.7
click at [377, 241] on input "checkbox" at bounding box center [378, 241] width 12 height 12
checkbox input "true"
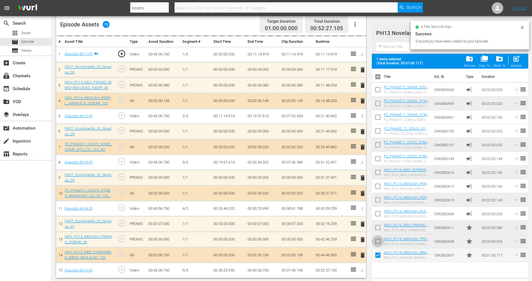
click at [378, 239] on input "checkbox" at bounding box center [378, 243] width 12 height 12
checkbox input "true"
click at [378, 230] on input "checkbox" at bounding box center [378, 229] width 12 height 12
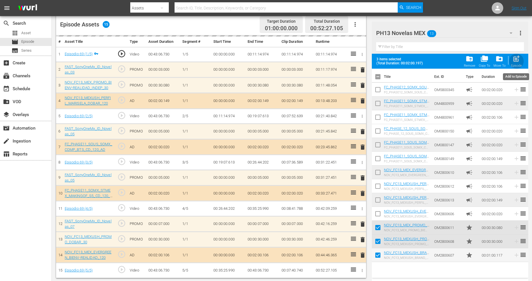
click at [483, 63] on div "post_add Episode" at bounding box center [516, 61] width 11 height 13
checkbox input "false"
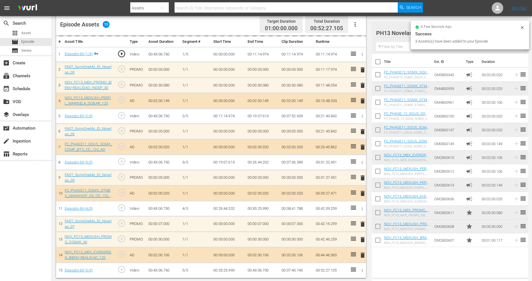
click at [378, 241] on input "checkbox" at bounding box center [378, 241] width 12 height 12
checkbox input "true"
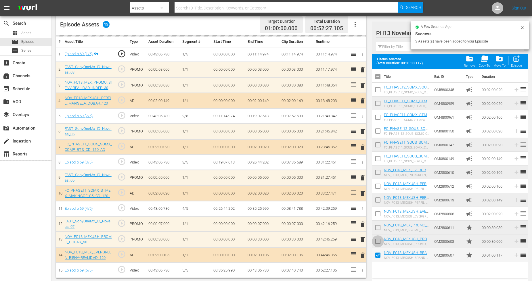
click at [378, 241] on input "checkbox" at bounding box center [378, 243] width 12 height 12
checkbox input "true"
click at [378, 229] on input "checkbox" at bounding box center [378, 229] width 12 height 12
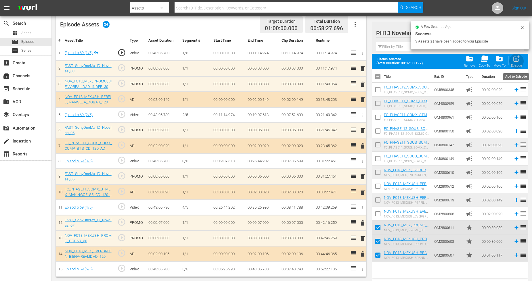
click at [483, 64] on div "Episode" at bounding box center [516, 66] width 11 height 4
checkbox input "false"
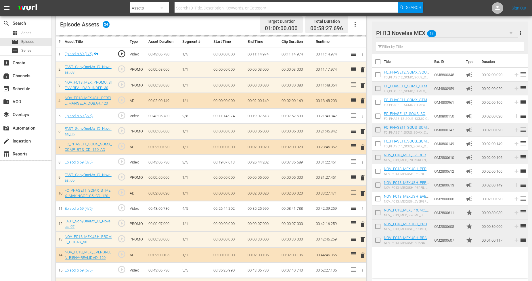
click at [376, 242] on input "checkbox" at bounding box center [378, 241] width 12 height 12
checkbox input "true"
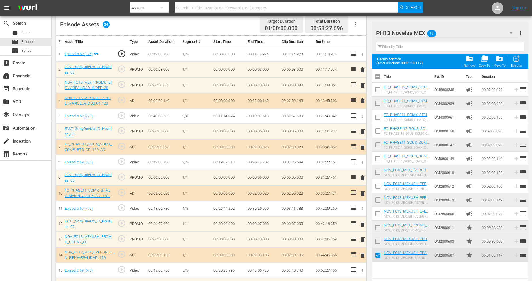
click at [377, 240] on input "checkbox" at bounding box center [378, 243] width 12 height 12
checkbox input "true"
click at [378, 228] on input "checkbox" at bounding box center [378, 229] width 12 height 12
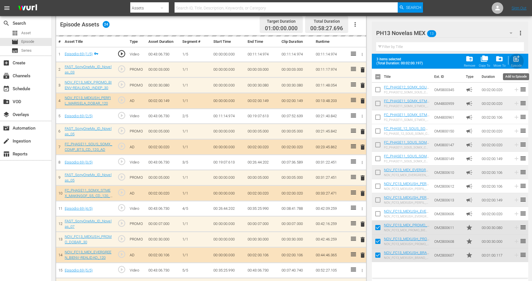
click at [483, 64] on div "Episode" at bounding box center [516, 66] width 11 height 4
checkbox input "false"
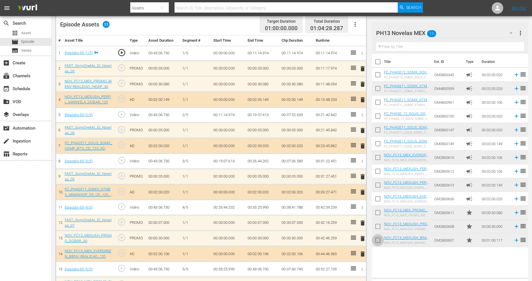
click at [379, 240] on input "checkbox" at bounding box center [378, 241] width 12 height 12
checkbox input "true"
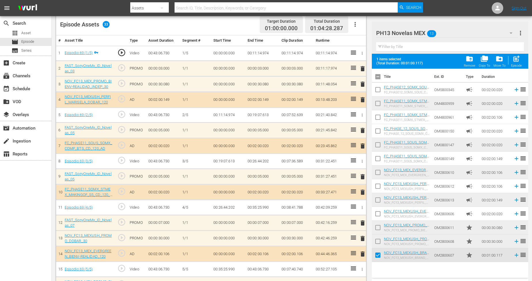
click at [379, 240] on input "checkbox" at bounding box center [378, 243] width 12 height 12
checkbox input "true"
click at [379, 229] on input "checkbox" at bounding box center [378, 229] width 12 height 12
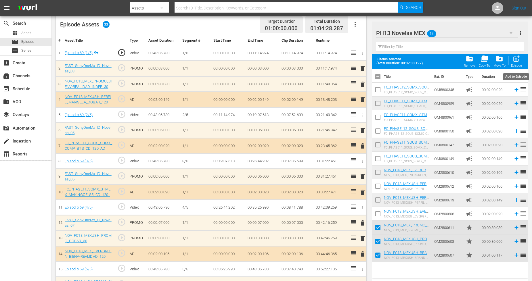
click at [483, 59] on div "post_add Episode" at bounding box center [516, 61] width 11 height 13
checkbox input "false"
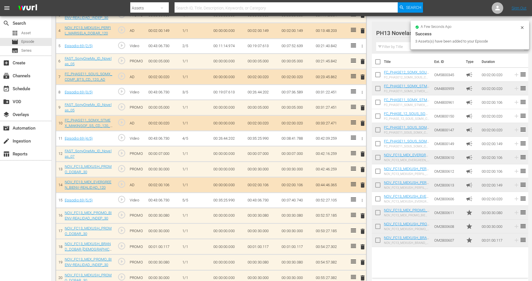
scroll to position [225, 0]
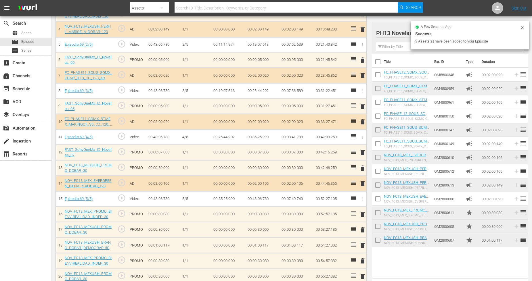
click at [380, 241] on input "checkbox" at bounding box center [378, 241] width 12 height 12
checkbox input "true"
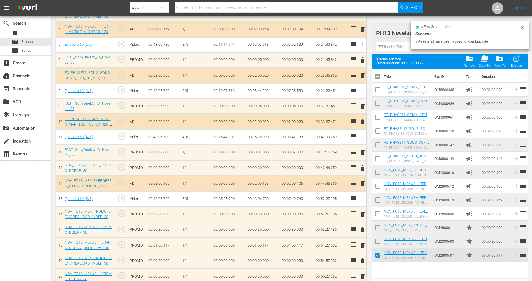
click at [380, 241] on input "checkbox" at bounding box center [378, 243] width 12 height 12
checkbox input "true"
click at [379, 229] on input "checkbox" at bounding box center [378, 229] width 12 height 12
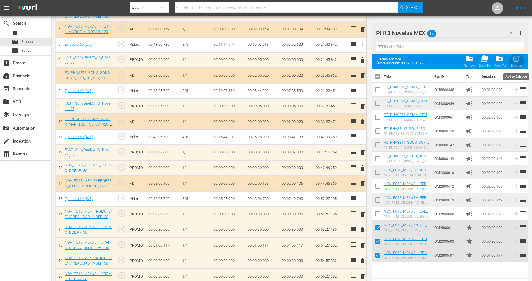
click at [483, 59] on span "post_add" at bounding box center [516, 59] width 8 height 8
checkbox input "false"
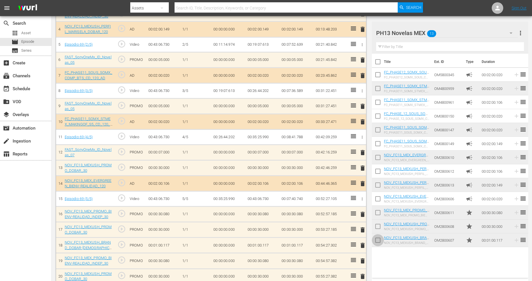
click at [379, 241] on input "checkbox" at bounding box center [378, 241] width 12 height 12
checkbox input "true"
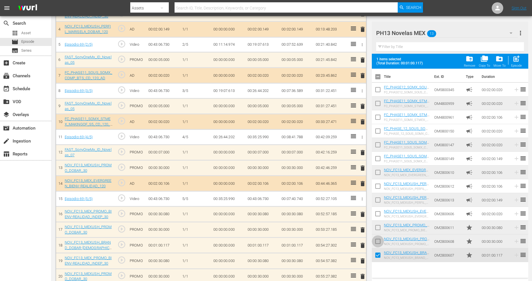
click at [379, 241] on input "checkbox" at bounding box center [378, 243] width 12 height 12
checkbox input "true"
click at [378, 227] on input "checkbox" at bounding box center [378, 229] width 12 height 12
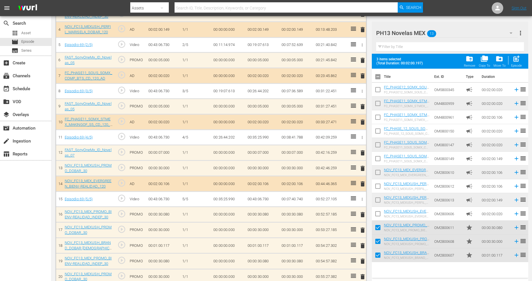
click at [483, 61] on span "post_add" at bounding box center [516, 59] width 8 height 8
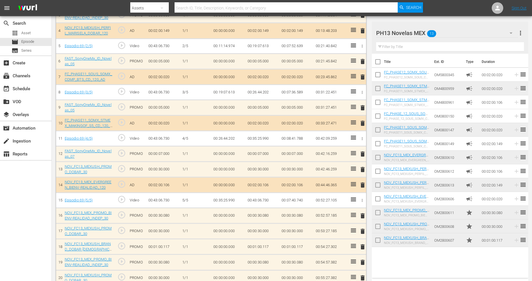
checkbox input "false"
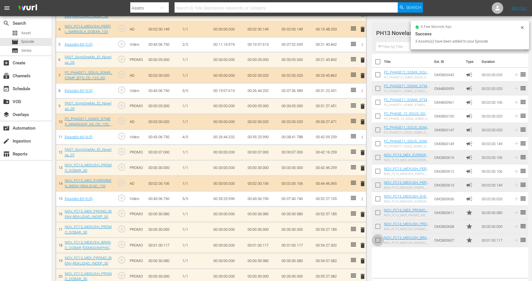
click at [376, 240] on input "checkbox" at bounding box center [378, 241] width 12 height 12
checkbox input "true"
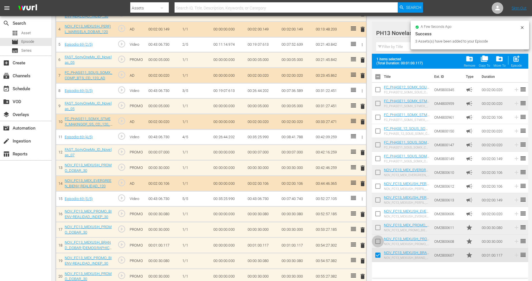
click at [376, 240] on input "checkbox" at bounding box center [378, 243] width 12 height 12
checkbox input "true"
click at [380, 231] on input "checkbox" at bounding box center [378, 229] width 12 height 12
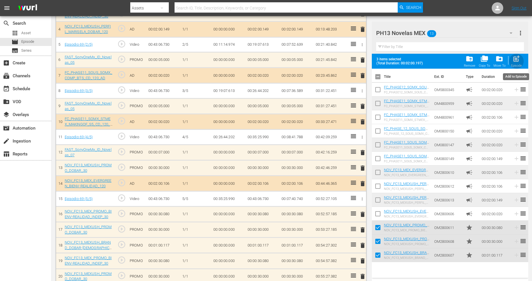
click at [483, 61] on span "post_add" at bounding box center [516, 59] width 8 height 8
checkbox input "false"
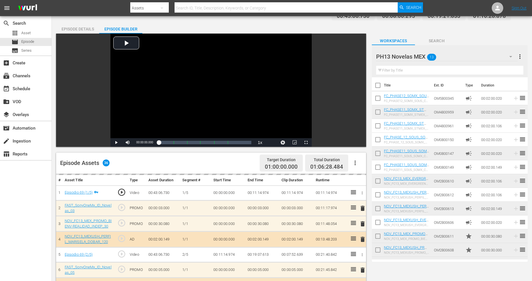
scroll to position [0, 0]
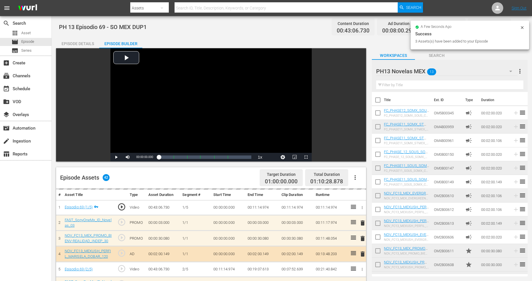
click at [483, 27] on icon at bounding box center [522, 27] width 5 height 5
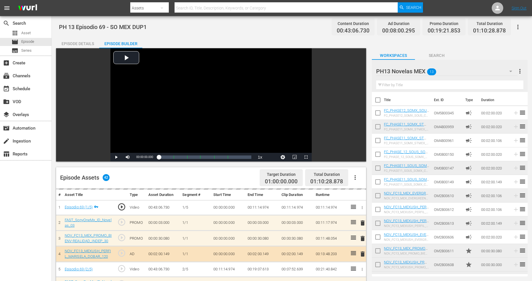
click at [483, 24] on icon "button" at bounding box center [517, 27] width 7 height 7
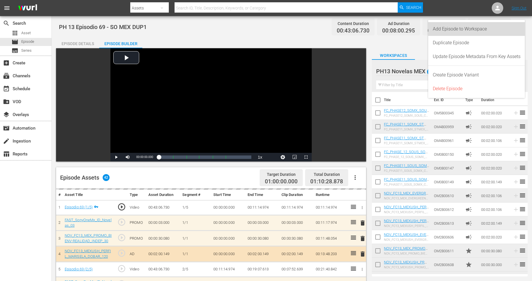
click at [483, 28] on div "Add Episode to Workspace" at bounding box center [477, 29] width 88 height 14
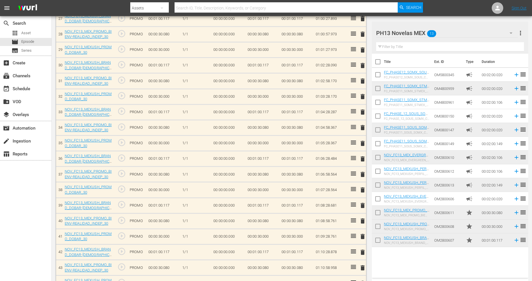
scroll to position [621, 0]
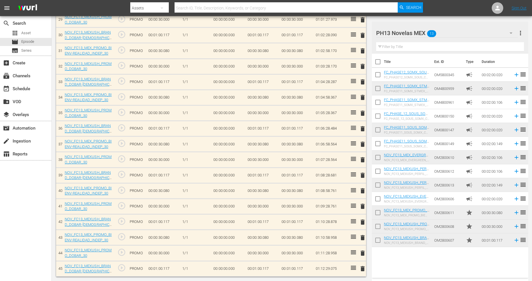
click at [360, 253] on span "delete" at bounding box center [362, 268] width 7 height 7
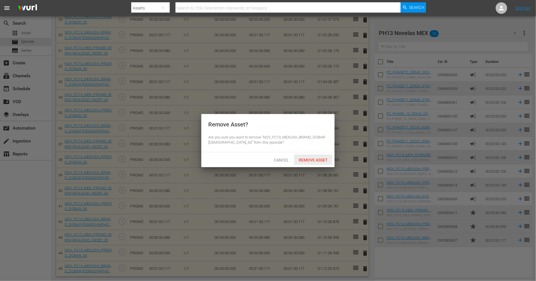
click at [326, 161] on span "Remove Asset" at bounding box center [313, 160] width 38 height 5
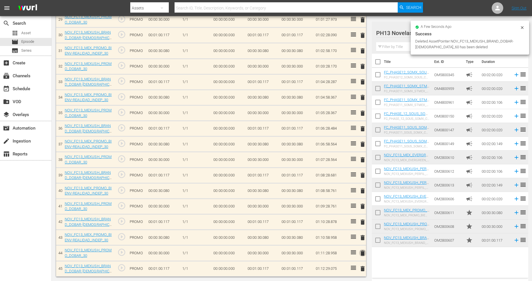
click at [361, 252] on span "delete" at bounding box center [362, 253] width 7 height 7
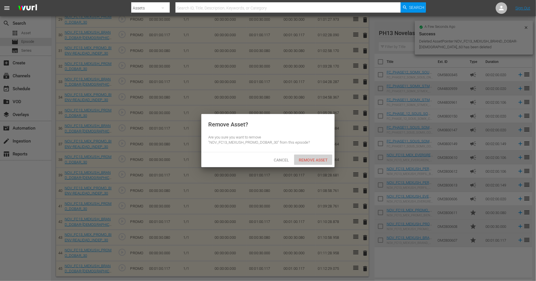
click at [324, 158] on span "Remove Asset" at bounding box center [313, 160] width 38 height 5
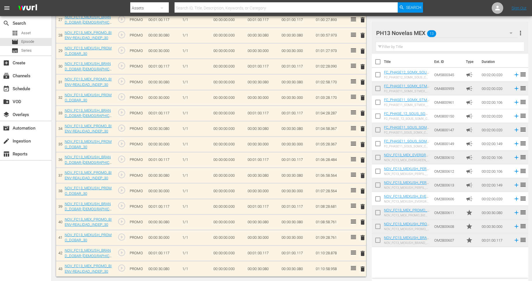
scroll to position [590, 0]
click at [362, 253] on span "delete" at bounding box center [362, 269] width 7 height 7
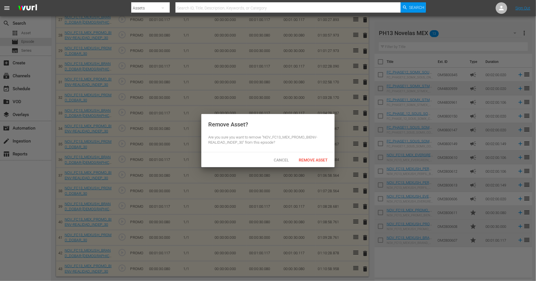
click at [405, 253] on div at bounding box center [268, 140] width 536 height 281
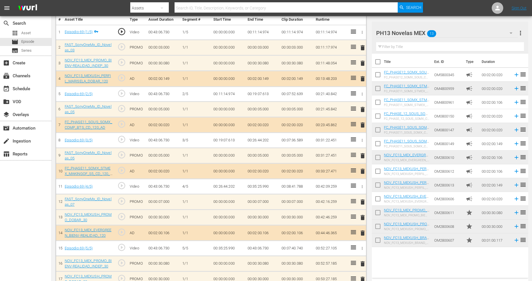
scroll to position [175, 0]
click at [363, 202] on span "delete" at bounding box center [362, 201] width 7 height 7
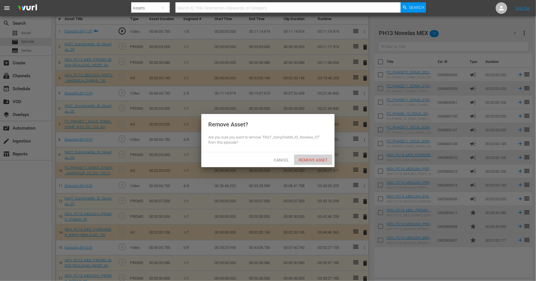
click at [311, 160] on span "Remove Asset" at bounding box center [313, 160] width 38 height 5
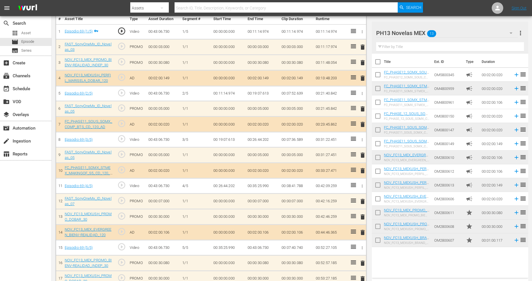
click at [481, 37] on hr at bounding box center [447, 37] width 142 height 0
click at [483, 34] on div "PH13 Novelas MEX 13" at bounding box center [447, 33] width 142 height 16
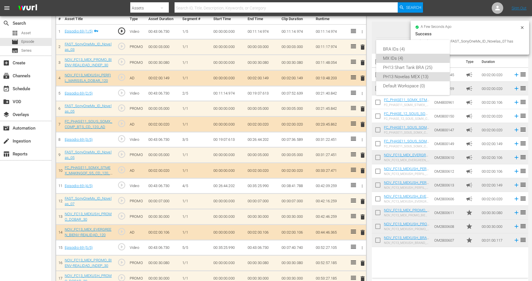
click at [413, 61] on div "MX IDs (4)" at bounding box center [413, 58] width 60 height 9
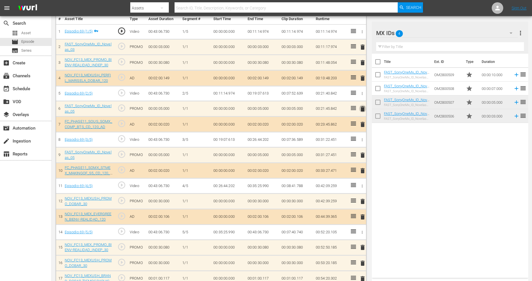
click at [361, 108] on span "delete" at bounding box center [362, 108] width 7 height 7
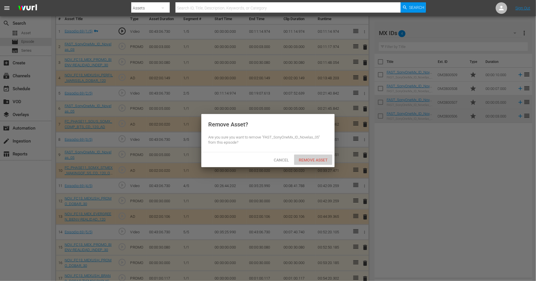
click at [312, 158] on span "Remove Asset" at bounding box center [313, 160] width 38 height 5
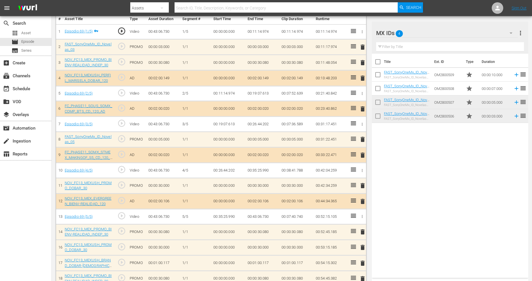
click at [361, 141] on span "delete" at bounding box center [362, 139] width 7 height 7
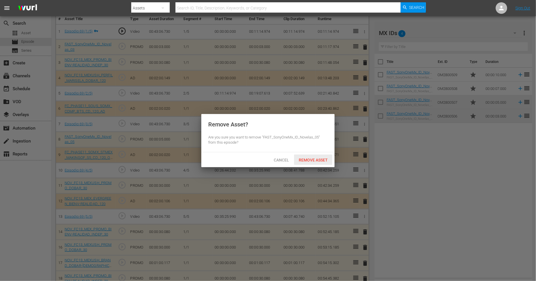
click at [316, 158] on span "Remove Asset" at bounding box center [313, 160] width 38 height 5
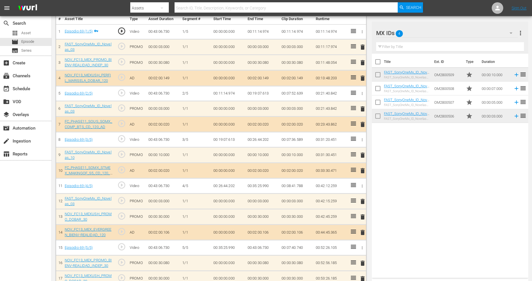
scroll to position [0, 0]
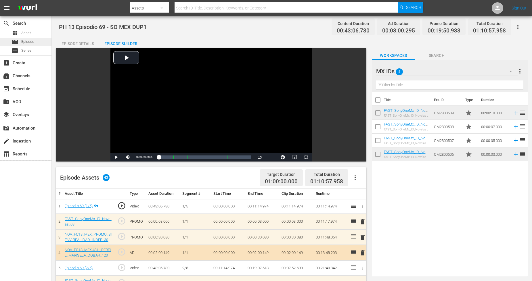
click at [40, 42] on div "movie Episode" at bounding box center [25, 42] width 51 height 8
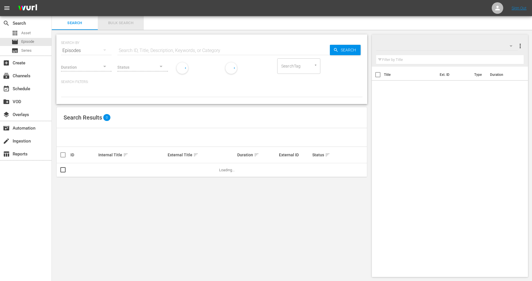
click at [117, 22] on span "Bulk Search" at bounding box center [120, 23] width 39 height 7
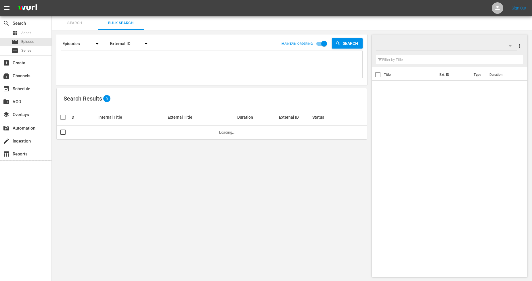
drag, startPoint x: 322, startPoint y: 44, endPoint x: 320, endPoint y: 45, distance: 3.0
click at [322, 44] on input "checkbox" at bounding box center [324, 44] width 33 height 11
checkbox input "false"
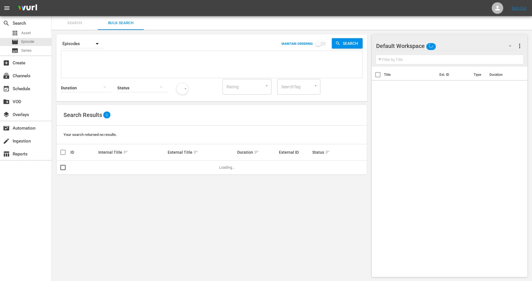
click at [123, 151] on span "sort" at bounding box center [125, 152] width 5 height 5
click at [102, 68] on textarea at bounding box center [213, 65] width 300 height 26
paste textarea "911276_U2000132_LAT 911277_U2000133_LAT 911278_U2000134_LAT 911279_U2000135_LAT…"
type textarea "911276_U2000132_LAT 911277_U2000133_LAT 911278_U2000134_LAT 911279_U2000135_LAT…"
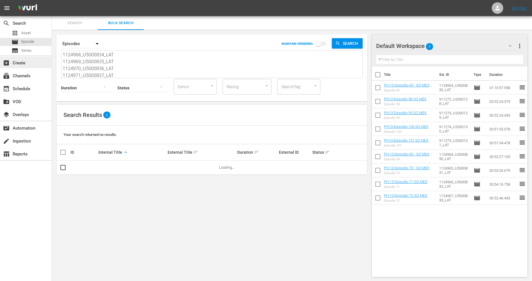
type textarea "911276_U2000132_LAT 911277_U2000133_LAT 911278_U2000134_LAT 911279_U2000135_LAT…"
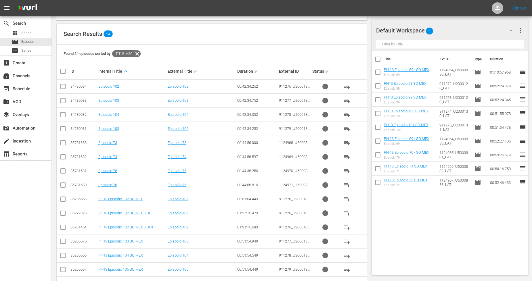
scroll to position [115, 0]
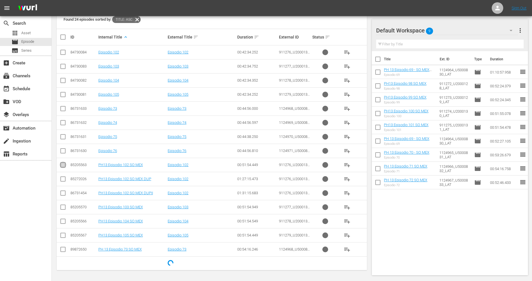
click at [62, 165] on input "checkbox" at bounding box center [62, 166] width 7 height 7
checkbox input "true"
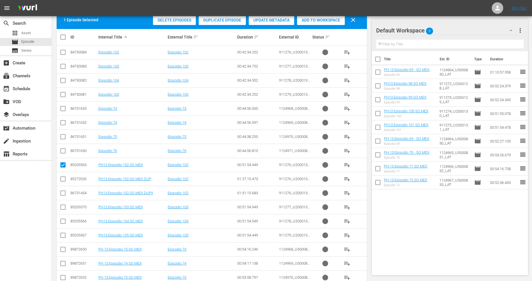
click at [63, 208] on input "checkbox" at bounding box center [62, 208] width 7 height 7
checkbox input "true"
click at [62, 221] on input "checkbox" at bounding box center [62, 222] width 7 height 7
checkbox input "true"
click at [64, 236] on input "checkbox" at bounding box center [62, 236] width 7 height 7
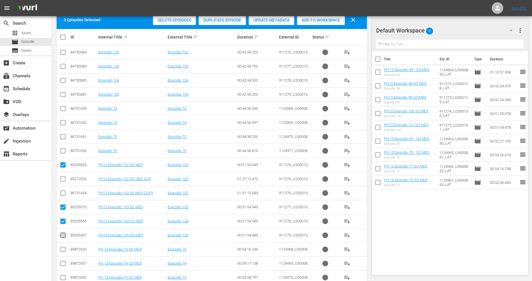
checkbox input "true"
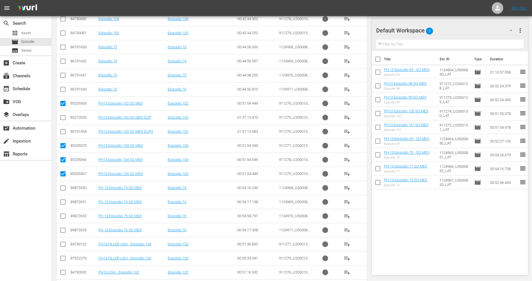
scroll to position [179, 0]
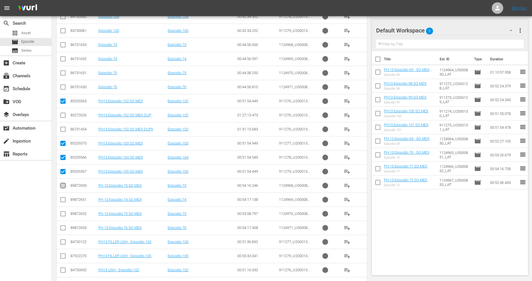
click at [63, 186] on input "checkbox" at bounding box center [62, 186] width 7 height 7
checkbox input "true"
click at [62, 199] on input "checkbox" at bounding box center [62, 200] width 7 height 7
checkbox input "true"
click at [64, 214] on input "checkbox" at bounding box center [62, 215] width 7 height 7
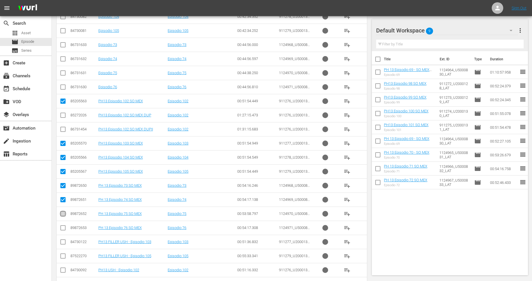
checkbox input "true"
click at [62, 229] on input "checkbox" at bounding box center [62, 229] width 7 height 7
checkbox input "true"
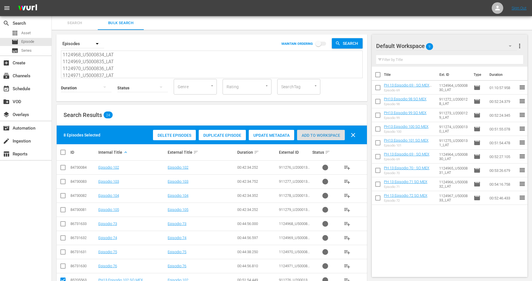
click at [318, 136] on span "Add to Workspace" at bounding box center [321, 135] width 48 height 5
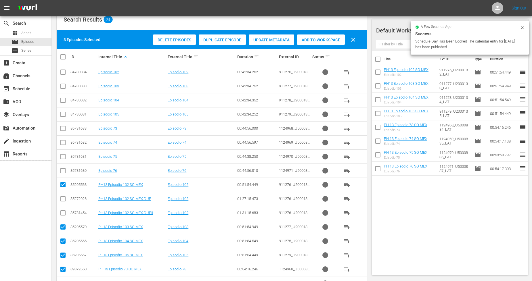
scroll to position [96, 0]
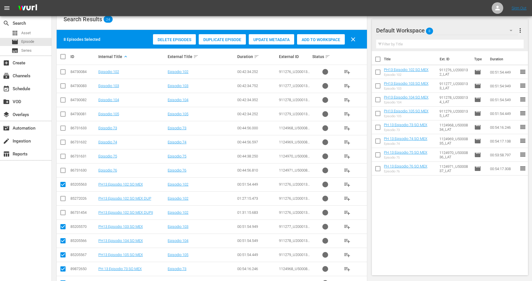
click at [63, 58] on input "checkbox" at bounding box center [64, 56] width 11 height 7
checkbox input "true"
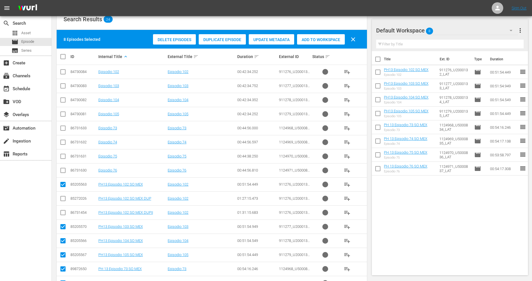
checkbox input "true"
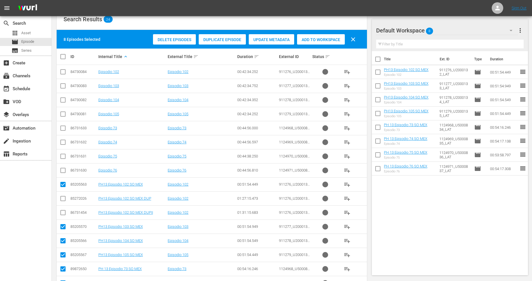
checkbox input "true"
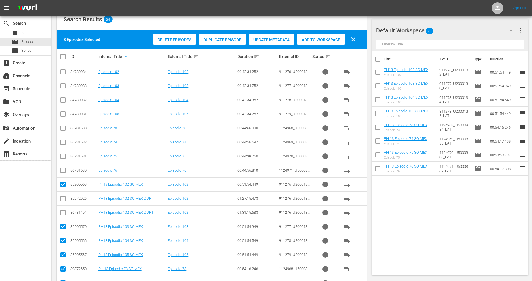
checkbox input "true"
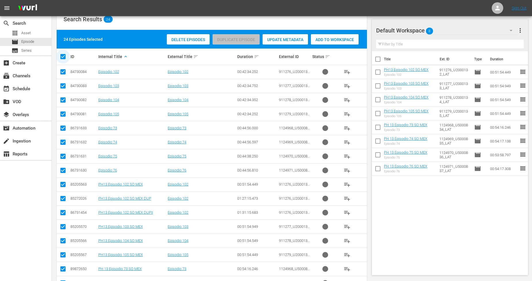
click at [63, 58] on input "checkbox" at bounding box center [64, 56] width 11 height 7
checkbox input "false"
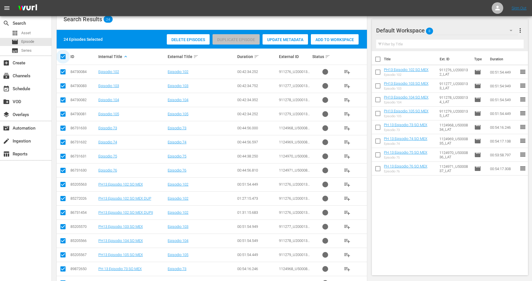
checkbox input "false"
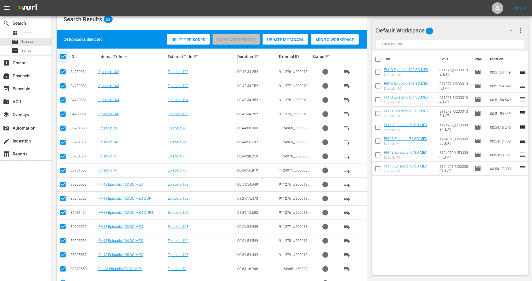
checkbox input "false"
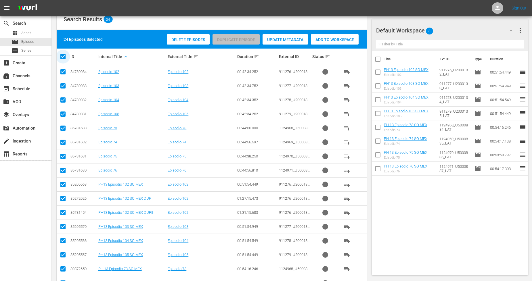
checkbox input "false"
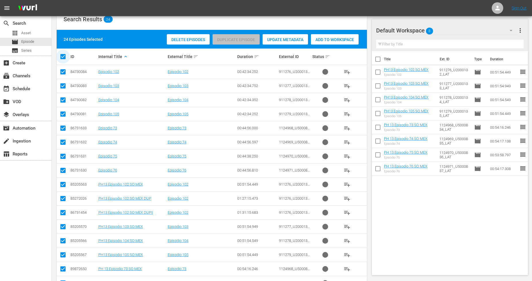
checkbox input "false"
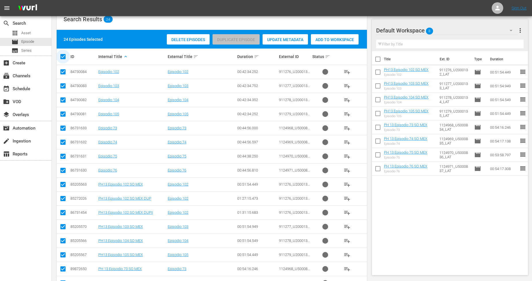
checkbox input "false"
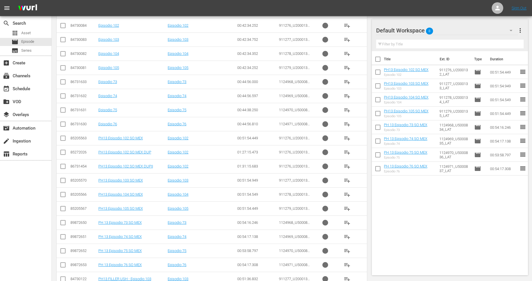
scroll to position [160, 0]
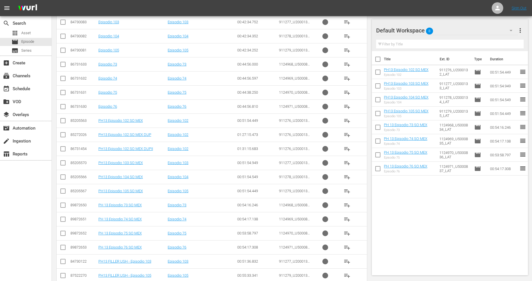
click at [62, 203] on input "checkbox" at bounding box center [62, 206] width 7 height 7
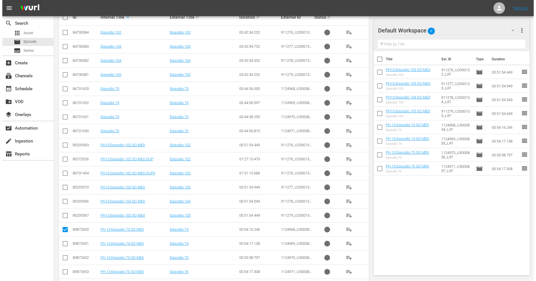
scroll to position [0, 0]
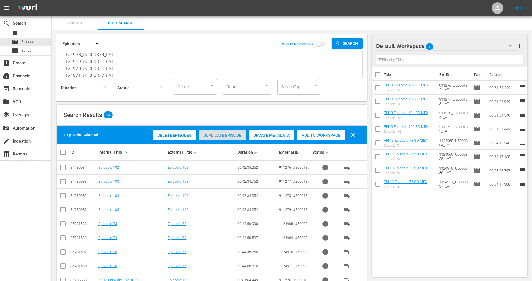
click at [225, 135] on span "Duplicate Episode" at bounding box center [222, 135] width 47 height 5
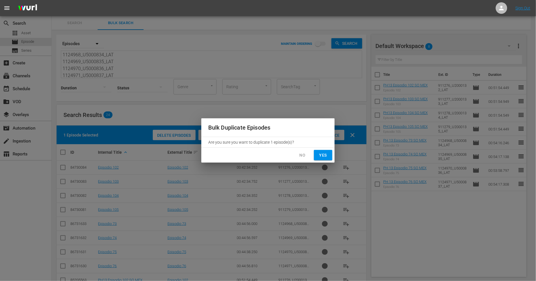
click at [324, 155] on span "Yes" at bounding box center [323, 155] width 9 height 7
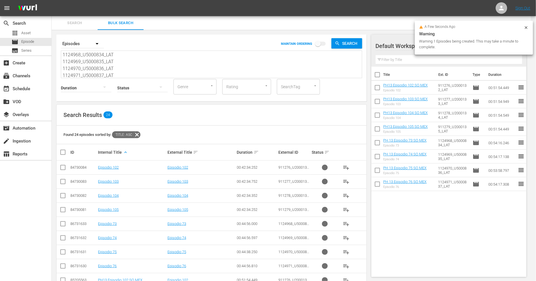
checkbox input "false"
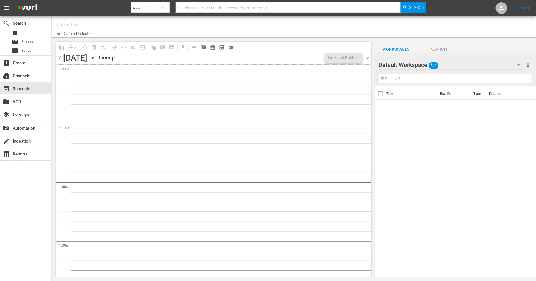
type input "Sony One Novelas (MX) (1001)"
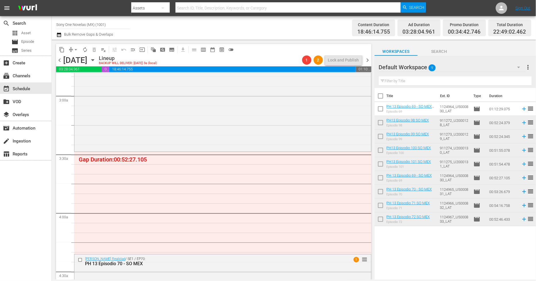
scroll to position [383, 0]
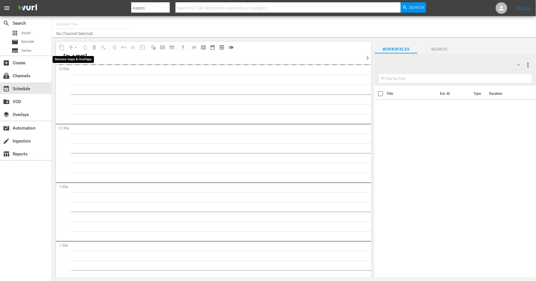
type input "Sony One Novelas (MX) (1001)"
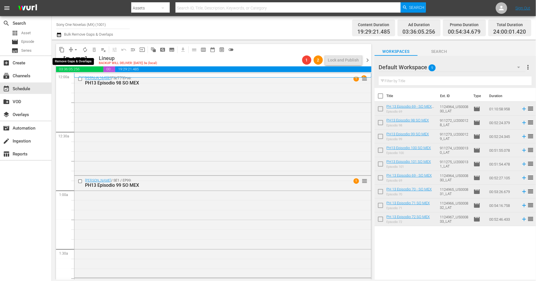
click at [75, 50] on span "arrow_drop_down" at bounding box center [76, 50] width 6 height 6
click at [75, 58] on li "Align to Midnight" at bounding box center [76, 60] width 60 height 9
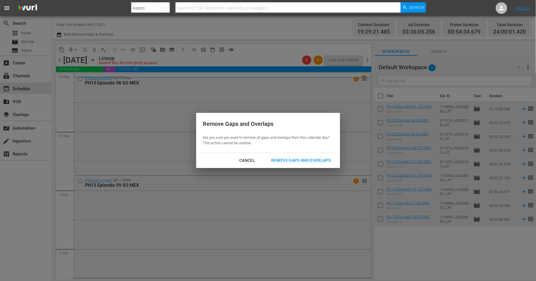
click at [300, 162] on div "Remove Gaps and Overlaps" at bounding box center [301, 160] width 69 height 7
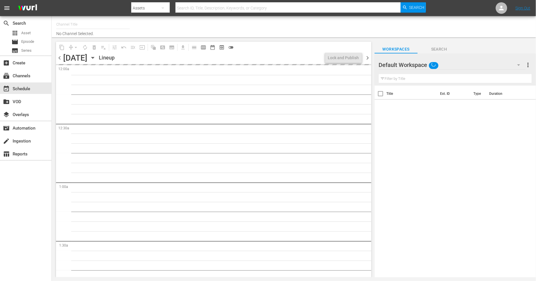
type input "Sony One Novelas (MX) (1001)"
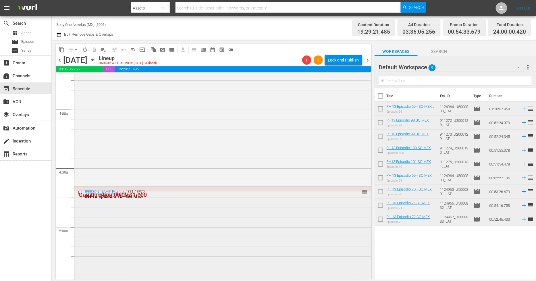
scroll to position [319, 0]
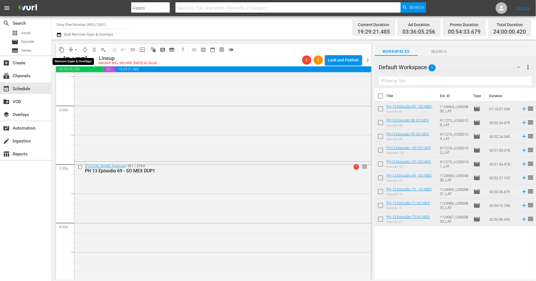
click at [75, 47] on span "arrow_drop_down" at bounding box center [76, 50] width 6 height 6
click at [68, 59] on li "Align to Midnight" at bounding box center [76, 60] width 60 height 9
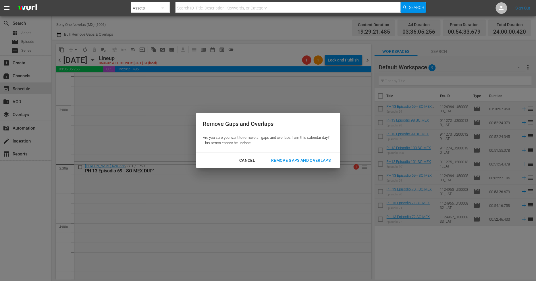
click at [281, 160] on div "Remove Gaps and Overlaps" at bounding box center [301, 160] width 69 height 7
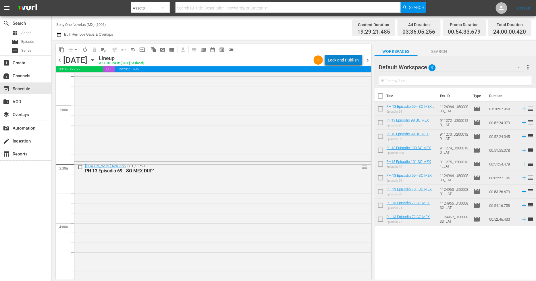
click at [352, 59] on div "Lock and Publish" at bounding box center [343, 60] width 31 height 10
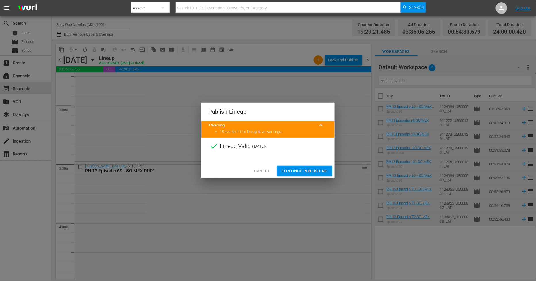
drag, startPoint x: 317, startPoint y: 171, endPoint x: 320, endPoint y: 168, distance: 4.1
click at [317, 171] on span "Continue Publishing" at bounding box center [305, 171] width 46 height 7
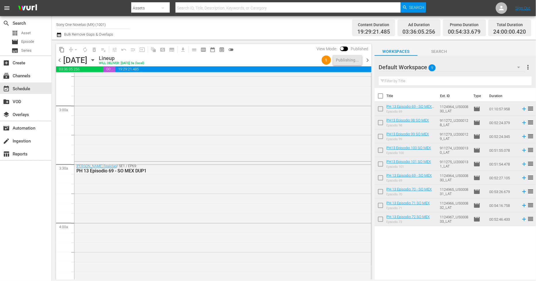
drag, startPoint x: 367, startPoint y: 60, endPoint x: 382, endPoint y: 65, distance: 15.8
click at [367, 60] on span "chevron_right" at bounding box center [367, 60] width 7 height 7
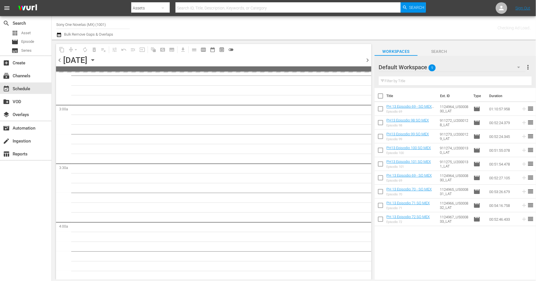
scroll to position [349, 0]
click at [383, 96] on input "checkbox" at bounding box center [381, 97] width 12 height 12
checkbox input "true"
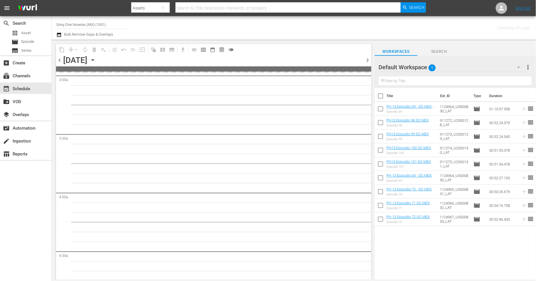
checkbox input "true"
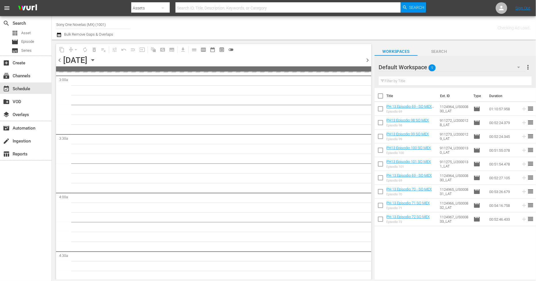
checkbox input "true"
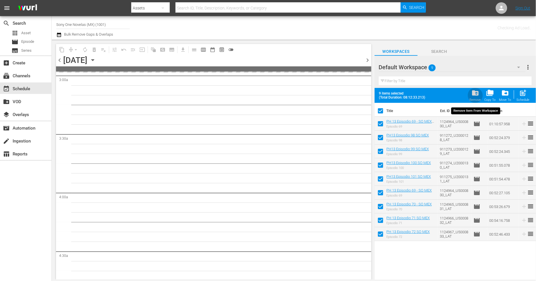
click at [475, 95] on span "folder_delete" at bounding box center [476, 93] width 8 height 8
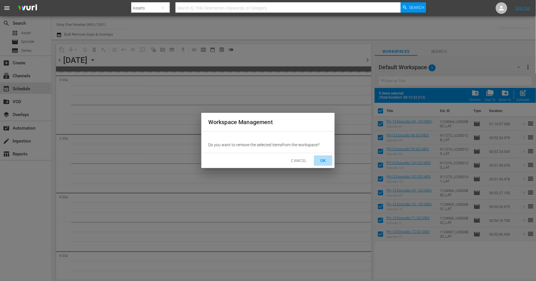
click at [325, 162] on span "OK" at bounding box center [323, 160] width 9 height 7
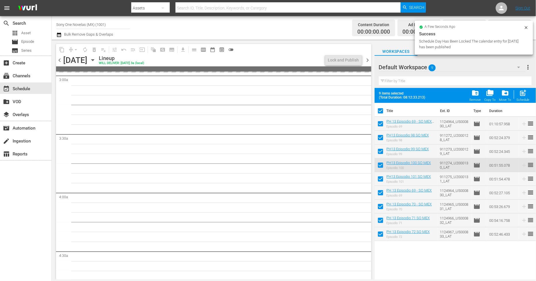
scroll to position [339, 0]
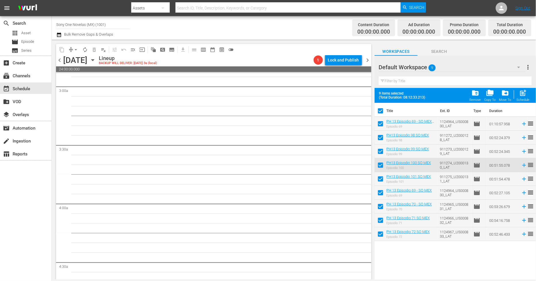
checkbox input "false"
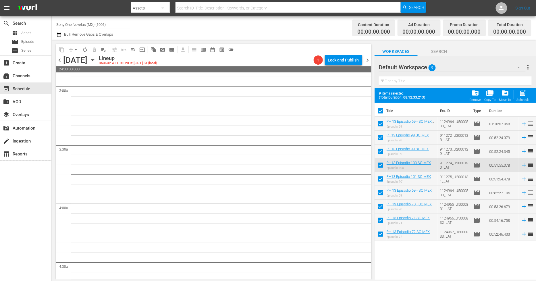
checkbox input "false"
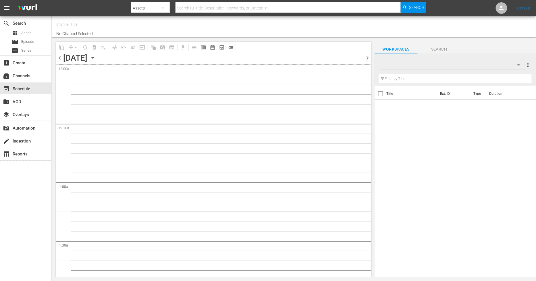
type input "Sony One Novelas (MX) (1001)"
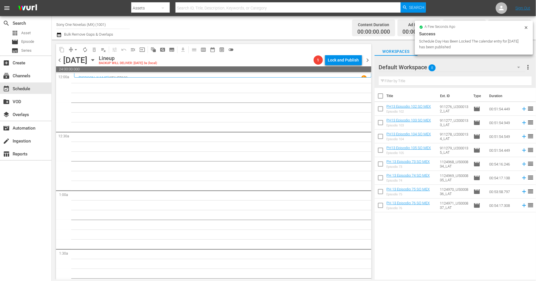
drag, startPoint x: 87, startPoint y: 50, endPoint x: 289, endPoint y: 38, distance: 202.7
click at [289, 38] on div "Channel Title Sony One Novelas (MX) (1001) Bulk Remove Gaps & Overlaps Content …" at bounding box center [294, 148] width 485 height 264
click at [383, 101] on input "checkbox" at bounding box center [381, 97] width 12 height 12
checkbox input "true"
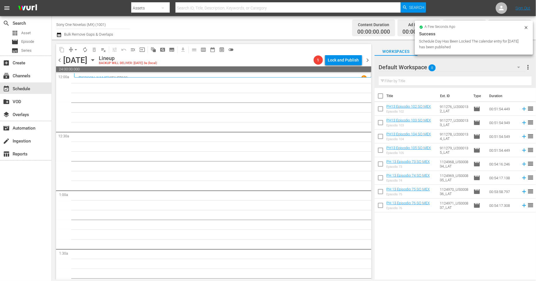
checkbox input "true"
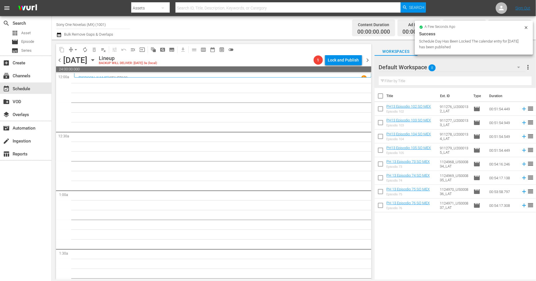
checkbox input "true"
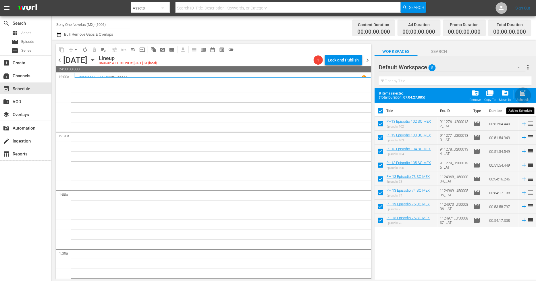
click at [525, 93] on span "post_add" at bounding box center [524, 93] width 8 height 8
checkbox input "false"
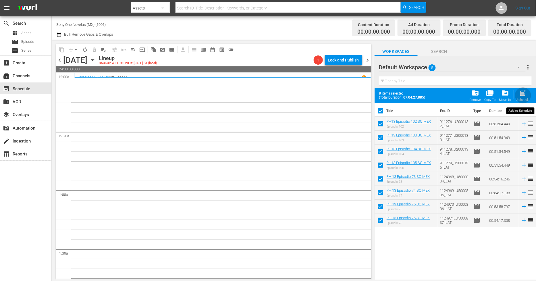
checkbox input "false"
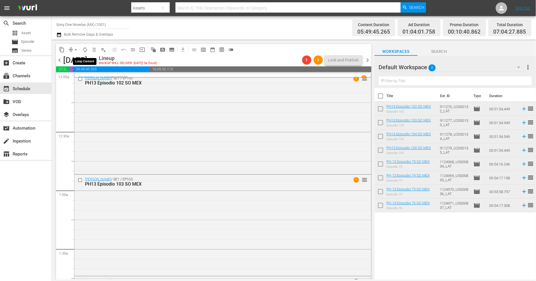
click at [86, 50] on span "autorenew_outlined" at bounding box center [85, 50] width 6 height 6
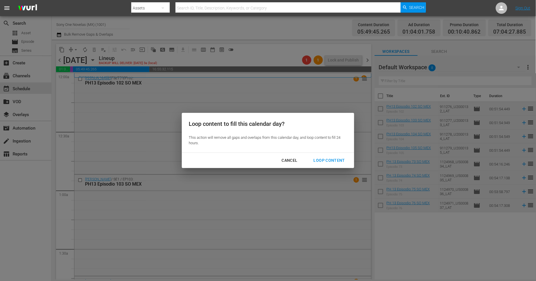
click at [329, 163] on div "Loop Content" at bounding box center [329, 160] width 41 height 7
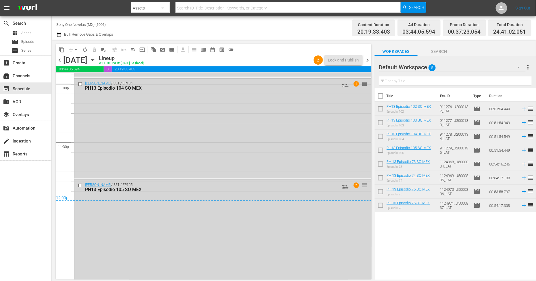
scroll to position [2688, 0]
click at [157, 229] on div "Doña Bárbara / SE1 / EP105: PH13 Episodio 105 SO MEX AUTO-LOOPED 2 reorder" at bounding box center [222, 229] width 297 height 100
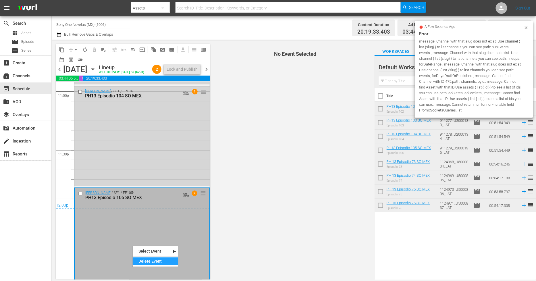
click at [155, 264] on div "Delete Event" at bounding box center [155, 262] width 45 height 8
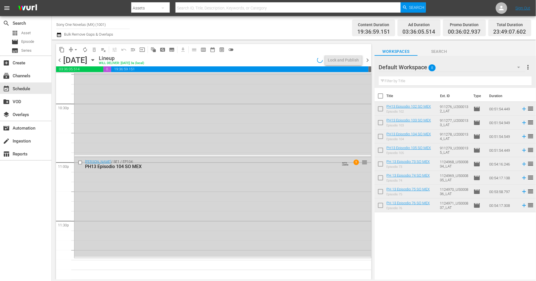
scroll to position [2608, 0]
click at [176, 218] on div "Doña Bárbara / SE1 / EP104: PH13 Episodio 104 SO MEX AUTO-LOOPED 1 reorder" at bounding box center [222, 208] width 297 height 100
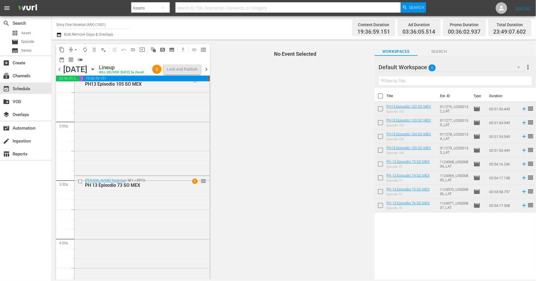
scroll to position [319, 0]
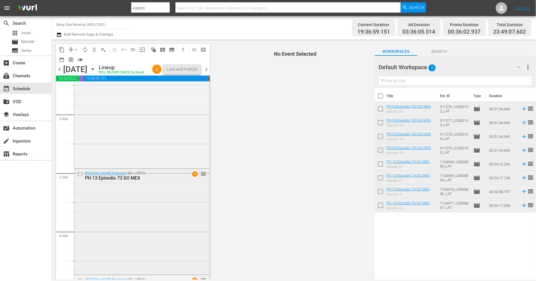
click at [138, 214] on div "Bienvenida Realidad / SE1 / EP73: PH 13 Episodio 73 SO MEX 1 reorder" at bounding box center [141, 221] width 135 height 104
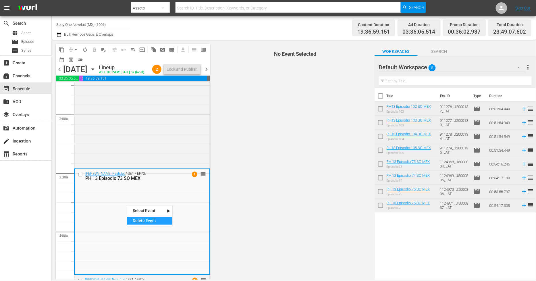
click at [147, 220] on div "Delete Event" at bounding box center [149, 221] width 45 height 8
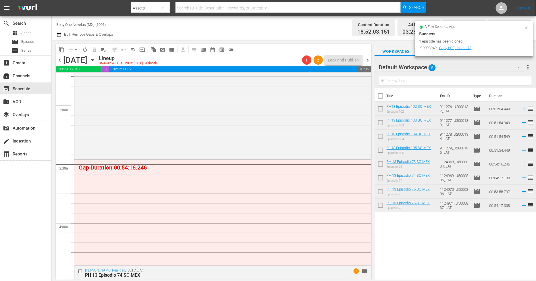
click at [528, 27] on icon at bounding box center [526, 27] width 5 height 5
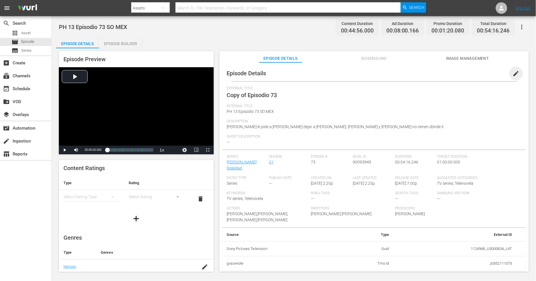
click at [483, 75] on span "edit" at bounding box center [516, 73] width 7 height 7
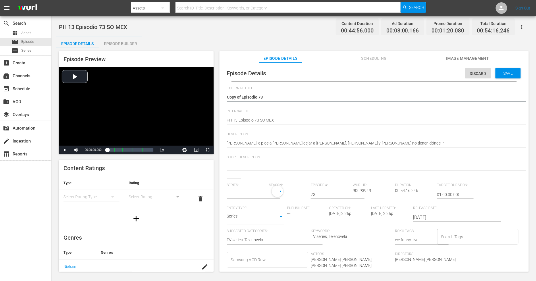
drag, startPoint x: 241, startPoint y: 96, endPoint x: 57, endPoint y: 81, distance: 185.4
click at [57, 81] on div "Episode Preview Video Player is loading. Play Video Play Mute Current Time 00:0…" at bounding box center [294, 162] width 476 height 228
type textarea "Episodio 73"
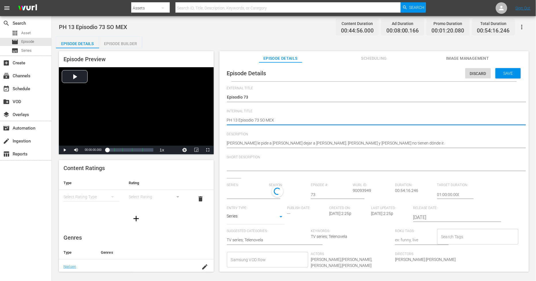
type textarea "PH 13 Episodio 73 SO MEX"
type textarea "PH 13 Episodio 73 SO MEX D"
type textarea "PH 13 Episodio 73 SO MEX DU"
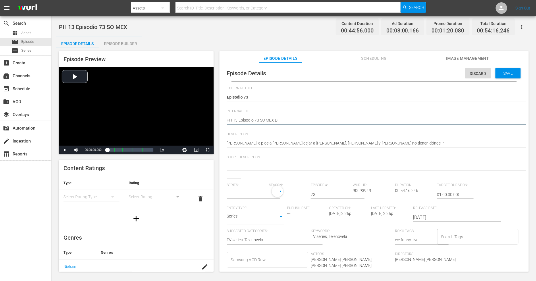
type textarea "PH 13 Episodio 73 SO MEX DU"
type textarea "PH 13 Episodio 73 SO MEX DUP"
type textarea "PH 13 Episodio 73 SO MEX DUP1"
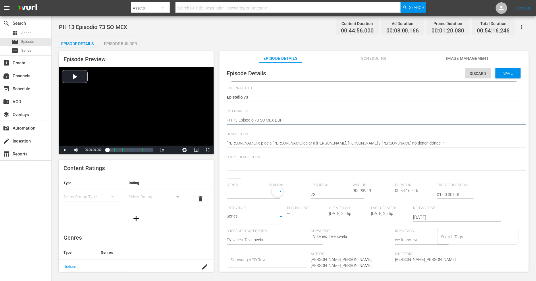
type input "[PERSON_NAME] Realidad"
type textarea "PH 13 Episodio 73 SO MEX DUP1"
click at [483, 71] on span "Save" at bounding box center [508, 73] width 19 height 5
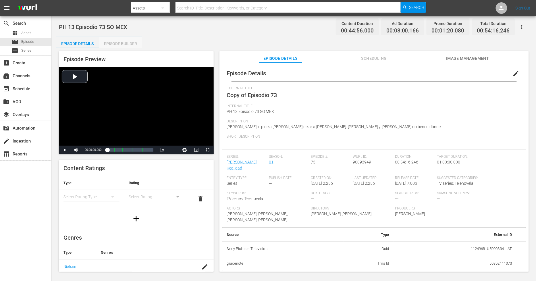
click at [128, 42] on div "Episode Builder" at bounding box center [120, 44] width 43 height 14
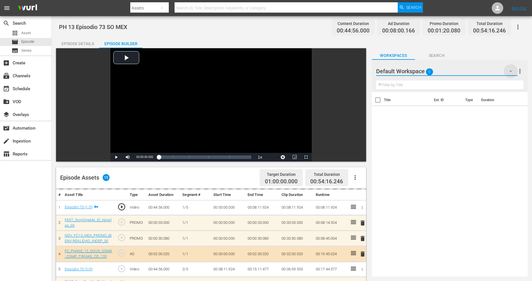
click at [483, 71] on icon "button" at bounding box center [510, 71] width 7 height 7
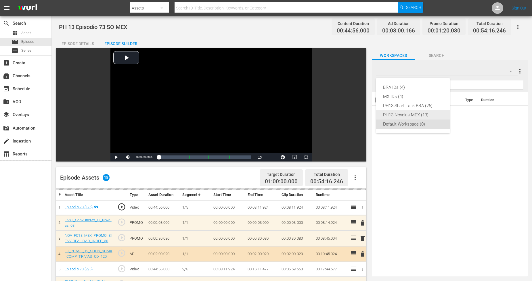
click at [417, 113] on div "PH13 Novelas MEX (13)" at bounding box center [413, 114] width 60 height 9
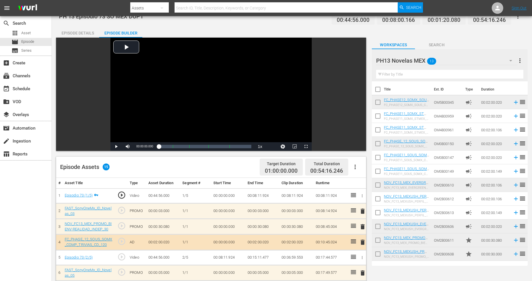
scroll to position [153, 0]
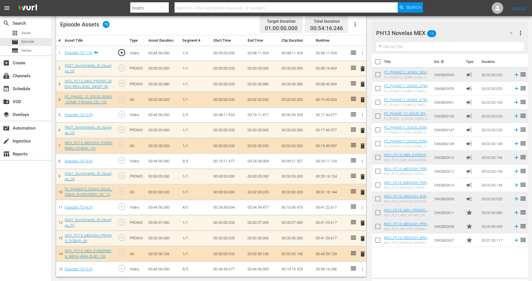
click at [378, 240] on input "checkbox" at bounding box center [378, 241] width 12 height 12
checkbox input "true"
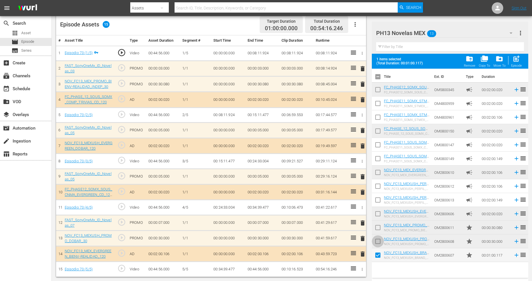
click at [378, 240] on input "checkbox" at bounding box center [378, 243] width 12 height 12
checkbox input "true"
click at [379, 231] on input "checkbox" at bounding box center [378, 229] width 12 height 12
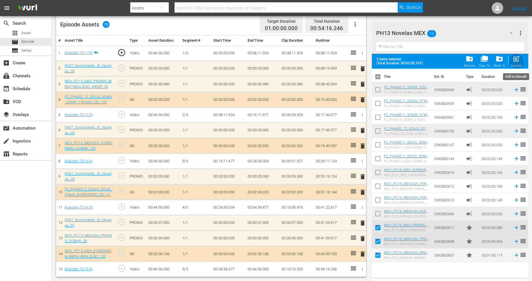
click at [483, 63] on div "post_add Episode" at bounding box center [516, 61] width 11 height 13
checkbox input "false"
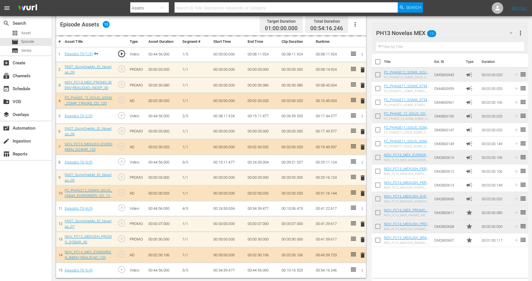
click at [380, 241] on input "checkbox" at bounding box center [378, 241] width 12 height 12
checkbox input "true"
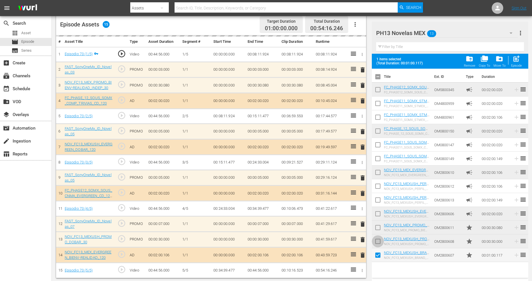
click at [379, 240] on input "checkbox" at bounding box center [378, 243] width 12 height 12
checkbox input "true"
click at [379, 227] on input "checkbox" at bounding box center [378, 229] width 12 height 12
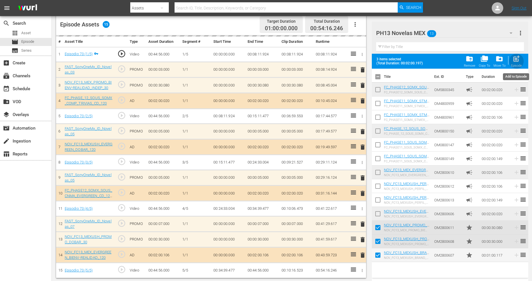
click at [483, 62] on span "post_add" at bounding box center [516, 59] width 8 height 8
checkbox input "false"
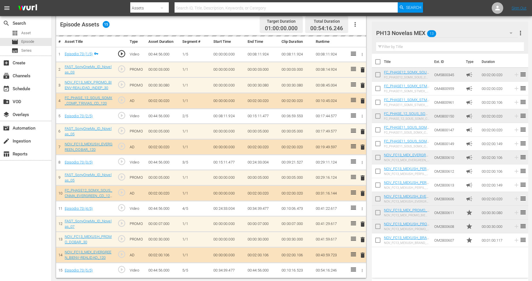
click at [381, 242] on input "checkbox" at bounding box center [378, 241] width 12 height 12
checkbox input "true"
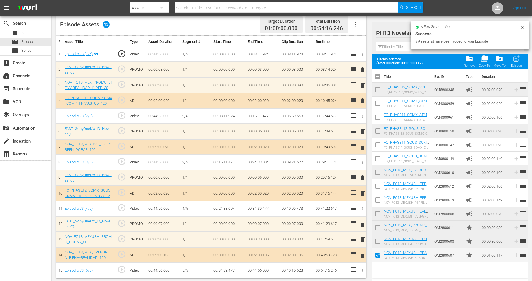
click at [379, 238] on input "checkbox" at bounding box center [378, 243] width 12 height 12
checkbox input "true"
click at [380, 226] on input "checkbox" at bounding box center [378, 229] width 12 height 12
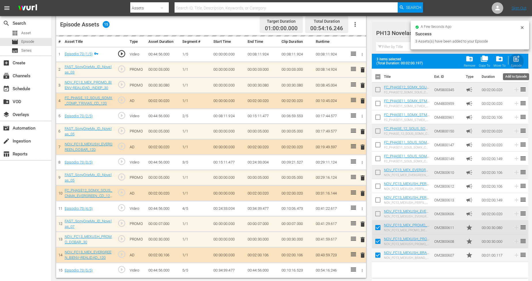
click at [483, 60] on span "post_add" at bounding box center [516, 59] width 8 height 8
checkbox input "false"
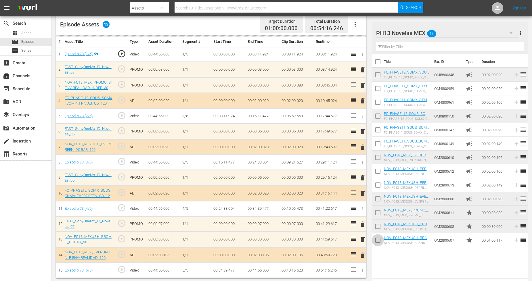
click at [380, 240] on input "checkbox" at bounding box center [378, 241] width 12 height 12
checkbox input "true"
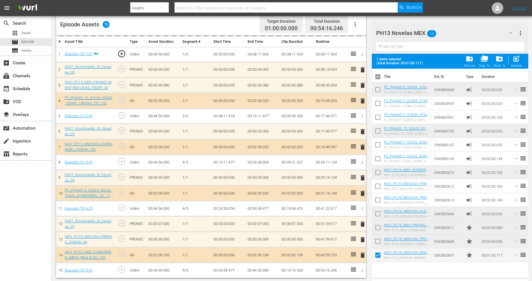
click at [380, 239] on input "checkbox" at bounding box center [378, 243] width 12 height 12
checkbox input "true"
click at [380, 227] on input "checkbox" at bounding box center [378, 229] width 12 height 12
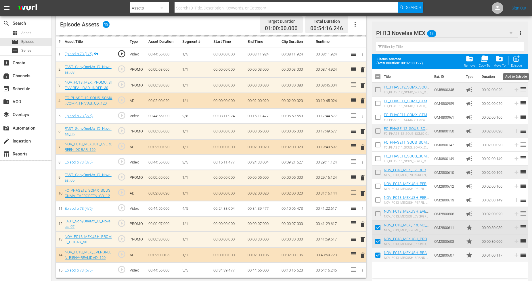
click at [483, 58] on span "post_add" at bounding box center [516, 59] width 8 height 8
checkbox input "false"
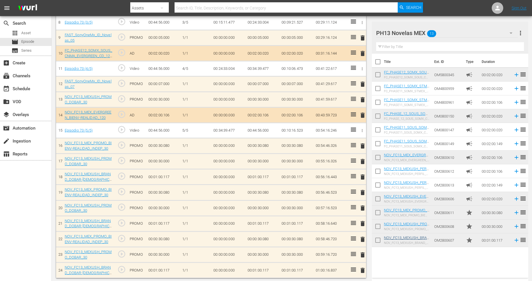
scroll to position [293, 0]
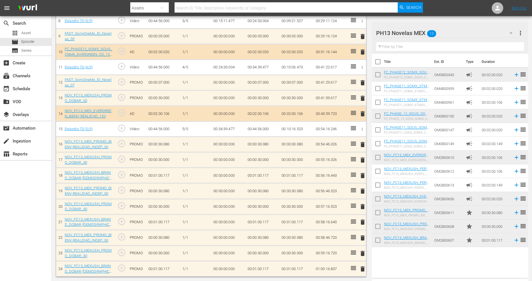
click at [379, 237] on input "checkbox" at bounding box center [378, 241] width 12 height 12
checkbox input "true"
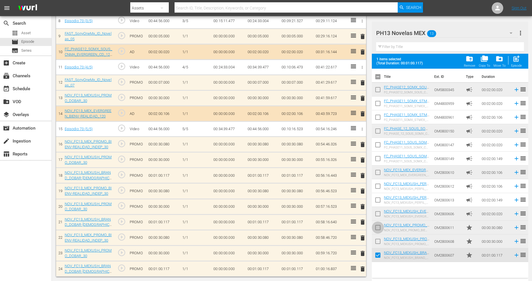
click at [379, 234] on input "checkbox" at bounding box center [378, 229] width 12 height 12
checkbox input "true"
drag, startPoint x: 377, startPoint y: 240, endPoint x: 387, endPoint y: 224, distance: 18.7
click at [377, 239] on input "checkbox" at bounding box center [378, 243] width 12 height 12
checkbox input "true"
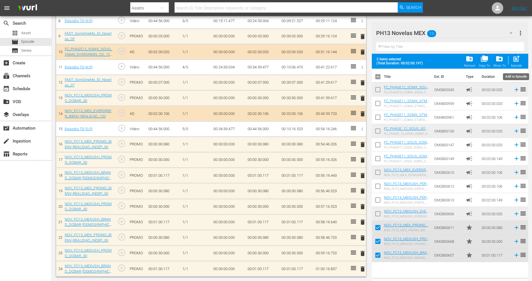
click at [483, 64] on div "Episode" at bounding box center [516, 66] width 11 height 4
checkbox input "false"
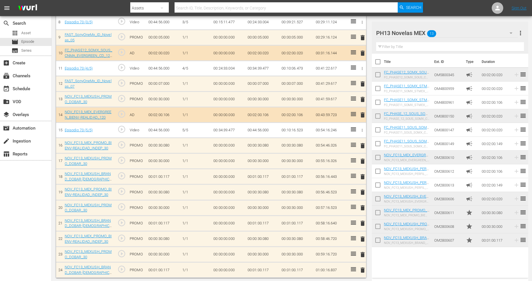
scroll to position [294, 0]
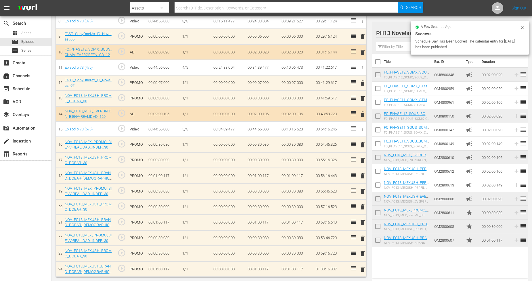
click at [380, 240] on input "checkbox" at bounding box center [378, 241] width 12 height 12
checkbox input "true"
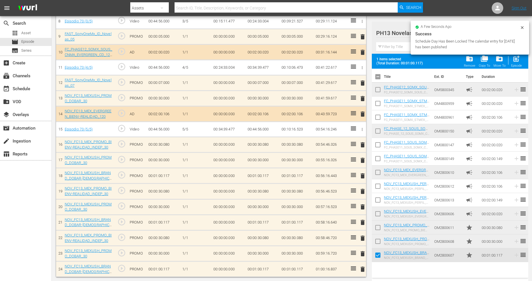
click at [380, 240] on input "checkbox" at bounding box center [378, 243] width 12 height 12
checkbox input "true"
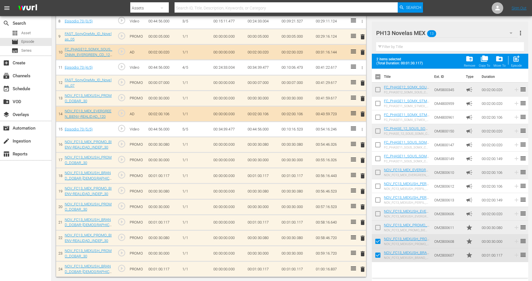
click at [378, 227] on input "checkbox" at bounding box center [378, 229] width 12 height 12
click at [483, 63] on div "post_add Episode" at bounding box center [516, 61] width 11 height 13
checkbox input "false"
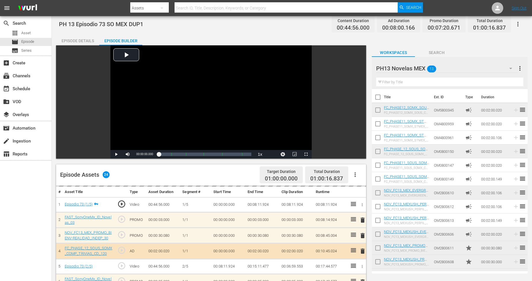
scroll to position [0, 0]
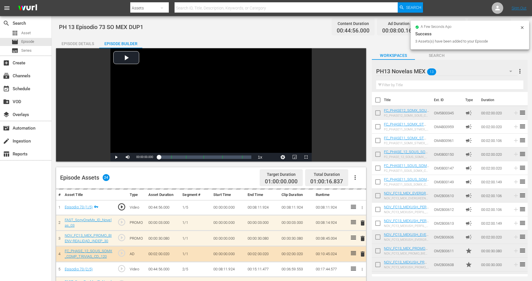
click at [483, 26] on icon at bounding box center [522, 27] width 3 height 3
click at [483, 27] on icon at bounding box center [522, 27] width 3 height 3
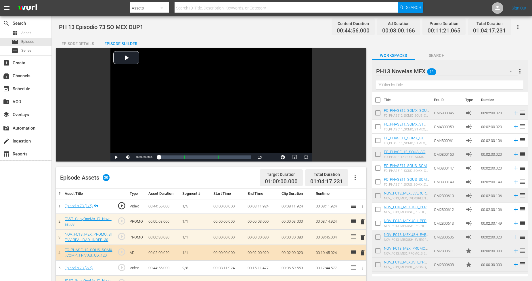
click at [483, 27] on icon "button" at bounding box center [517, 27] width 7 height 7
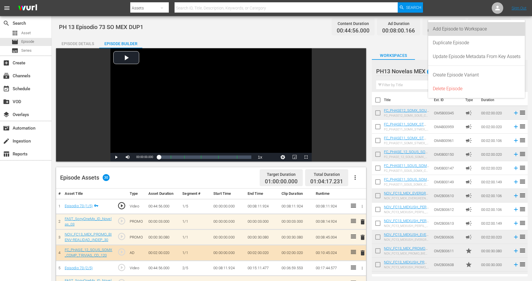
click at [483, 32] on div "Add Episode to Workspace" at bounding box center [477, 29] width 88 height 14
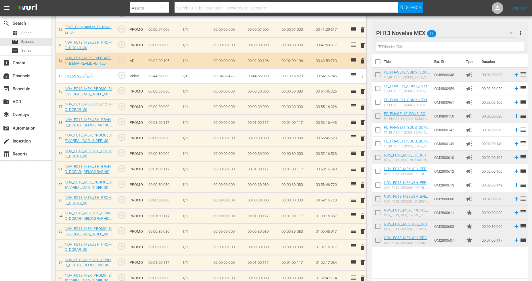
scroll to position [351, 0]
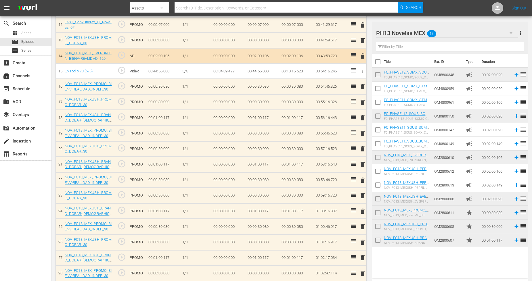
click at [378, 227] on input "checkbox" at bounding box center [378, 228] width 12 height 12
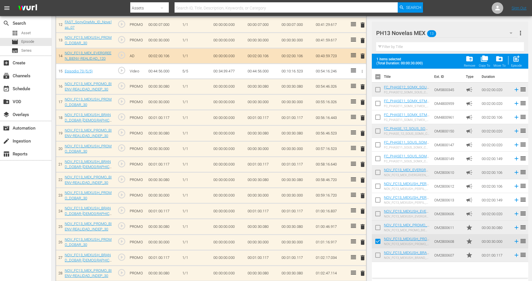
click at [382, 243] on input "checkbox" at bounding box center [378, 243] width 12 height 12
checkbox input "false"
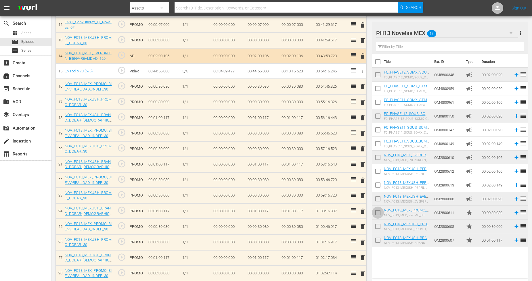
click at [380, 214] on input "checkbox" at bounding box center [378, 214] width 12 height 12
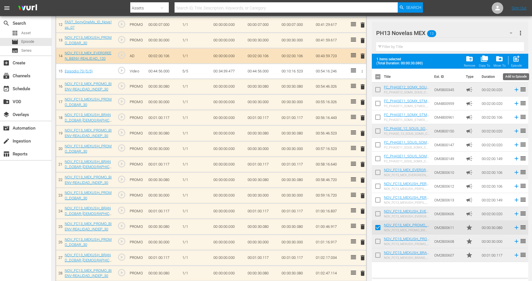
click at [483, 56] on span "post_add" at bounding box center [516, 59] width 8 height 8
checkbox input "false"
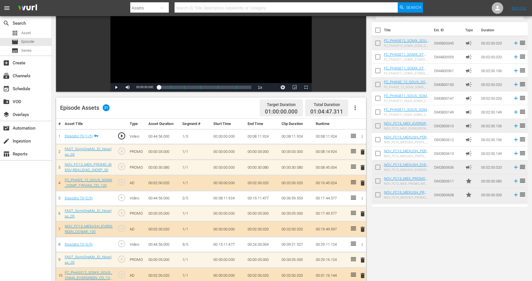
scroll to position [32, 0]
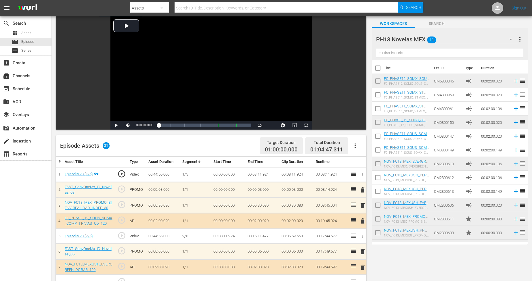
click at [483, 38] on div "PH13 Novelas MEX 13" at bounding box center [446, 39] width 141 height 16
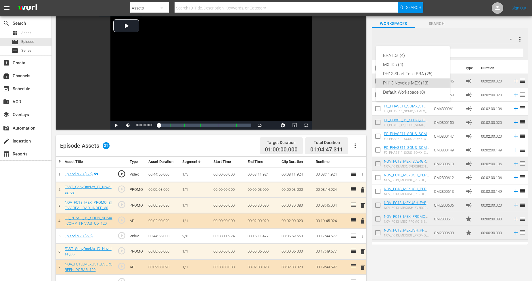
click at [362, 191] on div "BRA IDs (4) MX IDs (4) PH13 Shart Tank BRA (25) PH13 Novelas MEX (13) Default W…" at bounding box center [266, 140] width 532 height 281
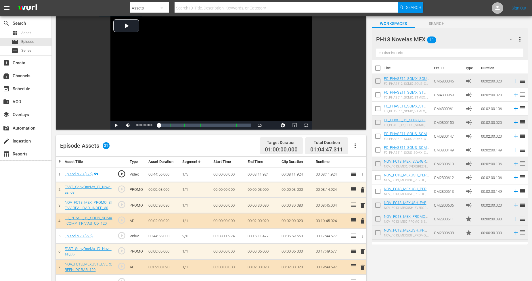
click at [363, 190] on span "delete" at bounding box center [362, 190] width 7 height 7
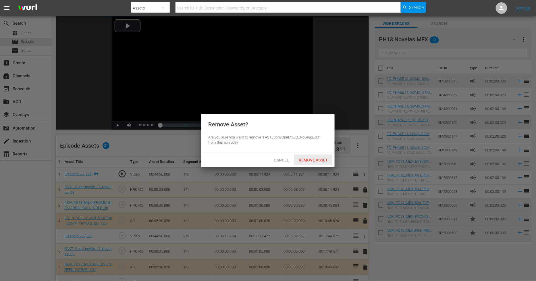
click at [321, 160] on span "Remove Asset" at bounding box center [313, 160] width 38 height 5
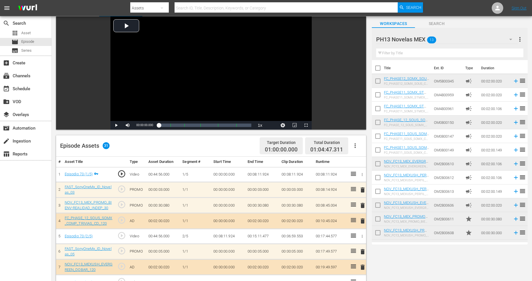
click at [483, 41] on div "PH13 Novelas MEX 13" at bounding box center [446, 39] width 141 height 16
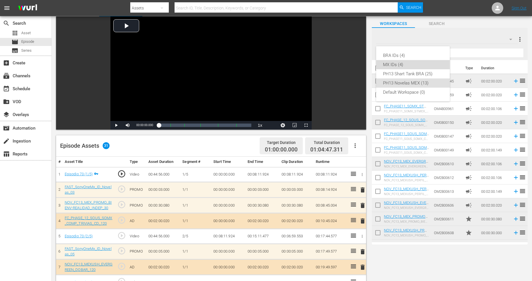
click at [421, 68] on div "MX IDs (4)" at bounding box center [413, 64] width 60 height 9
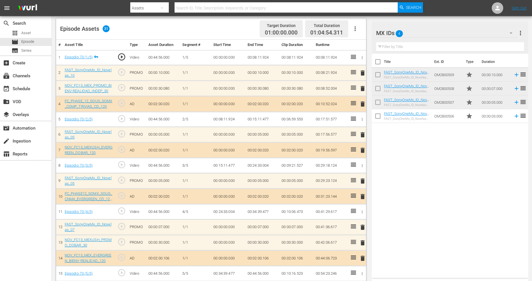
scroll to position [160, 0]
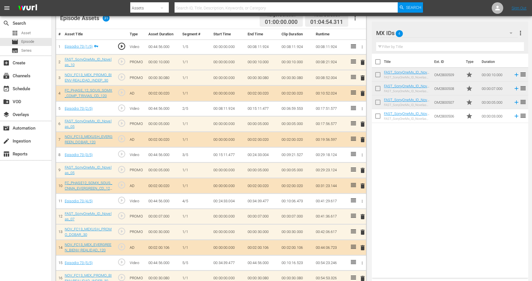
click at [362, 171] on span "delete" at bounding box center [362, 170] width 7 height 7
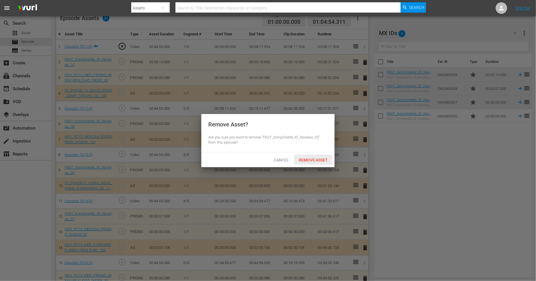
click at [322, 162] on span "Remove Asset" at bounding box center [313, 160] width 38 height 5
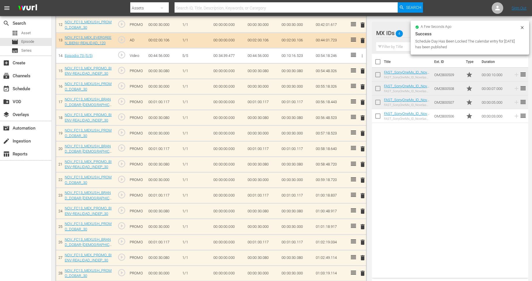
scroll to position [388, 0]
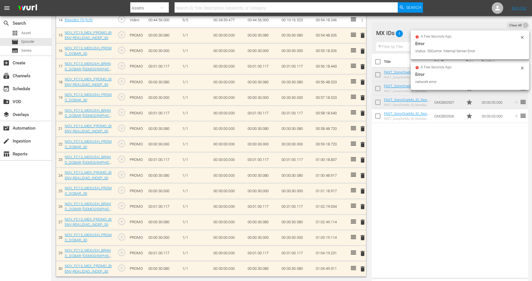
click at [483, 69] on icon at bounding box center [522, 68] width 3 height 3
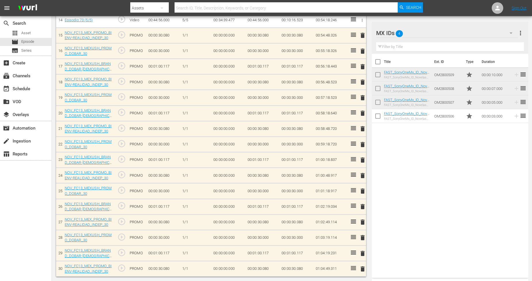
click at [483, 27] on button "more_vert" at bounding box center [520, 33] width 7 height 14
click at [431, 173] on div "Title Ext. ID Type Duration FAST_SonyOneMx_ID_Novelas_10 FAST_SonyOneMx_ID_Nove…" at bounding box center [450, 165] width 156 height 222
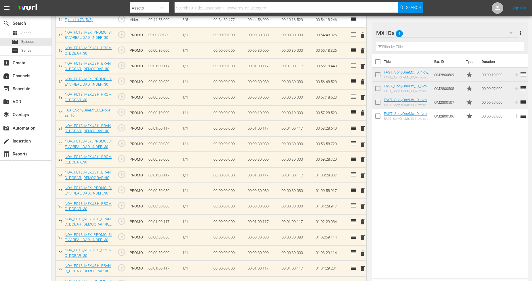
scroll to position [387, 0]
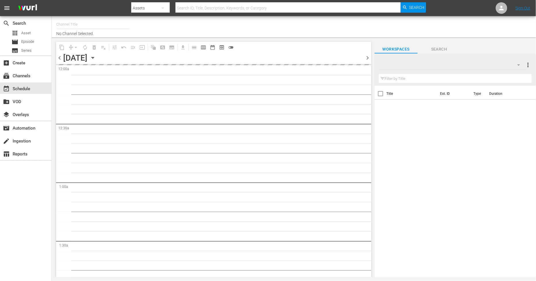
type input "Sony One Novelas (MX) (1001)"
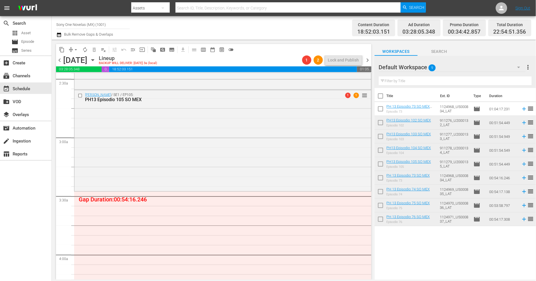
scroll to position [319, 0]
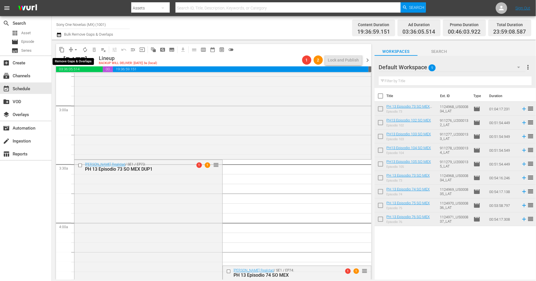
click at [75, 48] on span "arrow_drop_down" at bounding box center [76, 50] width 6 height 6
click at [79, 57] on li "Align to Midnight" at bounding box center [76, 60] width 60 height 9
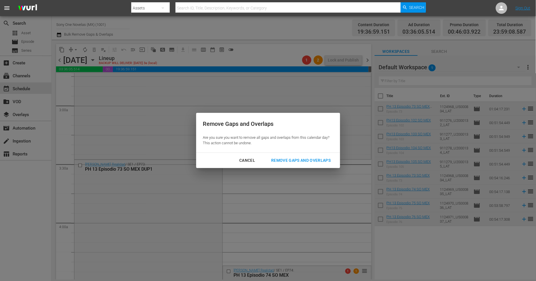
click at [334, 161] on div "Remove Gaps and Overlaps" at bounding box center [301, 160] width 69 height 7
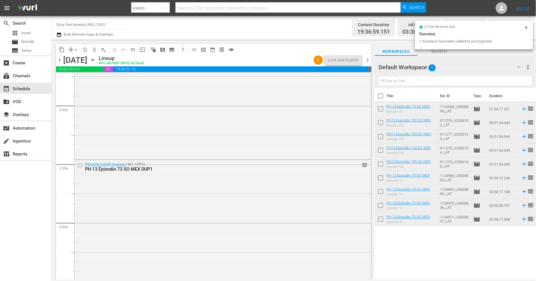
click at [528, 25] on icon at bounding box center [526, 27] width 5 height 5
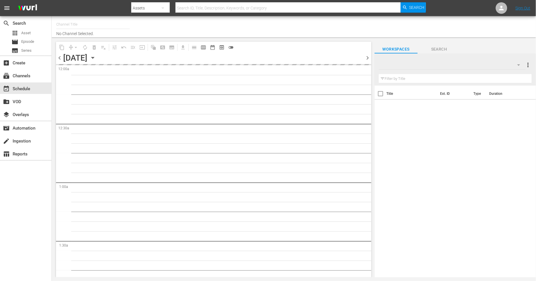
type input "Sony One Novelas (MX) (1001)"
